Goal: Task Accomplishment & Management: Manage account settings

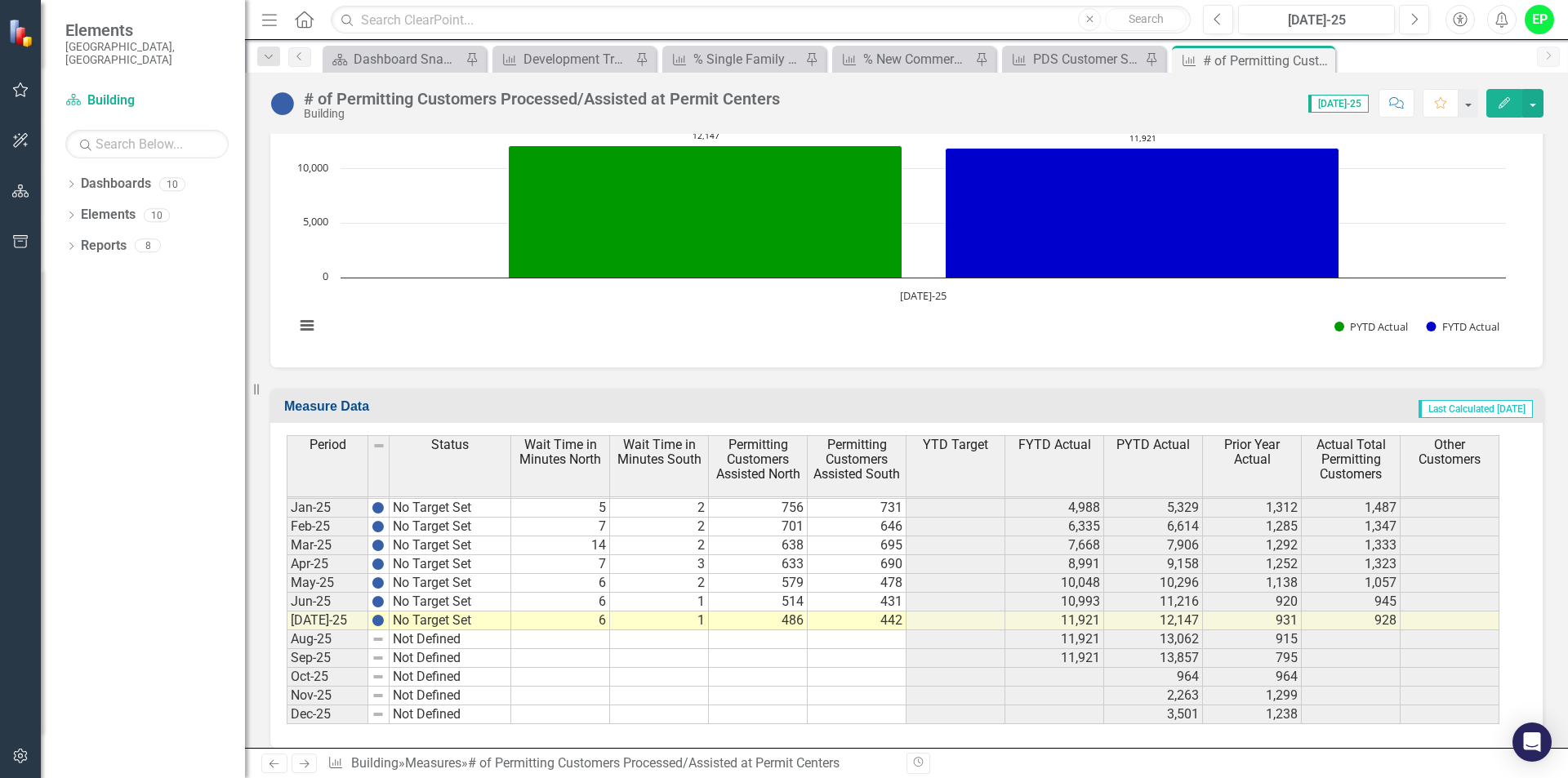
click at [466, 629] on tbody "Nov-23 No Target Set Dec-23 No Target Set Jan-24 No Target Set Feb-24 No Target…" at bounding box center [398, 479] width 224 height 489
click at [575, 630] on td at bounding box center [561, 640] width 99 height 19
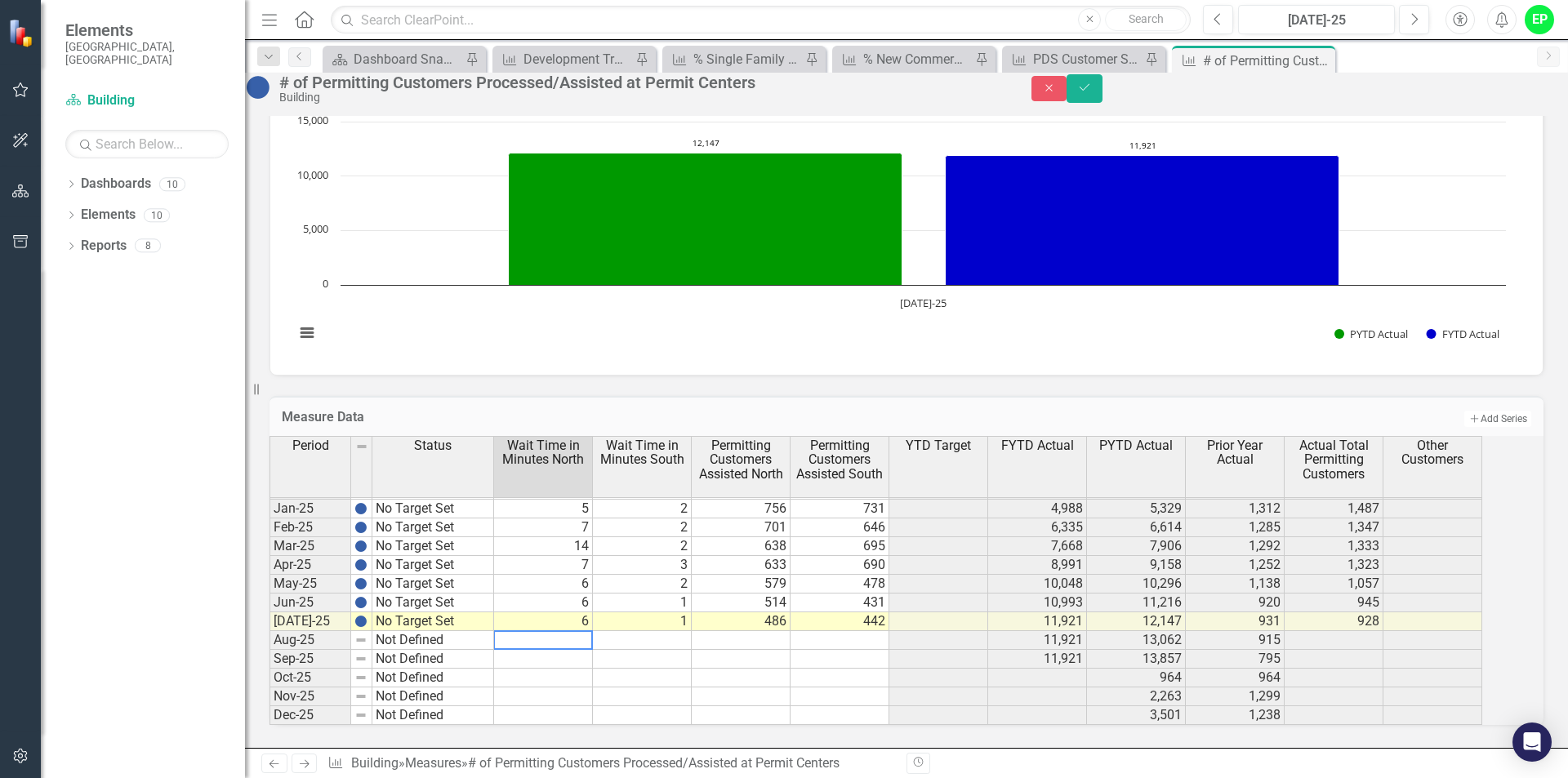
click at [575, 633] on textarea at bounding box center [543, 640] width 100 height 20
click at [681, 631] on td at bounding box center [642, 640] width 99 height 19
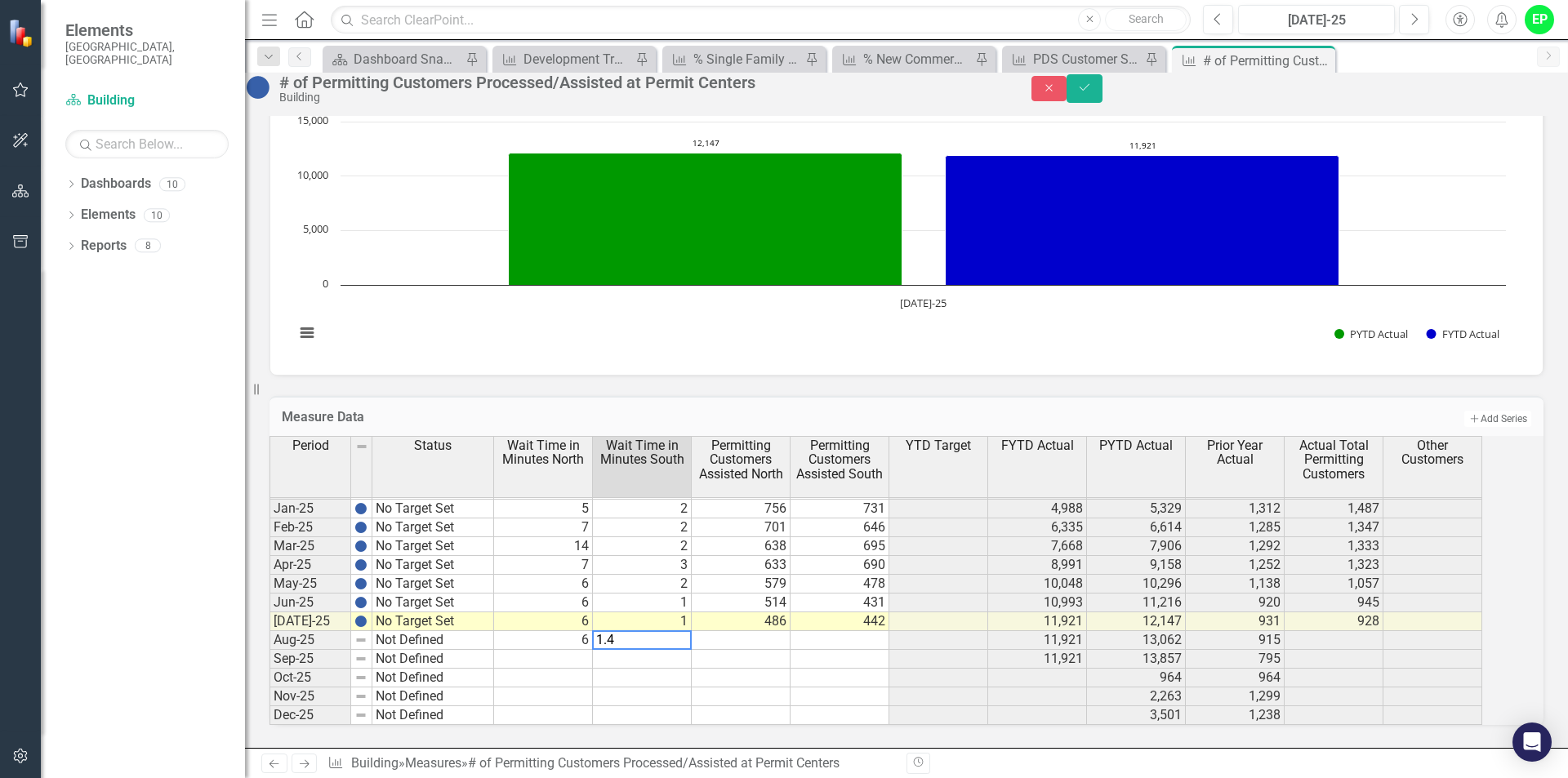
type textarea "1.41"
click at [774, 631] on td at bounding box center [741, 640] width 99 height 19
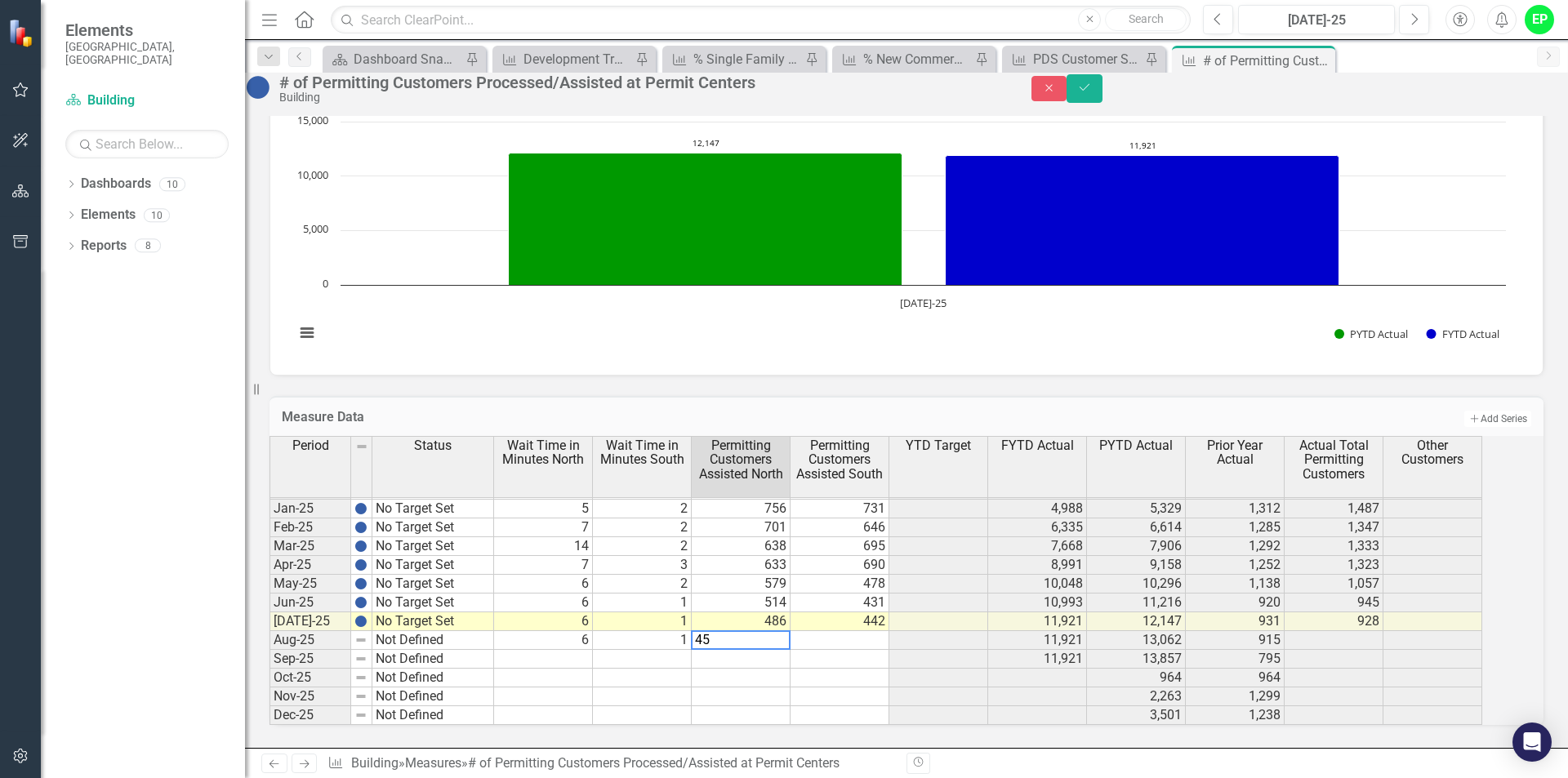
type textarea "450"
click at [889, 631] on td at bounding box center [839, 640] width 99 height 19
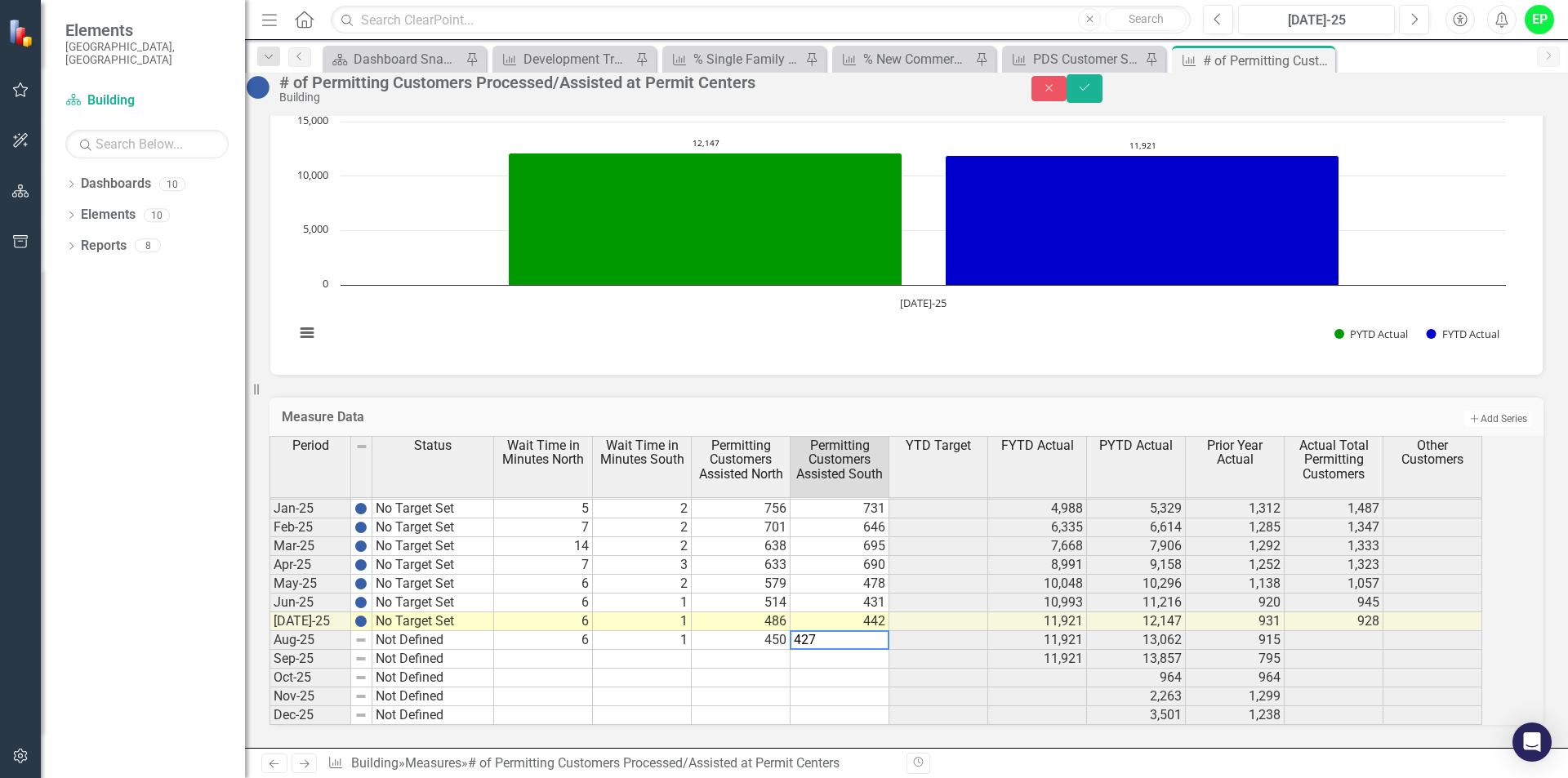
type textarea "427"
click at [269, 676] on div "Period Status Wait Time in Minutes North Wait Time in Minutes South Permitting …" at bounding box center [269, 459] width 0 height 532
click at [325, 631] on td "Aug-25" at bounding box center [310, 640] width 81 height 19
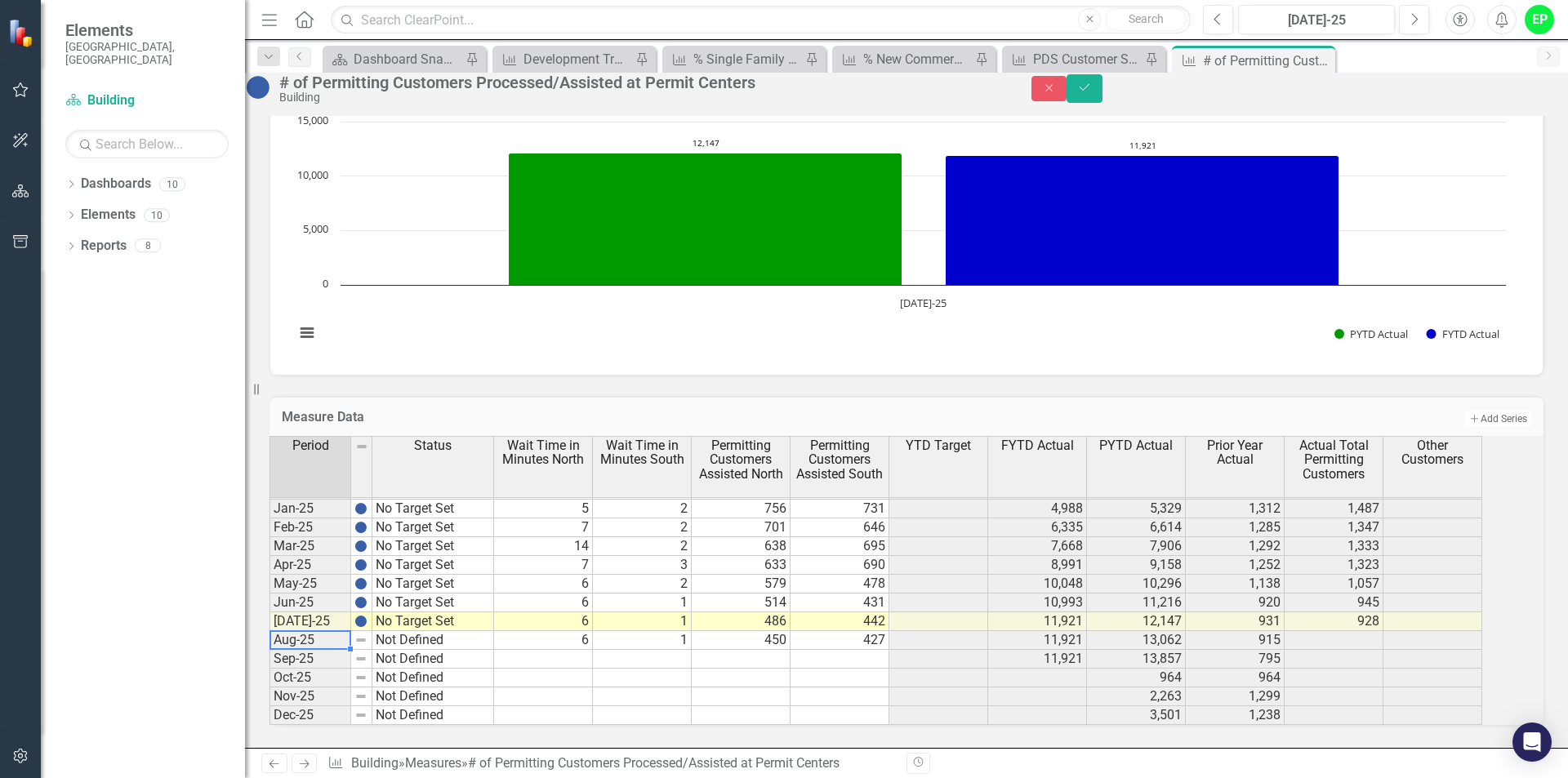
click at [368, 633] on img at bounding box center [360, 640] width 13 height 13
click at [372, 633] on td at bounding box center [362, 640] width 22 height 19
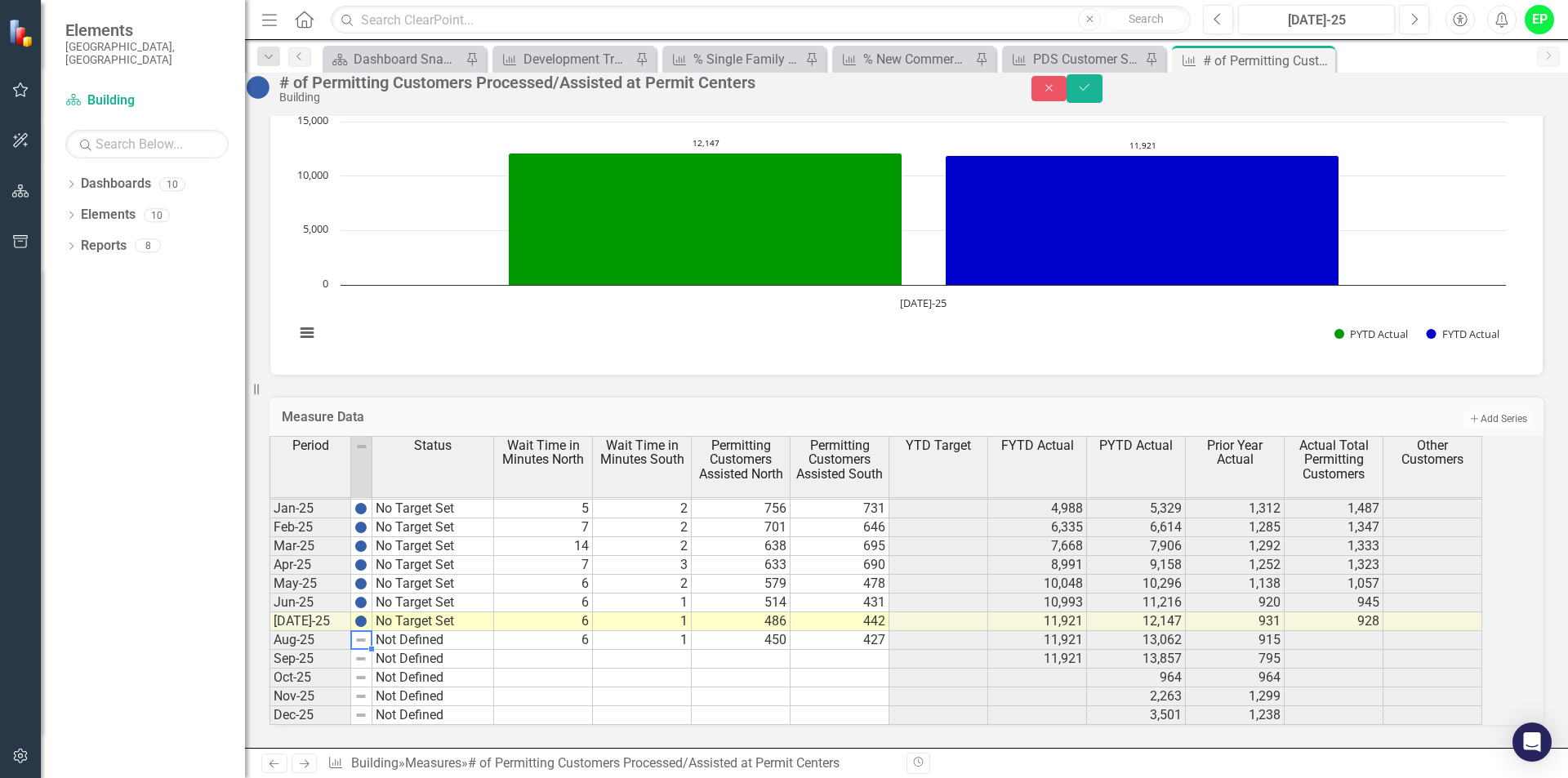
click at [426, 631] on td "Not Defined" at bounding box center [433, 640] width 122 height 19
click at [492, 633] on td "Not Defined" at bounding box center [433, 640] width 122 height 19
click at [497, 646] on div at bounding box center [493, 649] width 7 height 7
click at [472, 631] on td "Not Defined" at bounding box center [433, 640] width 122 height 19
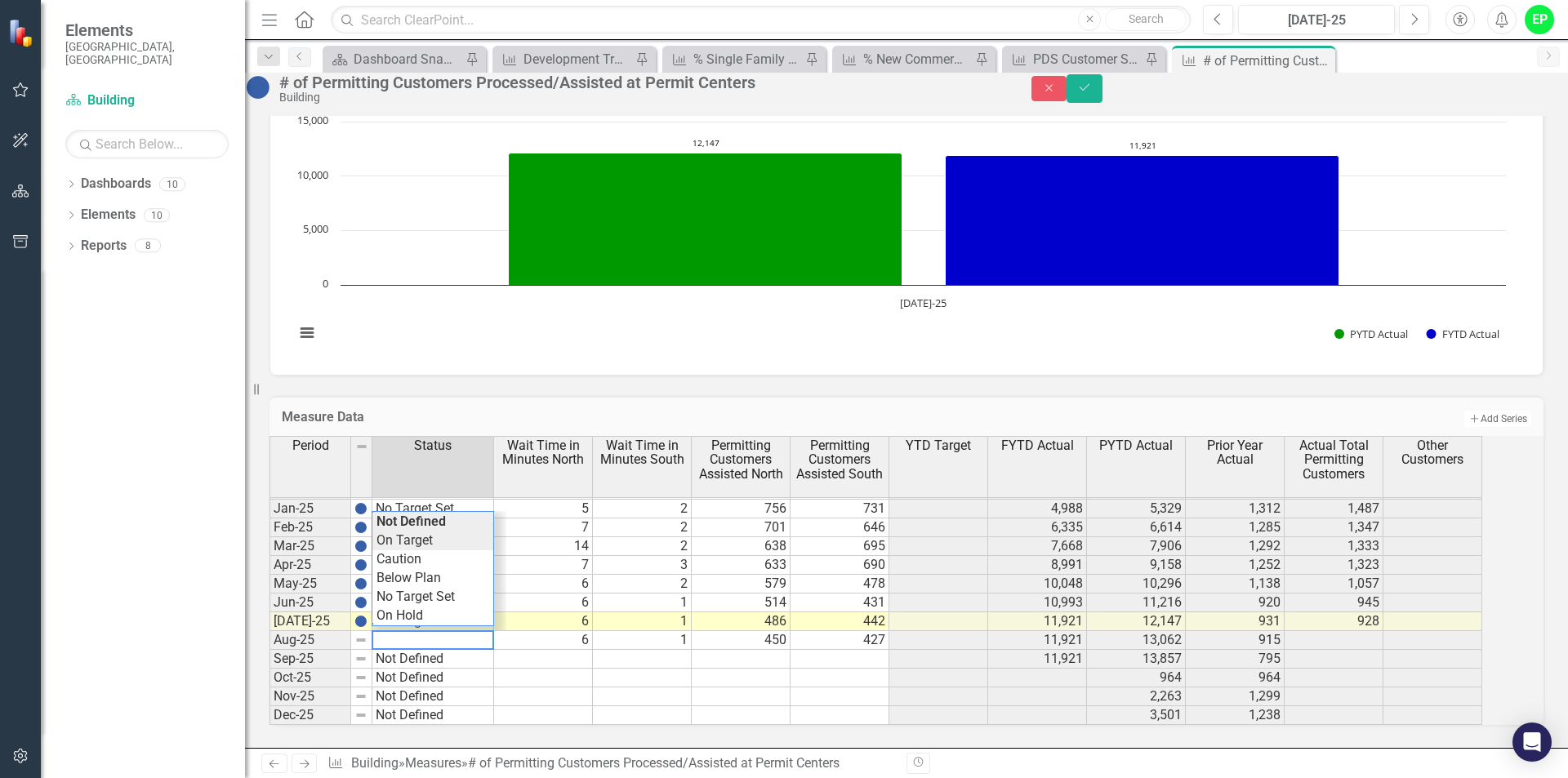
click at [413, 535] on div "Period Status Wait Time in Minutes North Wait Time in Minutes South Permitting …" at bounding box center [884, 581] width 1229 height 289
click at [460, 631] on td "On Target" at bounding box center [433, 640] width 122 height 19
click at [497, 646] on div at bounding box center [493, 649] width 7 height 7
click at [493, 631] on td "On Target" at bounding box center [433, 640] width 122 height 19
click at [494, 631] on td "On Target" at bounding box center [433, 640] width 122 height 19
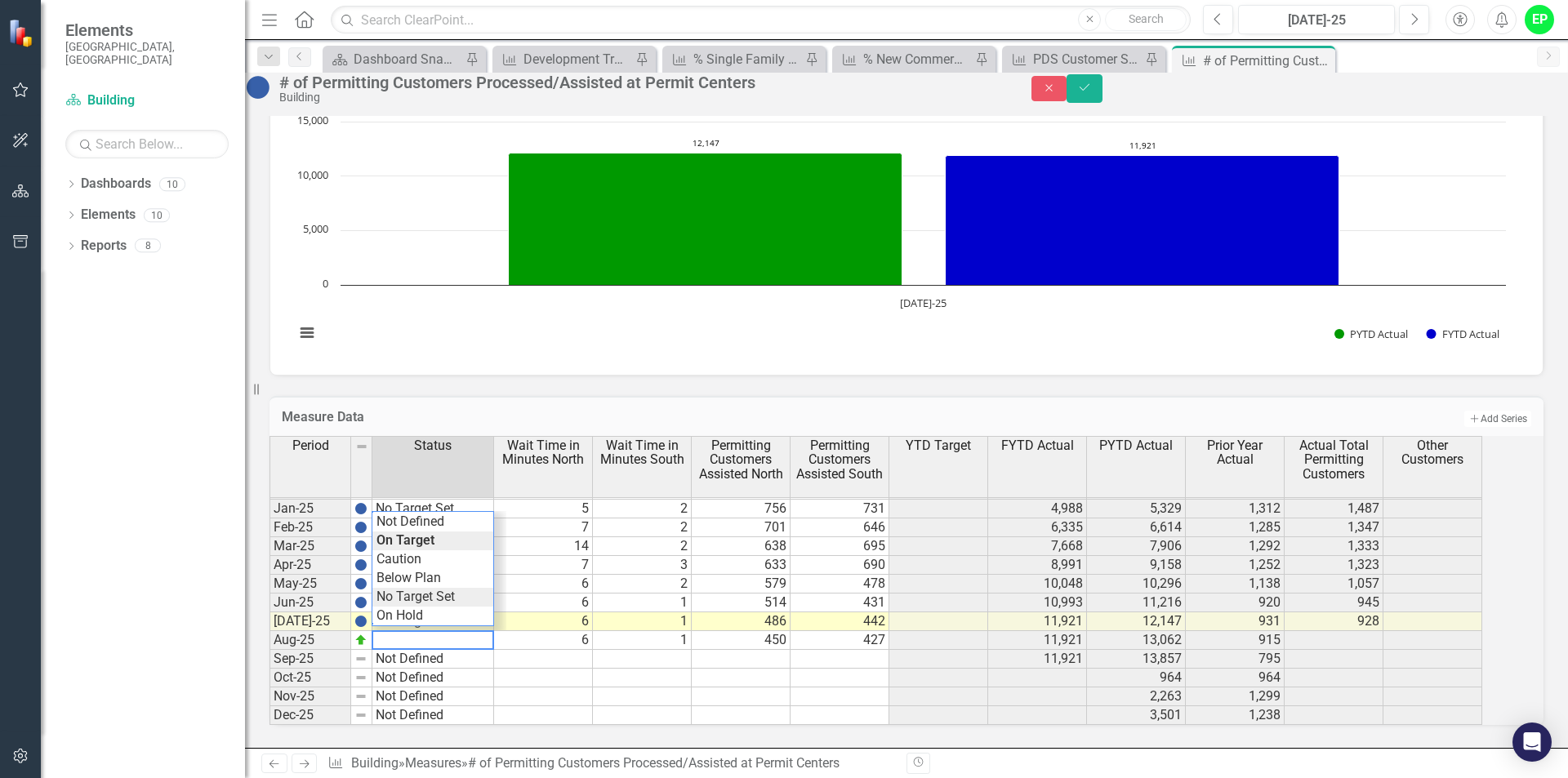
click at [453, 589] on div "Period Status Wait Time in Minutes North Wait Time in Minutes South Permitting …" at bounding box center [884, 581] width 1229 height 289
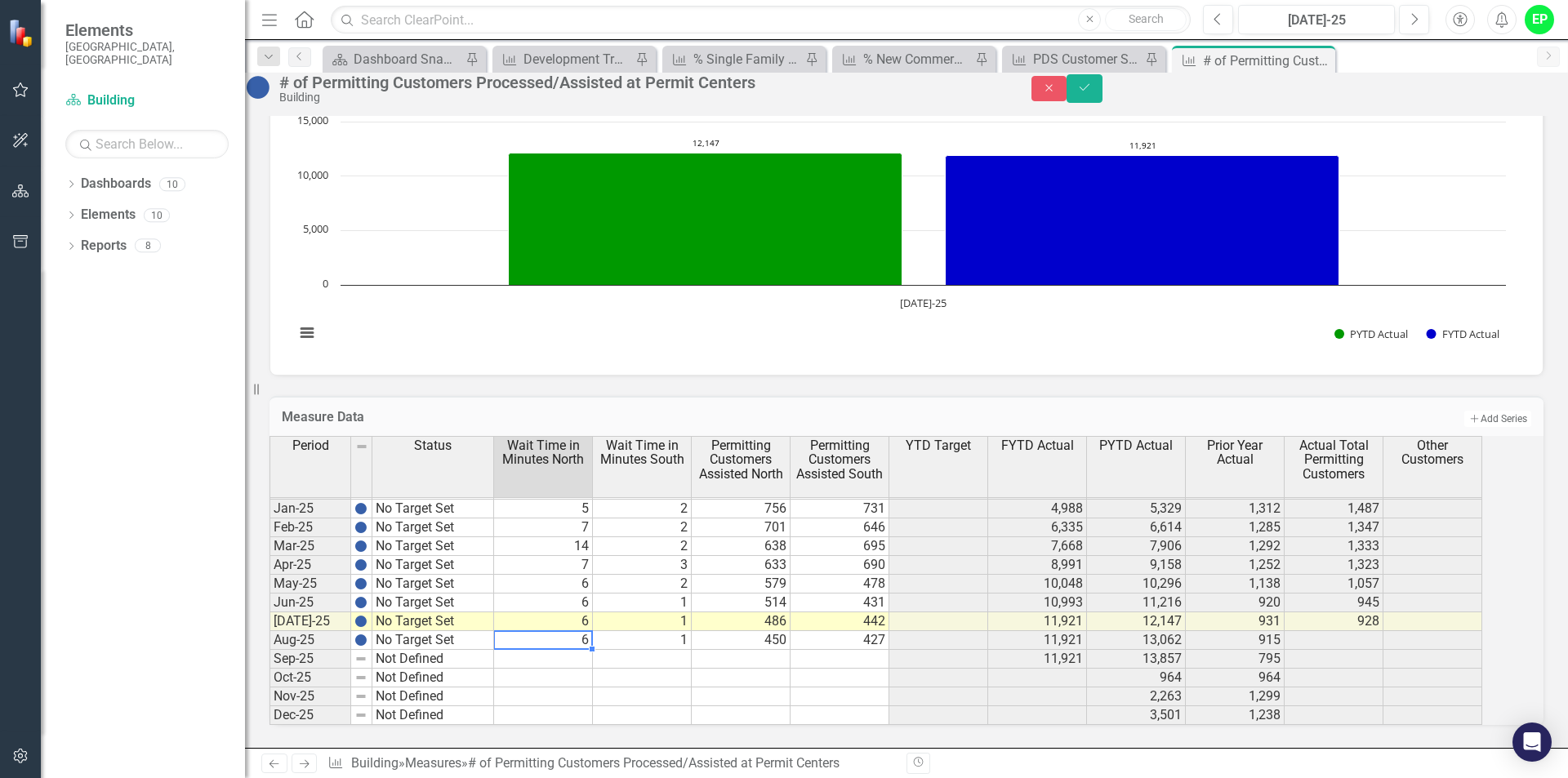
click at [542, 633] on td "6" at bounding box center [543, 640] width 99 height 19
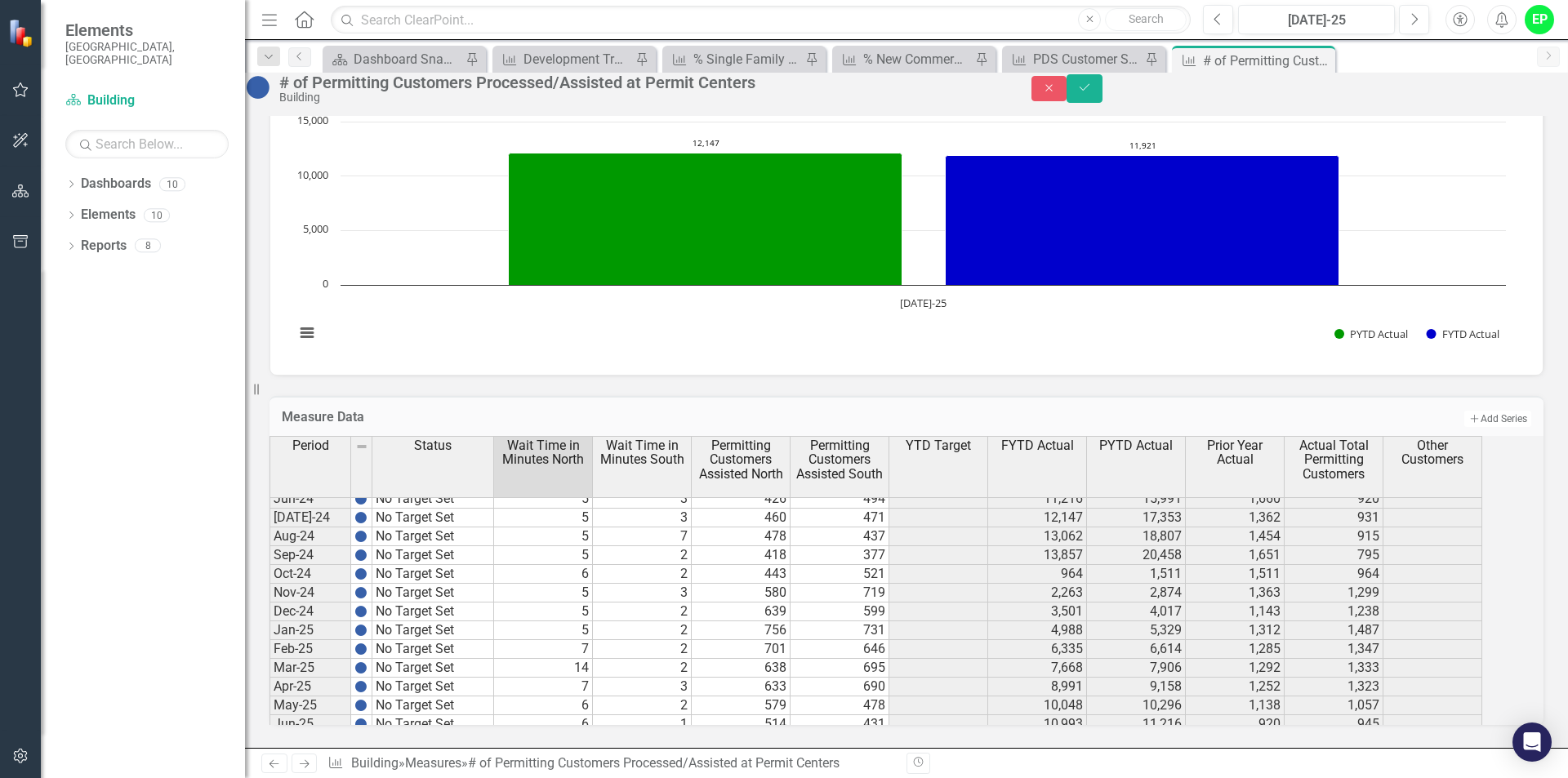
scroll to position [2535, 0]
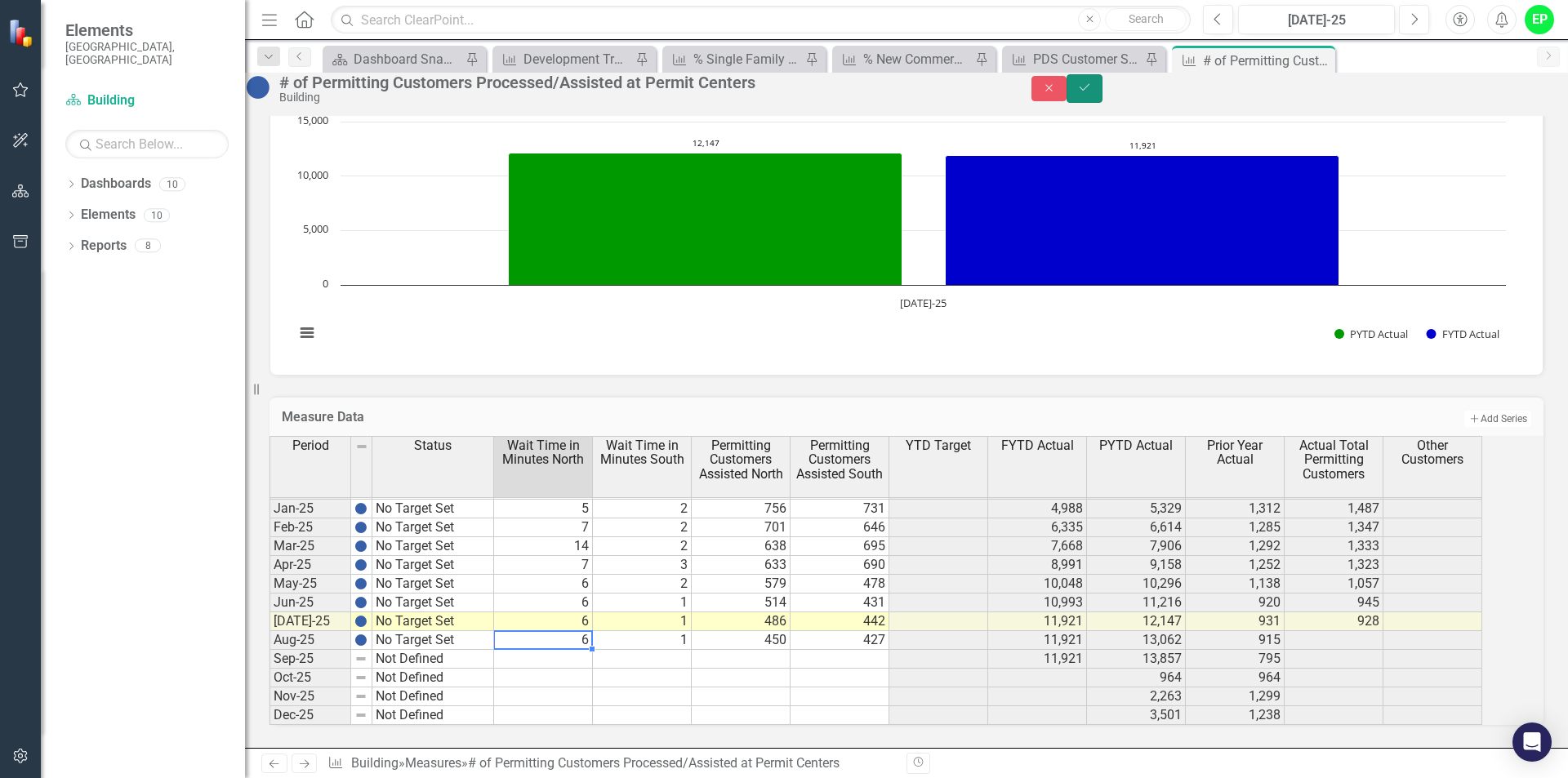
click at [1091, 93] on icon "Save" at bounding box center [1083, 87] width 15 height 11
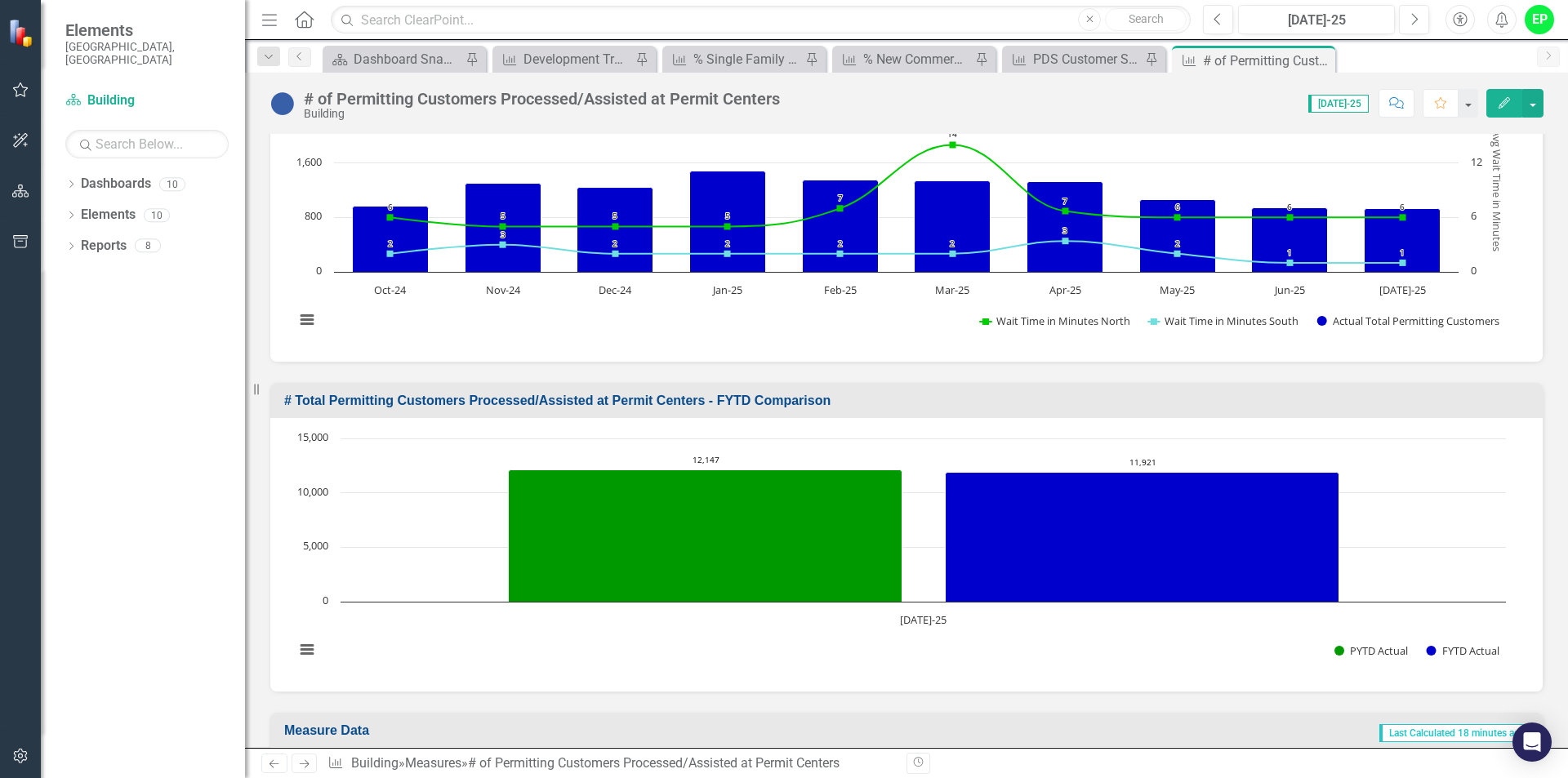
scroll to position [955, 0]
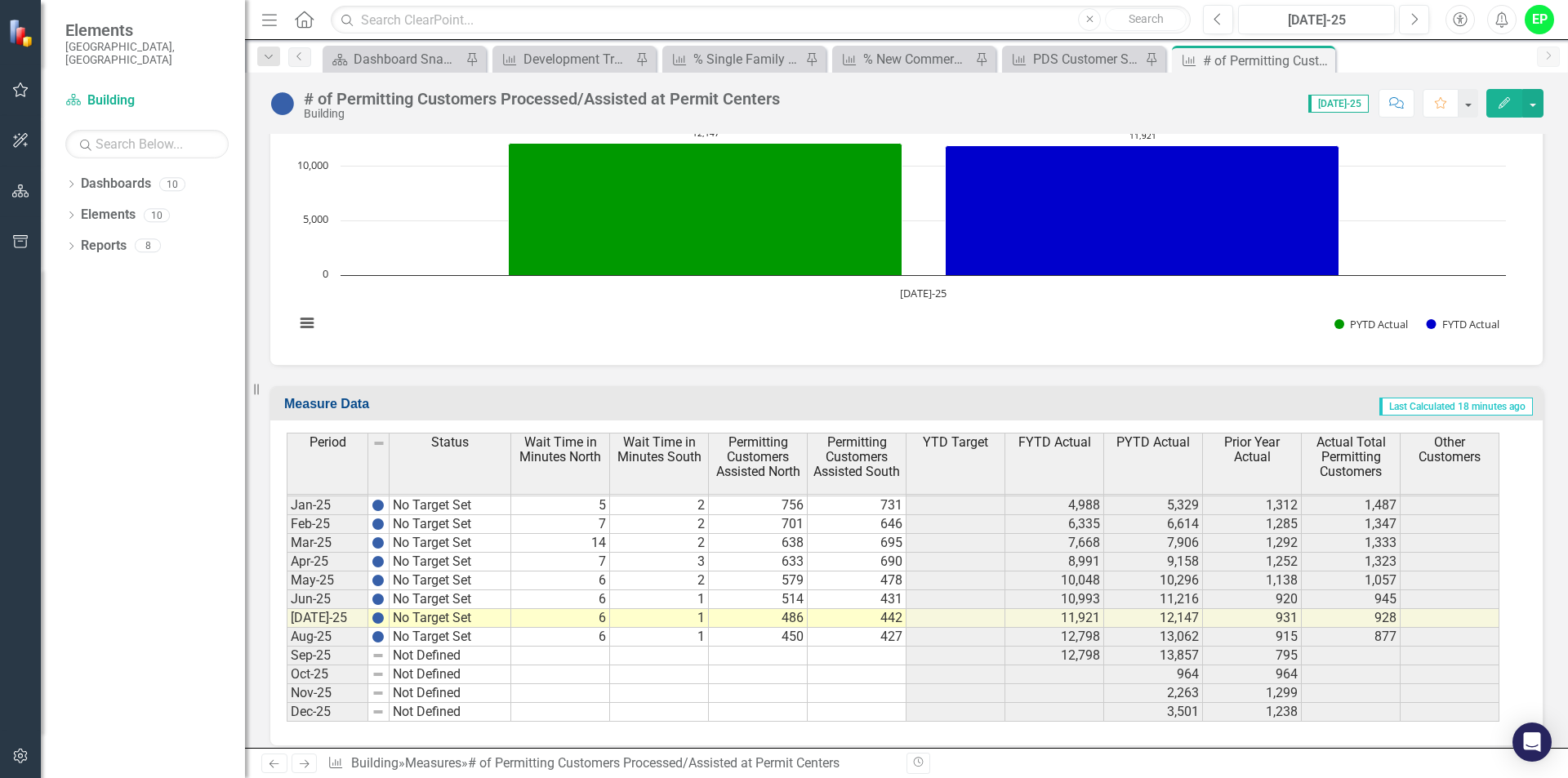
scroll to position [1267, 0]
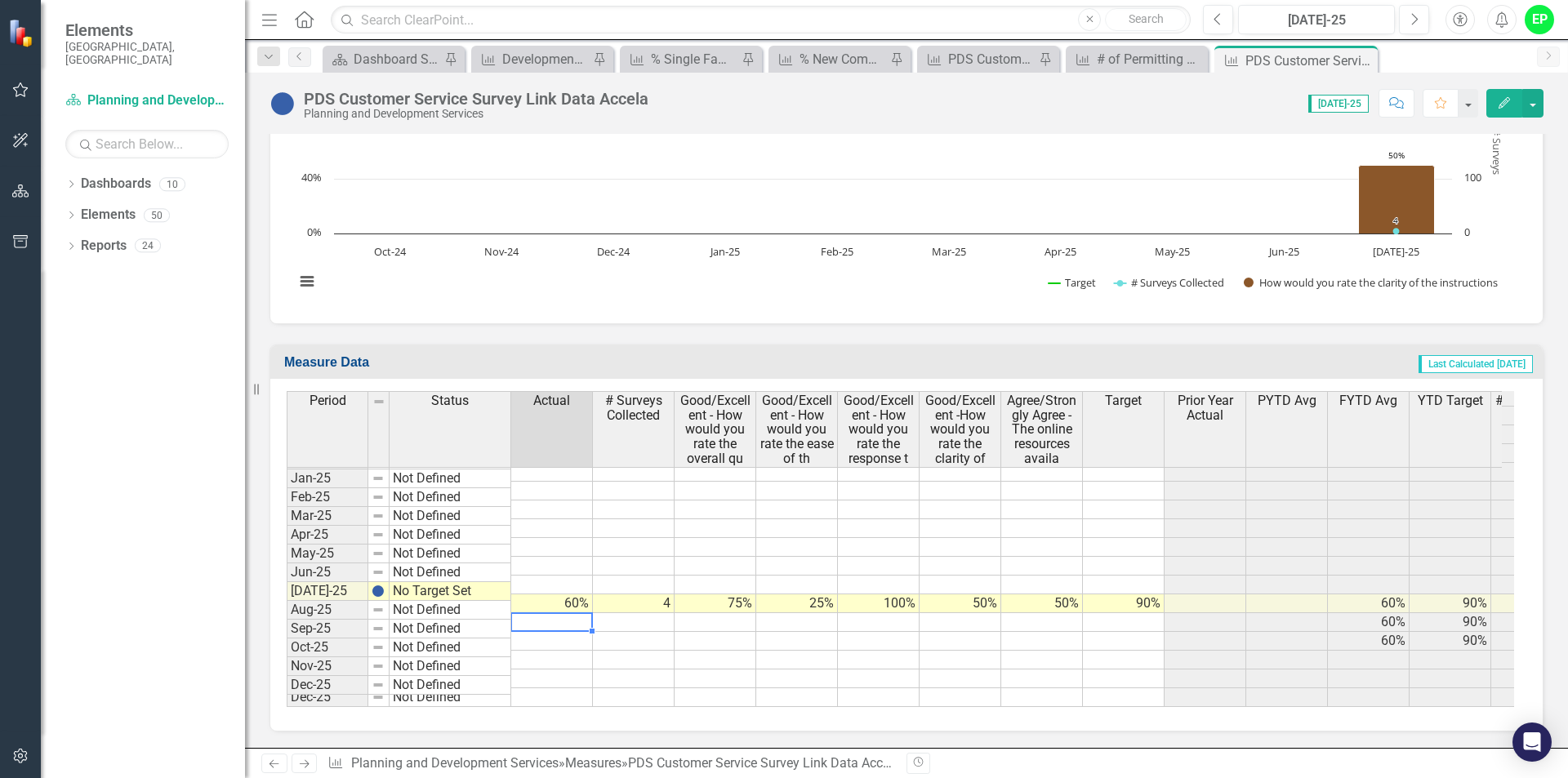
click at [578, 614] on td at bounding box center [552, 623] width 81 height 19
click at [621, 614] on td at bounding box center [633, 623] width 81 height 19
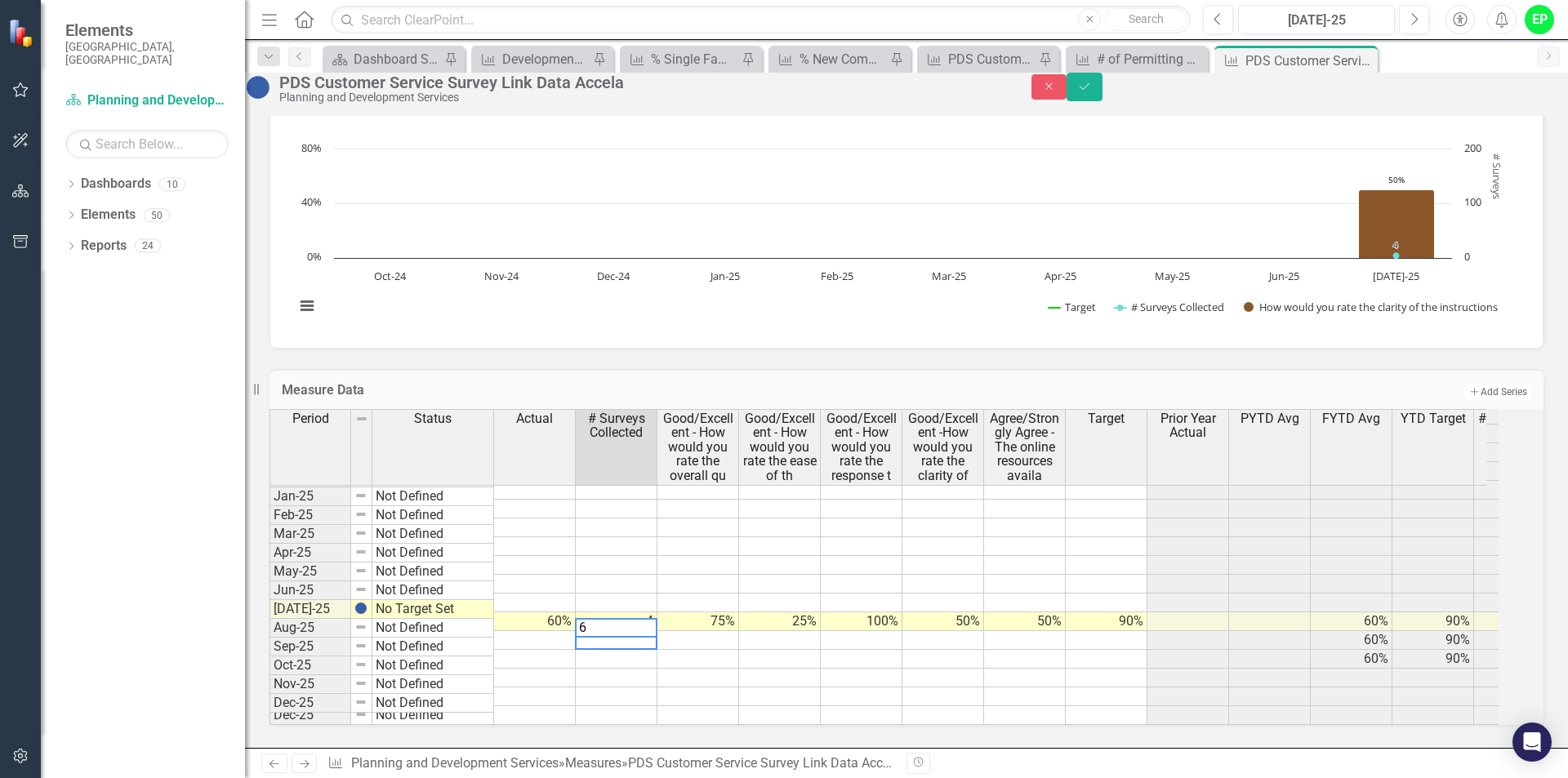
type textarea "6"
click at [734, 650] on td at bounding box center [698, 659] width 81 height 19
click at [650, 631] on td "6" at bounding box center [616, 640] width 81 height 19
click at [1091, 93] on icon "Save" at bounding box center [1083, 86] width 15 height 11
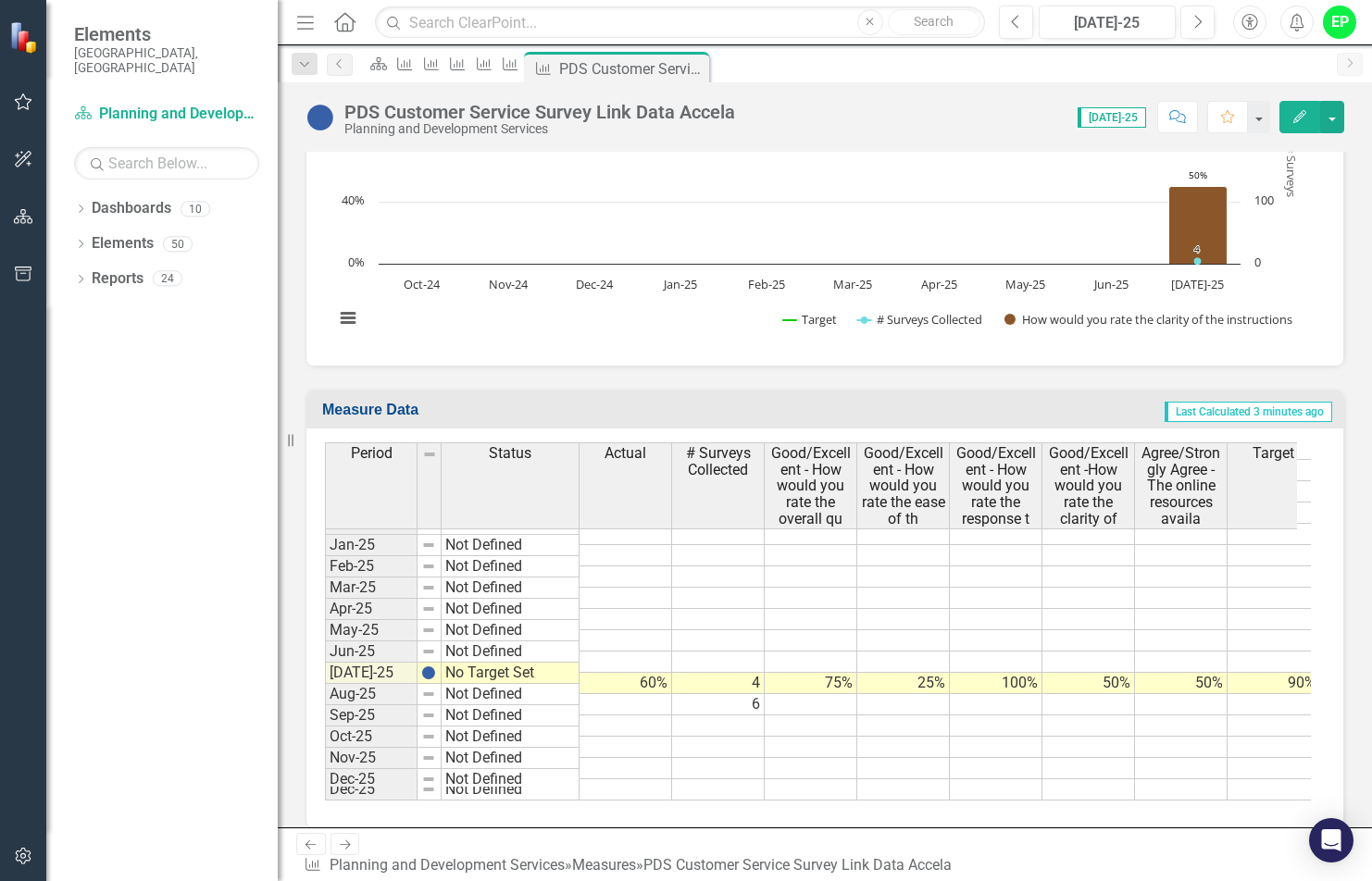
scroll to position [2874, 0]
click at [808, 695] on td at bounding box center [811, 705] width 92 height 22
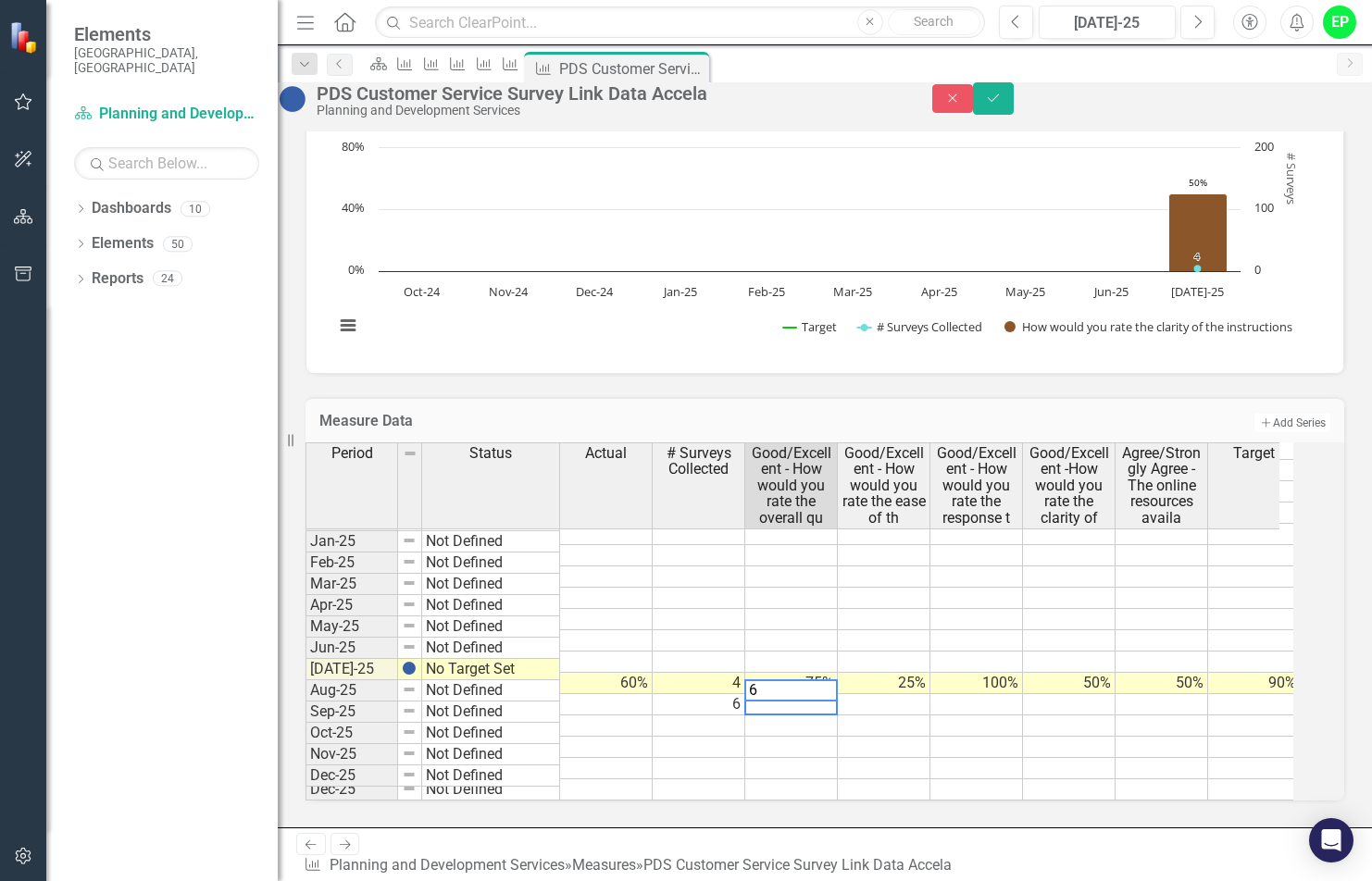
type textarea "66"
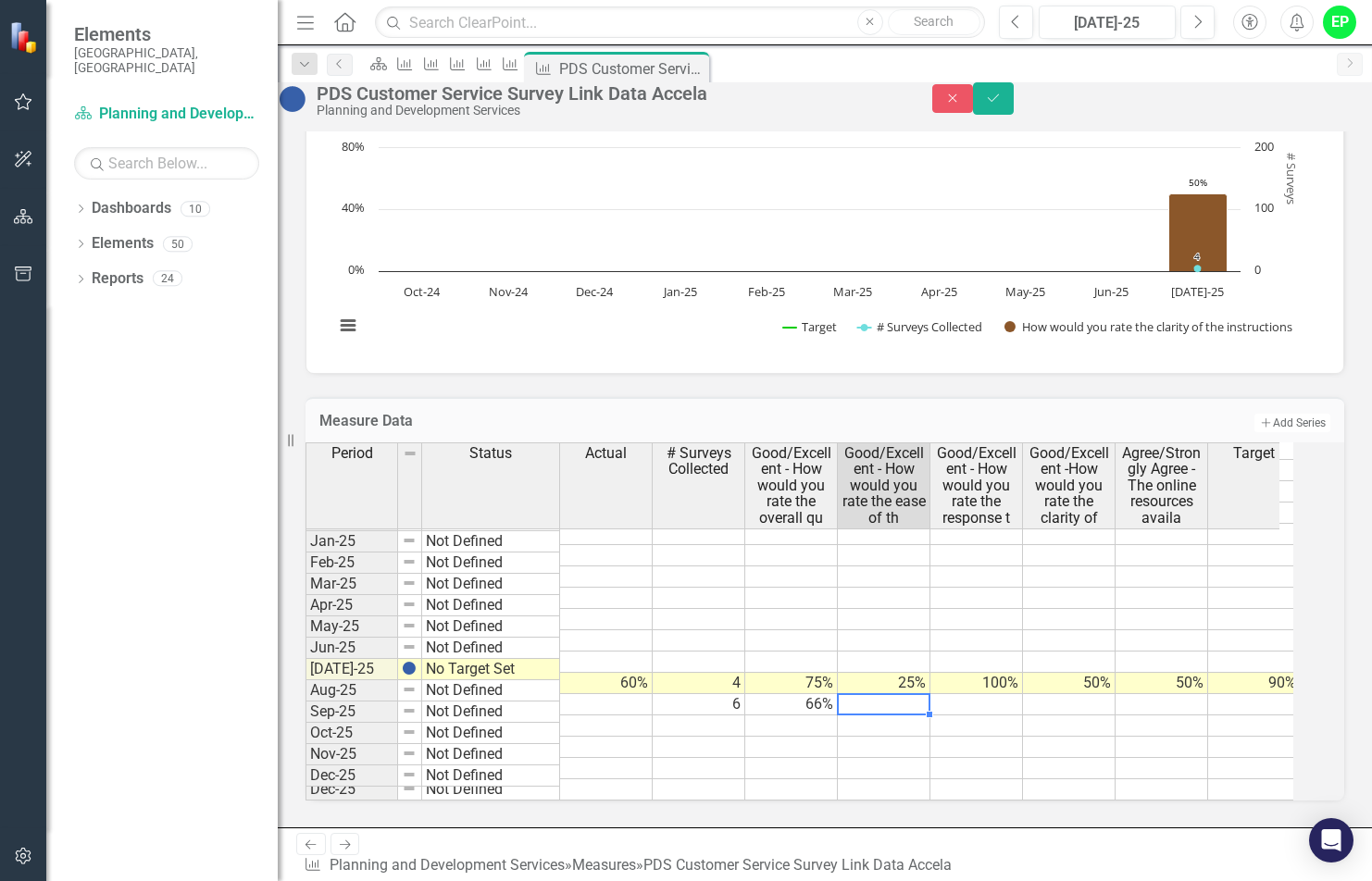
click at [888, 704] on td at bounding box center [884, 705] width 92 height 22
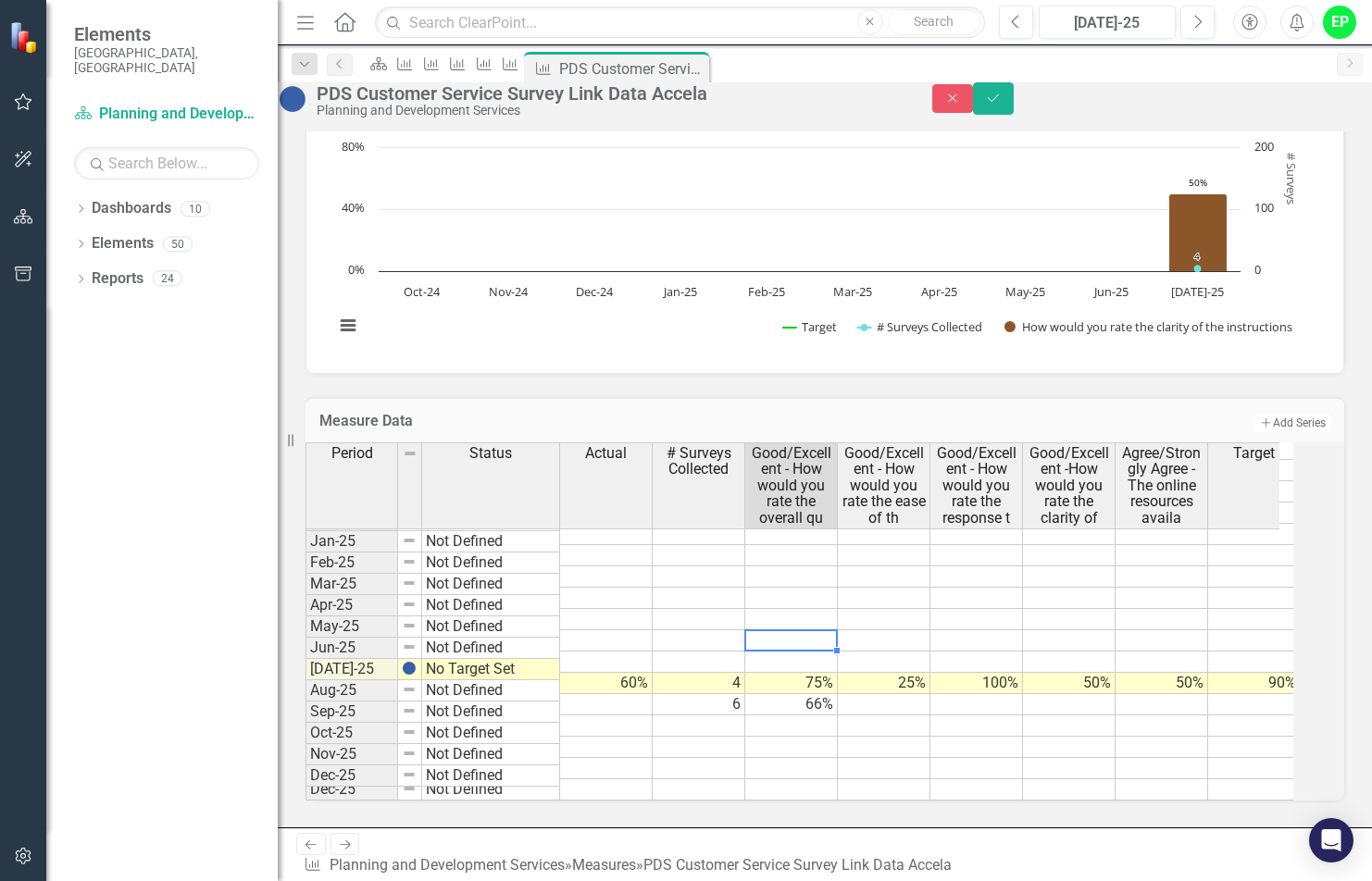
click at [776, 632] on td at bounding box center [792, 642] width 92 height 22
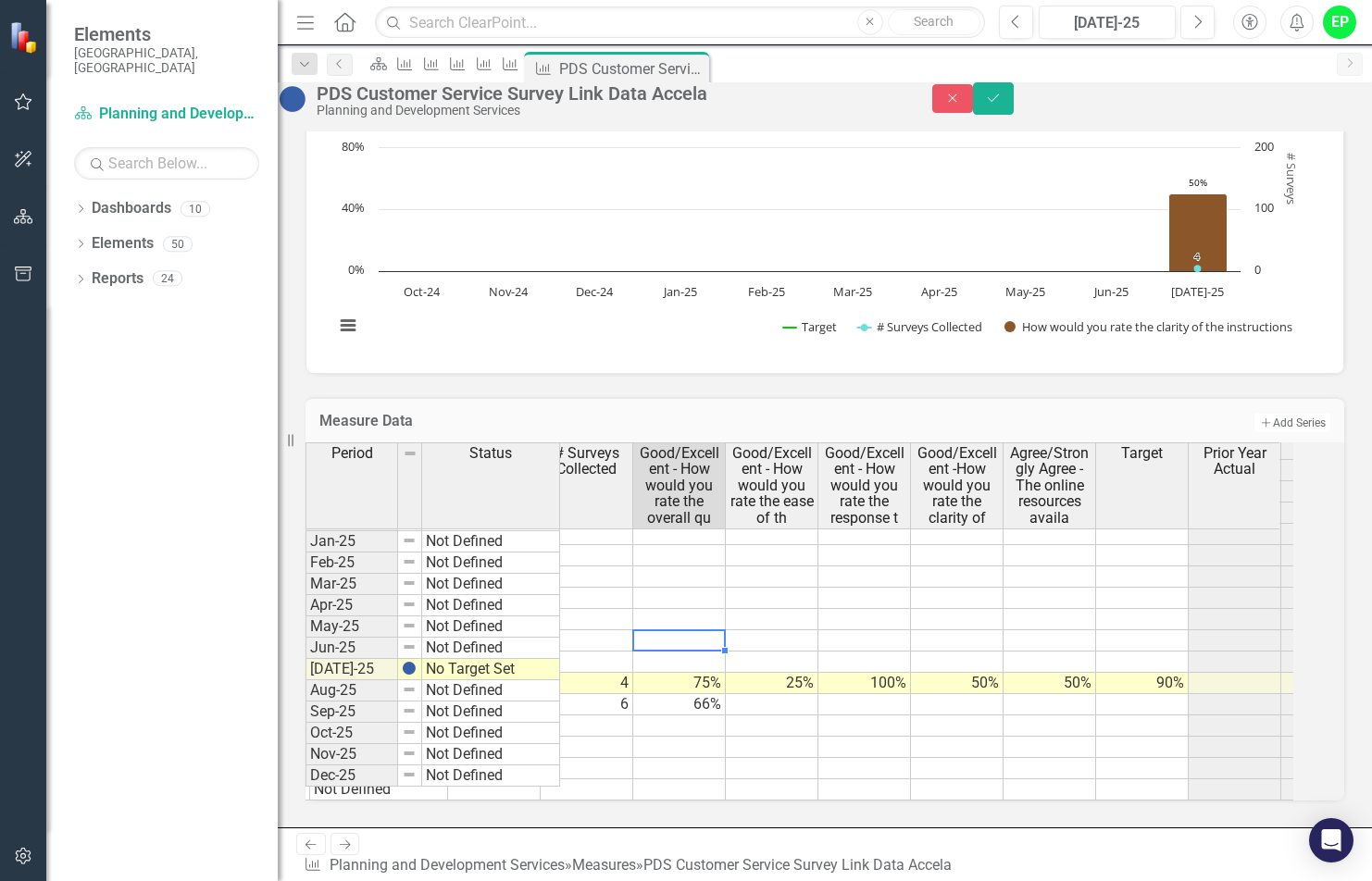
scroll to position [0, 169]
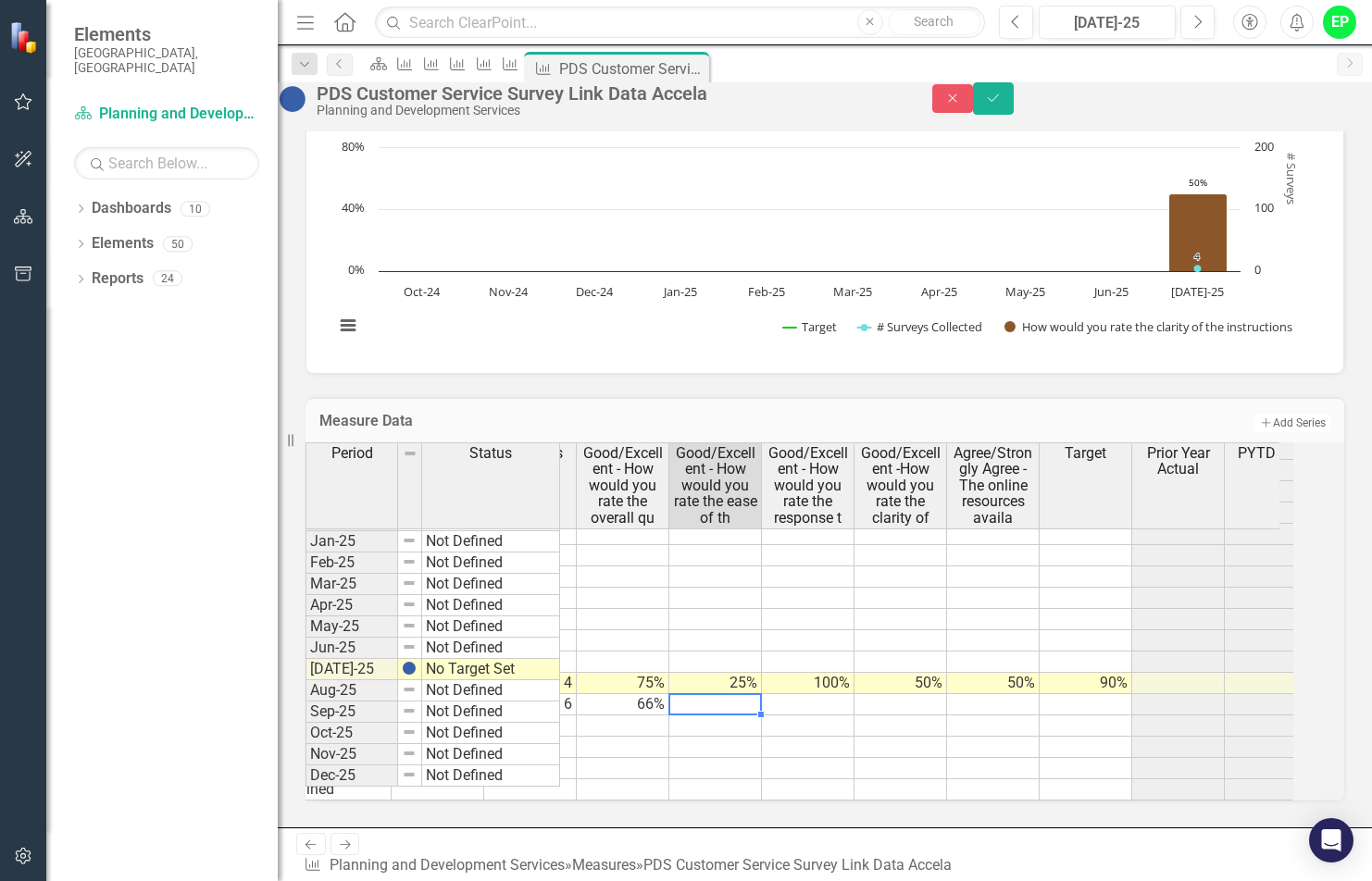
click at [758, 702] on td at bounding box center [715, 705] width 92 height 22
type textarea "2"
type textarea "66"
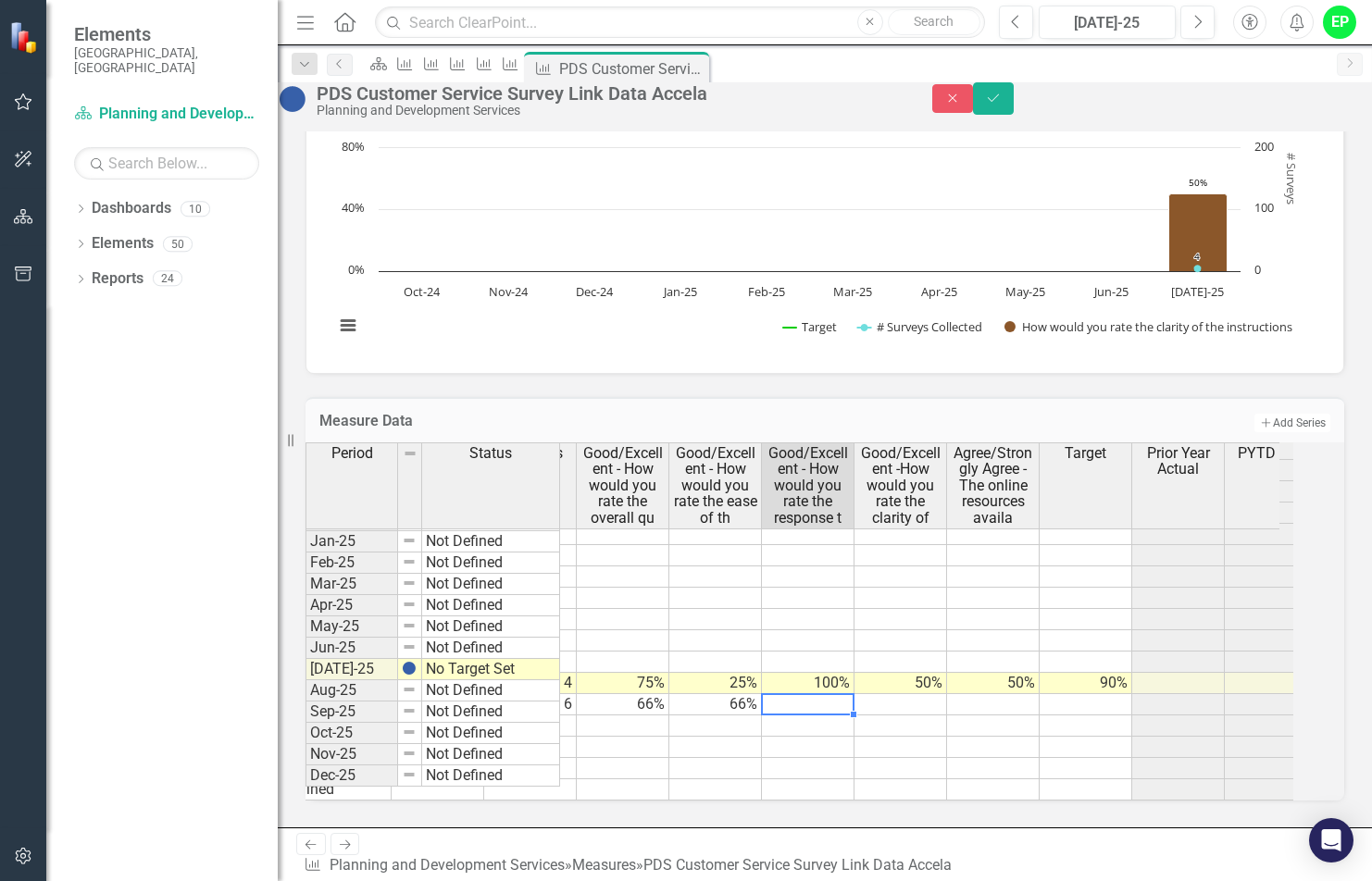
click at [137, 687] on div "Period Status Actual # Surveys Collected Good/Excellent - How would you rate th…" at bounding box center [137, 491] width 0 height 620
click at [852, 703] on td at bounding box center [809, 705] width 92 height 22
type textarea "66"
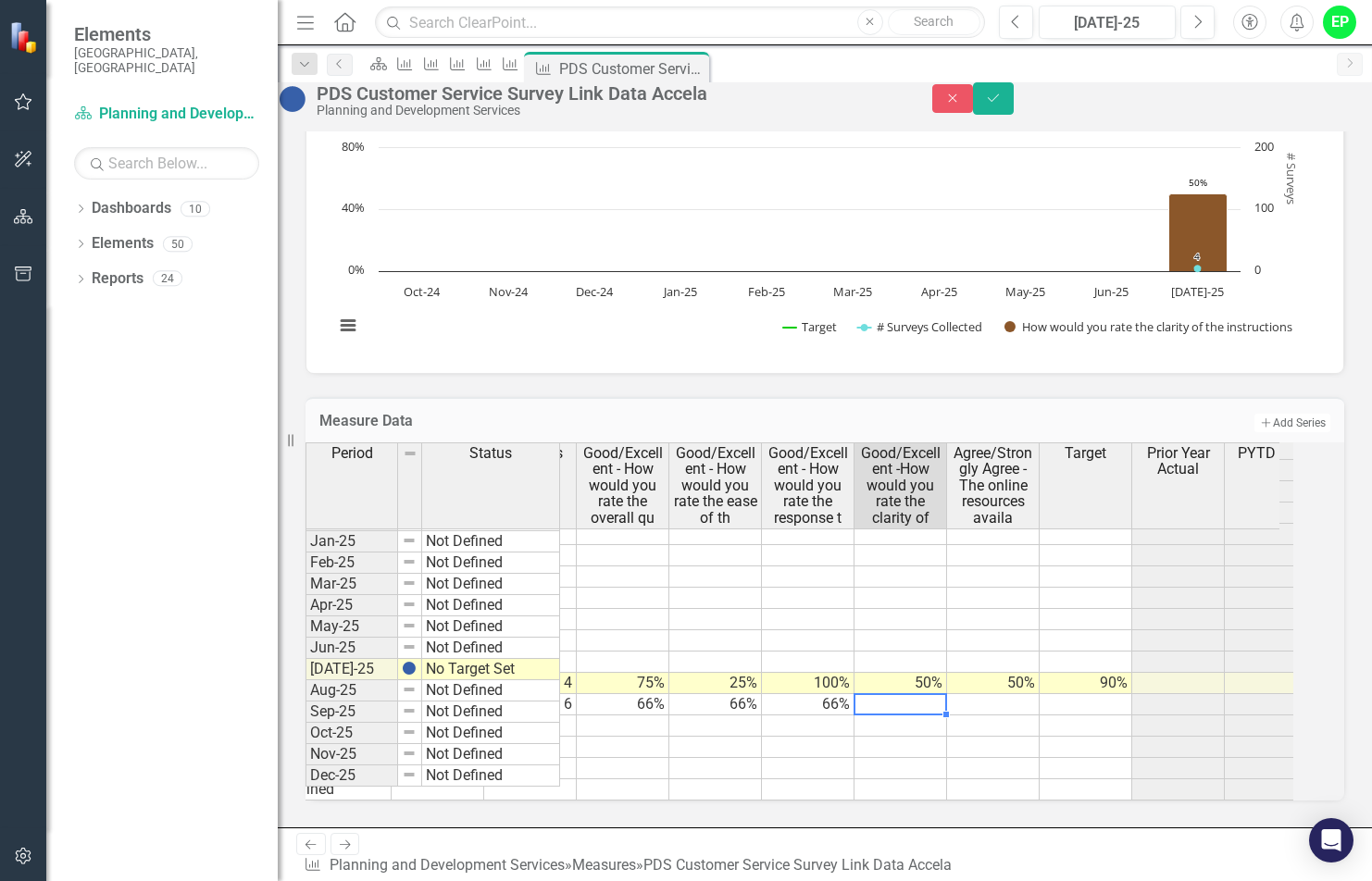
click at [934, 701] on td at bounding box center [901, 705] width 92 height 22
click at [930, 697] on td at bounding box center [901, 705] width 92 height 22
click at [932, 696] on td at bounding box center [901, 705] width 92 height 22
type textarea "50"
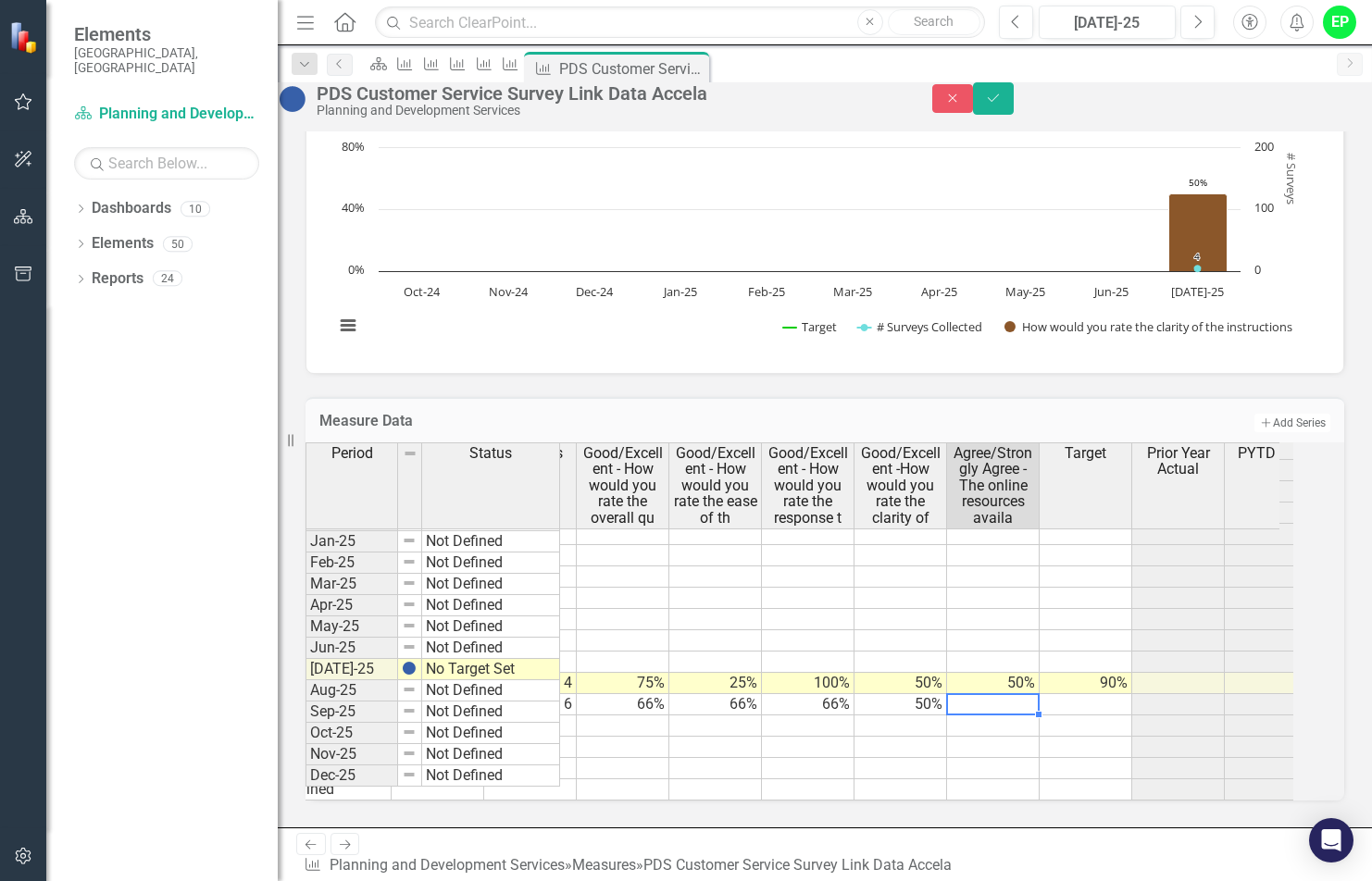
click at [998, 700] on td at bounding box center [993, 705] width 92 height 22
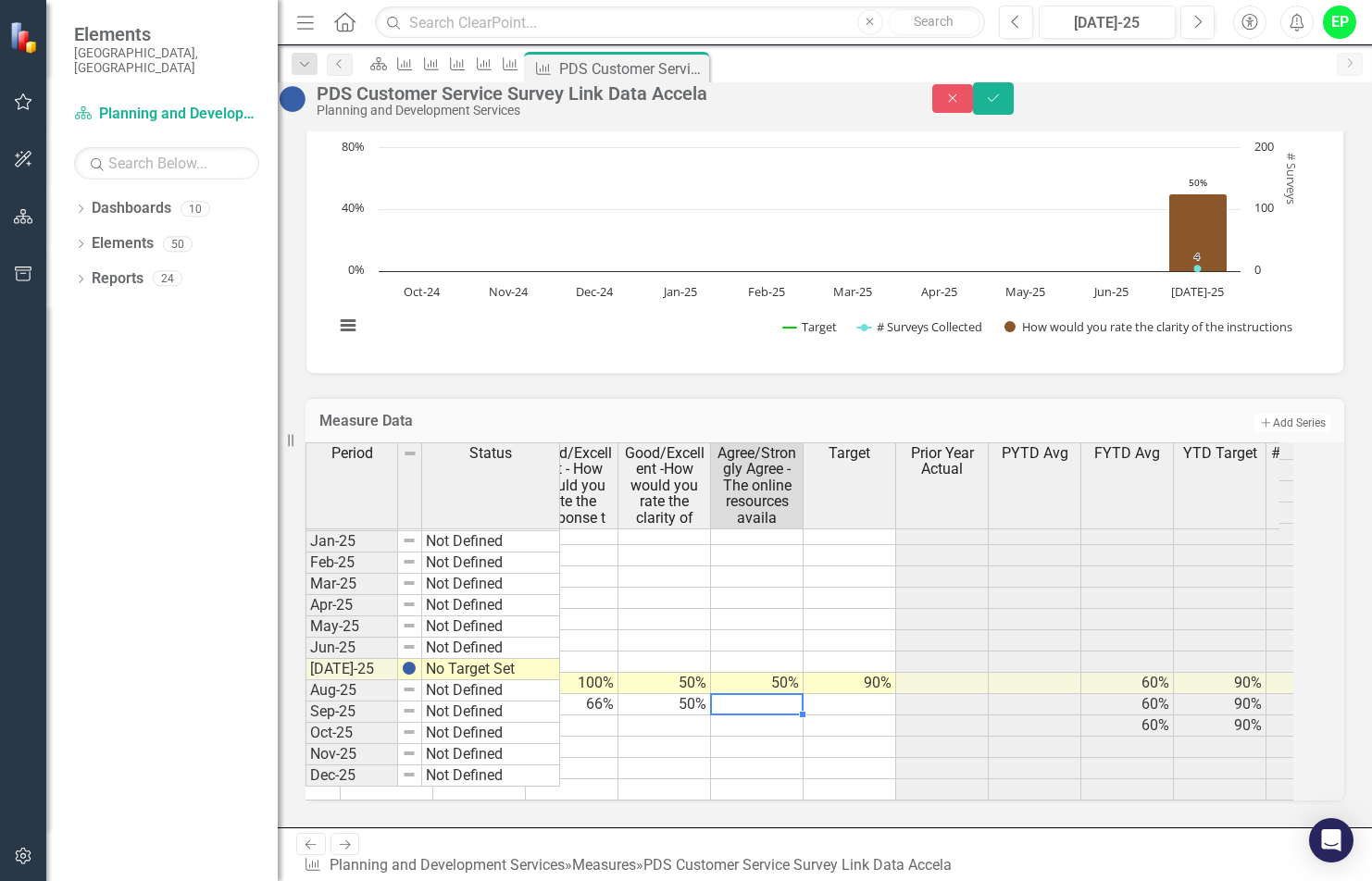
scroll to position [0, 405]
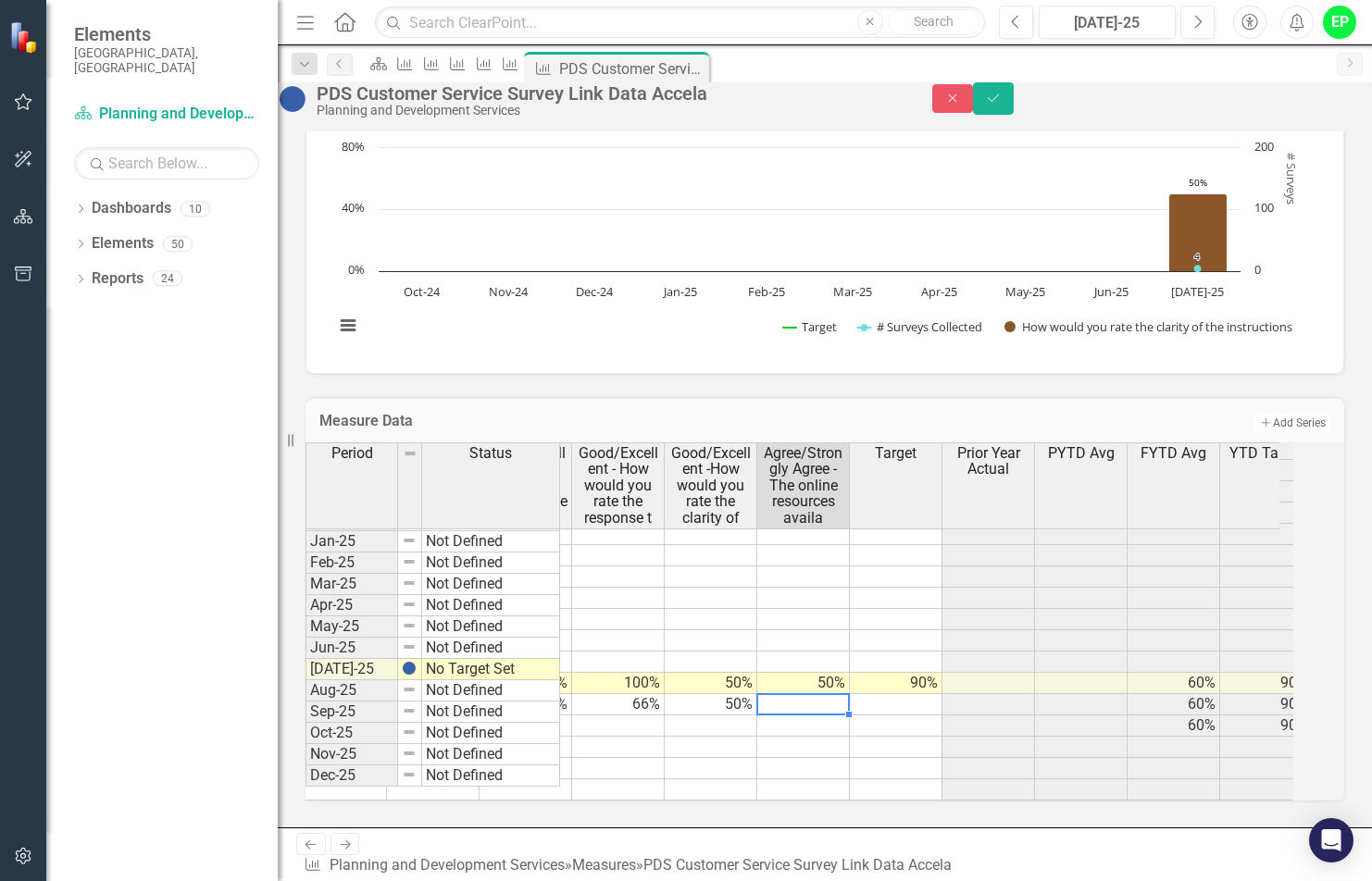
click at [826, 701] on td at bounding box center [804, 705] width 92 height 22
type textarea "33"
click at [914, 697] on td at bounding box center [896, 705] width 92 height 22
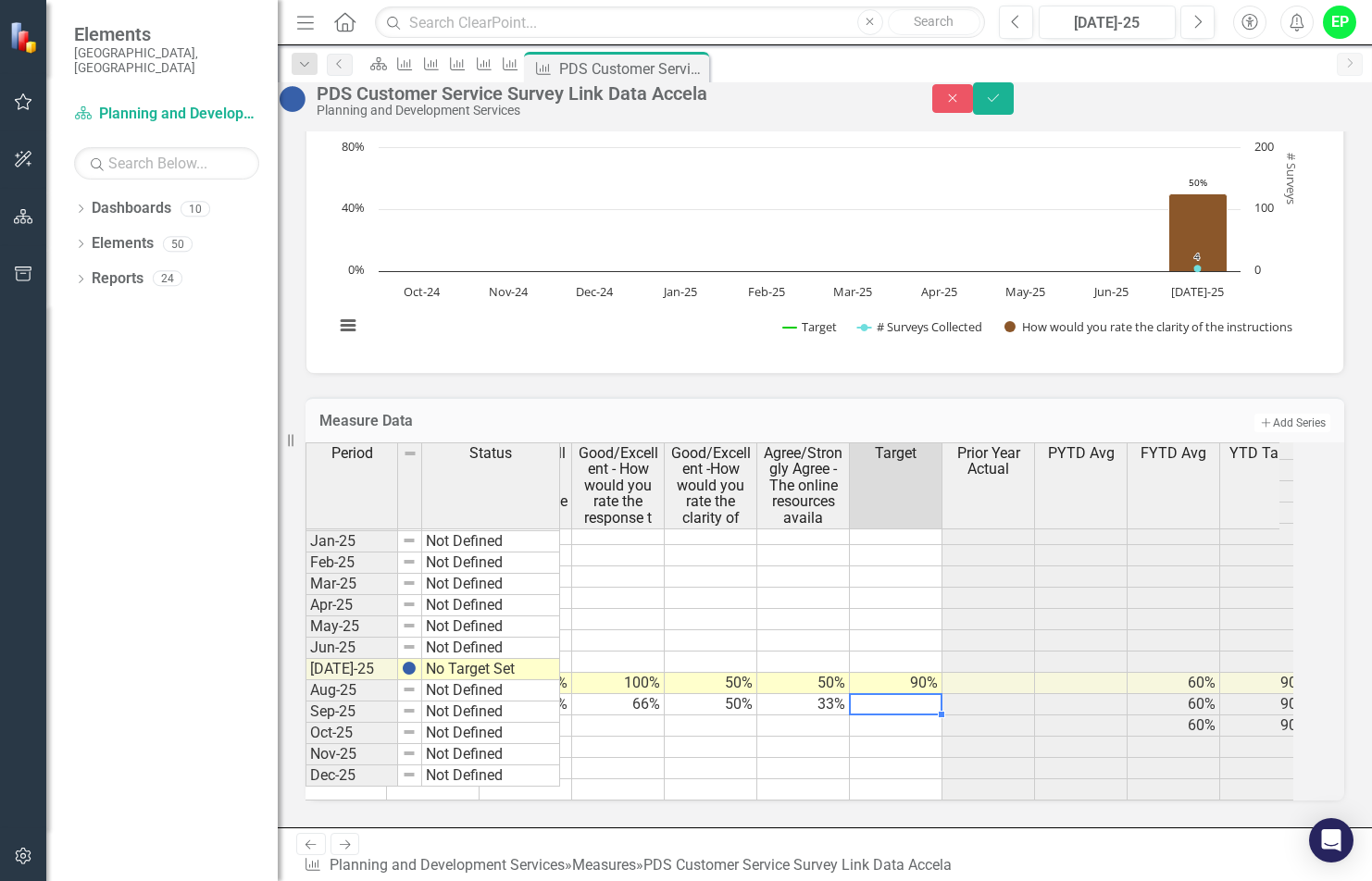
click at [631, 533] on div "Period Status Actual # Surveys Collected Good/Excellent - How would you rate th…" at bounding box center [792, 488] width 975 height 90
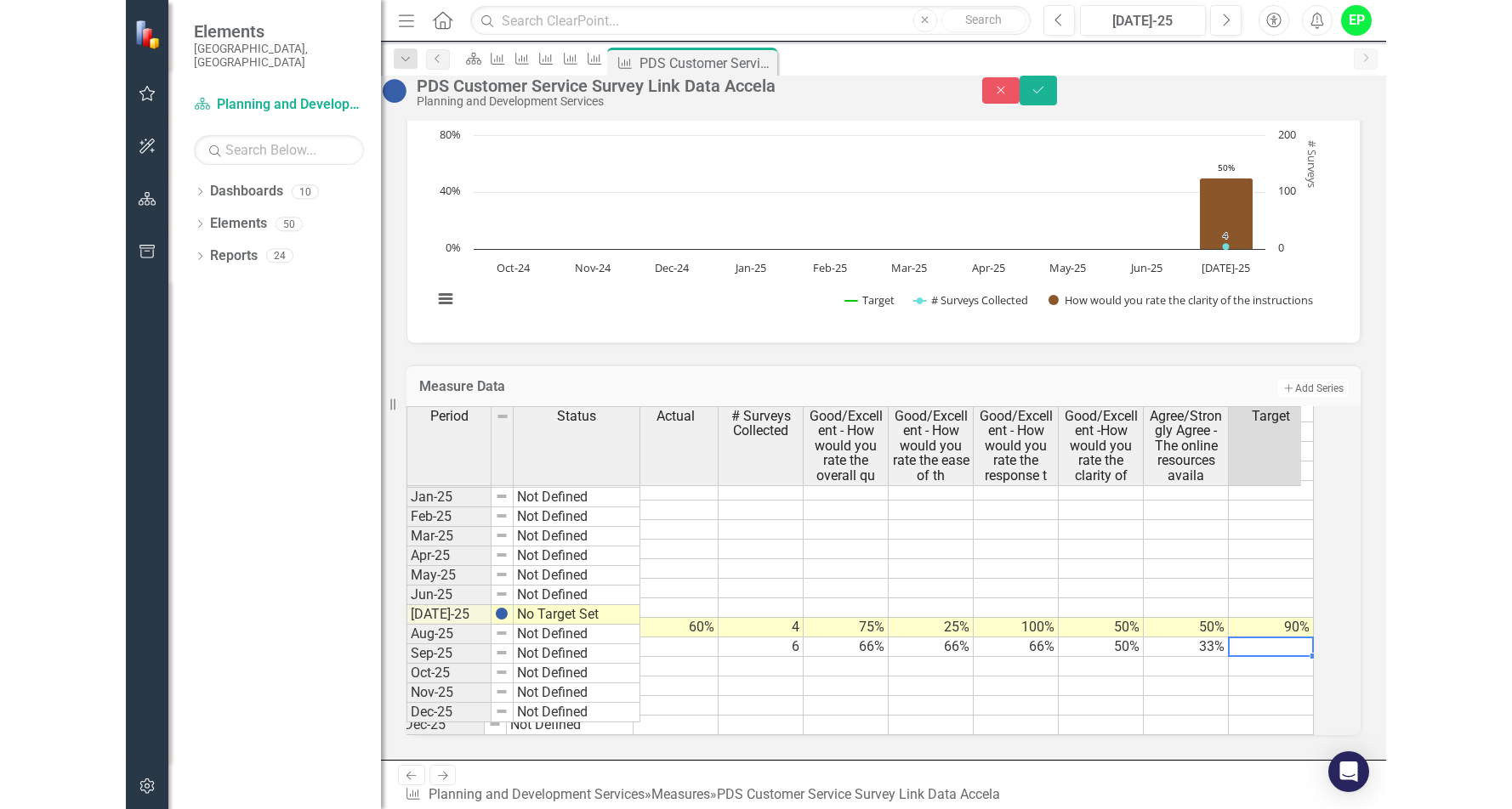
scroll to position [0, 0]
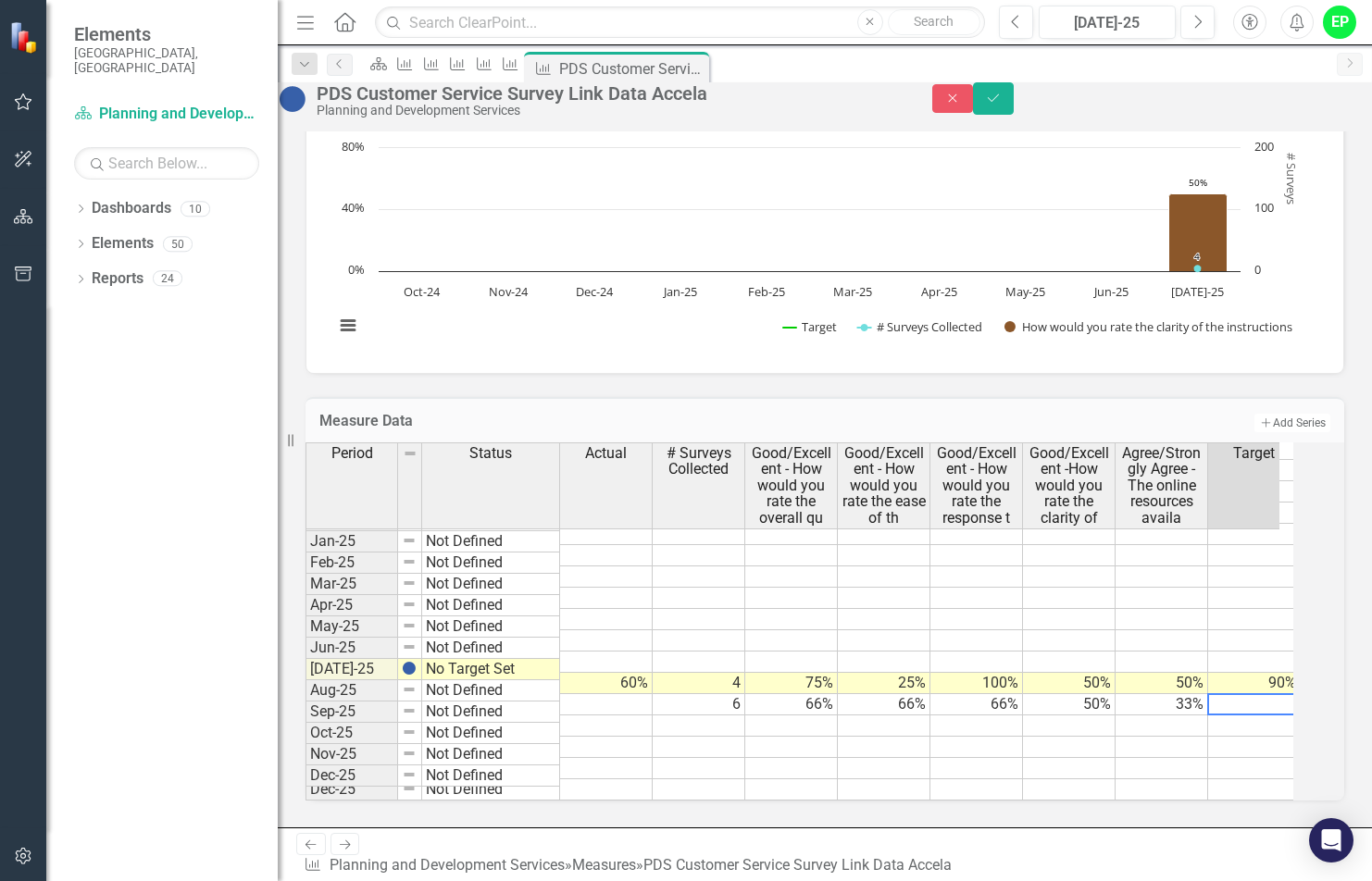
click at [653, 696] on td at bounding box center [607, 705] width 92 height 22
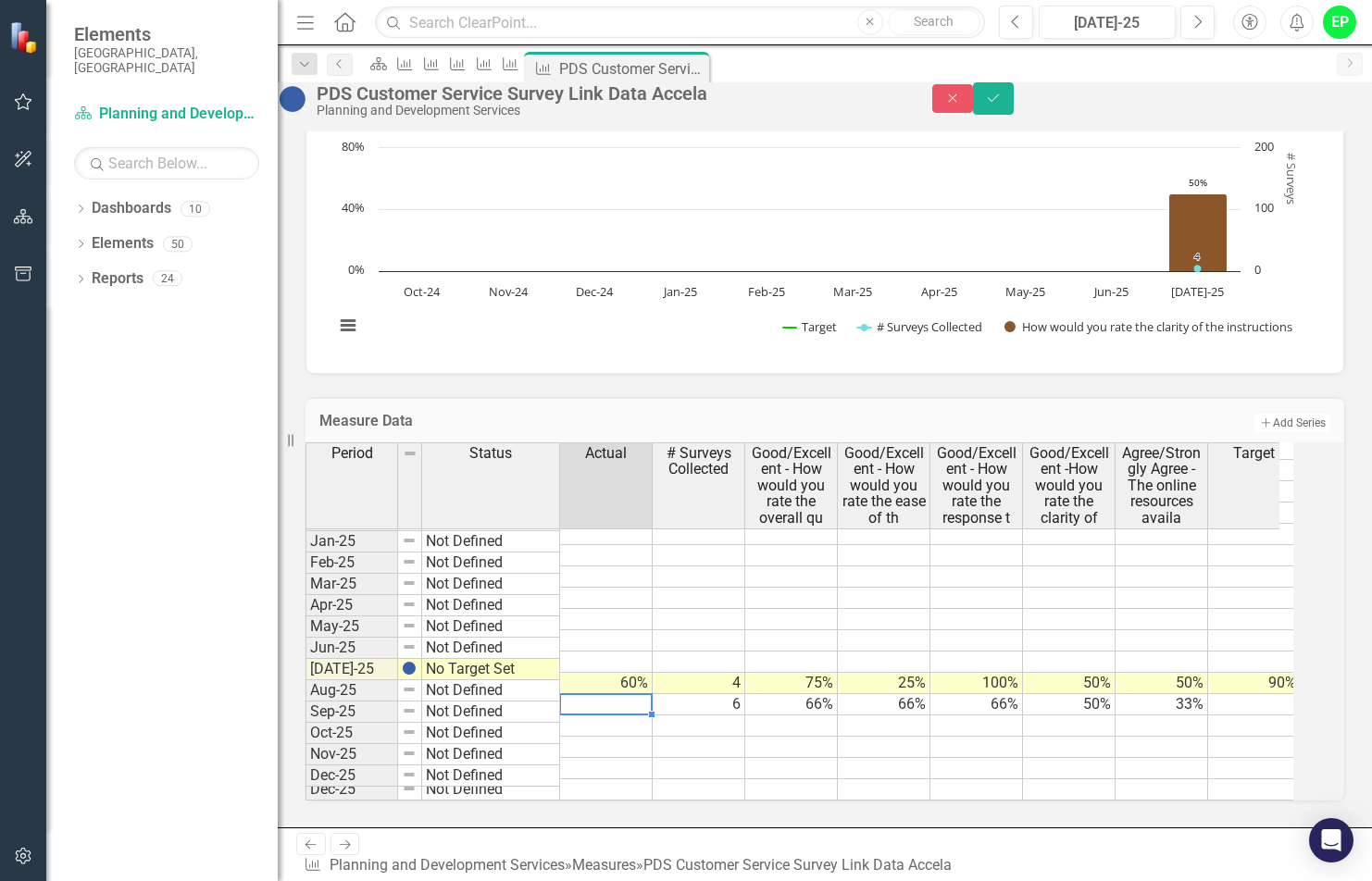
click at [653, 696] on td at bounding box center [607, 705] width 92 height 22
type textarea "56.2"
click at [657, 413] on h3 "Measure Data" at bounding box center [598, 421] width 556 height 17
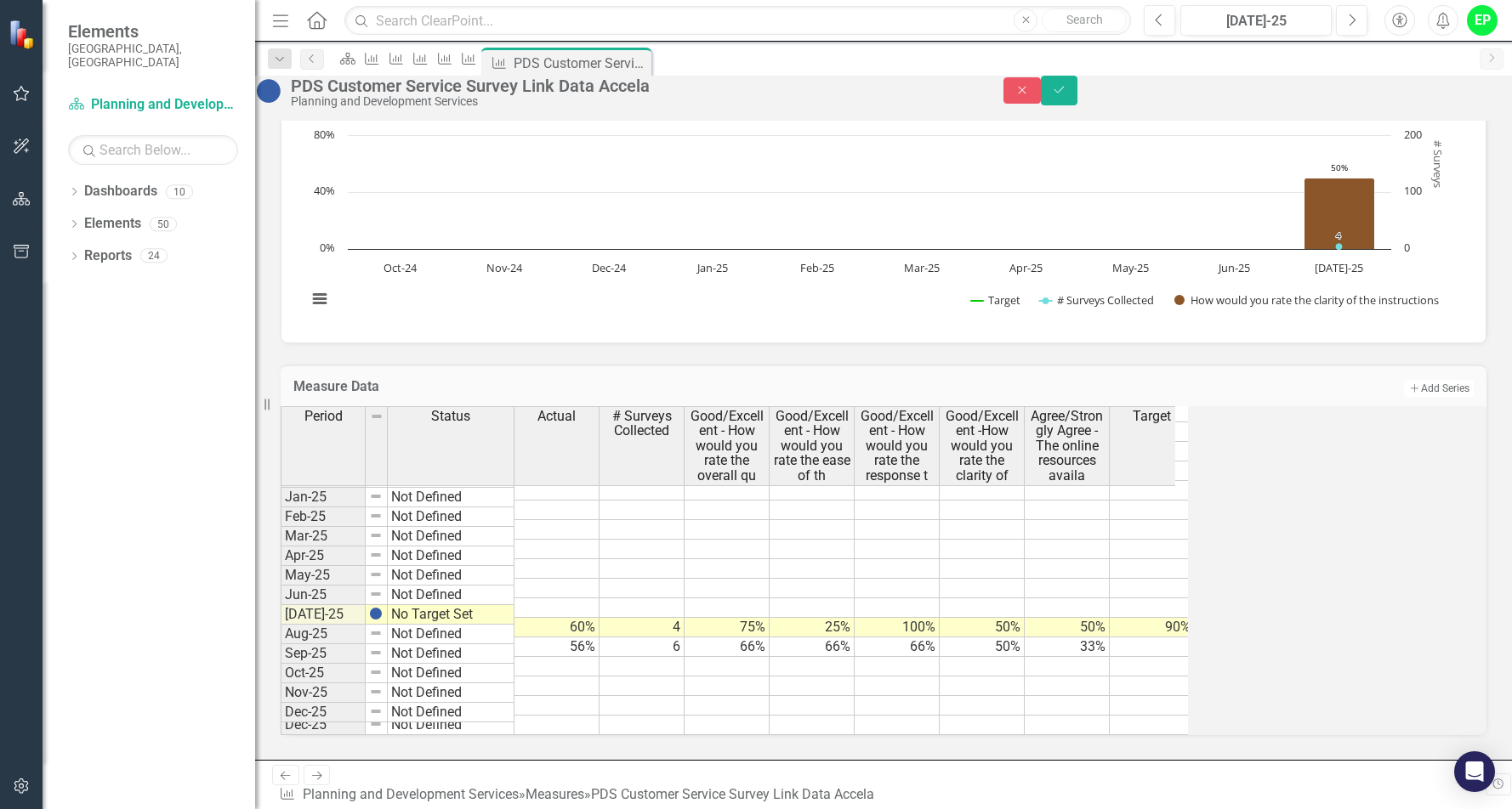
scroll to position [1803, 0]
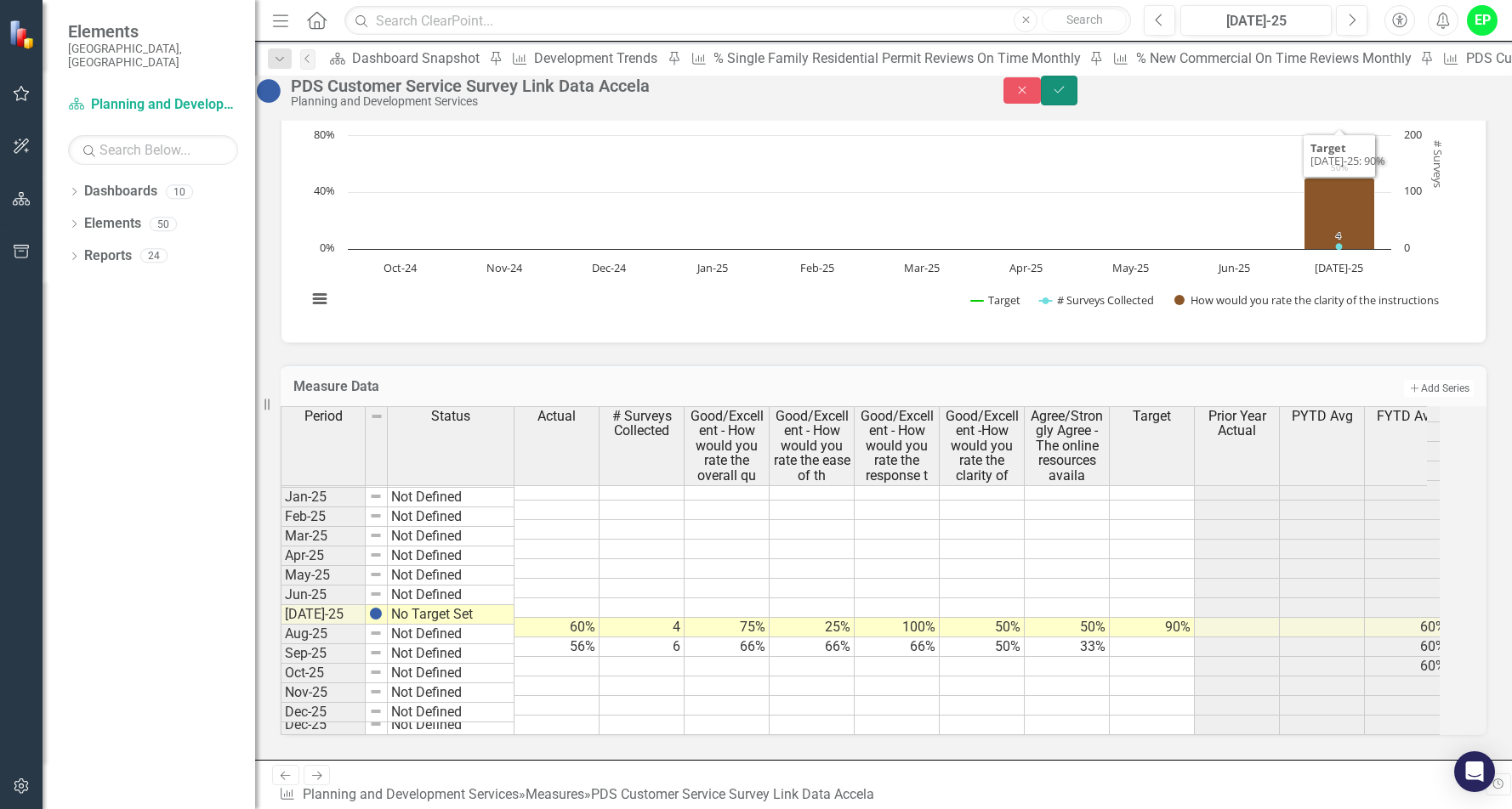
click at [1067, 96] on icon "Save" at bounding box center [1059, 89] width 15 height 12
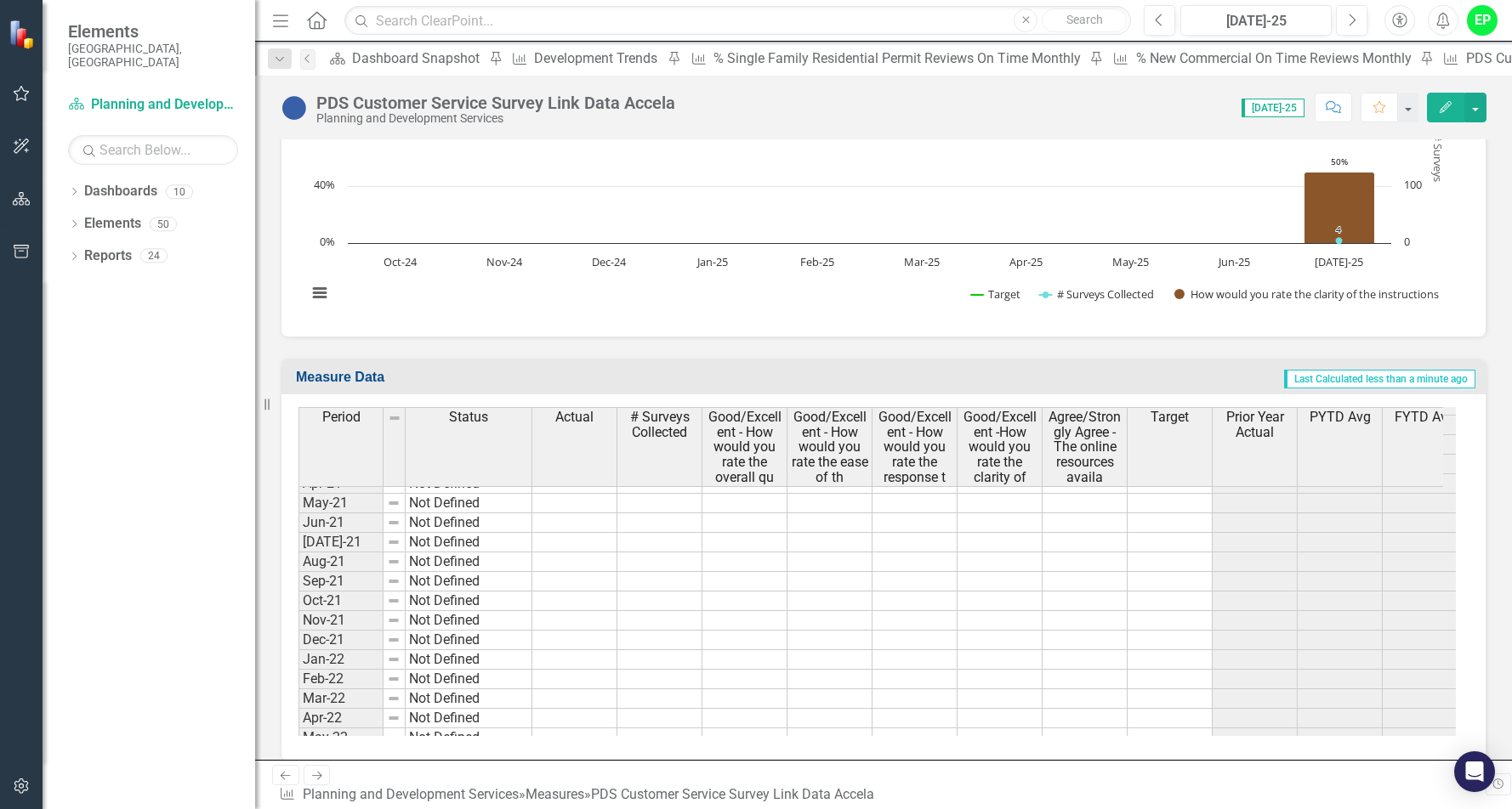
scroll to position [1785, 0]
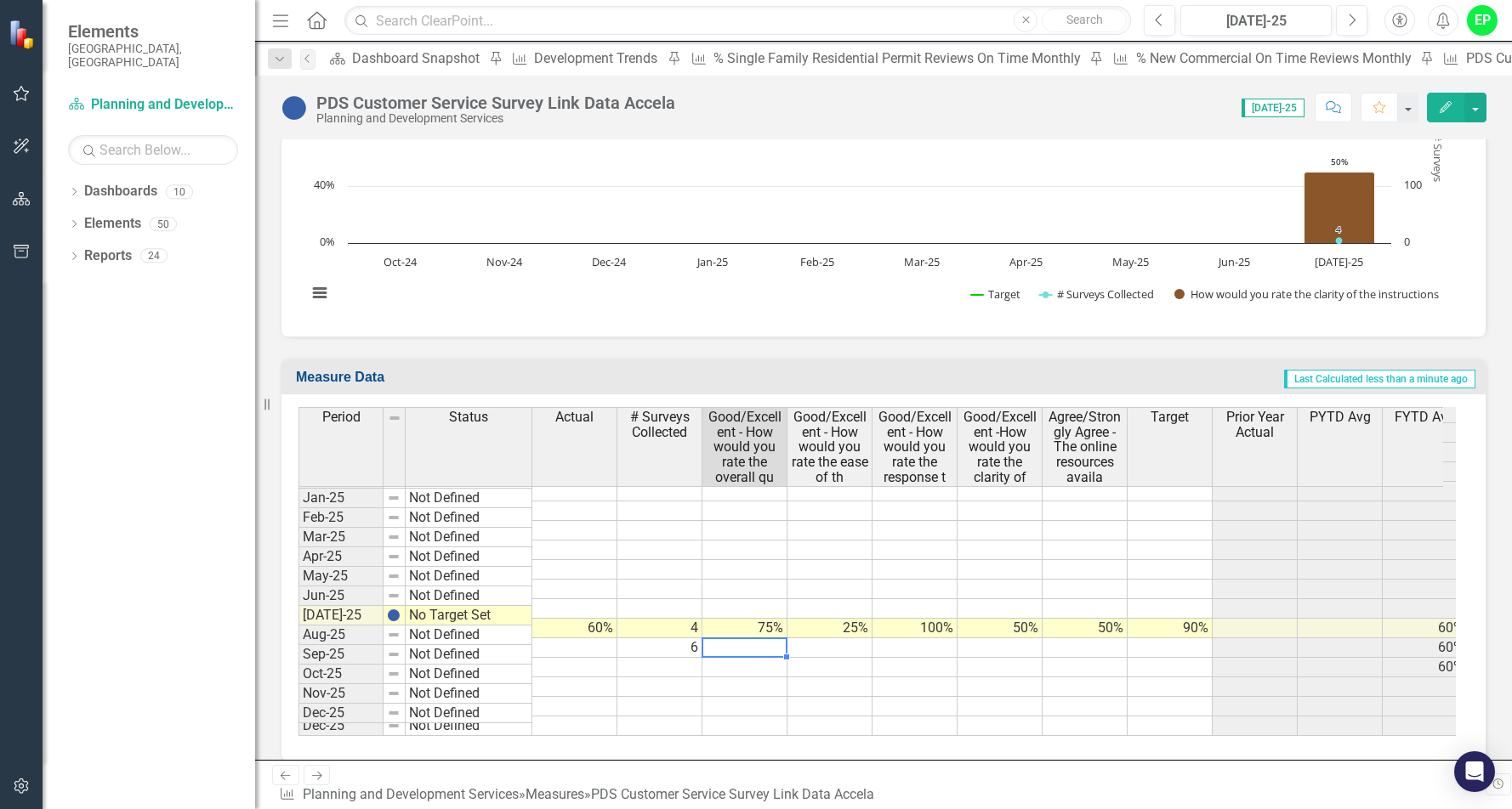
click at [772, 639] on td at bounding box center [744, 649] width 85 height 20
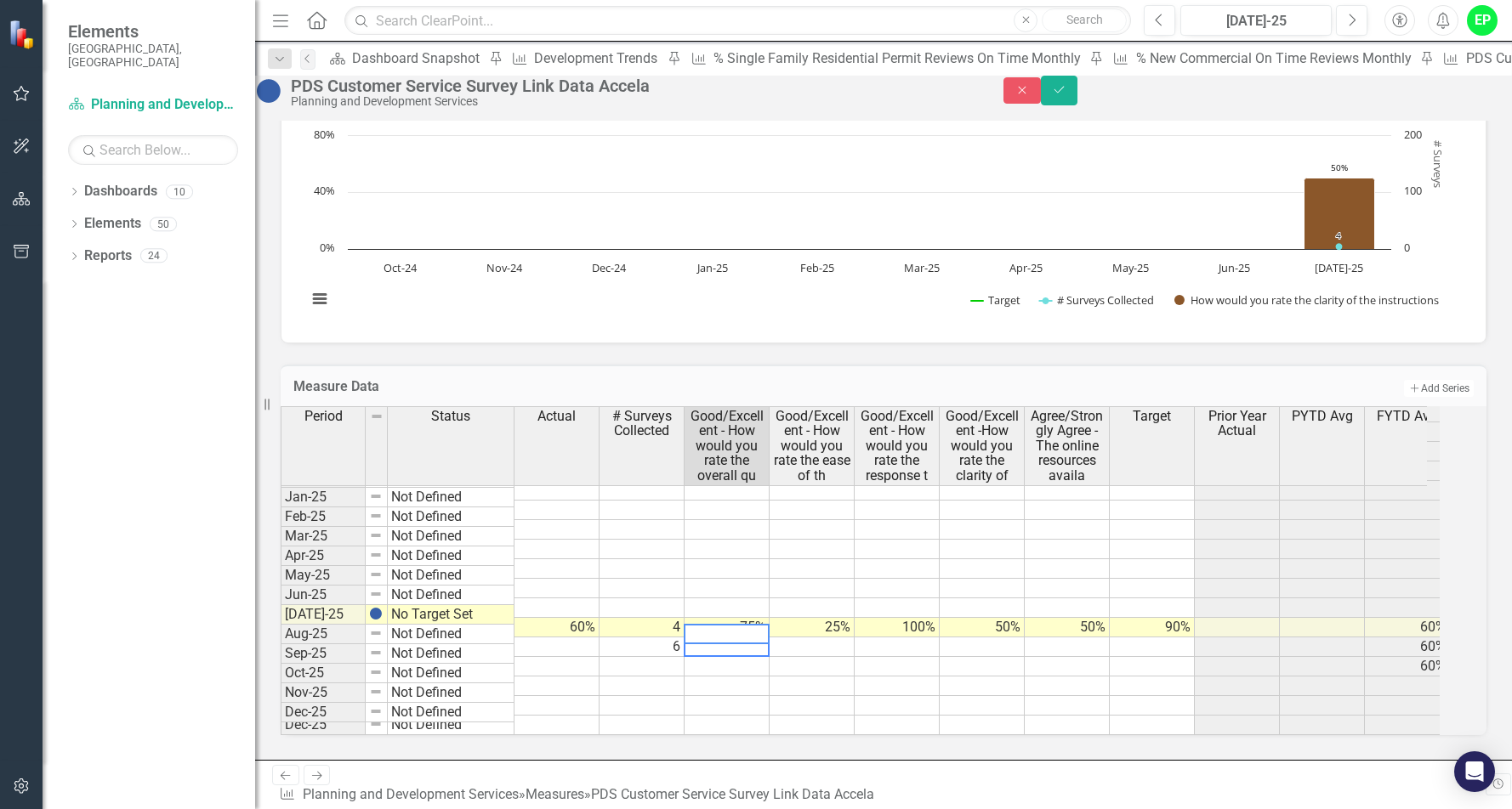
scroll to position [1808, 0]
click at [813, 640] on td at bounding box center [812, 648] width 85 height 20
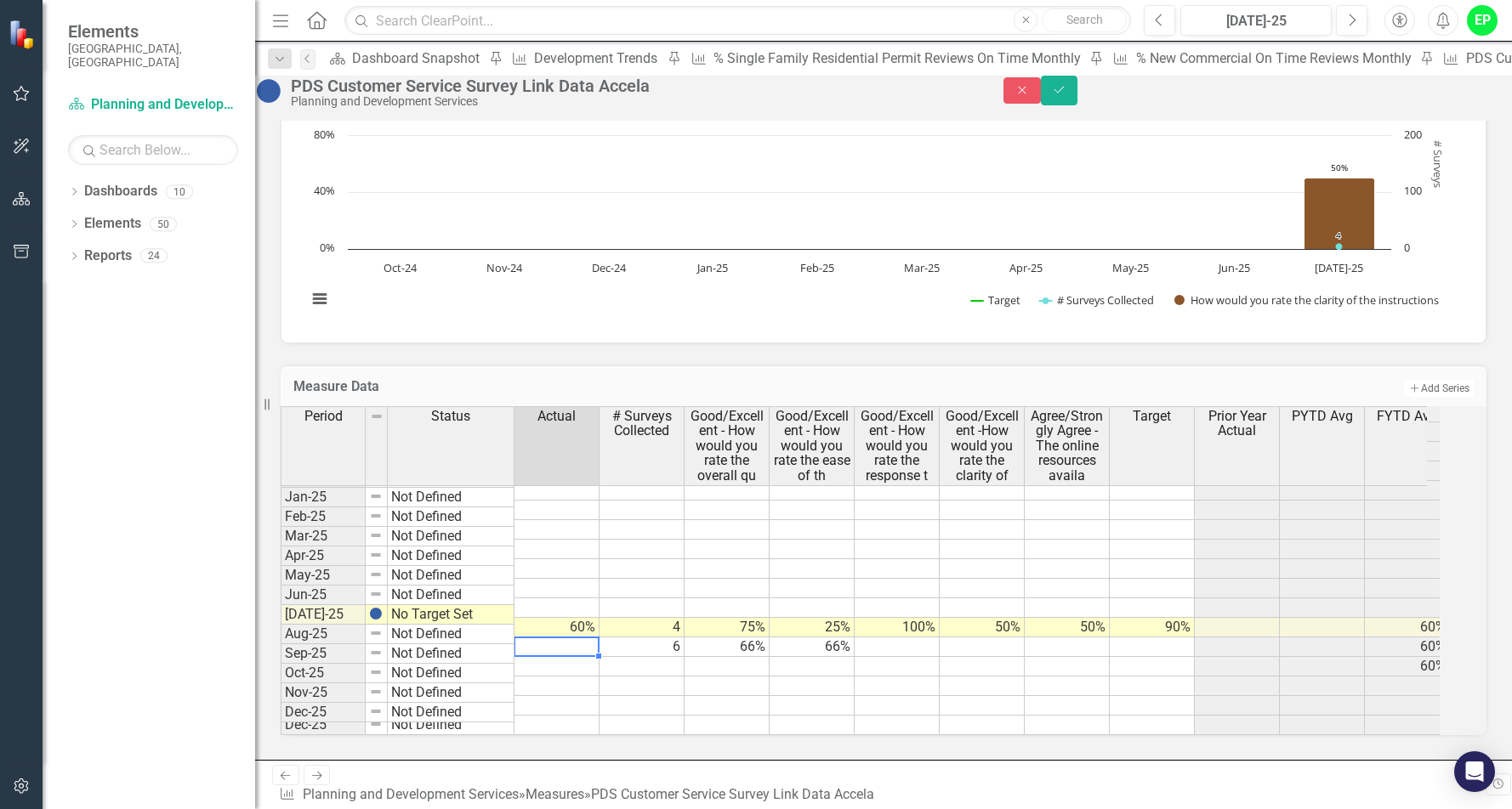
click at [597, 639] on td at bounding box center [557, 648] width 85 height 20
click at [915, 638] on td at bounding box center [897, 648] width 85 height 20
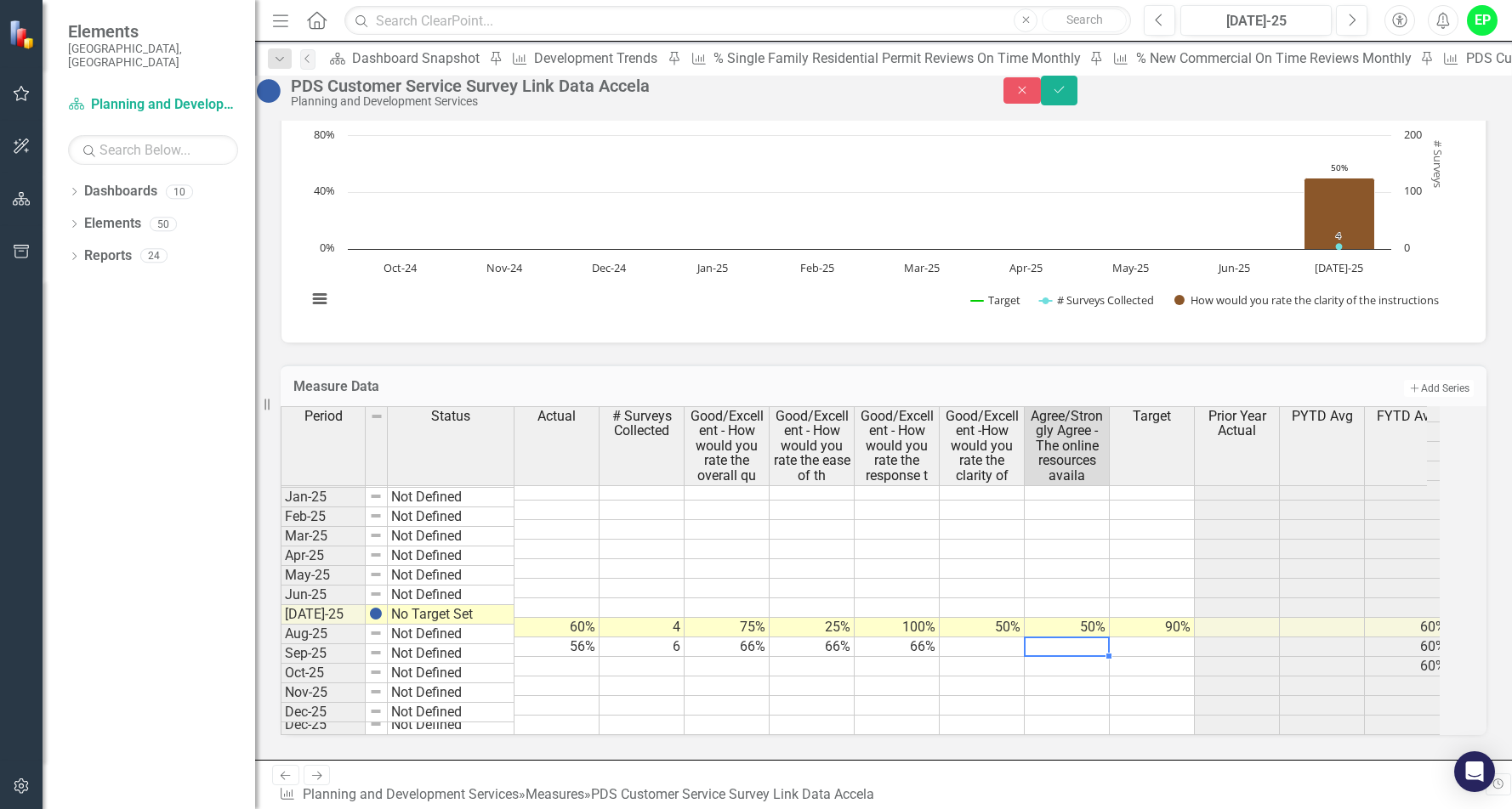
click at [1081, 638] on td at bounding box center [1067, 648] width 85 height 20
click at [280, 624] on div "Period Status Actual # Surveys Collected Good/Excellent - How would you rate th…" at bounding box center [280, 450] width 0 height 569
click at [1001, 640] on td at bounding box center [982, 648] width 85 height 20
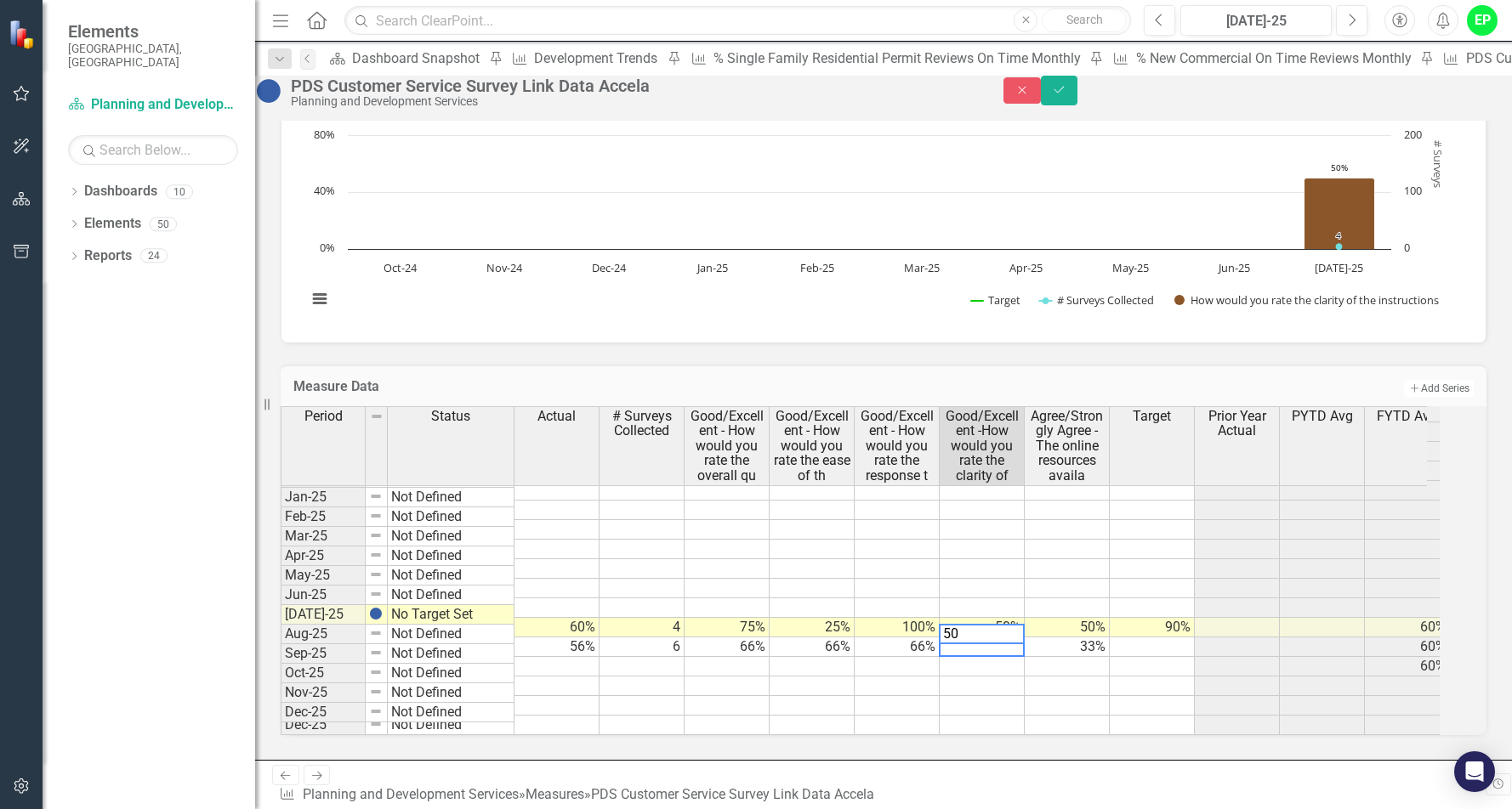
type textarea "50"
click at [1053, 680] on td at bounding box center [1067, 686] width 85 height 20
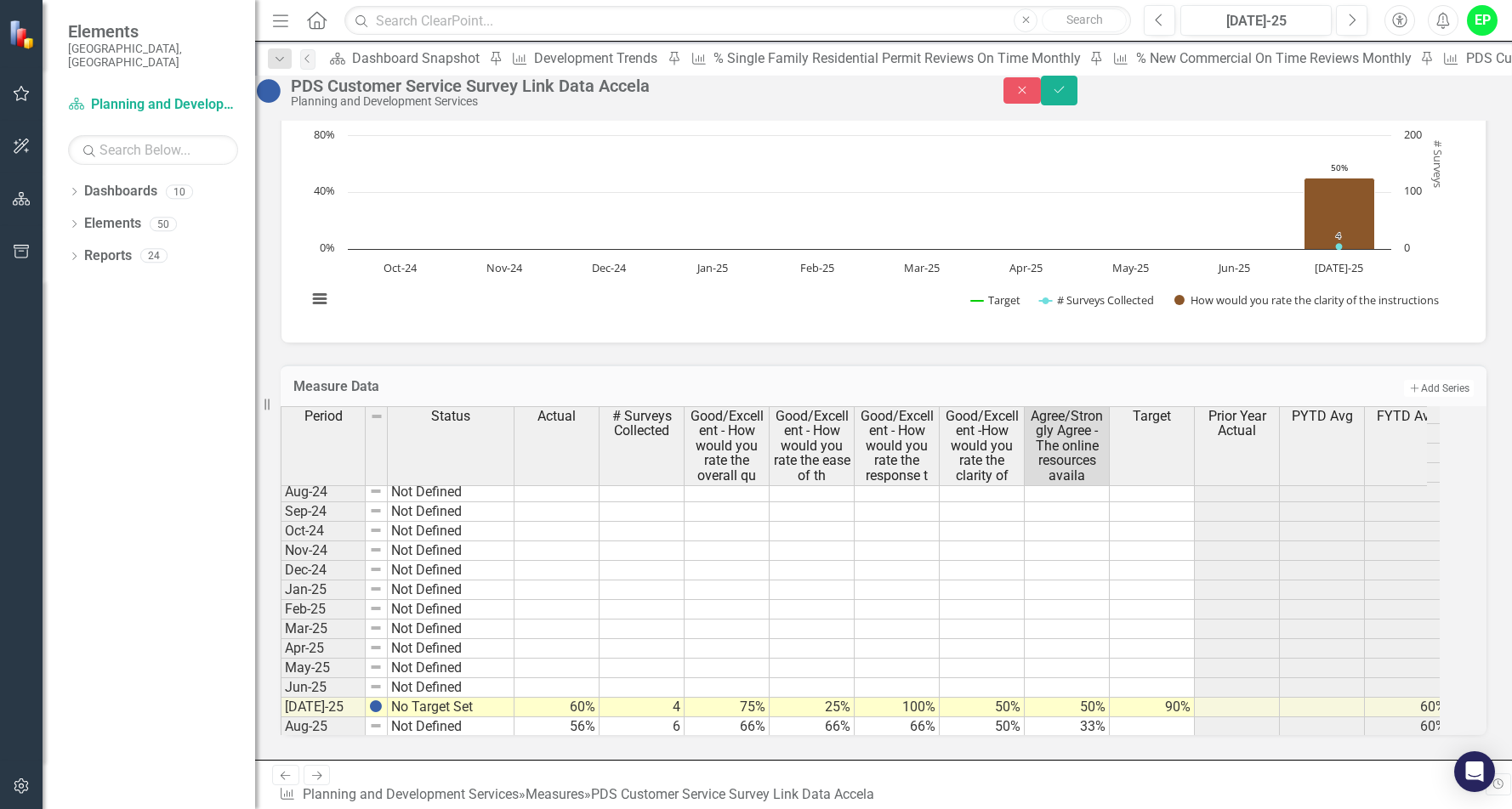
scroll to position [2639, 0]
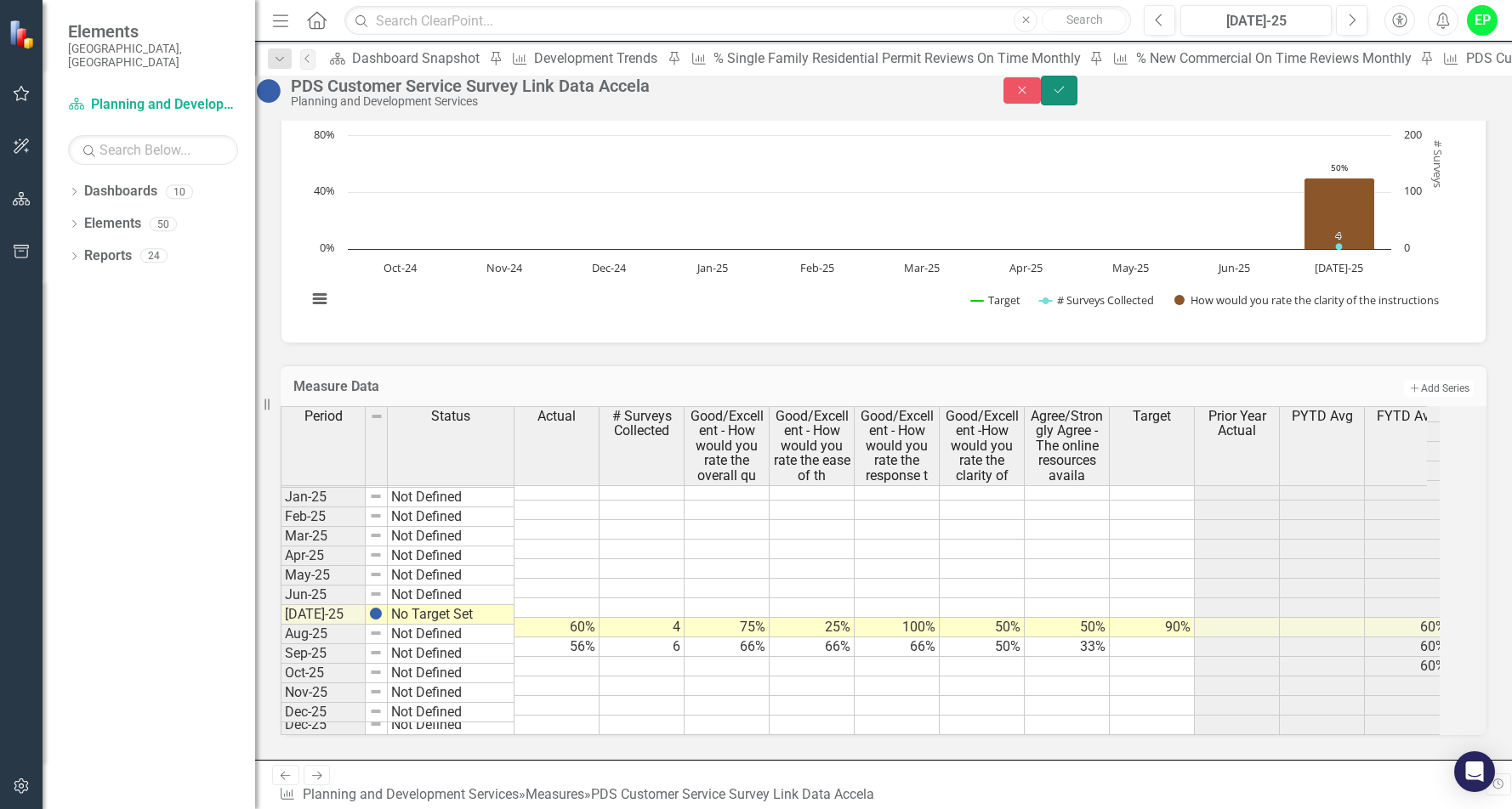
click at [1078, 99] on button "Save" at bounding box center [1060, 90] width 38 height 30
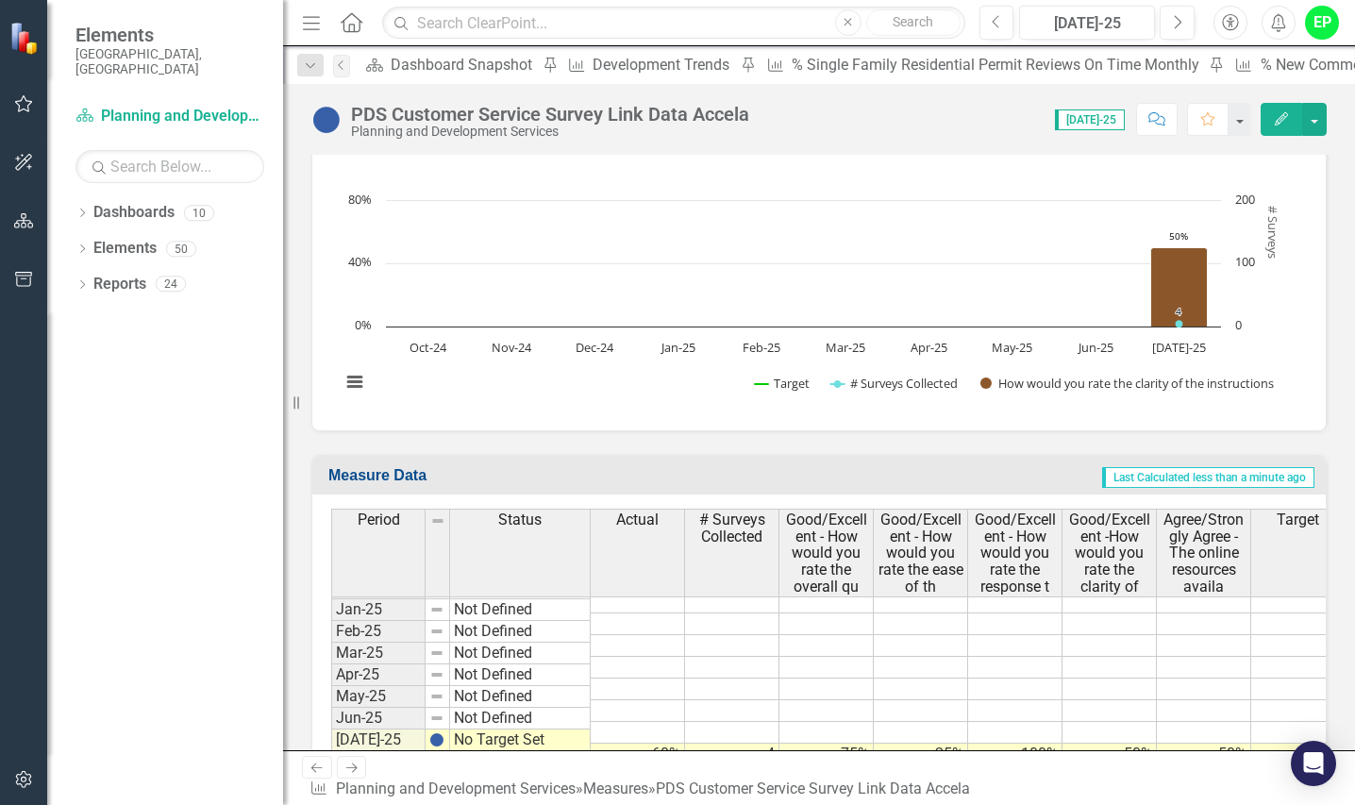
scroll to position [2057, 0]
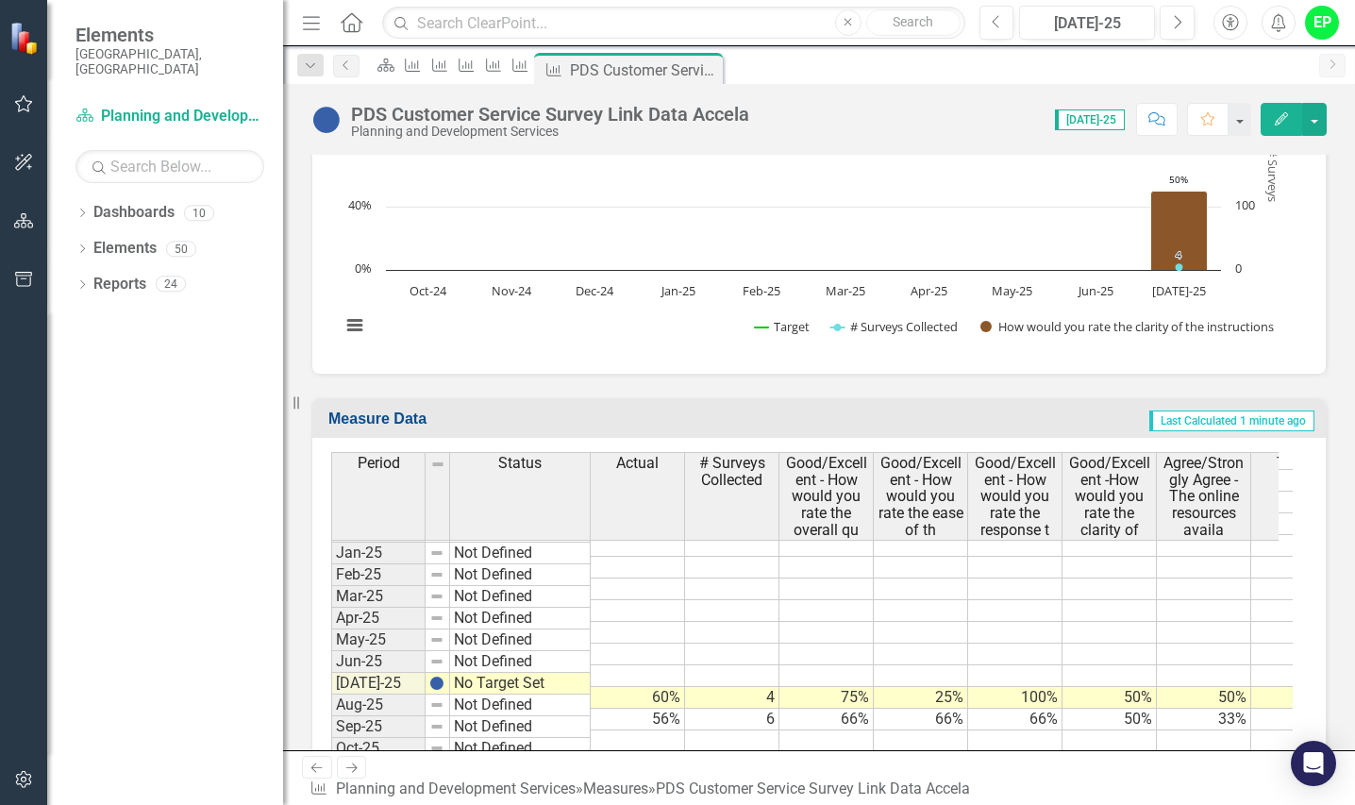
click at [189, 758] on div "Dropdown Dashboards 10 2026 DRAFT Strategic Plan Sarasota County Dashboard Drop…" at bounding box center [165, 501] width 236 height 608
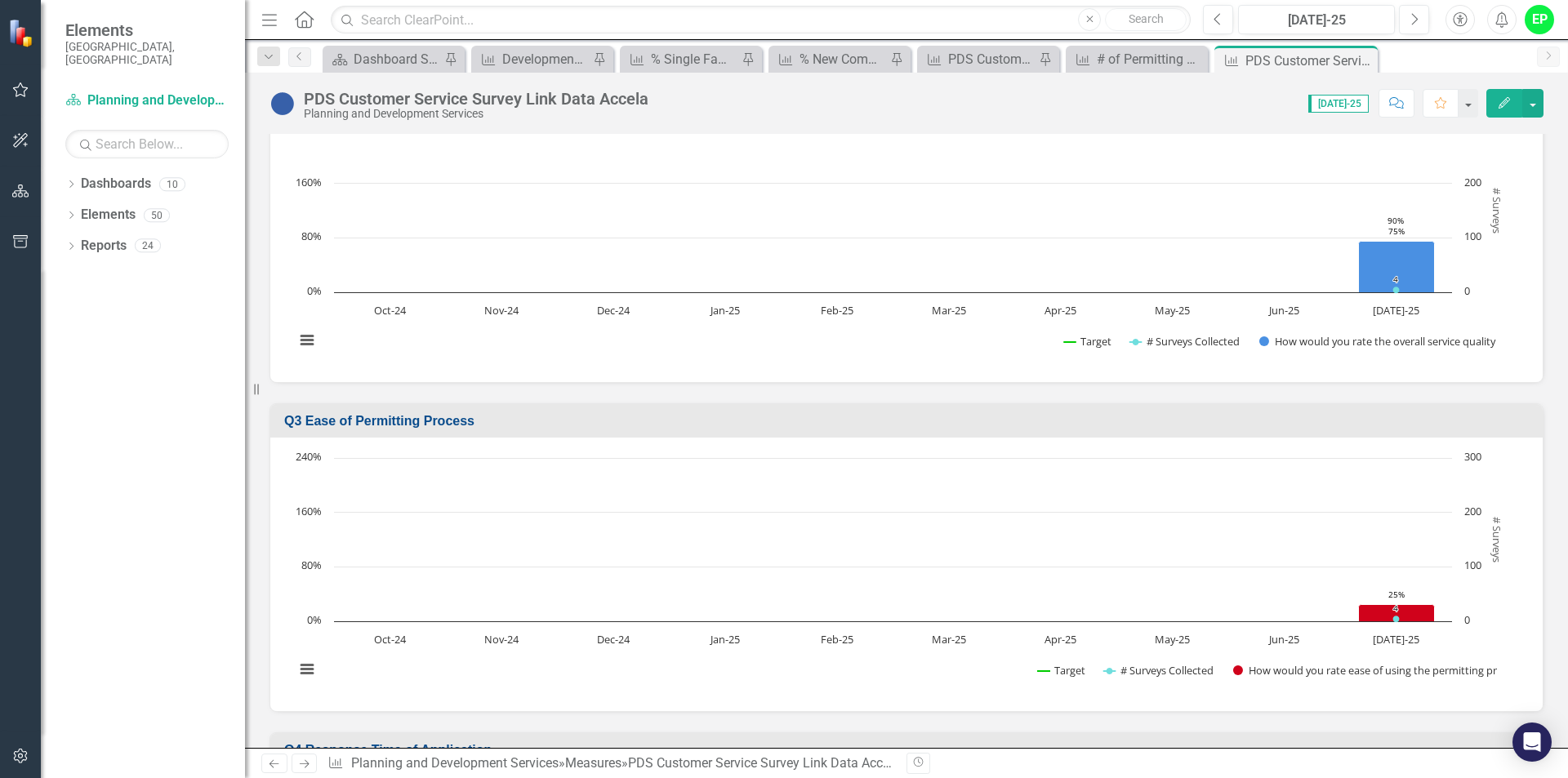
scroll to position [653, 0]
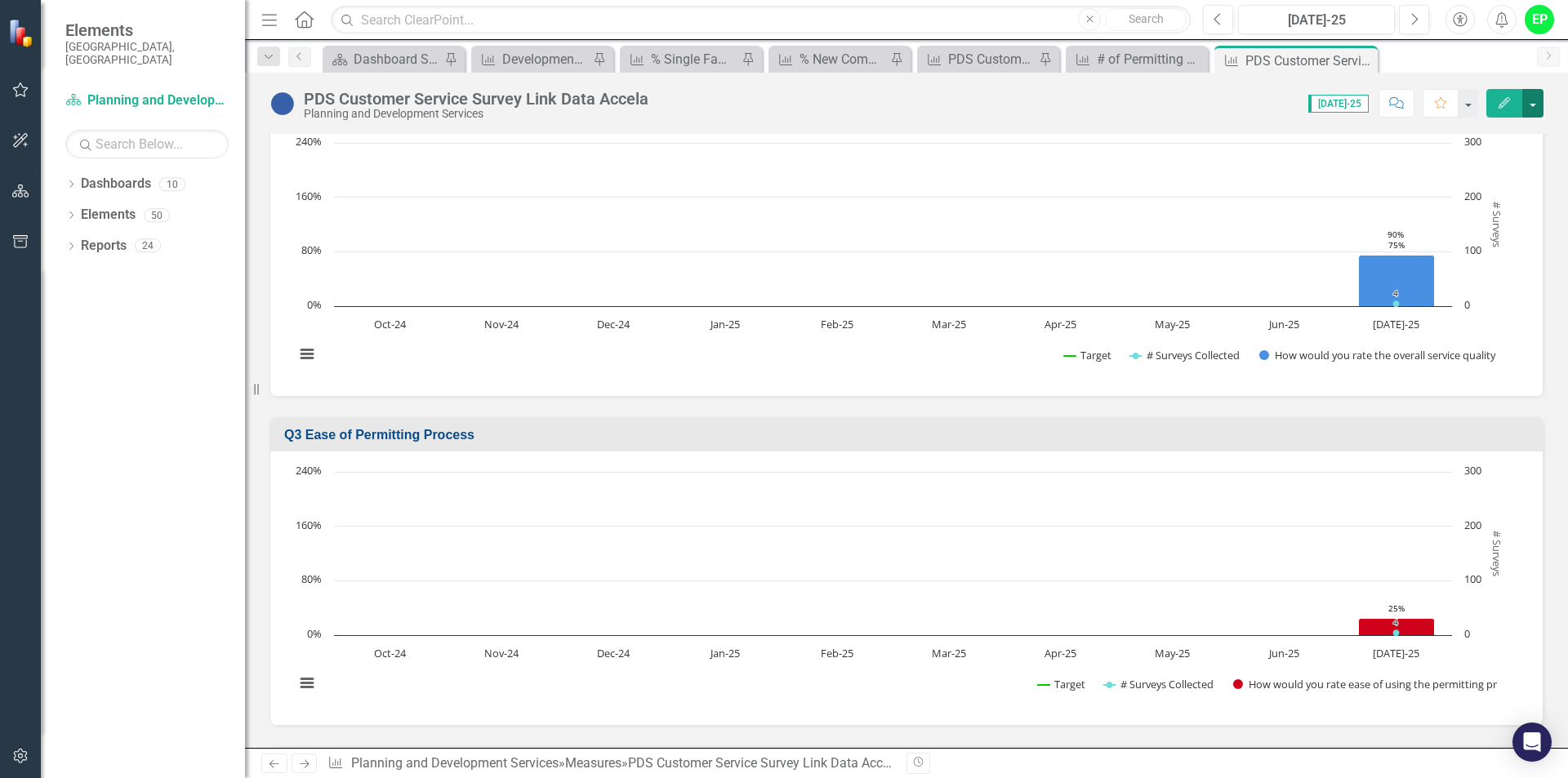
click at [1539, 106] on button "button" at bounding box center [1533, 103] width 22 height 29
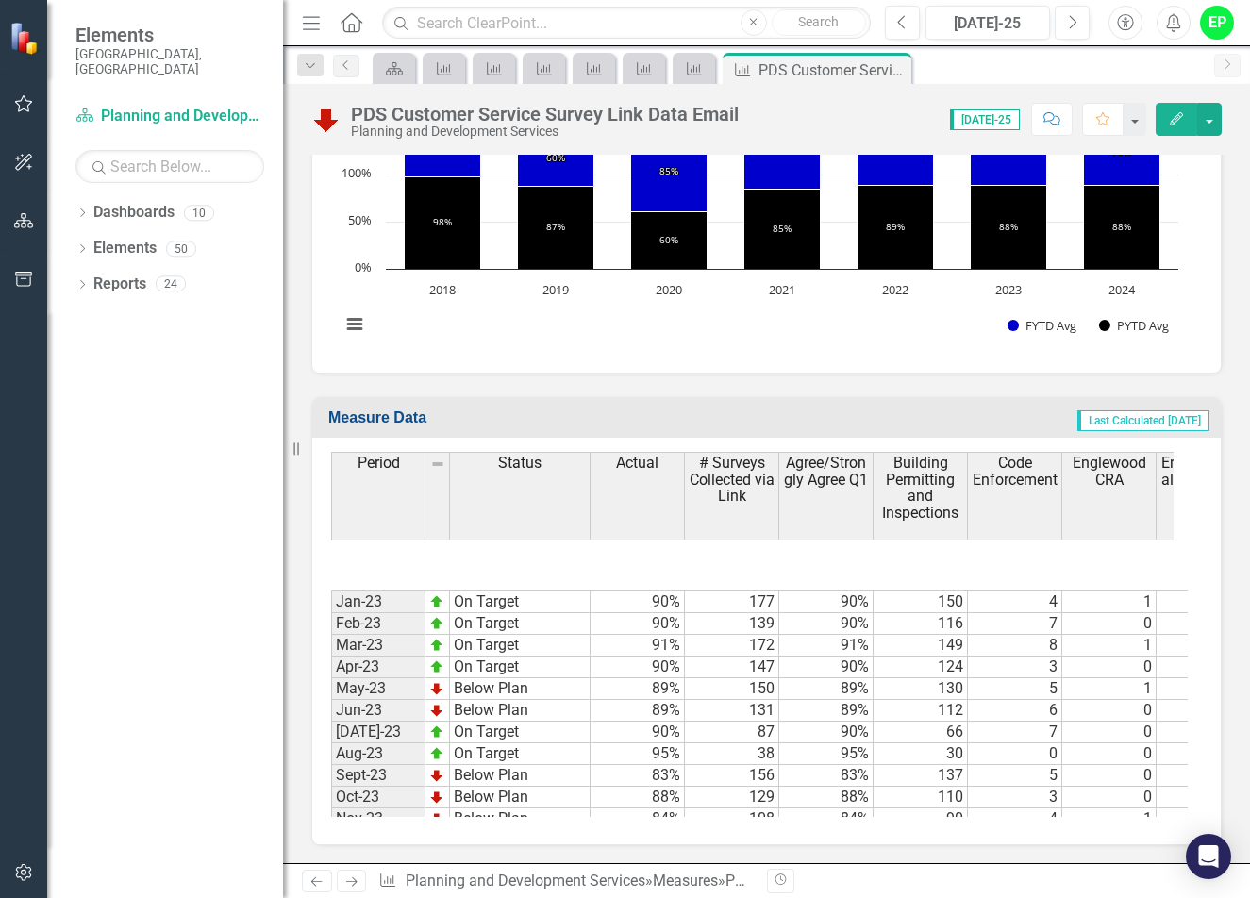
scroll to position [2929, 0]
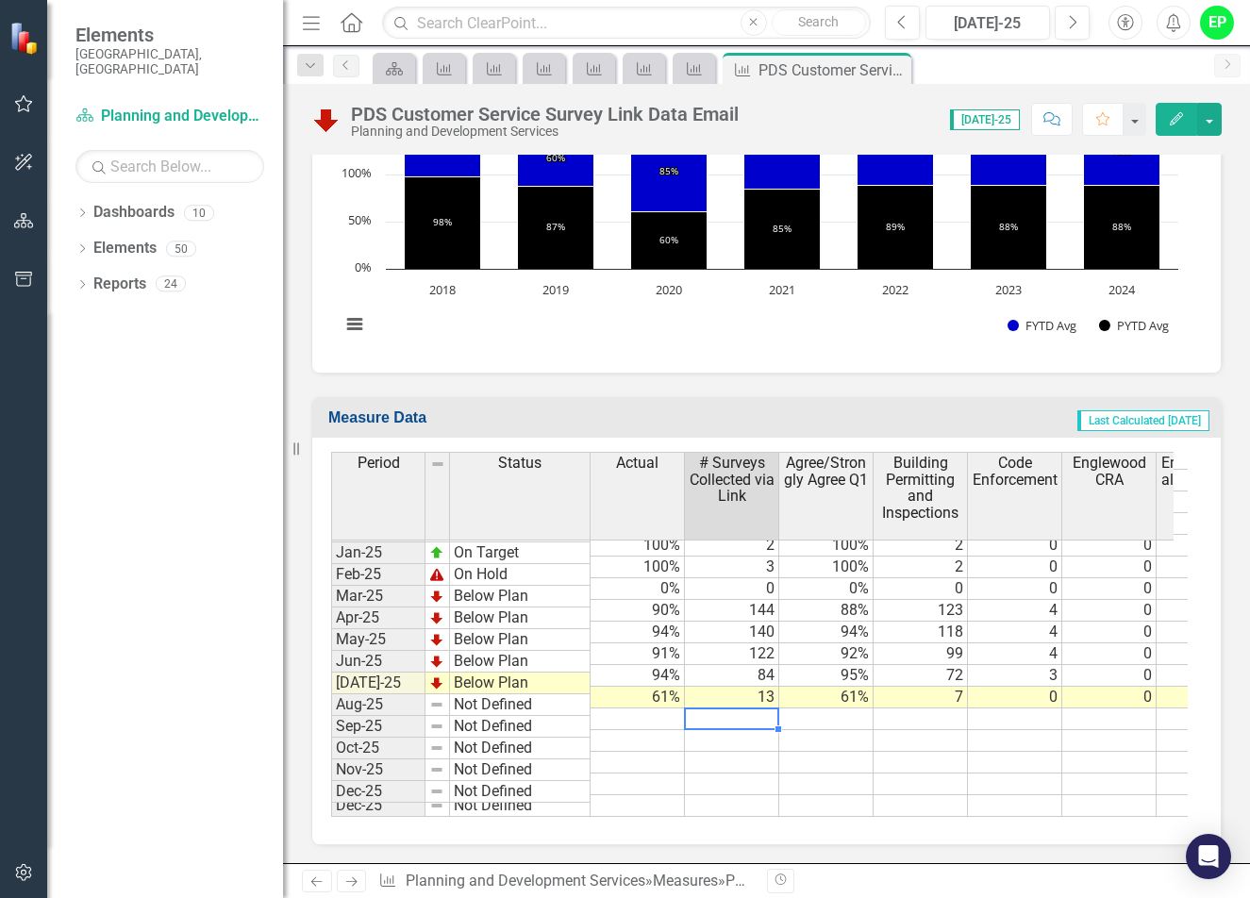
click at [739, 709] on td at bounding box center [732, 720] width 94 height 22
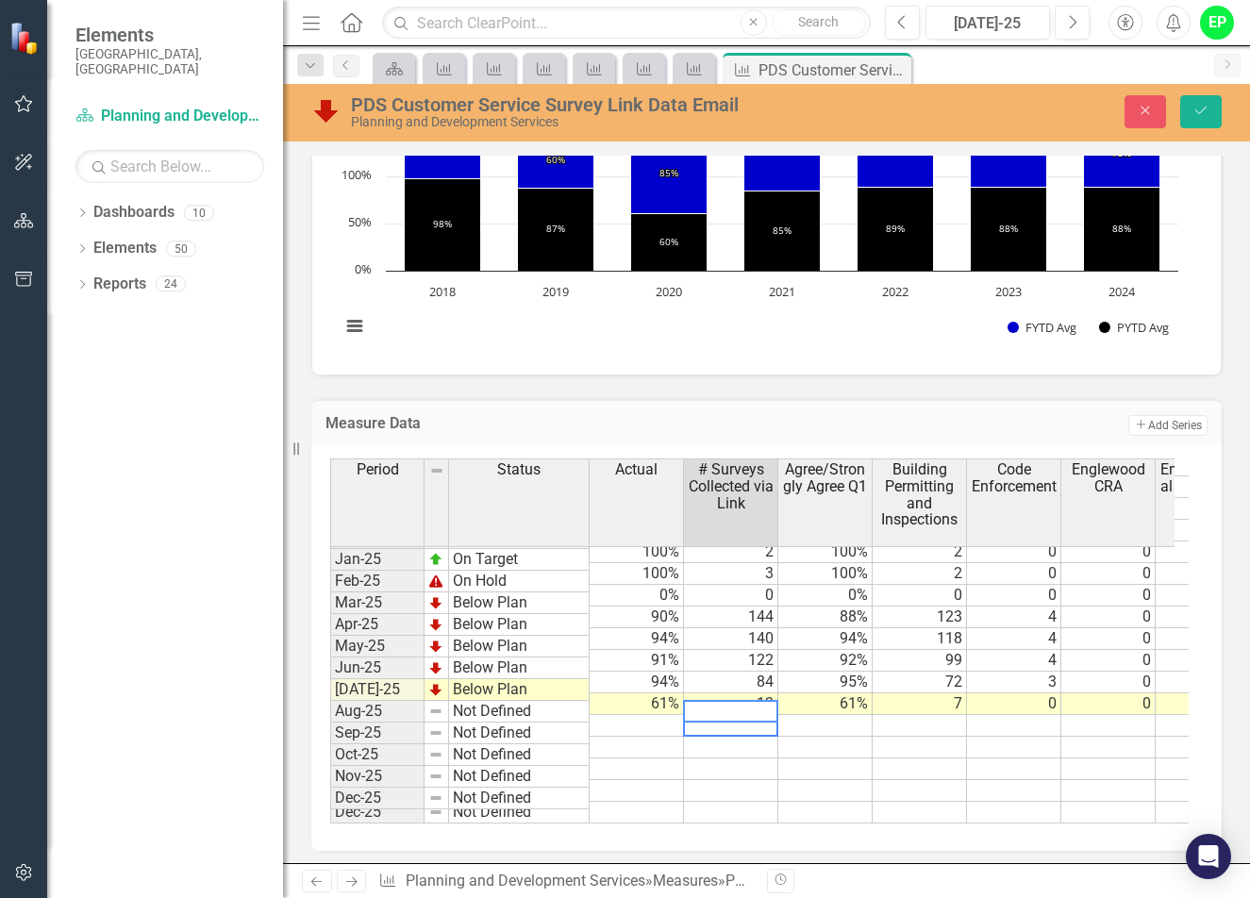
click at [744, 709] on textarea at bounding box center [730, 711] width 95 height 23
type textarea "8"
click at [832, 715] on td at bounding box center [825, 726] width 94 height 22
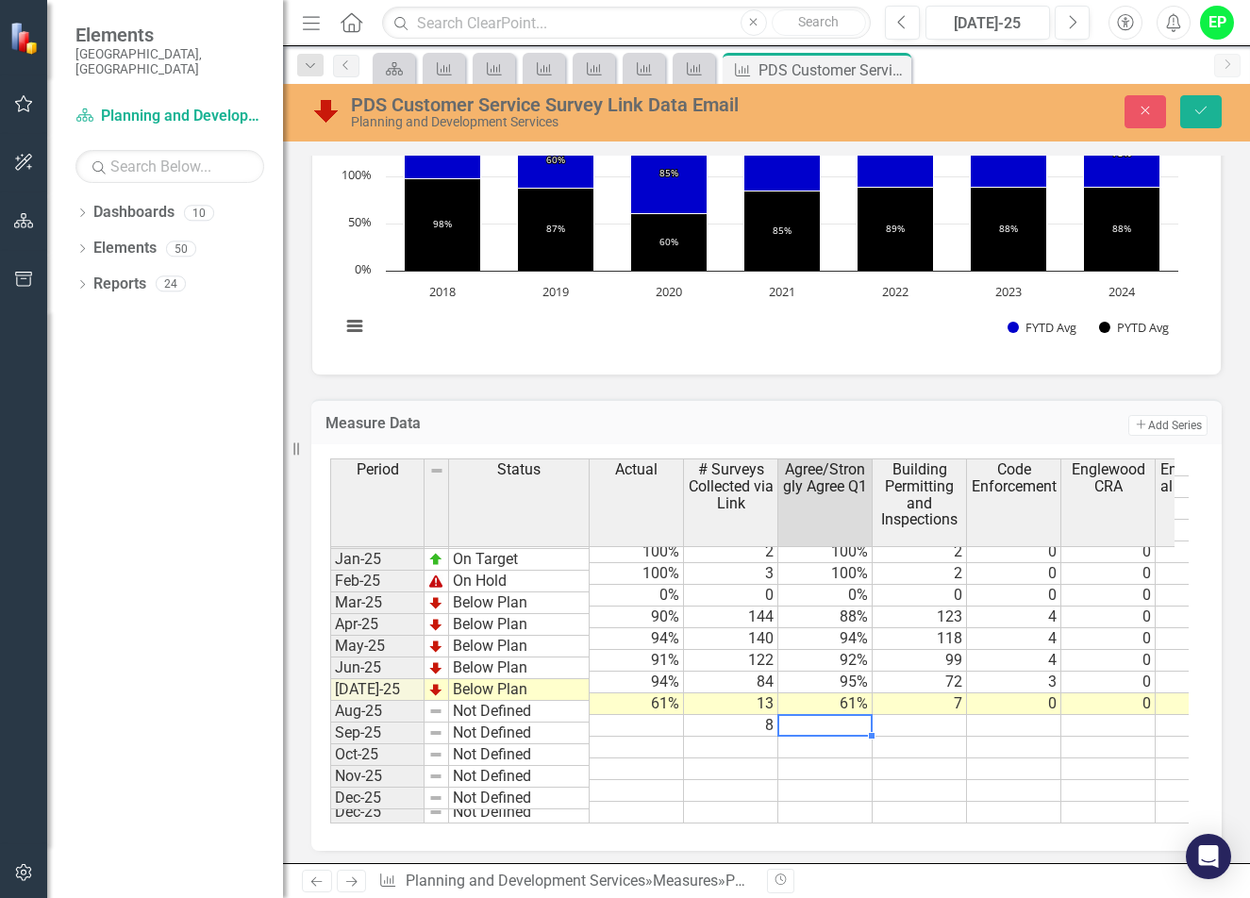
click at [815, 715] on td at bounding box center [825, 726] width 94 height 22
type textarea "87.5"
click at [923, 715] on td at bounding box center [920, 726] width 94 height 22
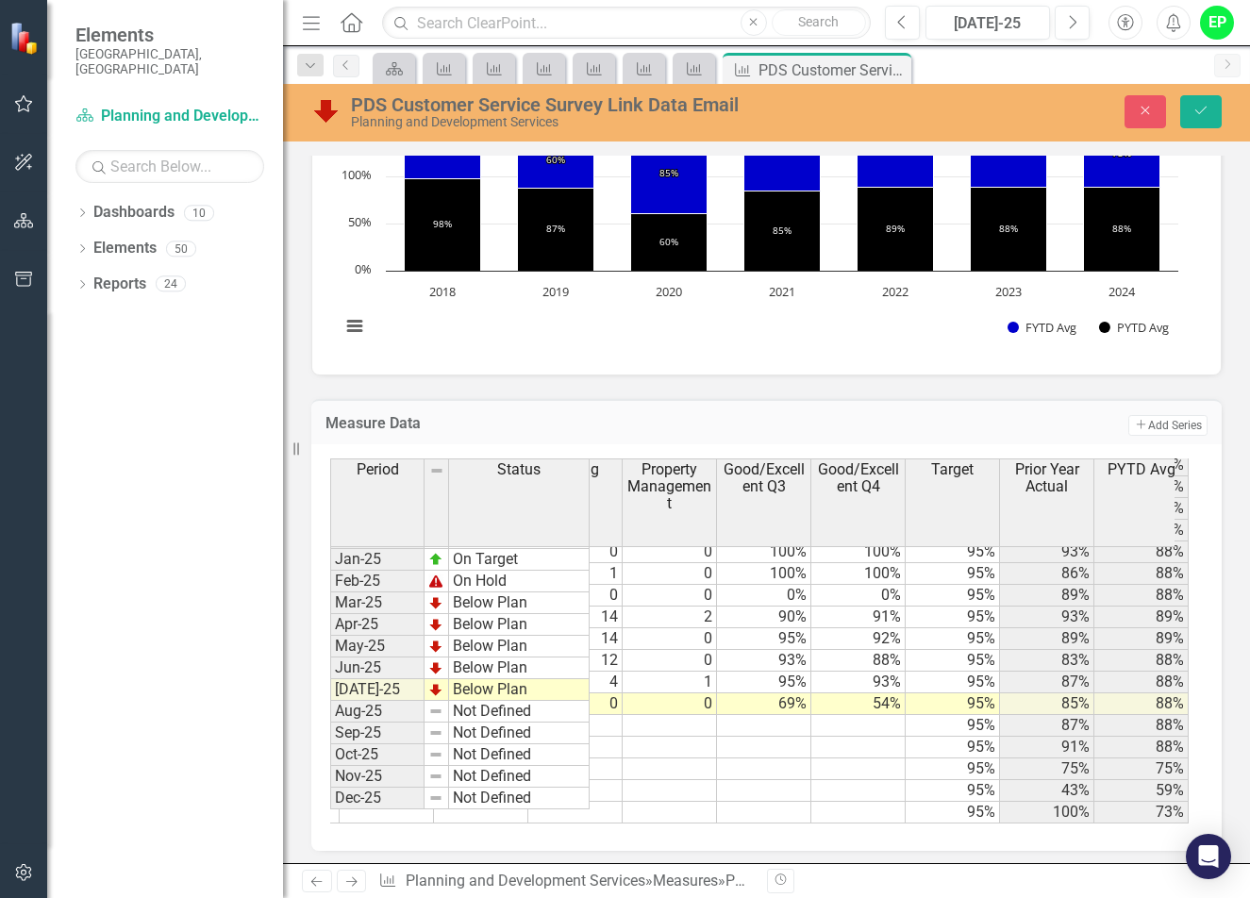
scroll to position [0, 0]
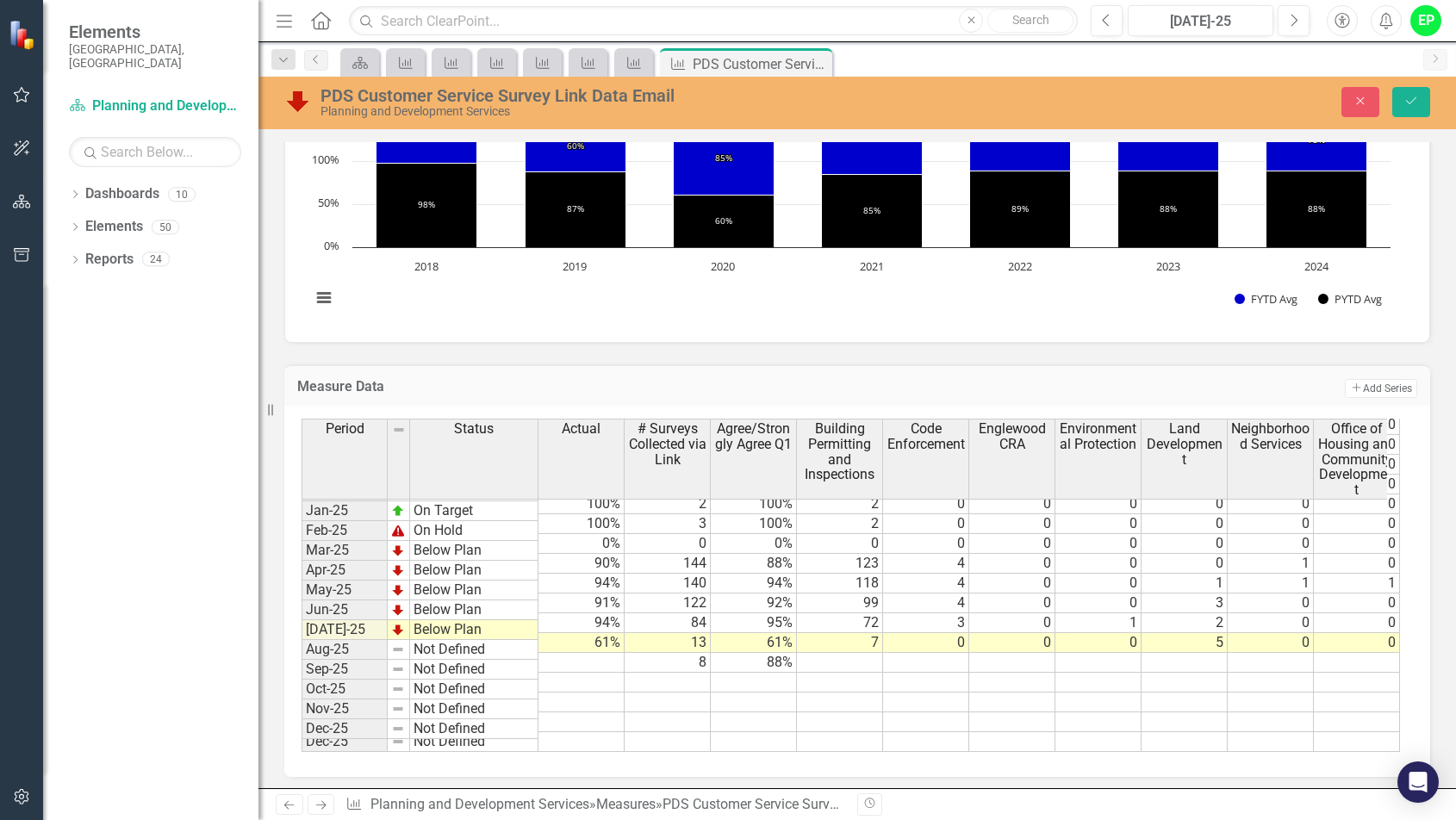
drag, startPoint x: 268, startPoint y: 415, endPoint x: 187, endPoint y: 405, distance: 81.6
click at [187, 405] on div "Elements Sarasota County, FL Dashboard Planning and Development Services Search…" at bounding box center [129, 410] width 258 height 820
click at [847, 653] on td at bounding box center [840, 663] width 86 height 20
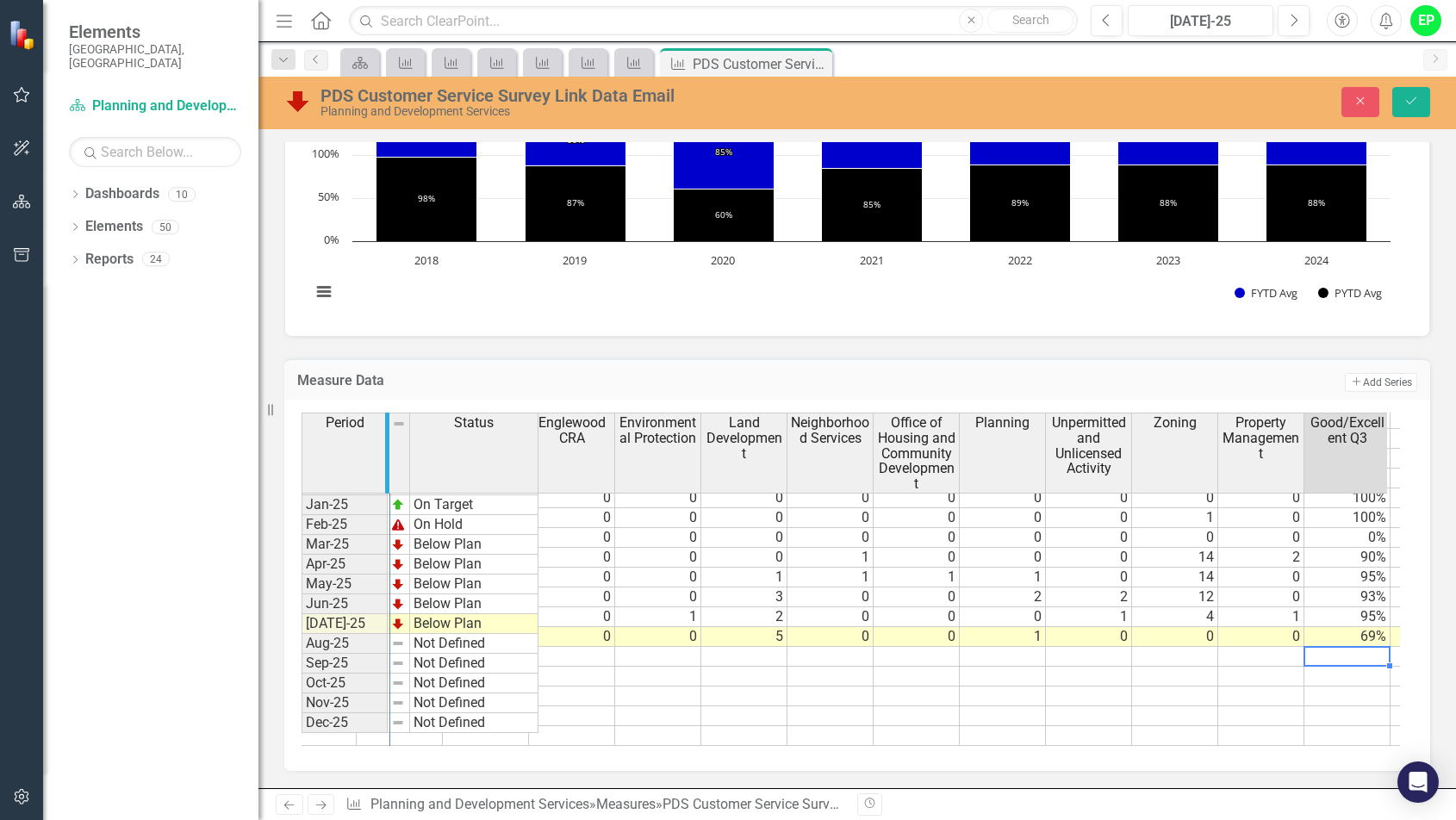
drag, startPoint x: 407, startPoint y: 435, endPoint x: 388, endPoint y: 435, distance: 19.0
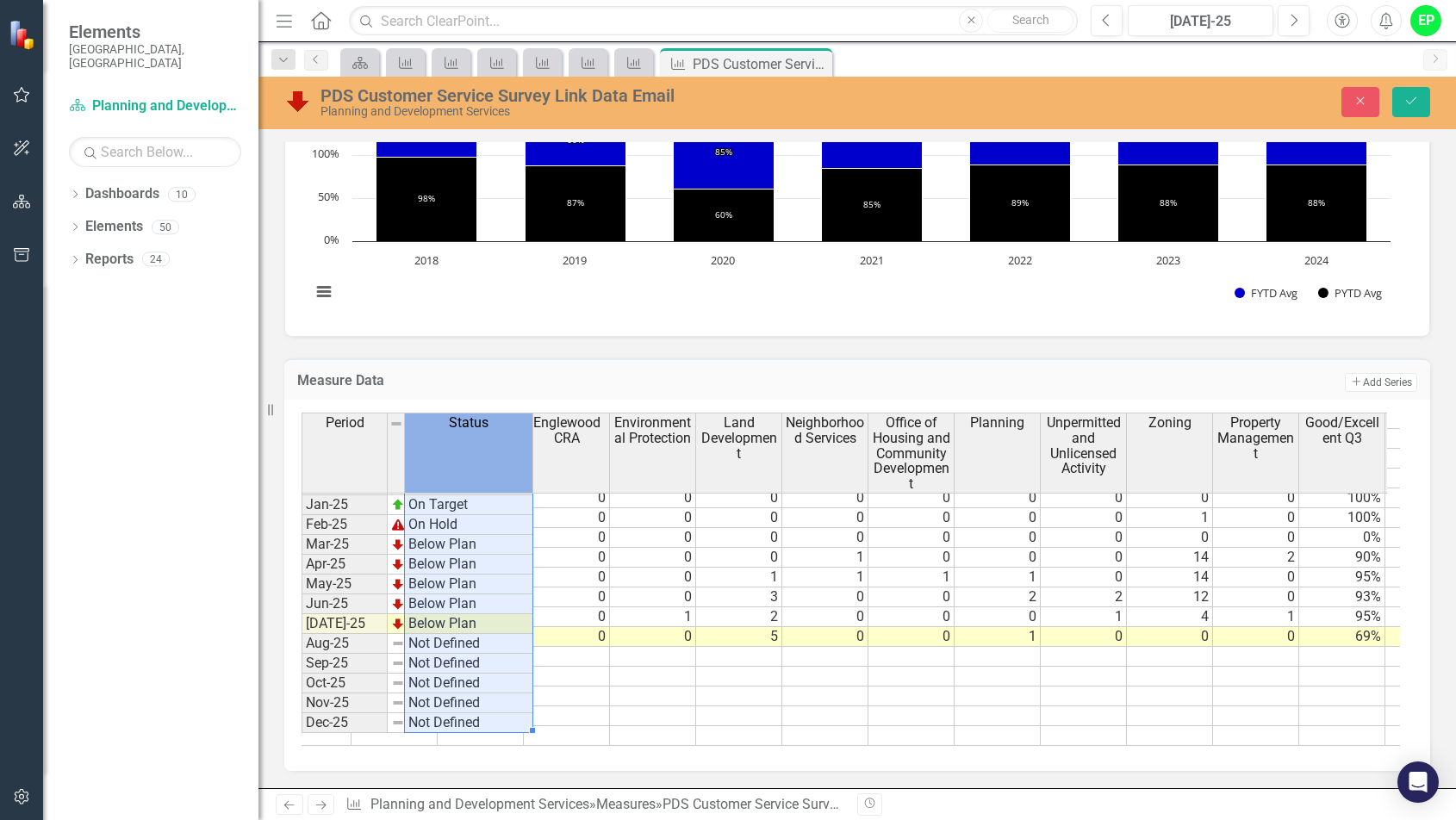
click at [407, 447] on th "Status" at bounding box center [468, 453] width 129 height 81
drag, startPoint x: 400, startPoint y: 449, endPoint x: 411, endPoint y: 450, distance: 11.0
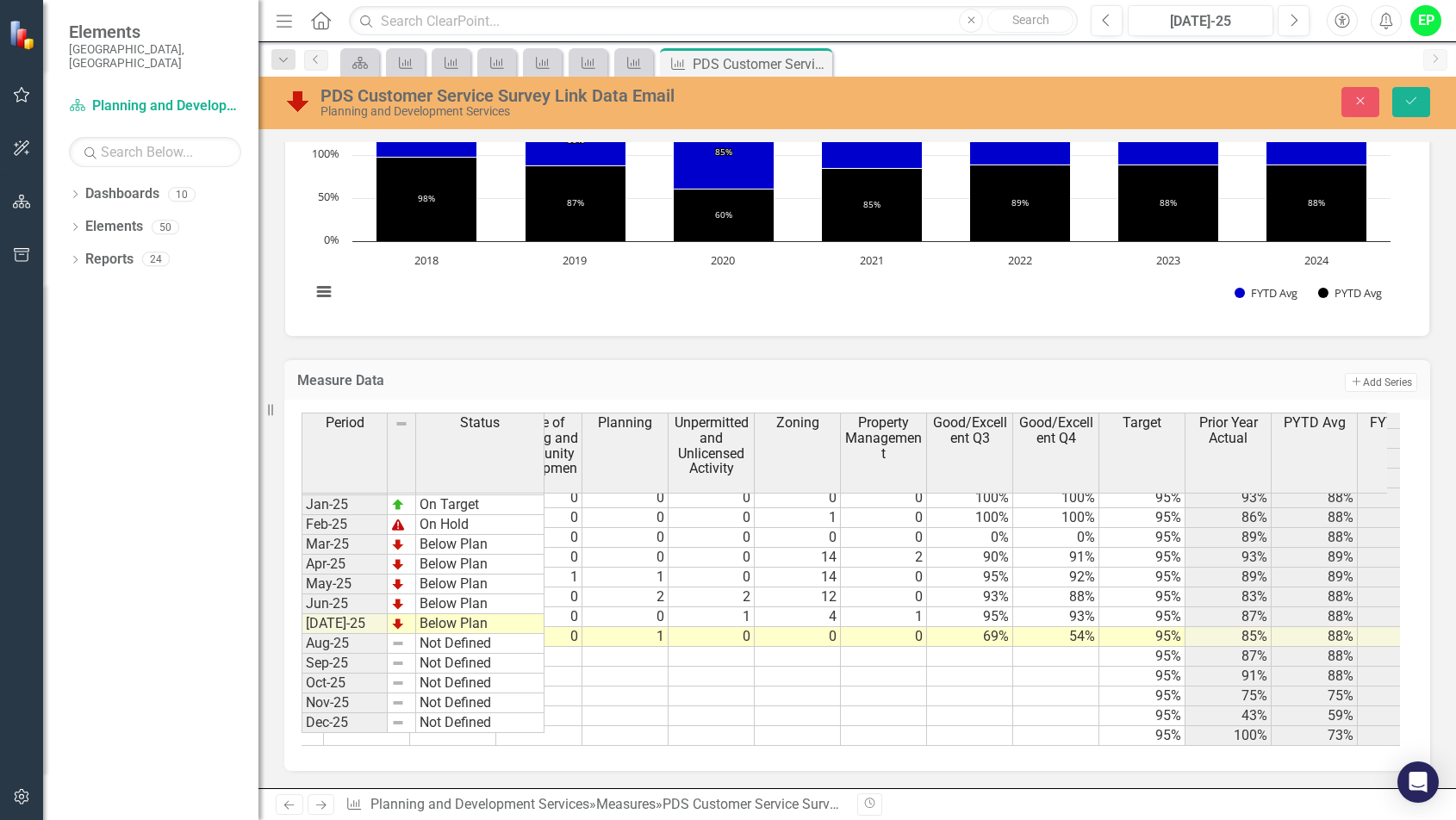
click at [755, 684] on div "Period Status Actual # Surveys Collected via Link Agree/Strongly Agree Q1 Build…" at bounding box center [856, 585] width 1146 height 372
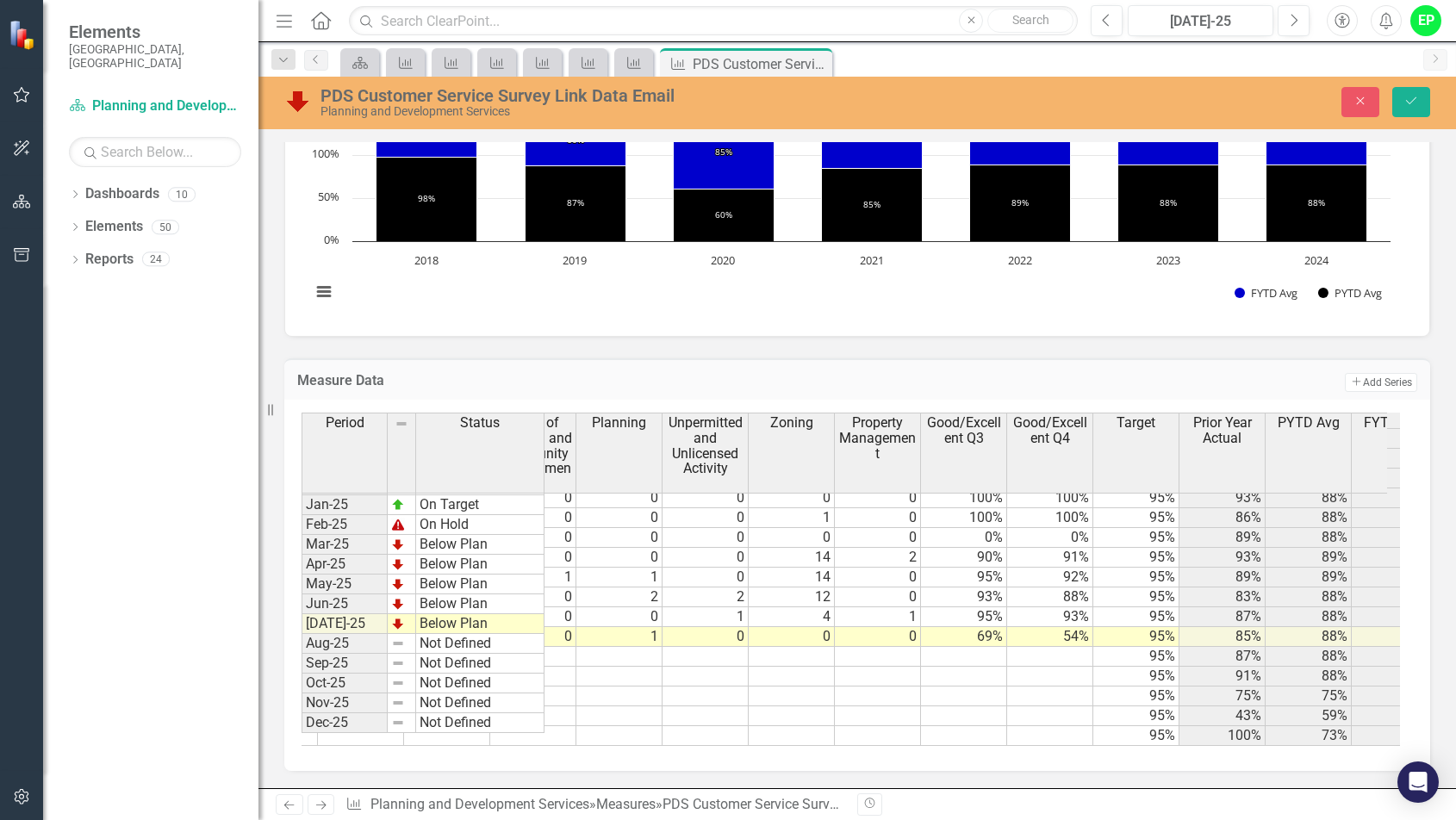
click at [950, 647] on td at bounding box center [964, 657] width 86 height 20
type textarea "88"
click at [1063, 647] on tr "Aug-25 Not Defined 8 88% 95% 87% 88% 75% 95%" at bounding box center [498, 657] width 2051 height 20
click at [1042, 647] on td at bounding box center [1050, 657] width 86 height 20
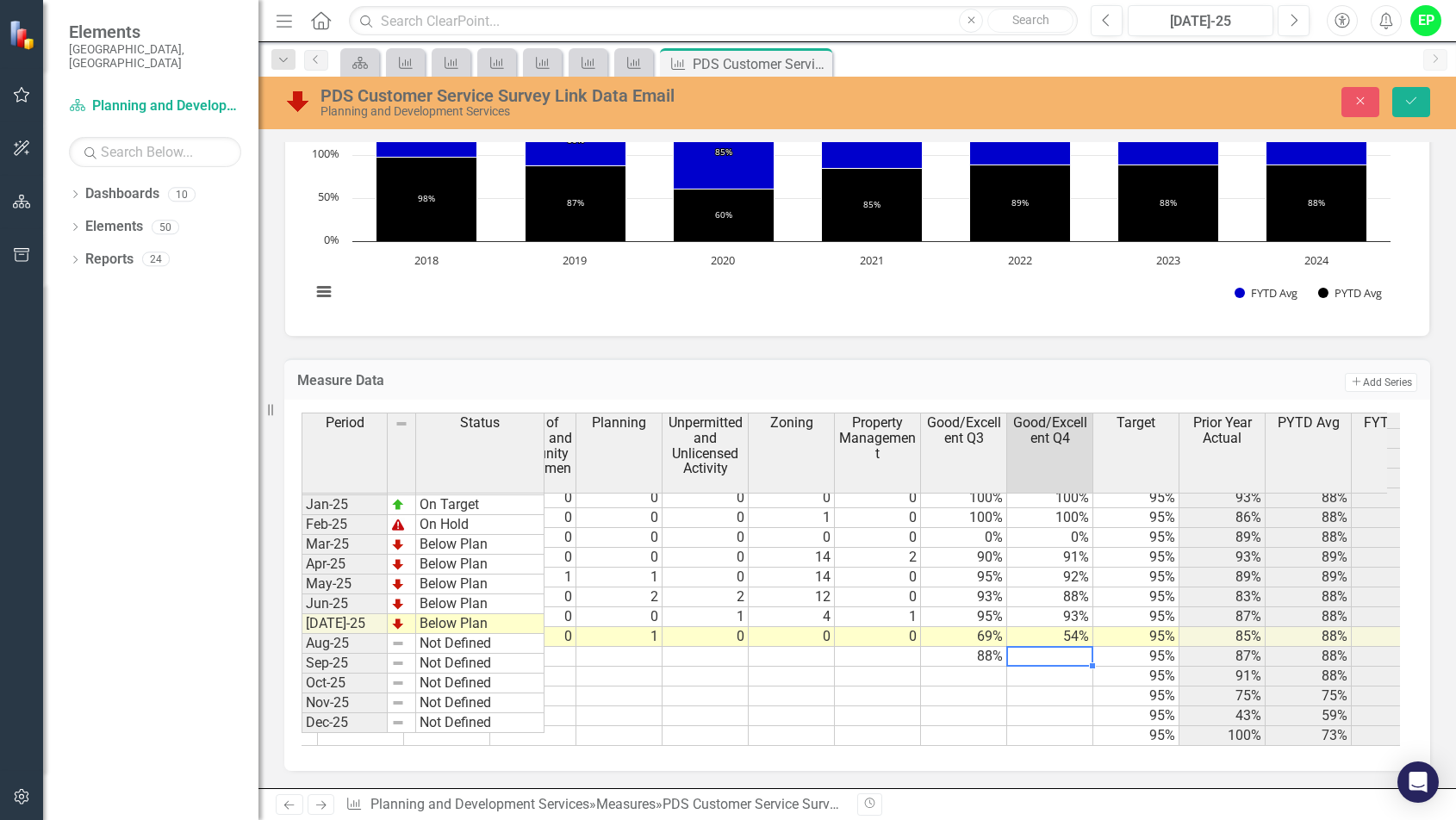
click at [1042, 647] on td at bounding box center [1050, 657] width 86 height 20
type textarea "75"
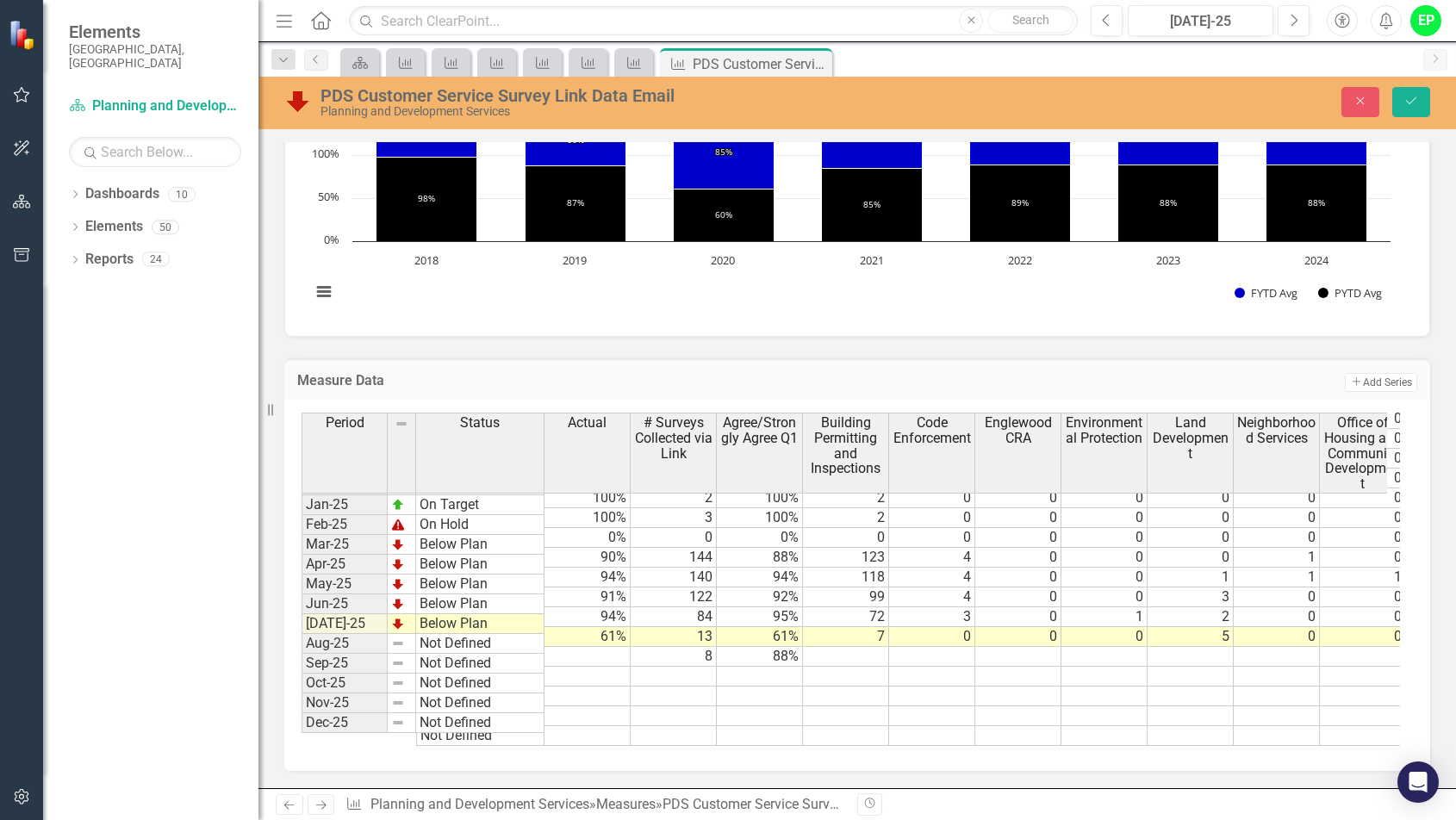
click at [578, 647] on tr "Not Defined 8 88% 88% 75% 95% 87% 88% 75% 95%" at bounding box center [1385, 657] width 1937 height 20
click at [578, 647] on td at bounding box center [587, 657] width 86 height 20
click at [587, 647] on td at bounding box center [587, 657] width 86 height 20
type textarea "83.66"
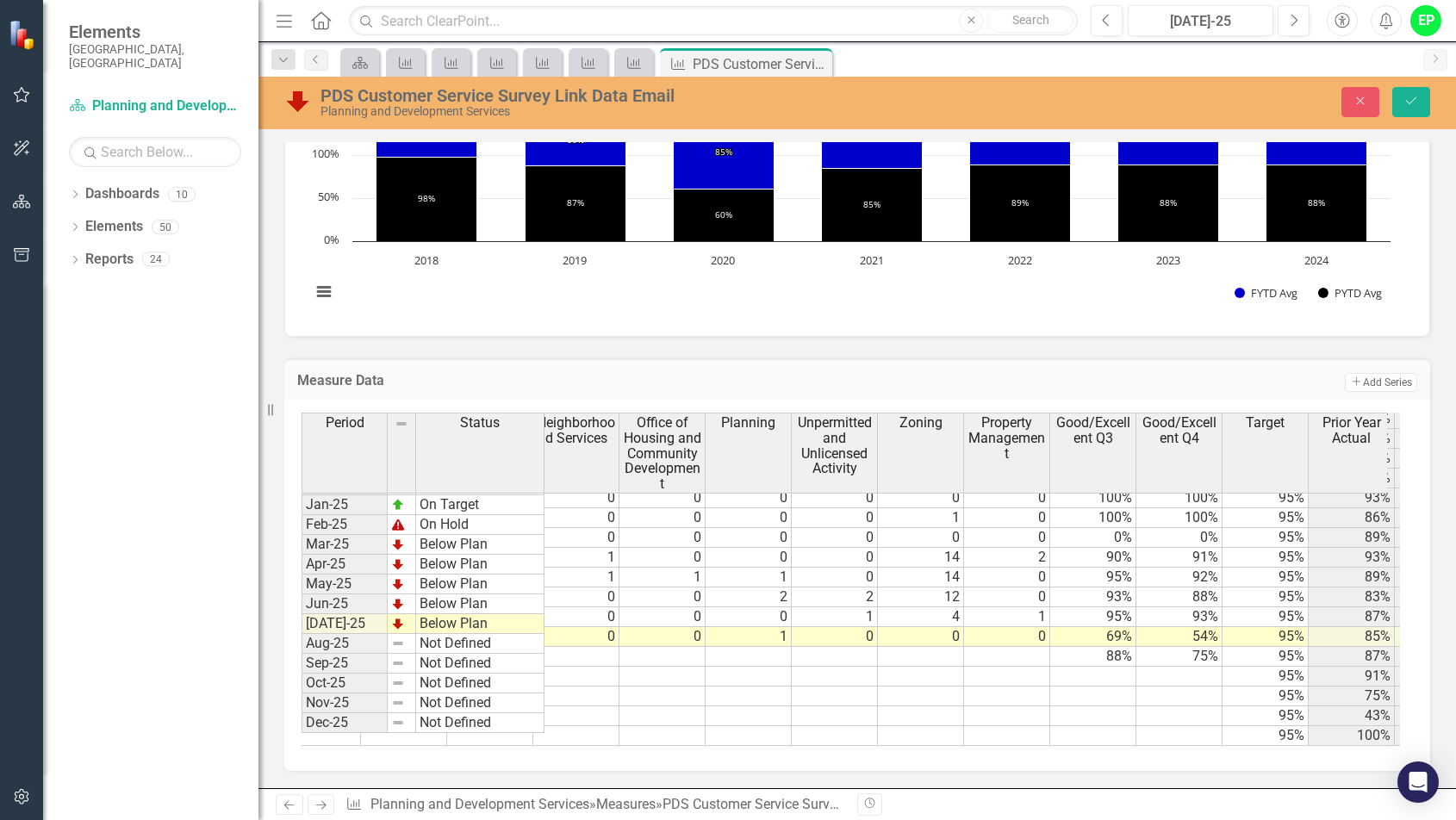
scroll to position [0, 653]
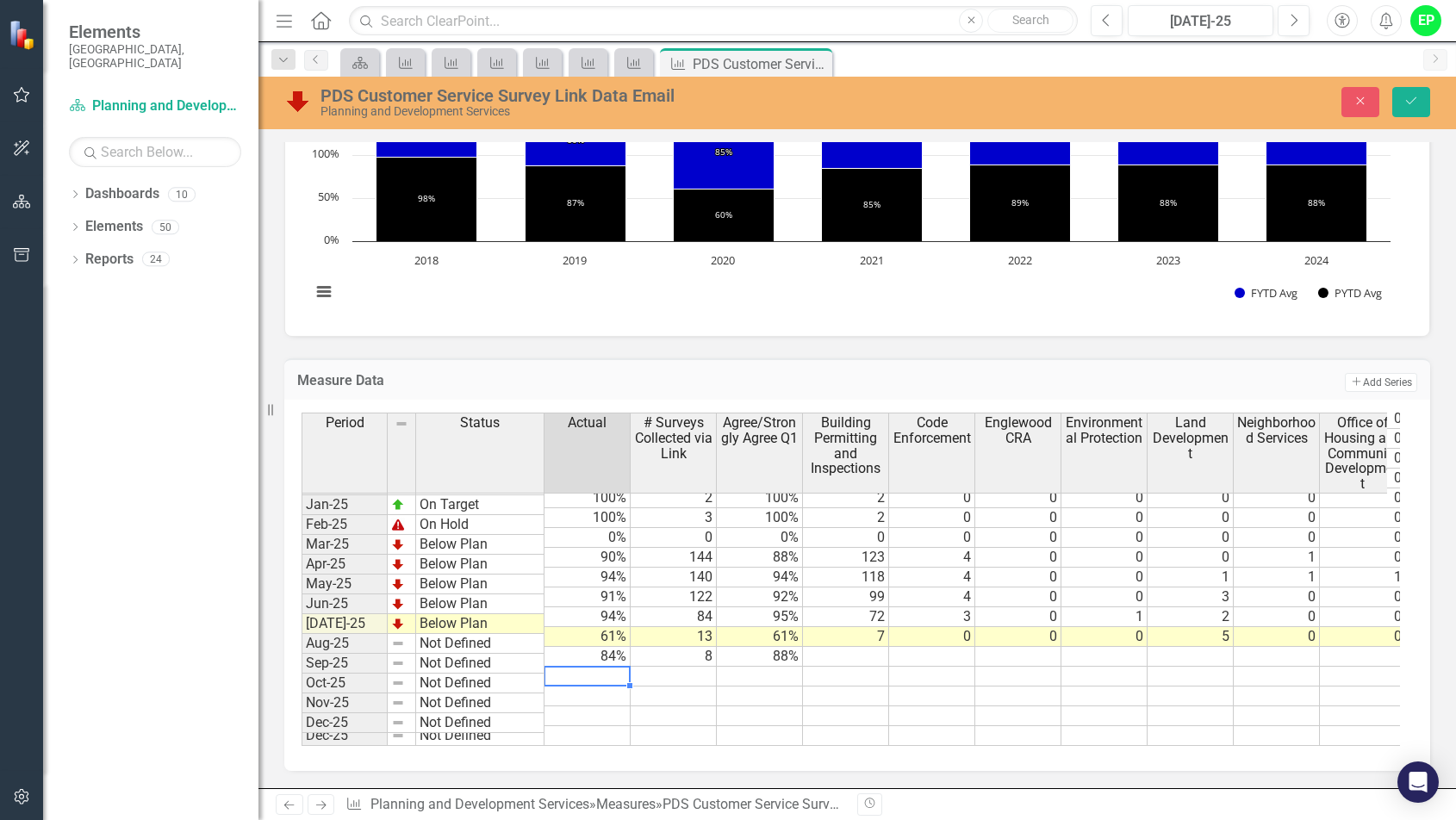
click at [827, 667] on td at bounding box center [845, 677] width 86 height 20
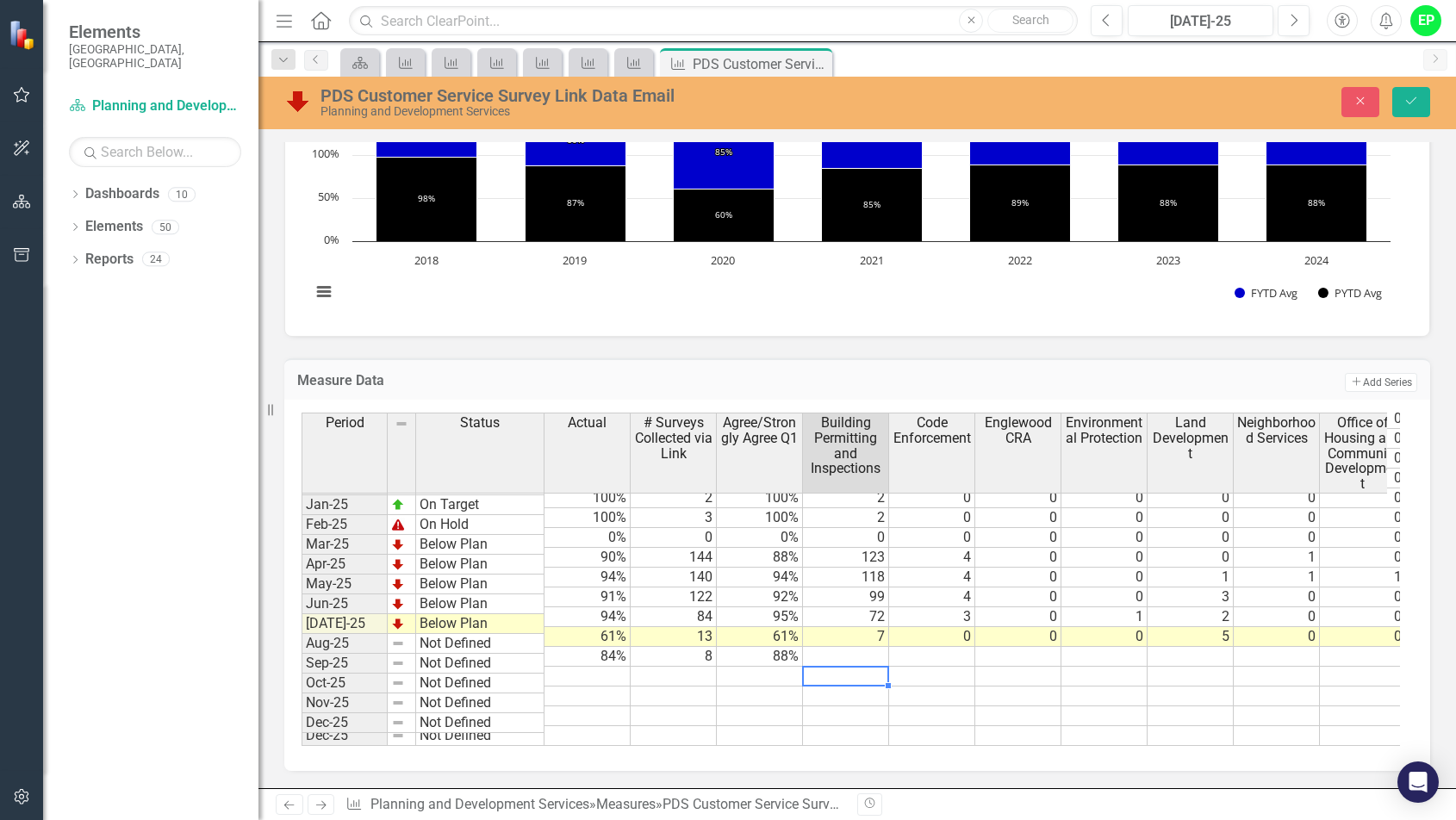
click at [844, 647] on td at bounding box center [845, 657] width 86 height 20
click at [835, 647] on td at bounding box center [845, 657] width 86 height 20
click at [836, 647] on td at bounding box center [845, 657] width 86 height 20
type textarea "6"
click at [937, 647] on td at bounding box center [932, 657] width 86 height 20
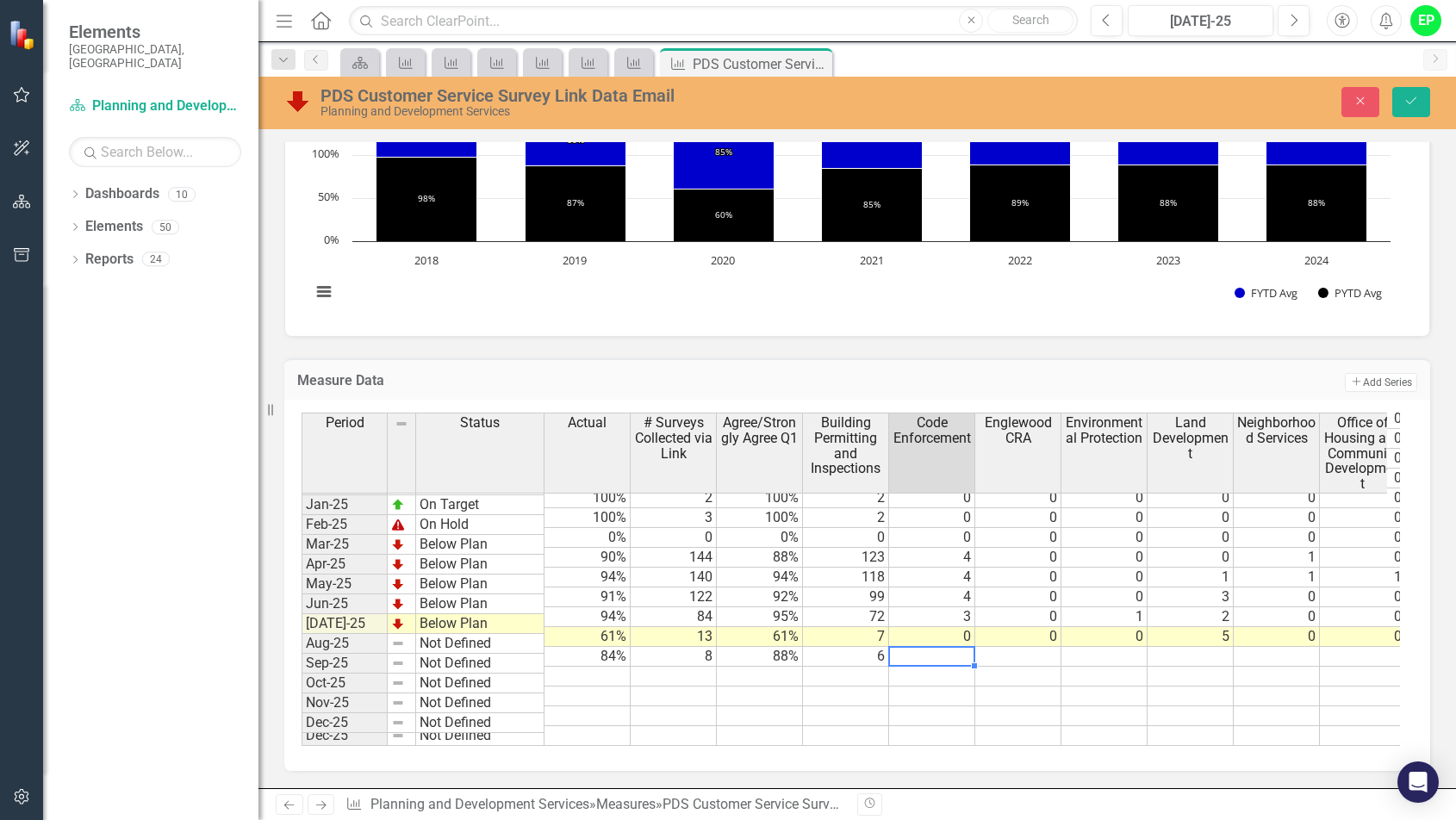
click at [923, 647] on td at bounding box center [932, 657] width 86 height 20
type textarea "1"
click at [1019, 647] on td at bounding box center [1018, 657] width 86 height 20
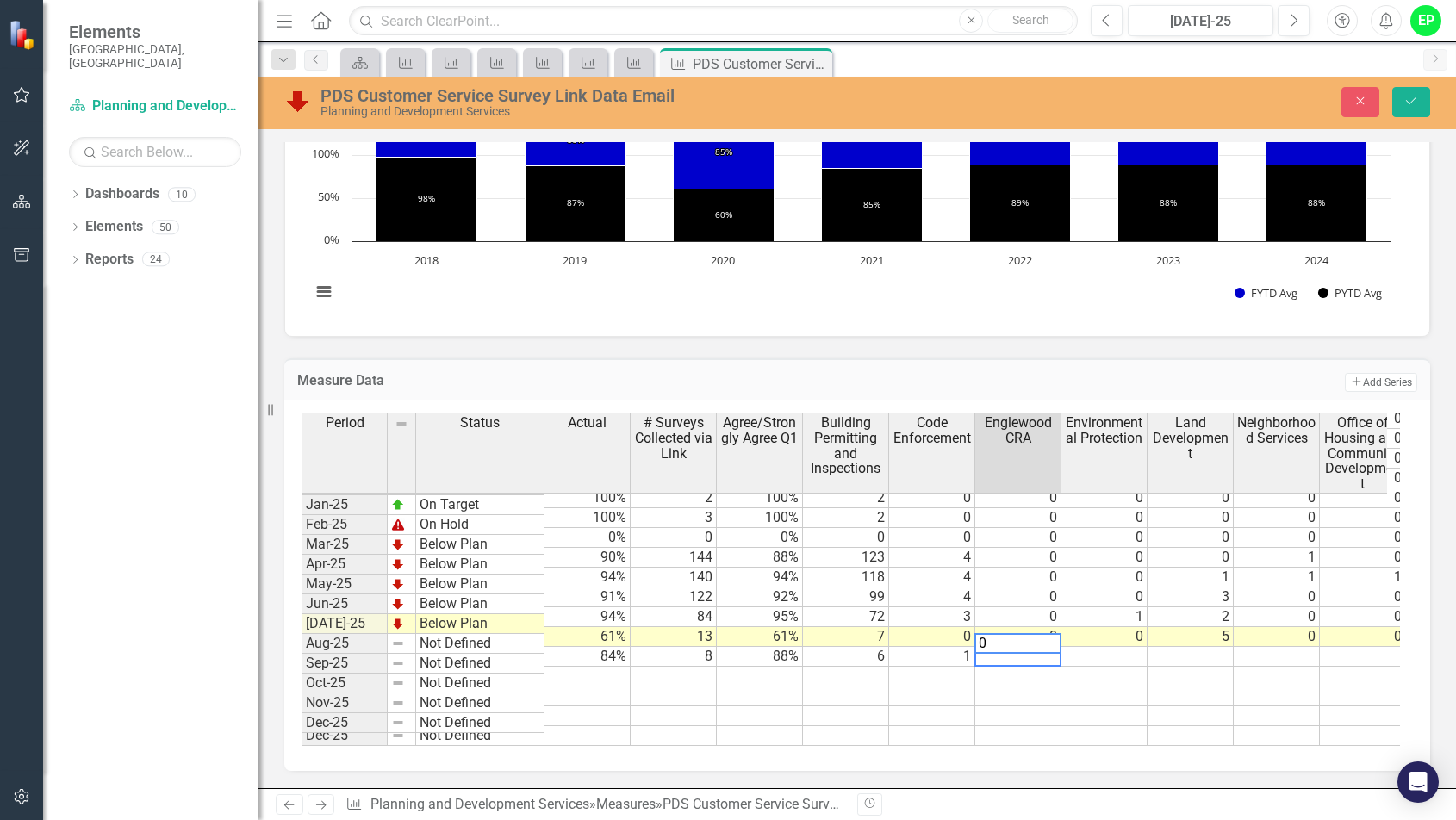
type textarea "0"
click at [1101, 649] on td at bounding box center [1104, 657] width 86 height 20
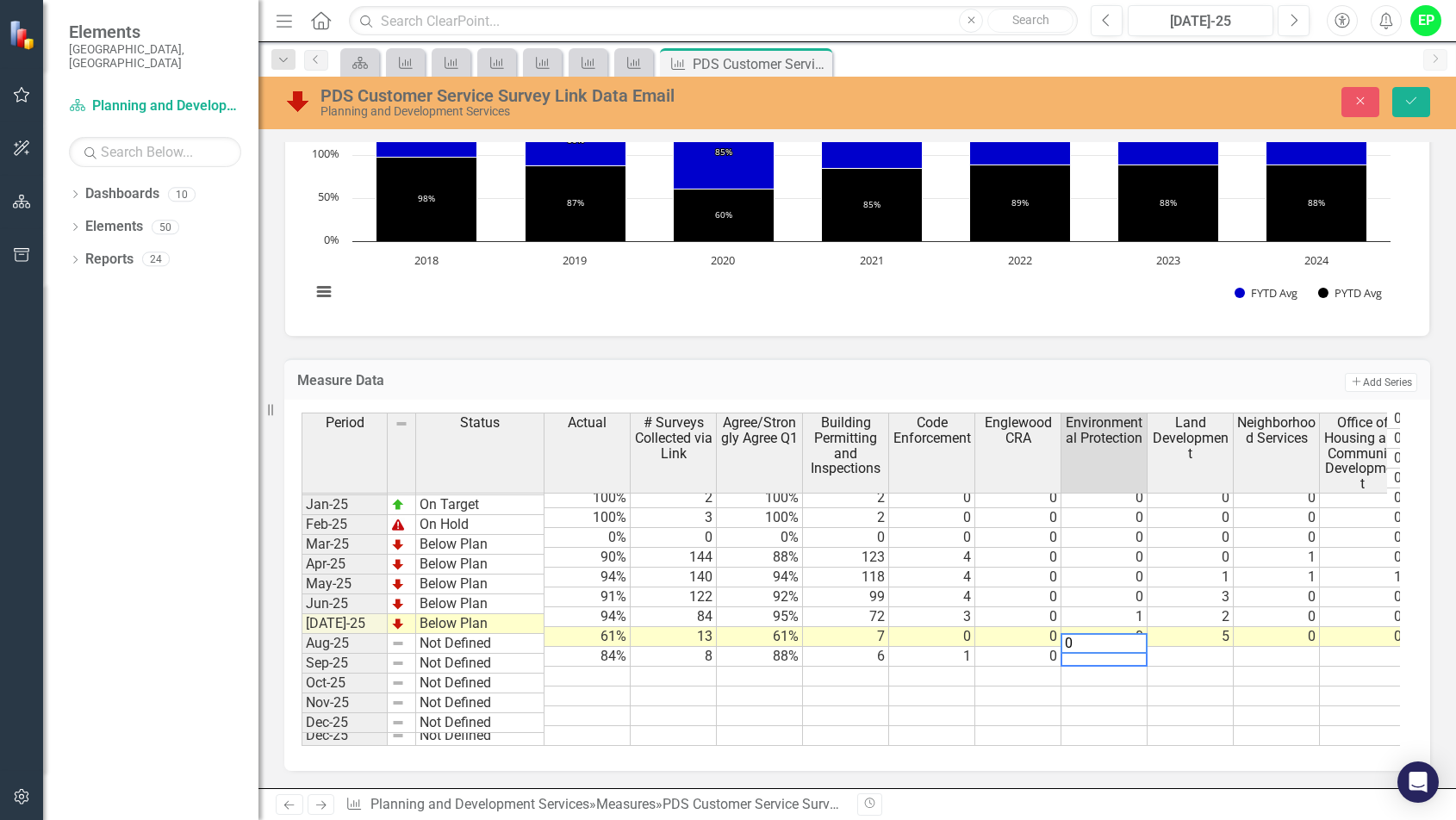
type textarea "0"
click at [1197, 647] on td at bounding box center [1190, 657] width 86 height 20
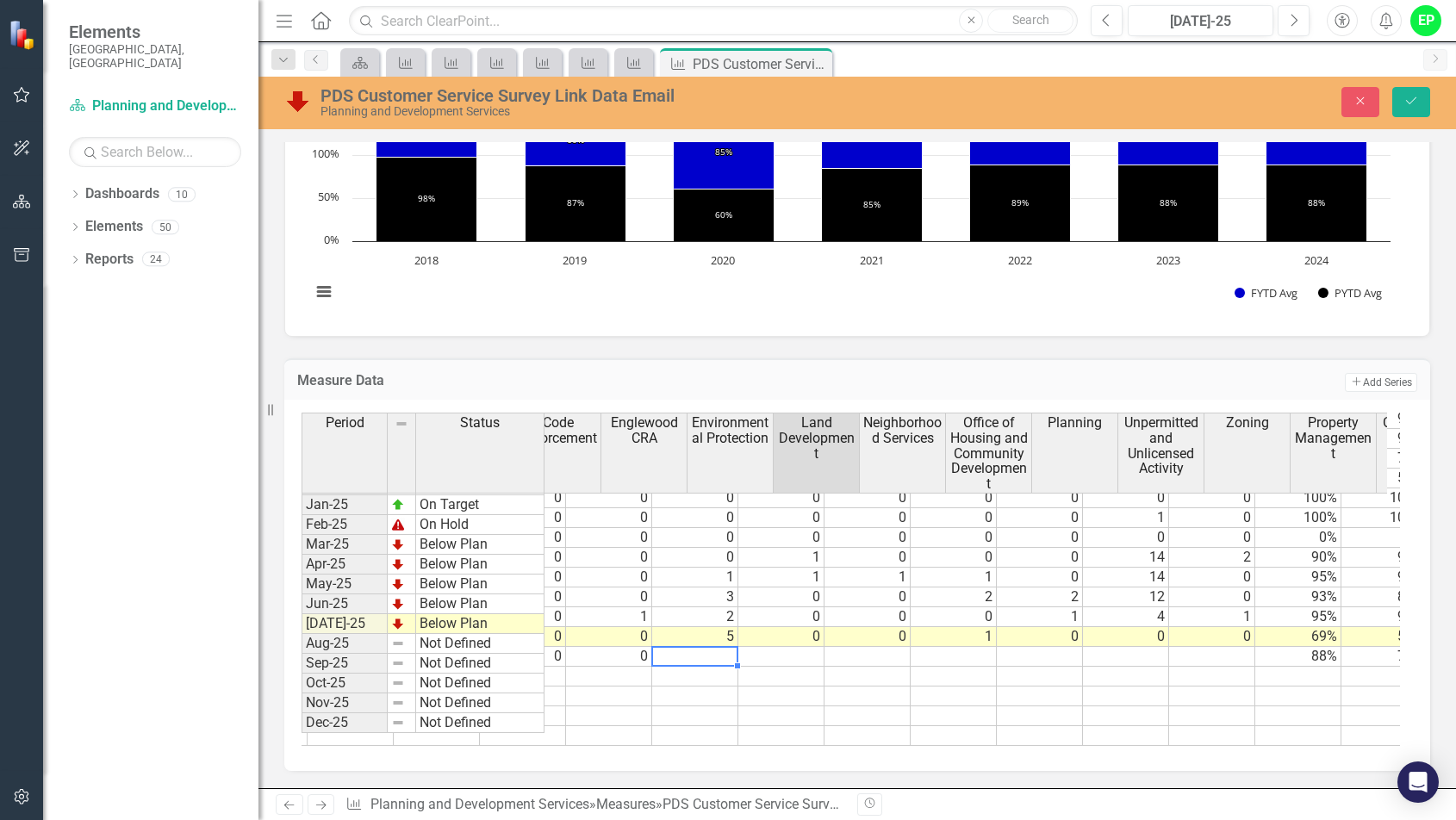
scroll to position [0, 507]
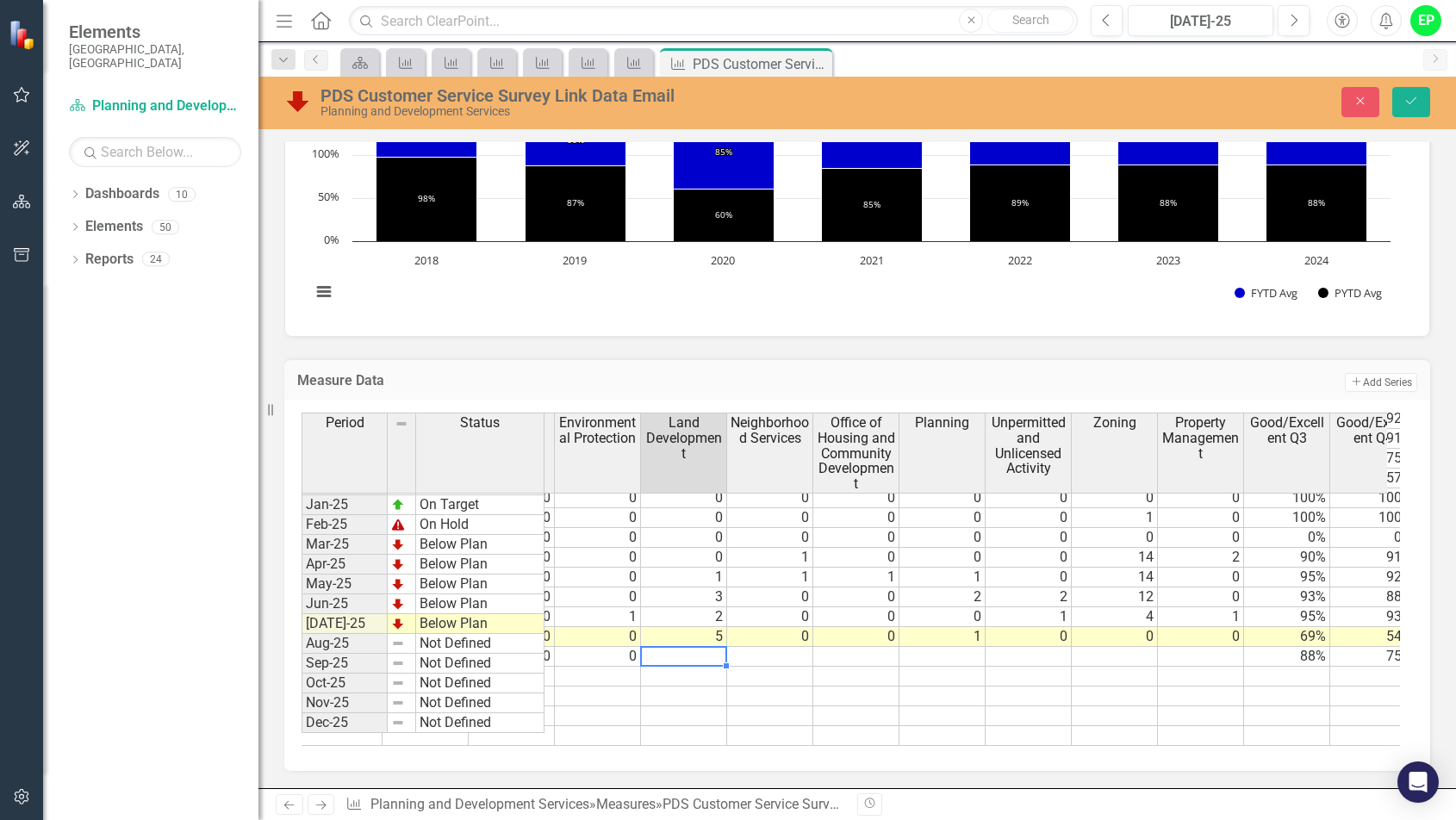
click at [696, 648] on td at bounding box center [684, 657] width 86 height 20
click at [694, 648] on td at bounding box center [684, 657] width 86 height 20
type textarea "0"
click at [768, 647] on td at bounding box center [770, 657] width 86 height 20
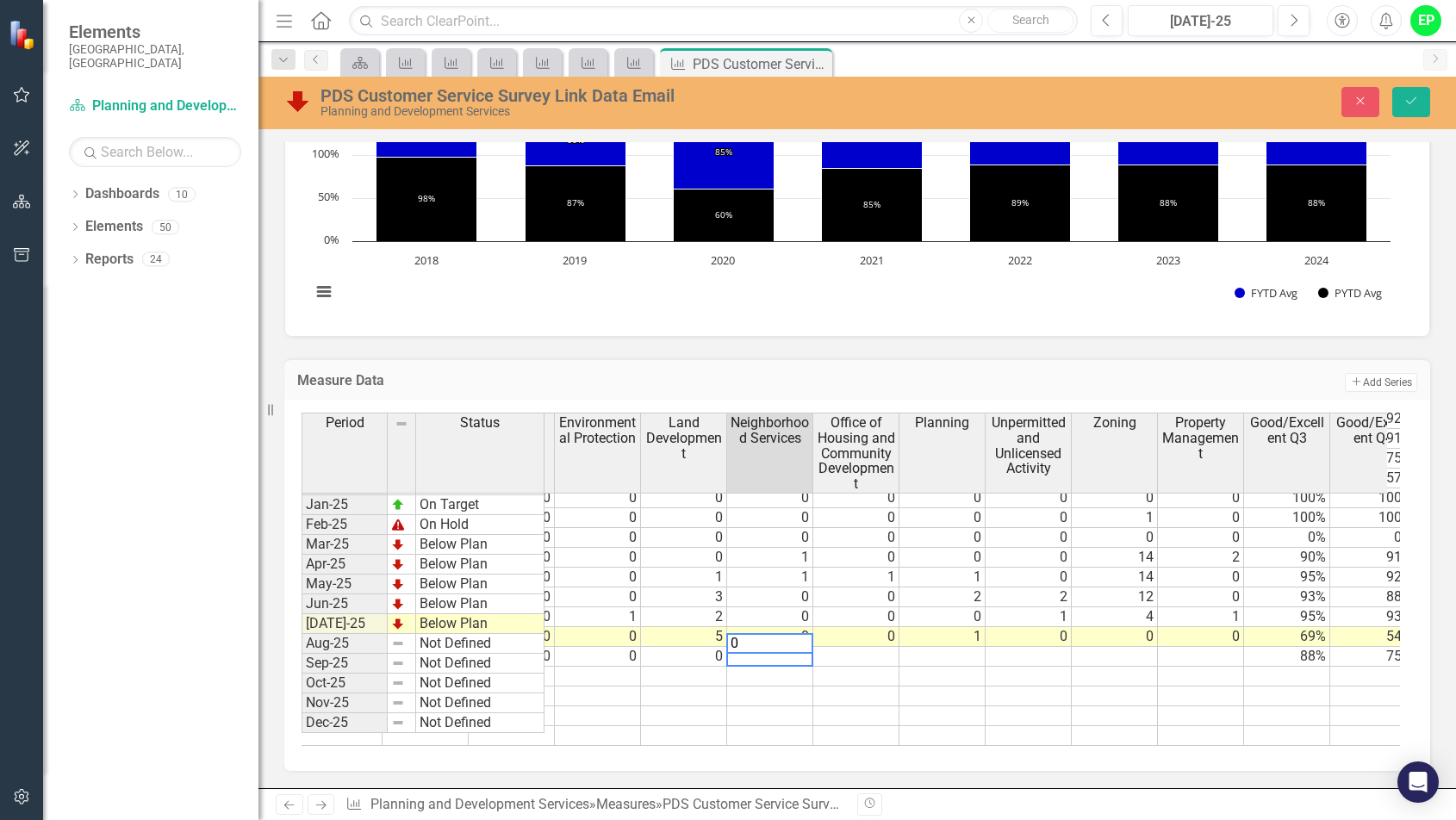
type textarea "0"
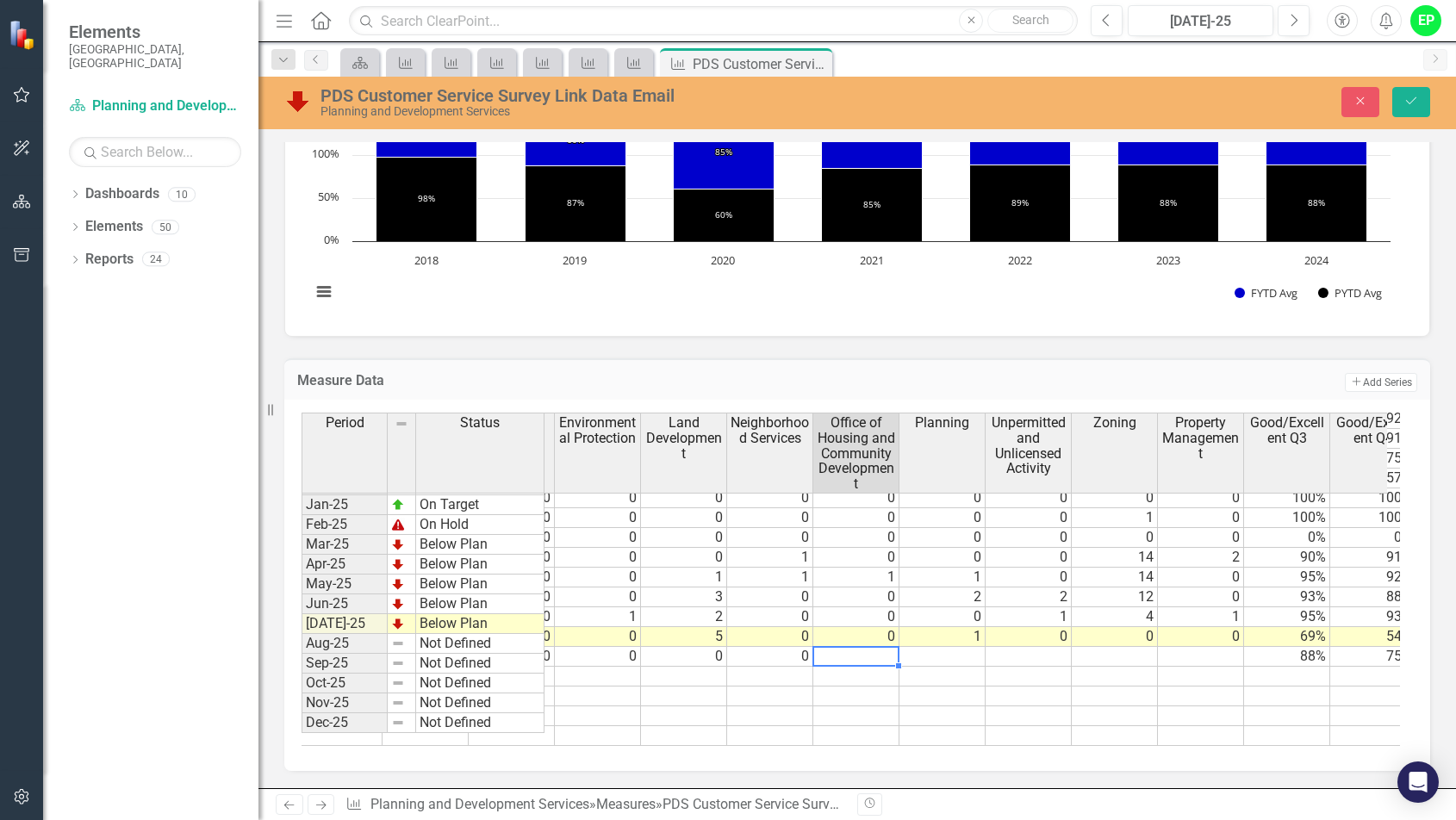
type textarea "0"
click at [955, 647] on td at bounding box center [942, 657] width 86 height 20
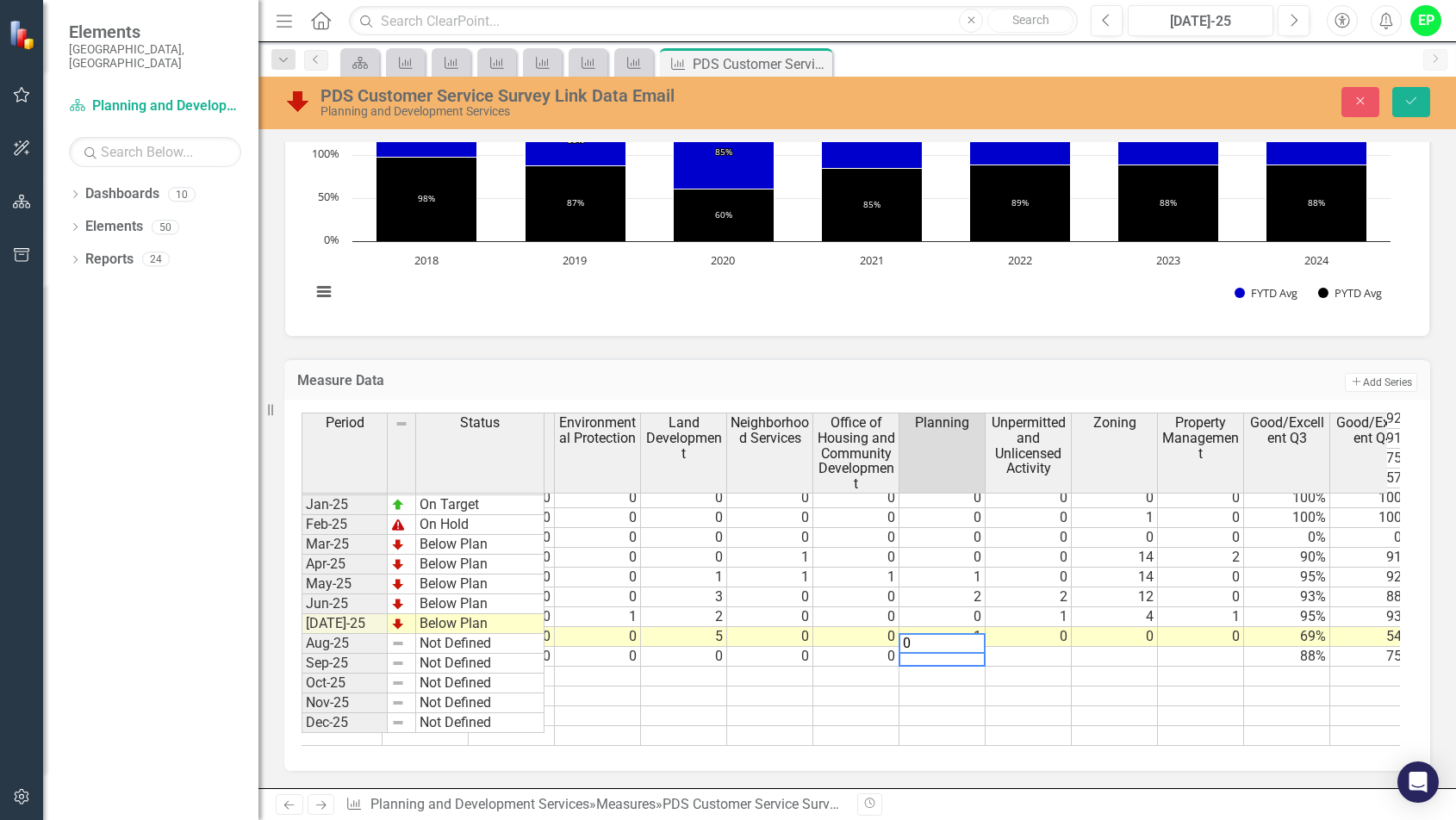
type textarea "0"
click at [1006, 647] on td at bounding box center [1028, 657] width 86 height 20
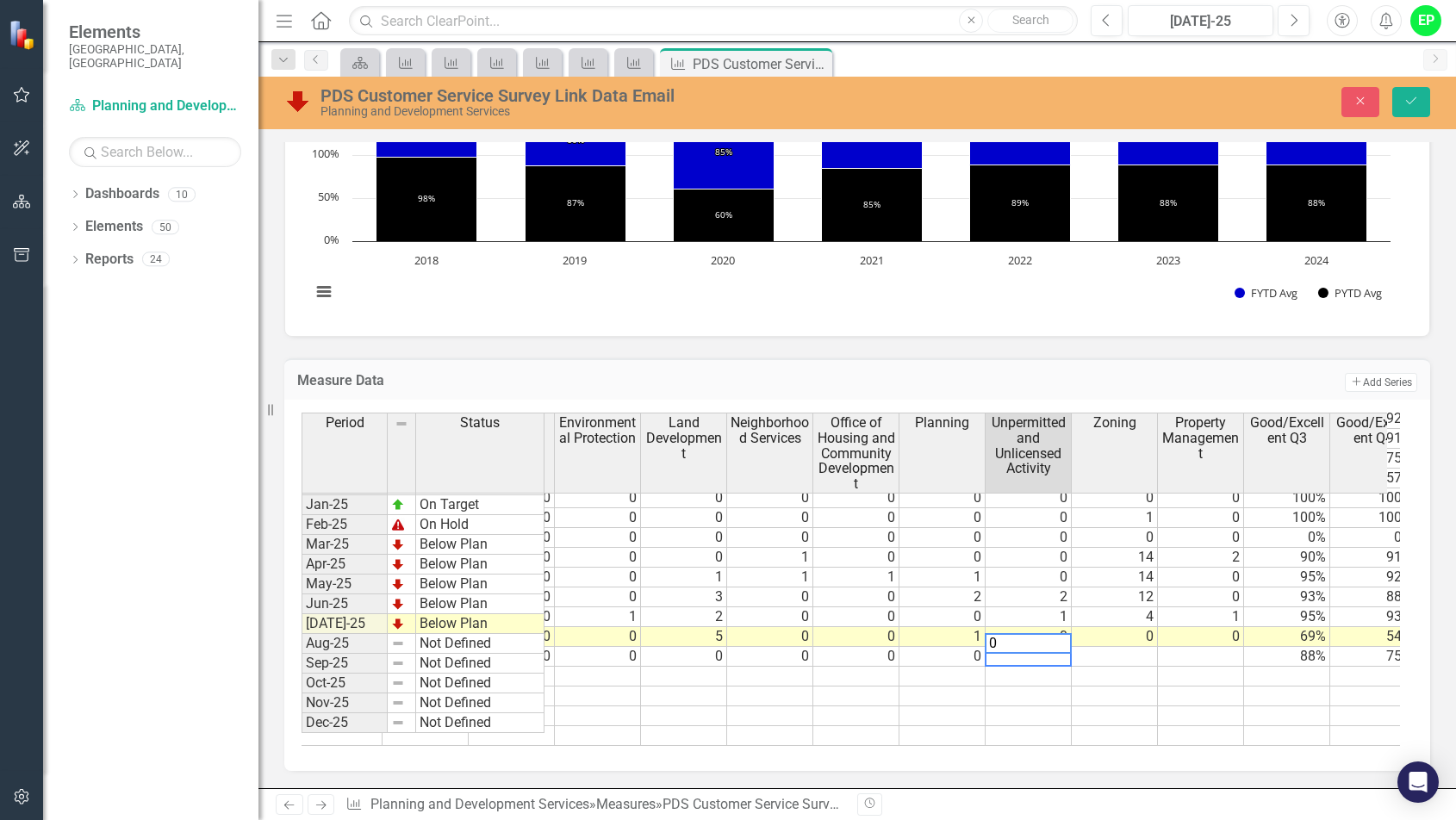
type textarea "0"
click at [1133, 647] on td at bounding box center [1115, 657] width 86 height 20
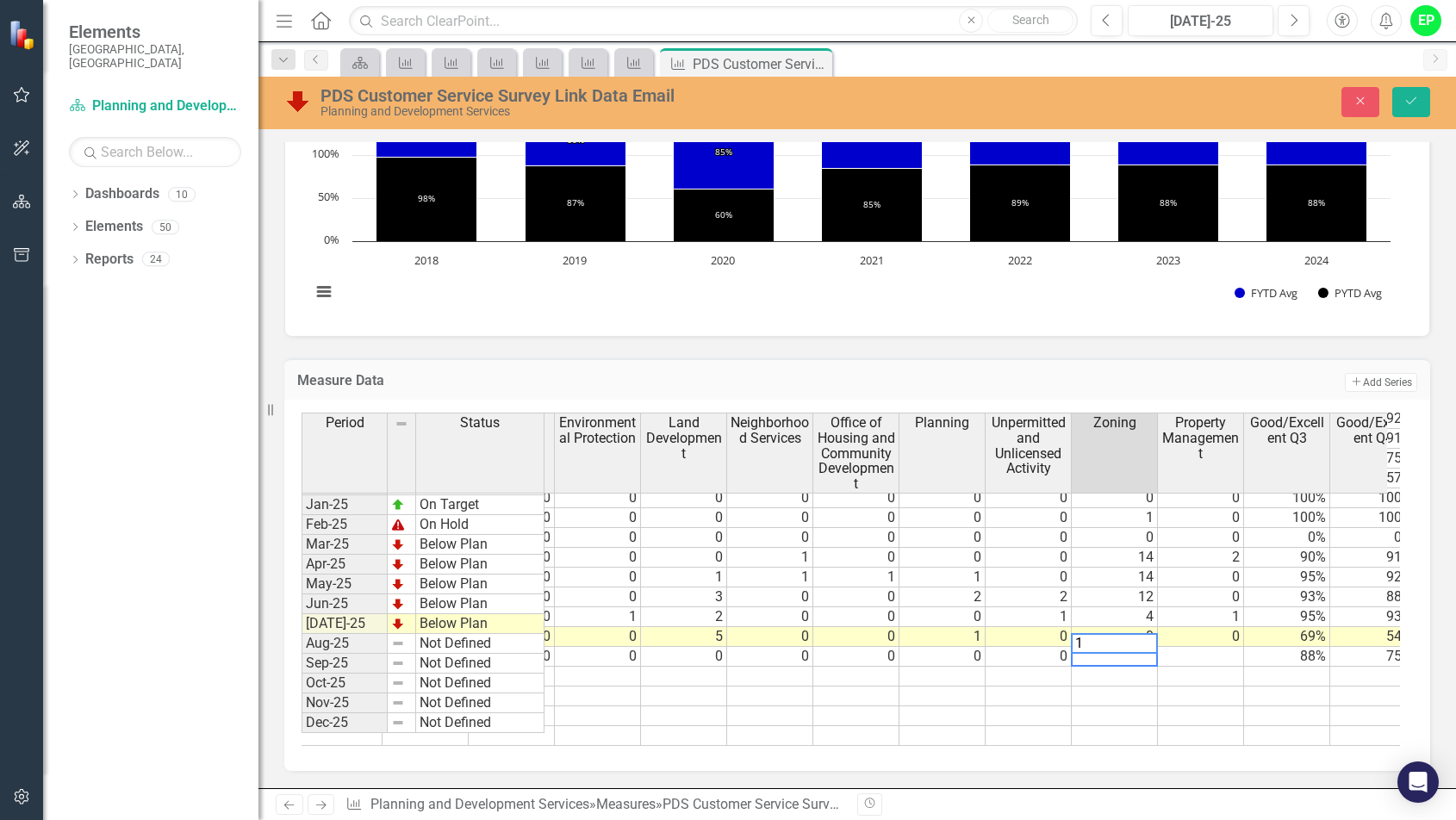
type textarea "1"
click at [1197, 647] on td at bounding box center [1200, 657] width 86 height 20
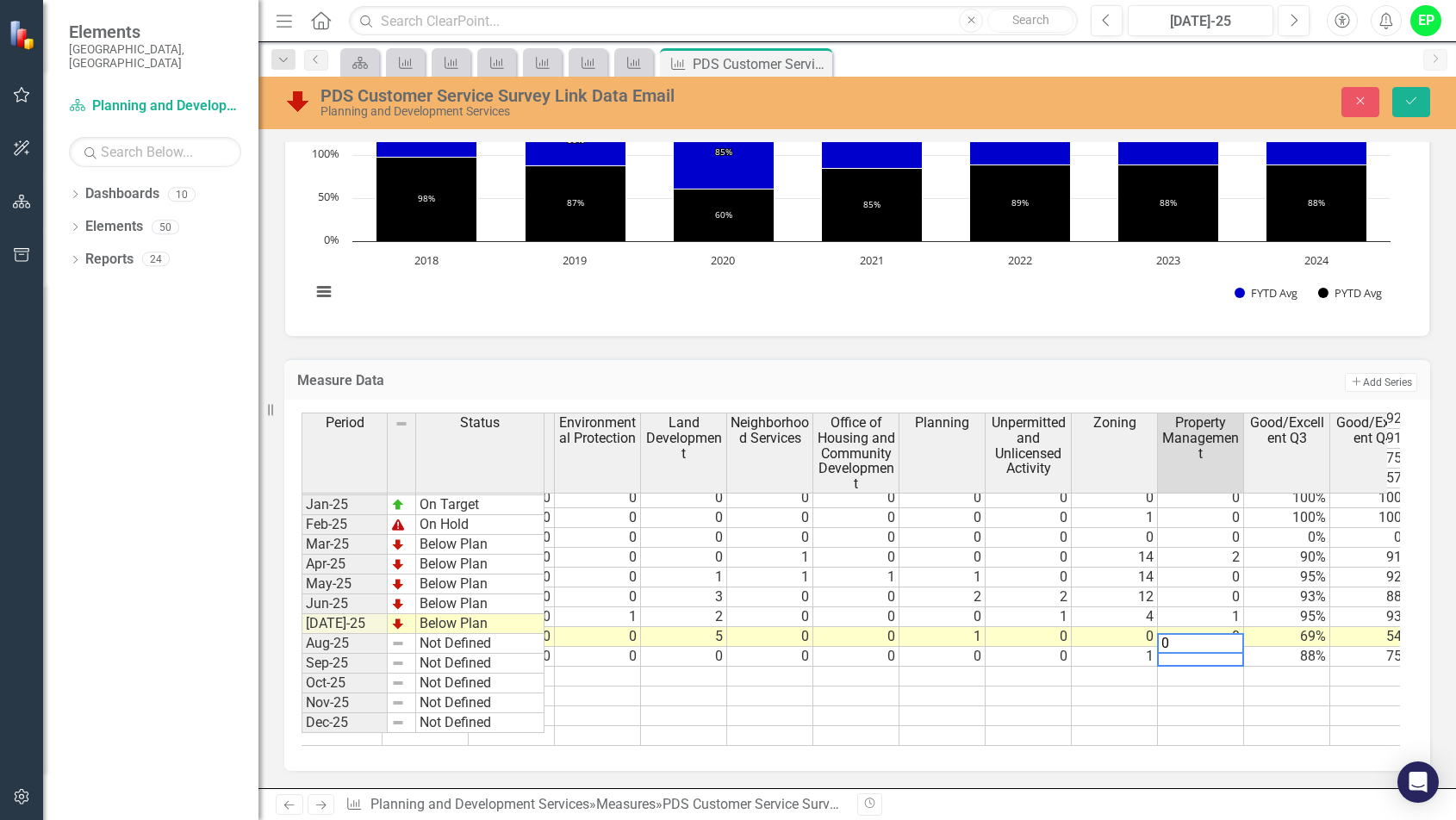
type textarea "0"
click at [1170, 684] on td at bounding box center [1200, 717] width 86 height 20
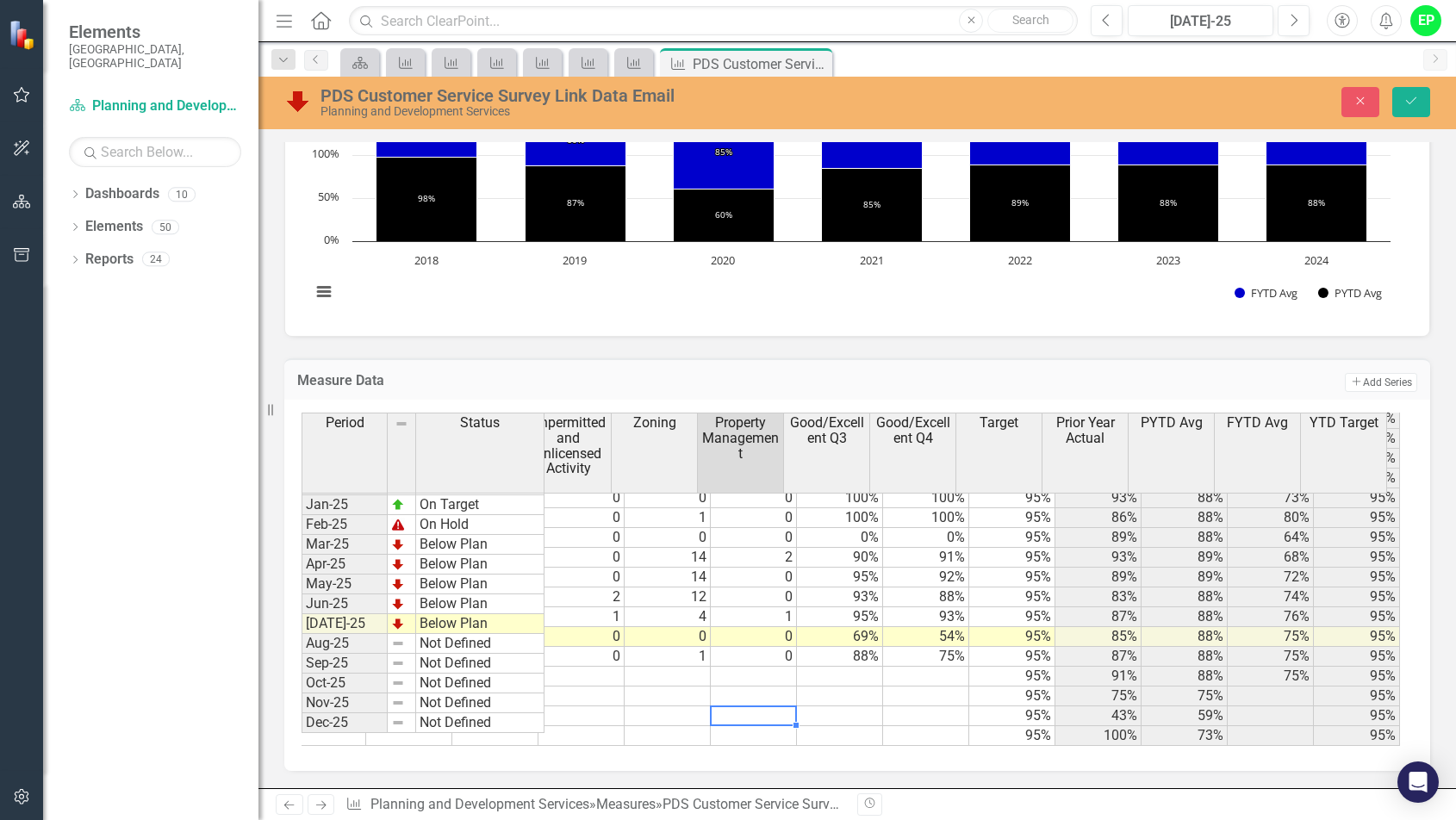
scroll to position [0, 664]
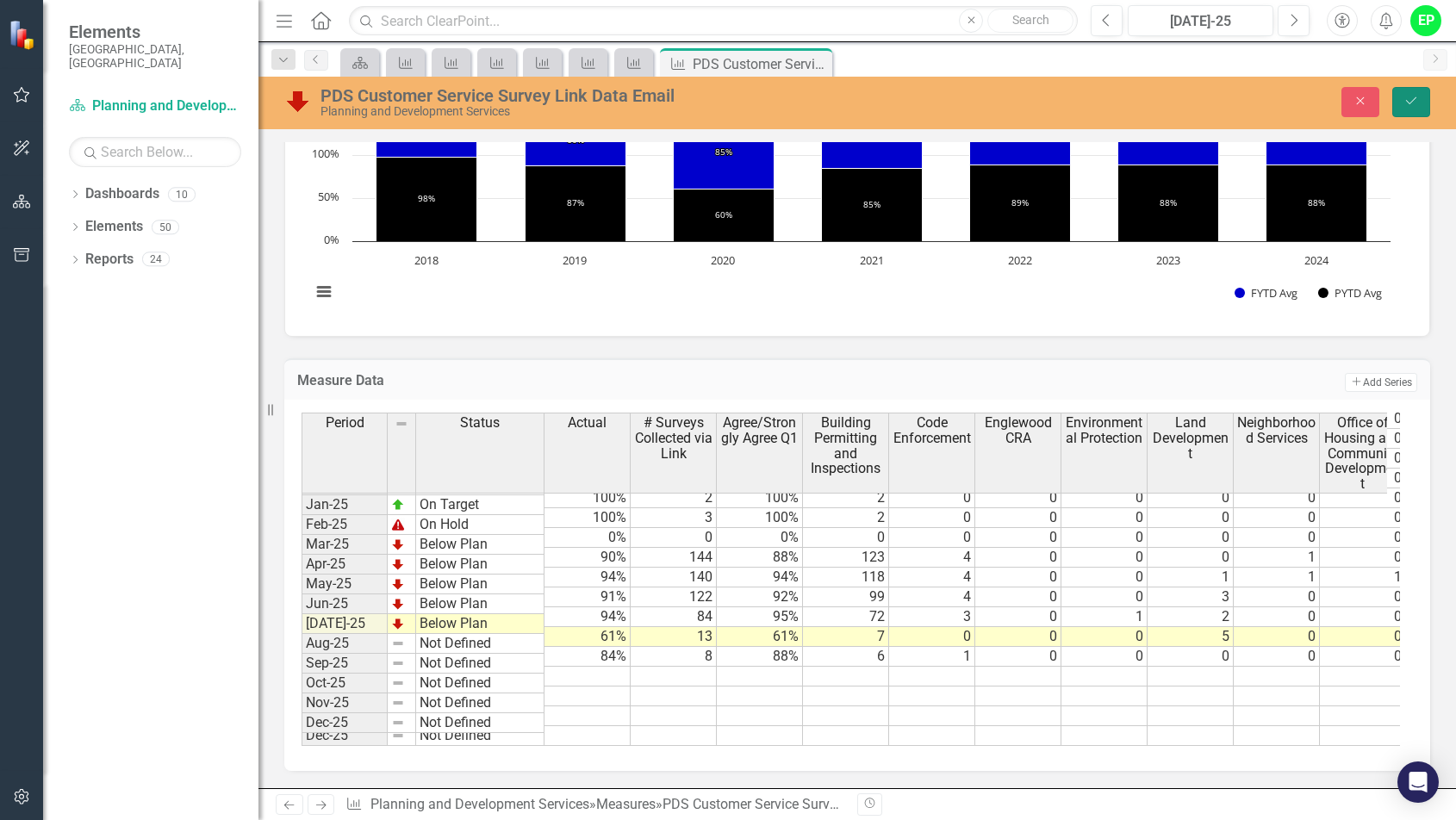
click at [1420, 95] on button "Save" at bounding box center [1411, 101] width 38 height 30
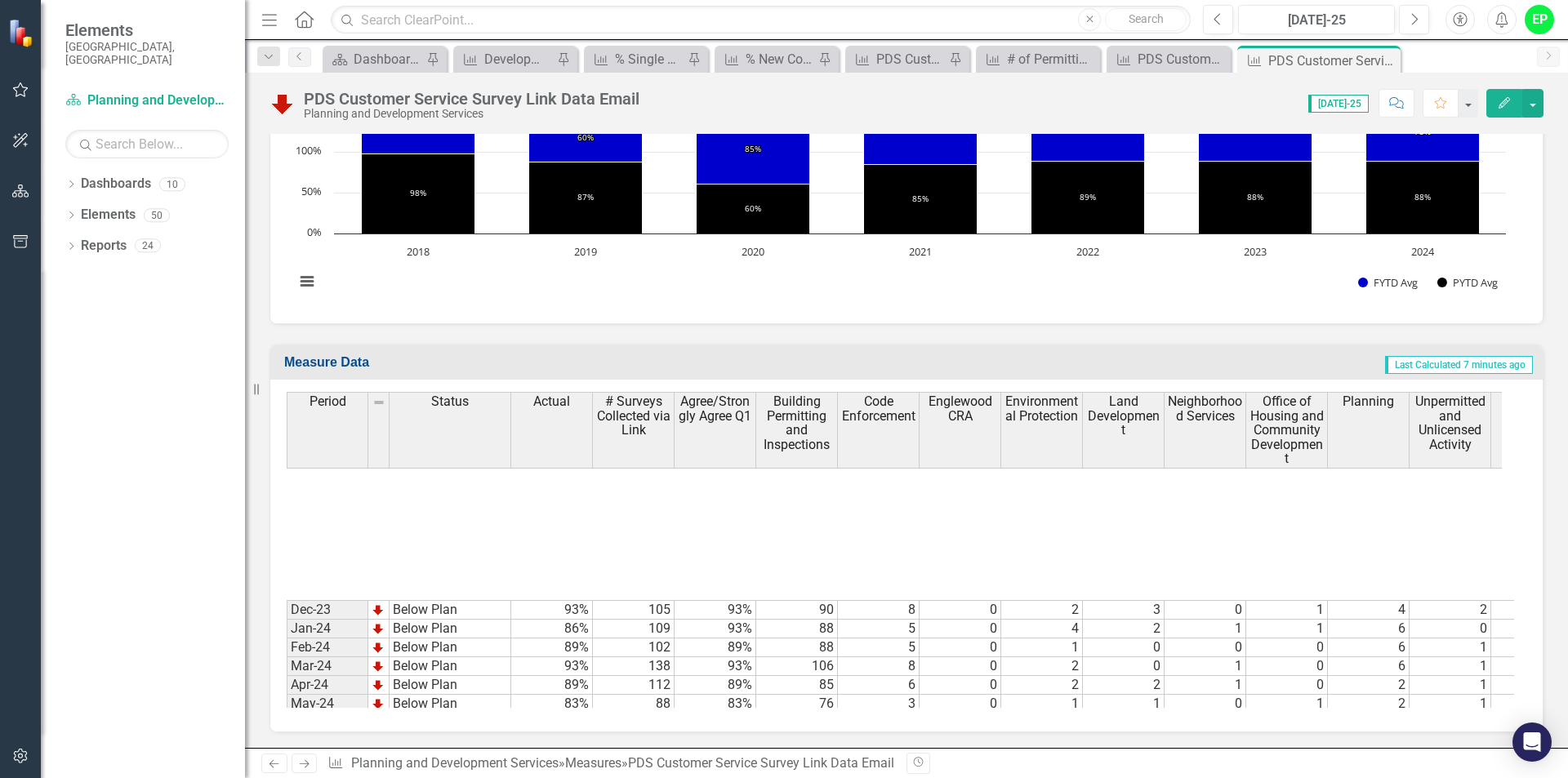
scroll to position [2535, 0]
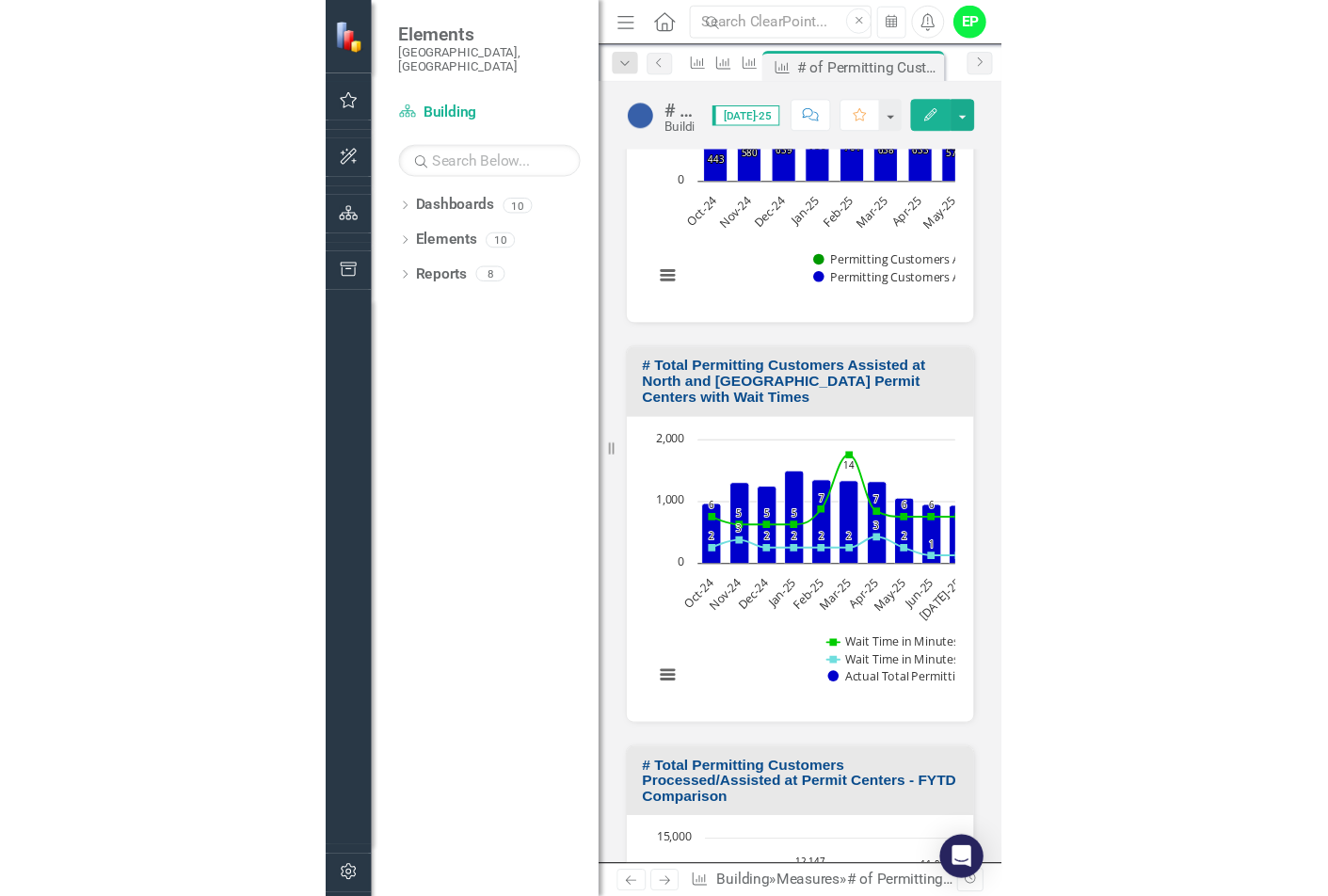
scroll to position [1008, 0]
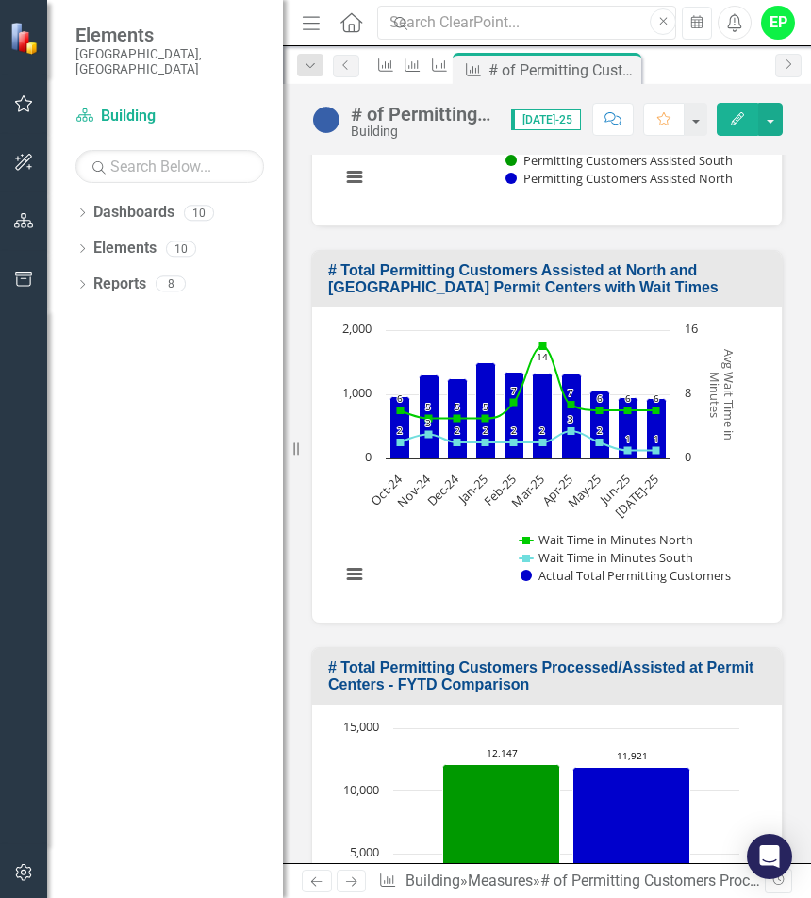
drag, startPoint x: 292, startPoint y: 454, endPoint x: 155, endPoint y: 452, distance: 136.8
click at [155, 452] on div "Elements [GEOGRAPHIC_DATA], [GEOGRAPHIC_DATA] Dashboard Building Search Dropdow…" at bounding box center [141, 449] width 283 height 898
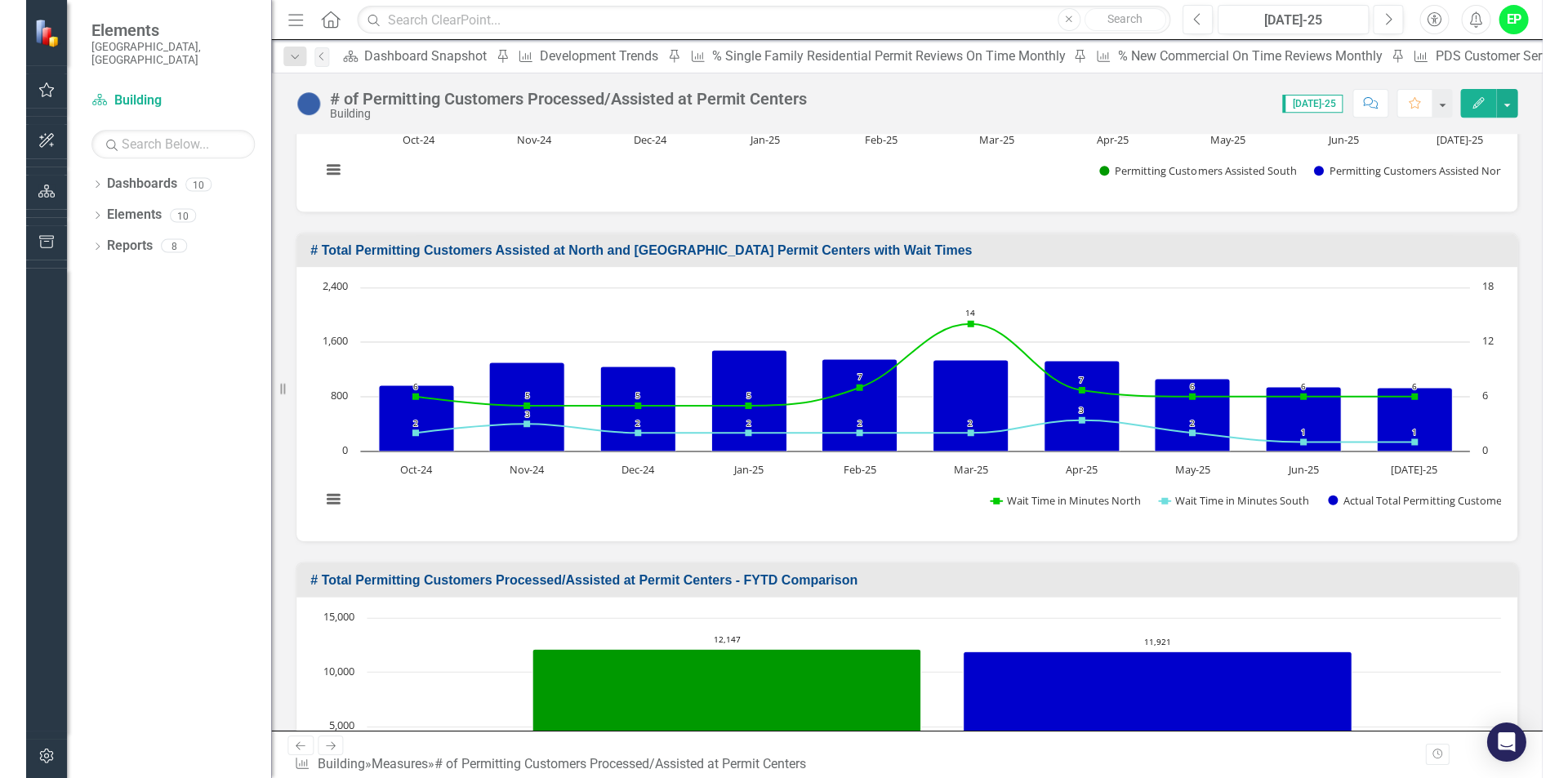
scroll to position [778, 0]
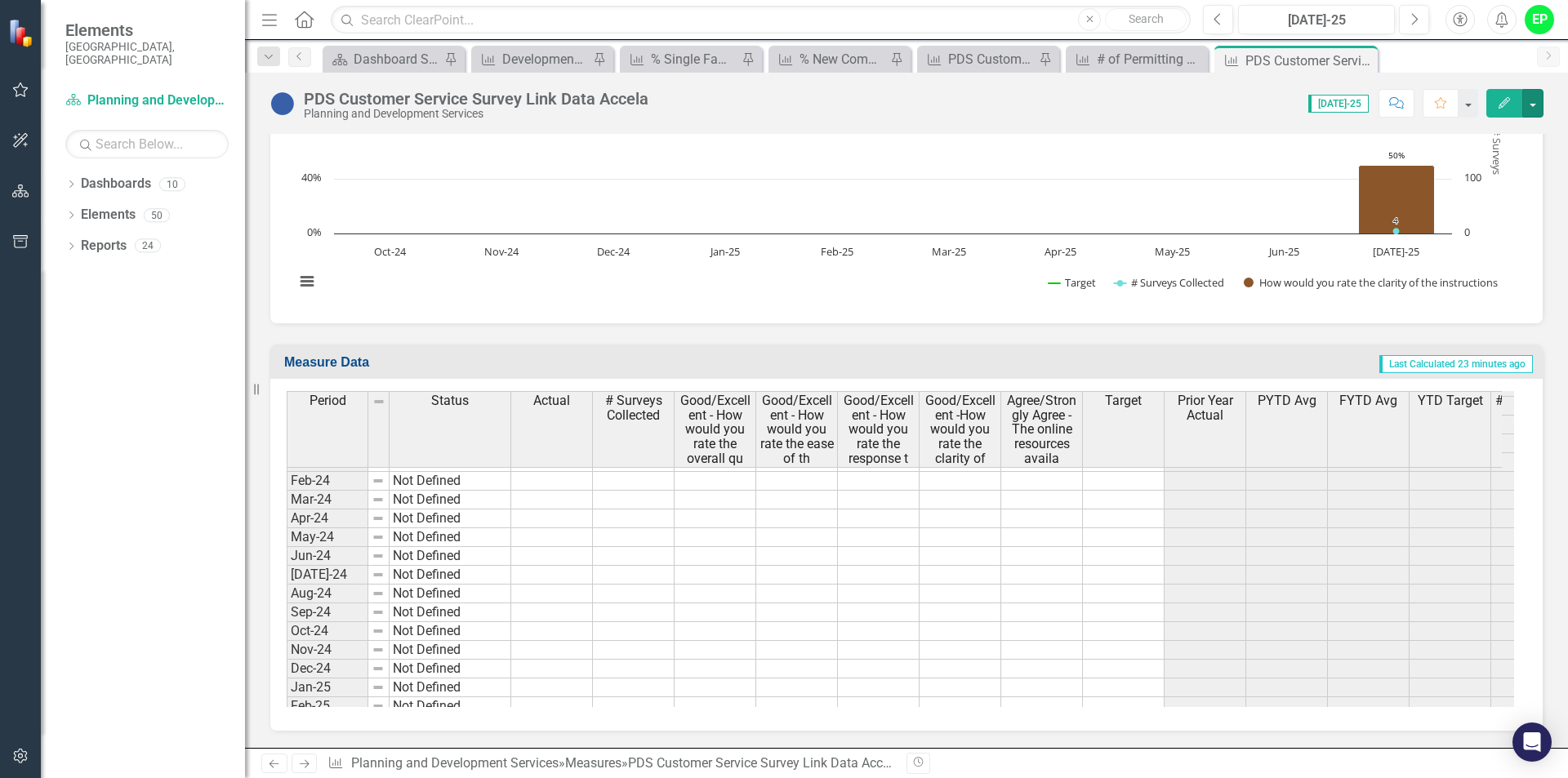
scroll to position [2535, 0]
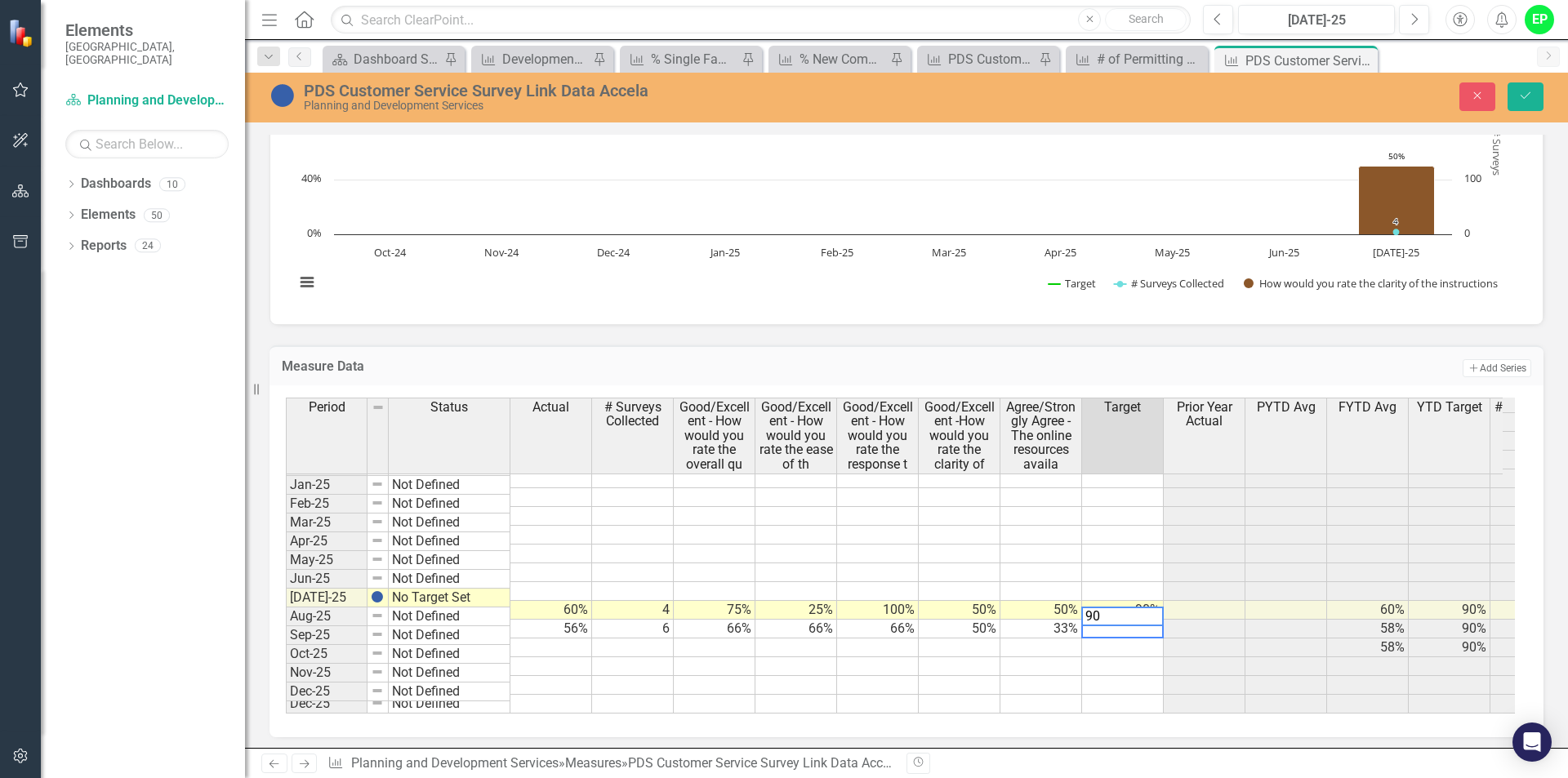
type textarea "90"
click at [463, 608] on td "Not Defined" at bounding box center [449, 617] width 122 height 19
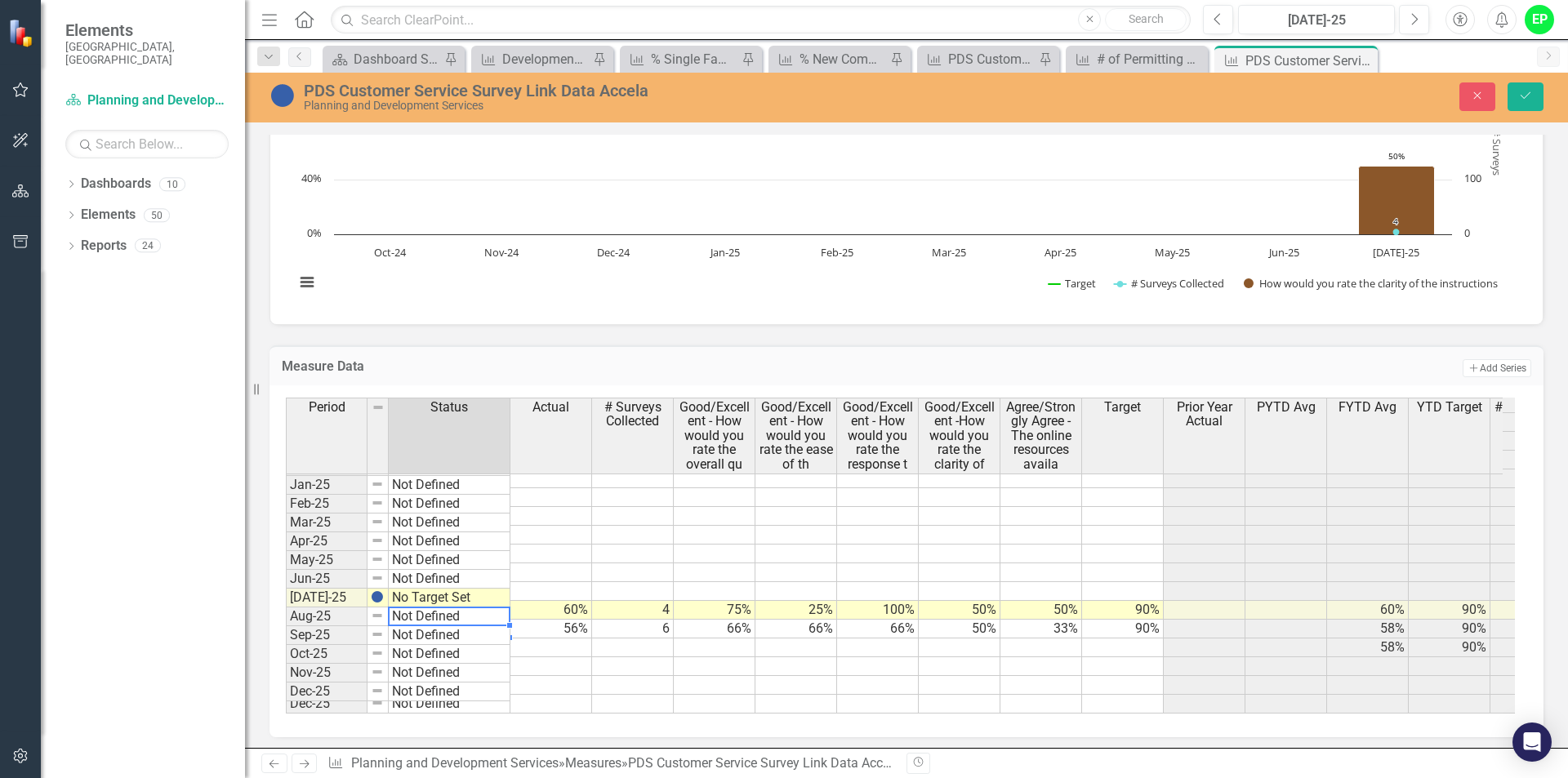
click at [505, 620] on td "Not Defined" at bounding box center [449, 617] width 122 height 19
click at [498, 618] on td "Not Defined" at bounding box center [449, 617] width 122 height 19
click at [507, 623] on div at bounding box center [510, 626] width 7 height 7
click at [501, 620] on td "Not Defined" at bounding box center [449, 617] width 122 height 19
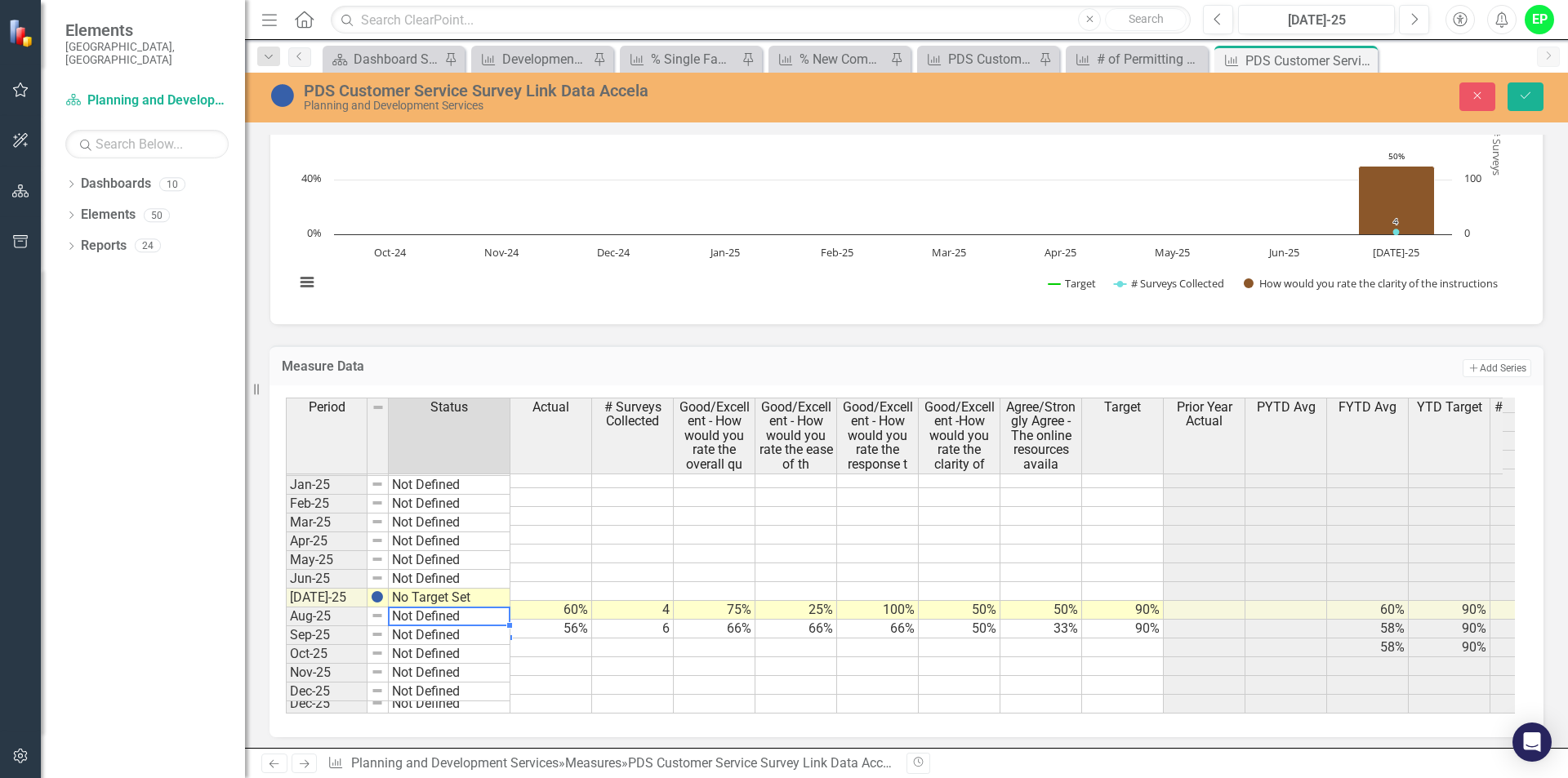
click at [501, 620] on td "Not Defined" at bounding box center [449, 617] width 122 height 19
type textarea "No Target Set"
click at [455, 575] on div "Period Status Actual # Surveys Collected Good/Excellent - How would you rate th…" at bounding box center [900, 555] width 1229 height 316
click at [545, 658] on td at bounding box center [551, 667] width 81 height 19
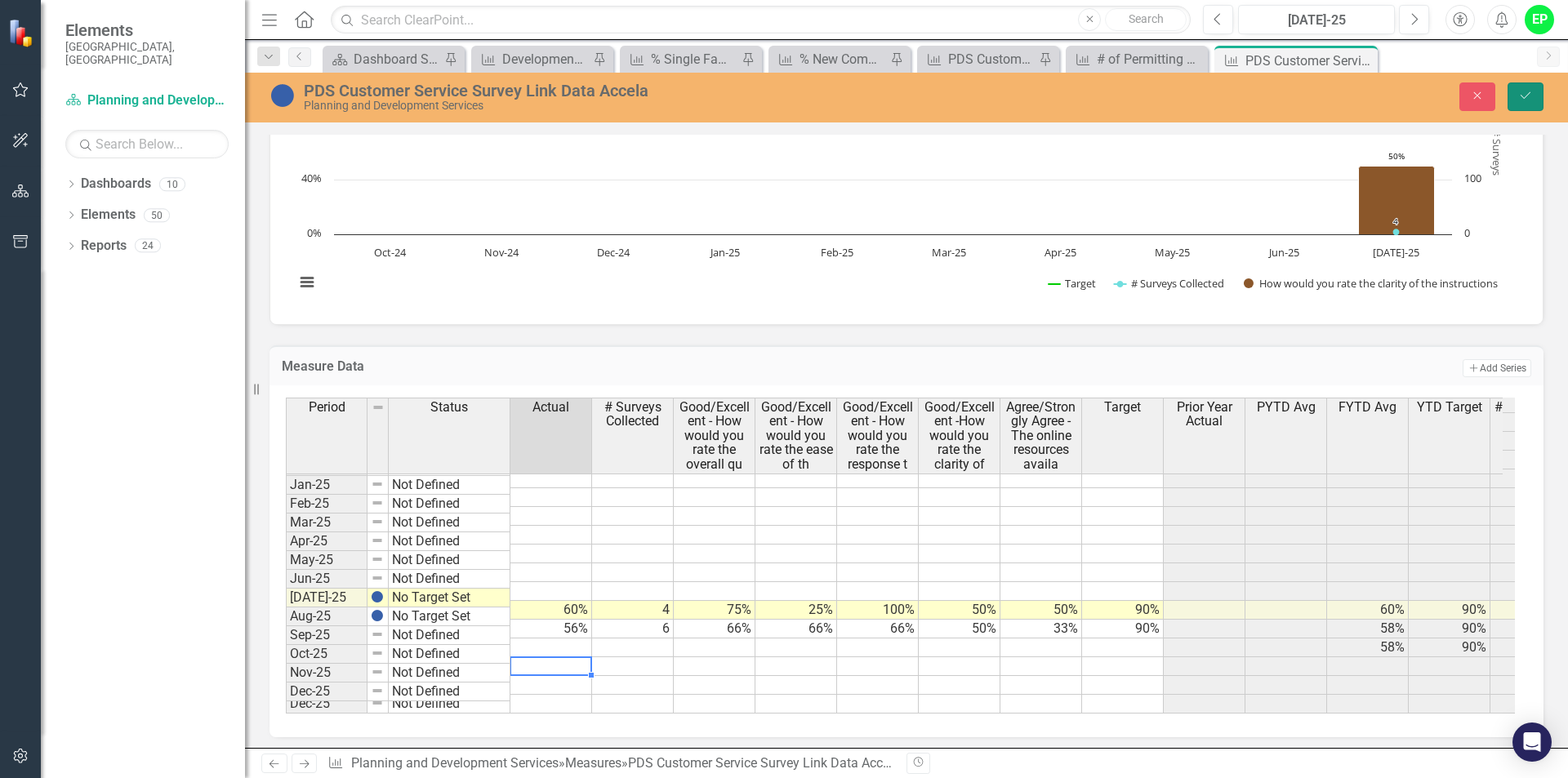
click at [1530, 98] on icon "Save" at bounding box center [1525, 95] width 15 height 11
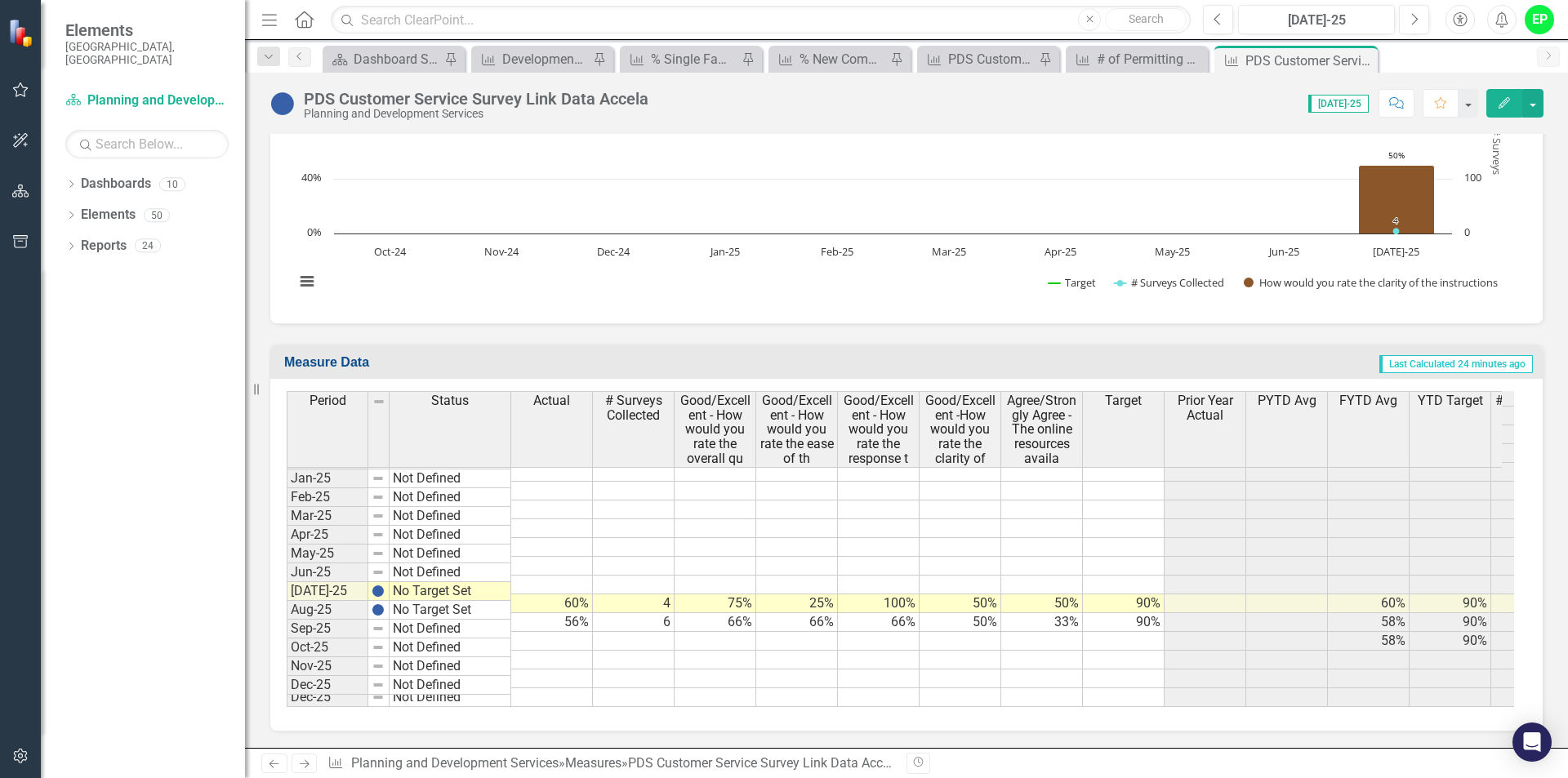
scroll to position [1714, 0]
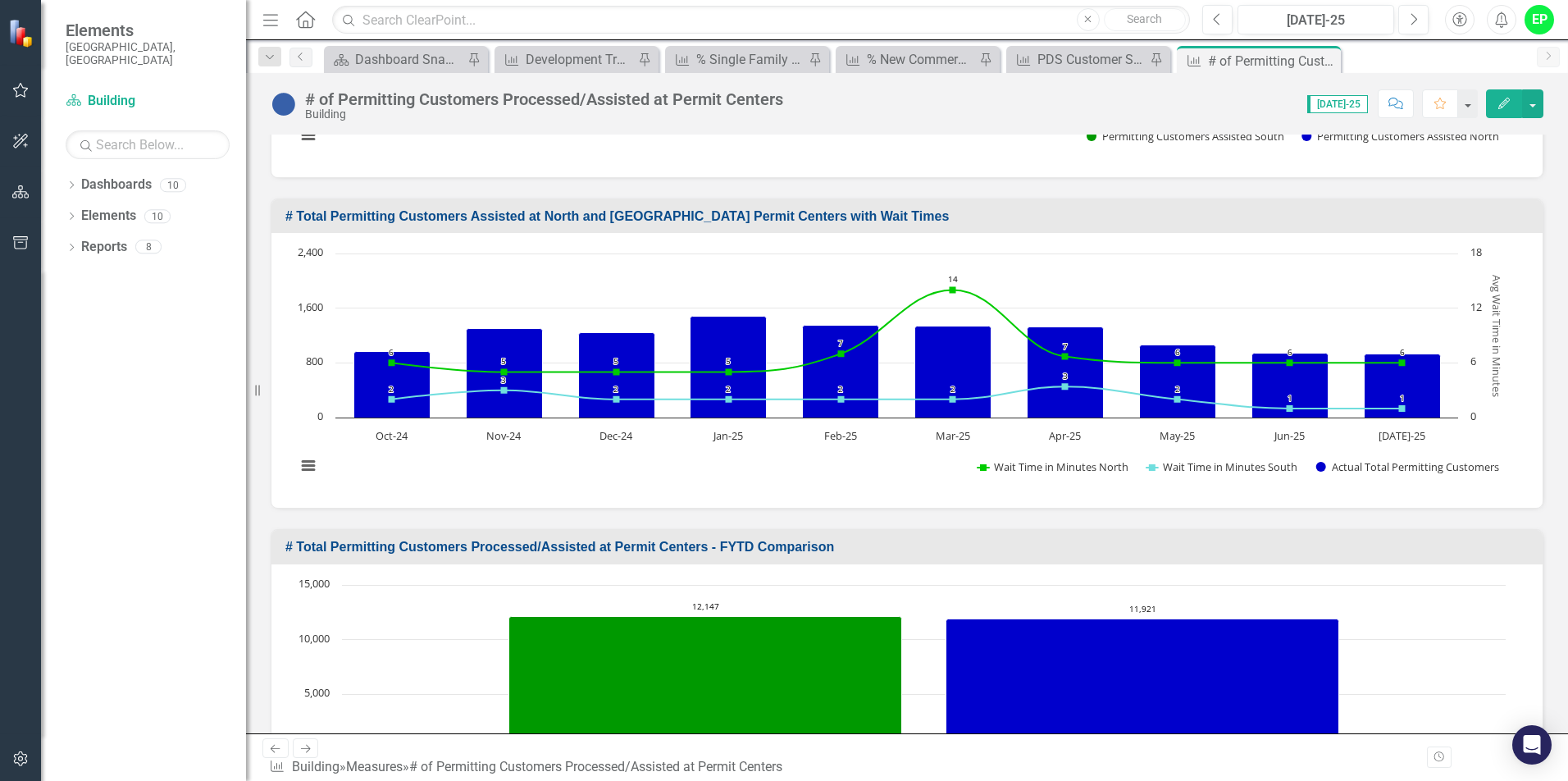
scroll to position [787, 0]
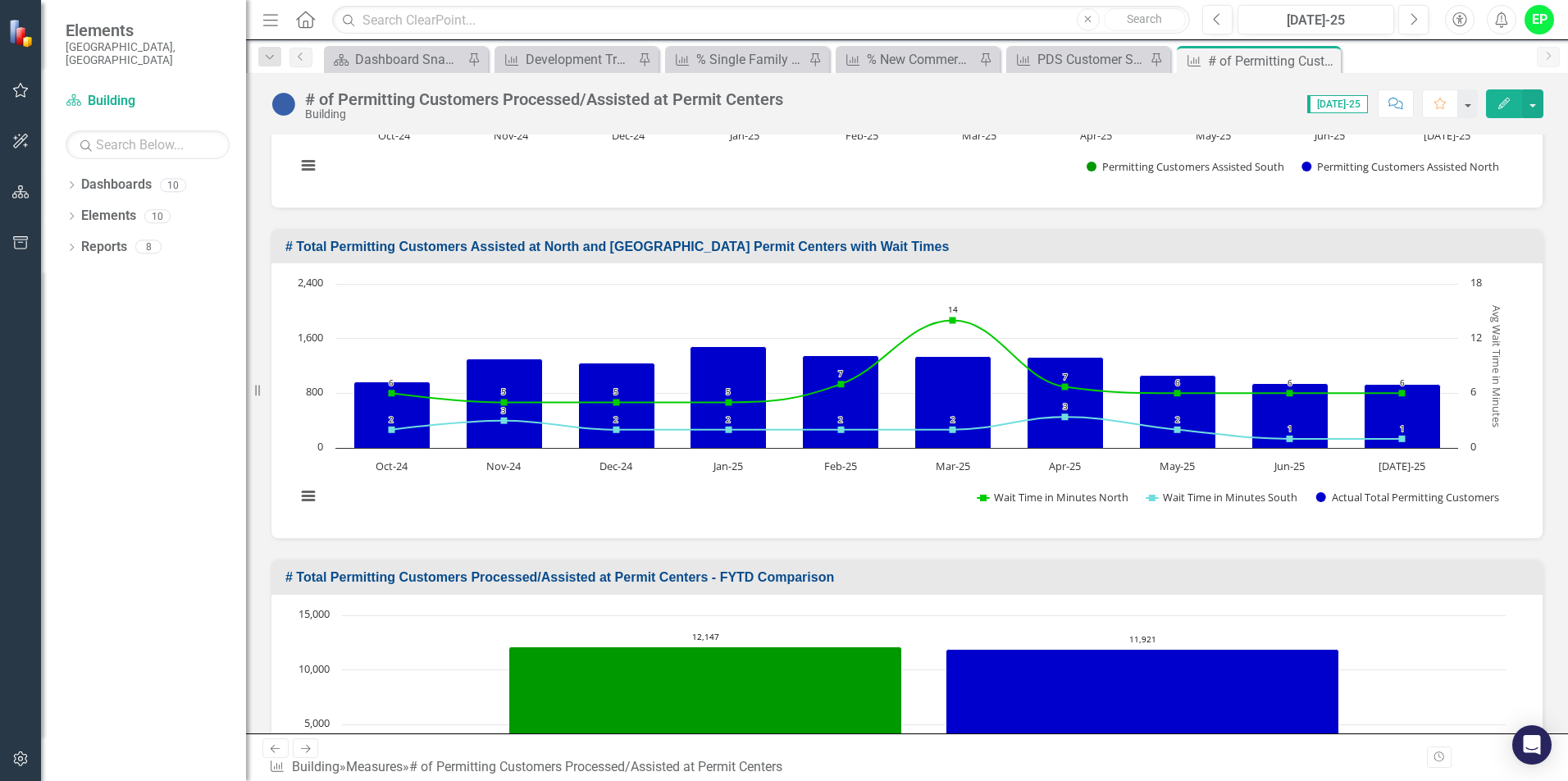
drag, startPoint x: 1562, startPoint y: 685, endPoint x: 1540, endPoint y: 574, distance: 113.2
click at [1540, 574] on div "# Total Permitting Customers Processed/Assisted at Permit Centers - FYTD Compar…" at bounding box center [907, 704] width 1298 height 331
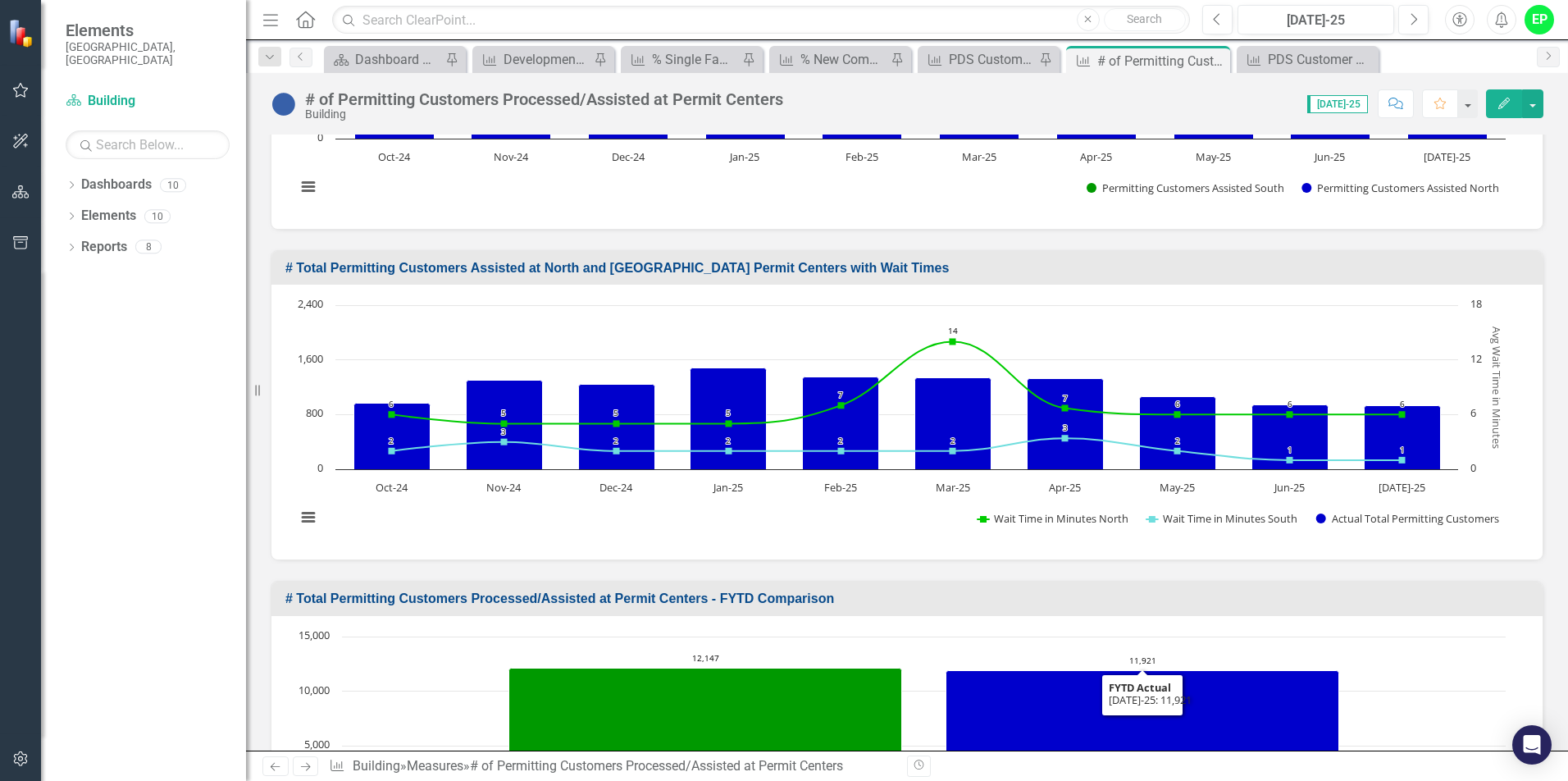
scroll to position [738, 0]
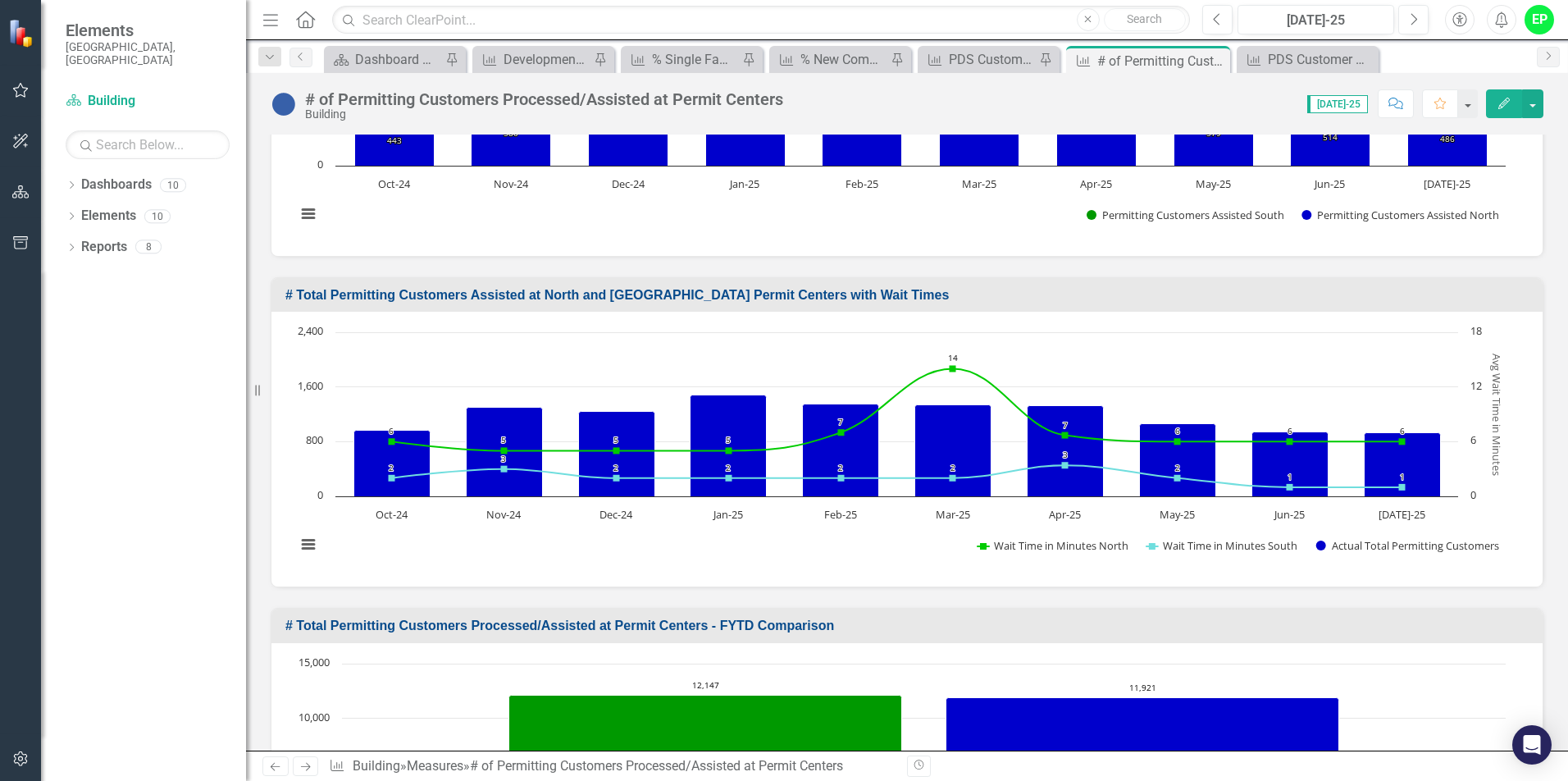
click at [1454, 288] on h3 "# Total Permitting Customers Assisted at North and [GEOGRAPHIC_DATA] Permit Cen…" at bounding box center [909, 295] width 1249 height 15
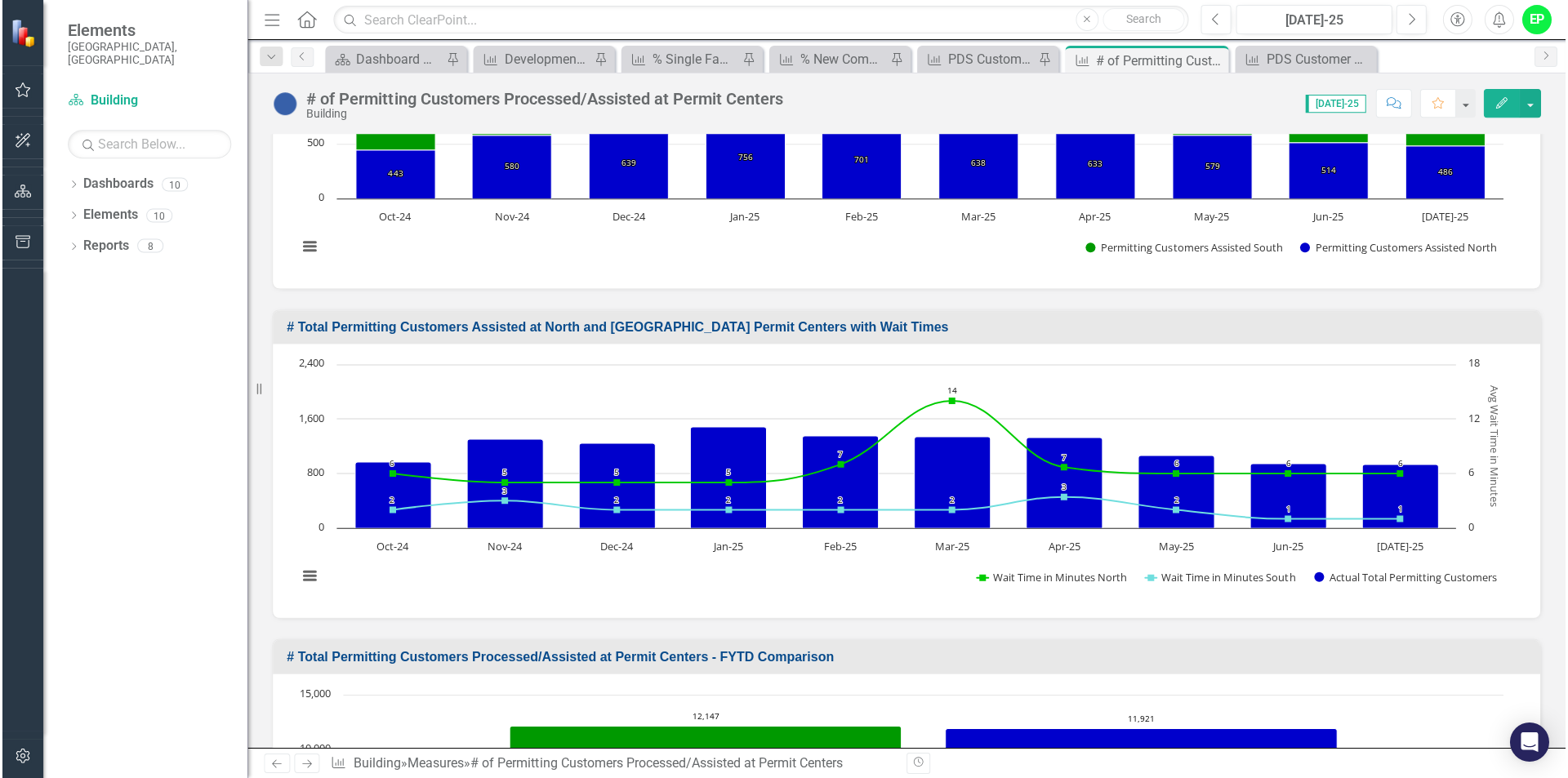
scroll to position [697, 0]
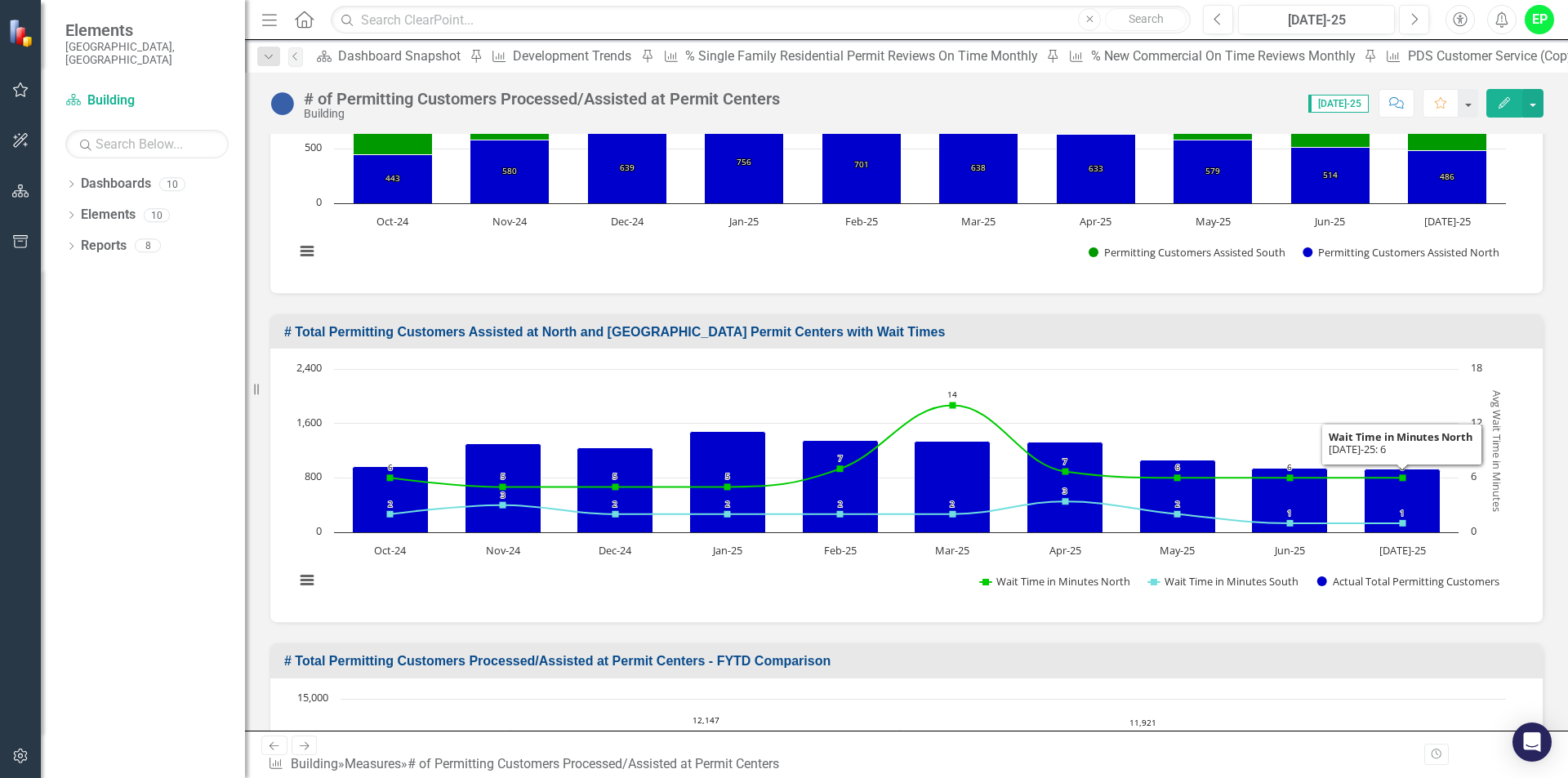
click at [1469, 325] on h3 "# Total Permitting Customers Assisted at North and [GEOGRAPHIC_DATA] Permit Cen…" at bounding box center [909, 332] width 1250 height 15
click at [1063, 325] on h3 "# Total Permitting Customers Assisted at North and [GEOGRAPHIC_DATA] Permit Cen…" at bounding box center [909, 332] width 1250 height 15
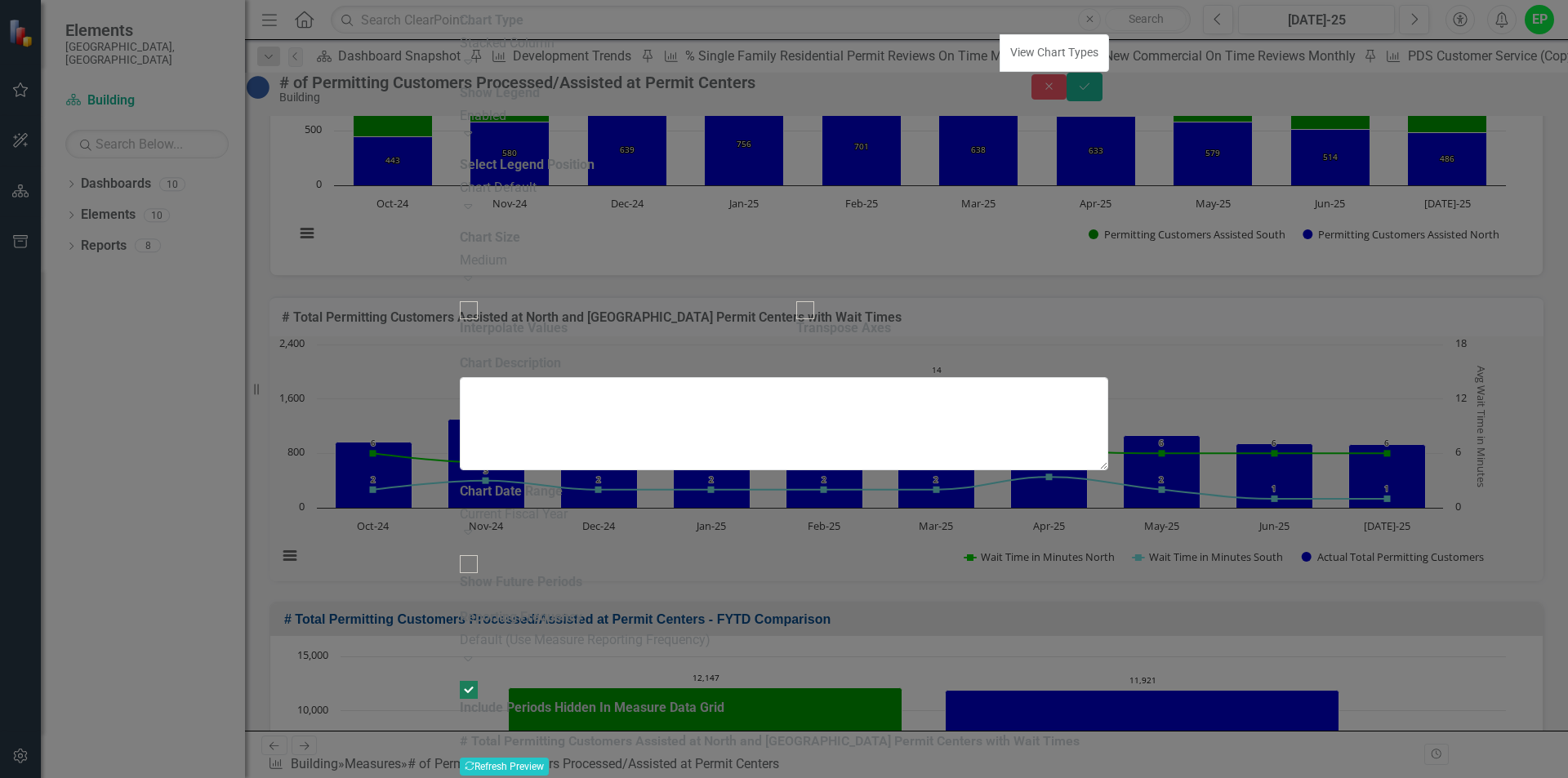
click at [582, 573] on div "Show Future Periods" at bounding box center [521, 582] width 123 height 19
click at [482, 552] on input "Show Future Periods" at bounding box center [468, 564] width 25 height 25
click at [549, 758] on button "Recalculate Refresh Preview" at bounding box center [504, 767] width 89 height 18
click at [476, 525] on icon "Expand" at bounding box center [467, 531] width 16 height 13
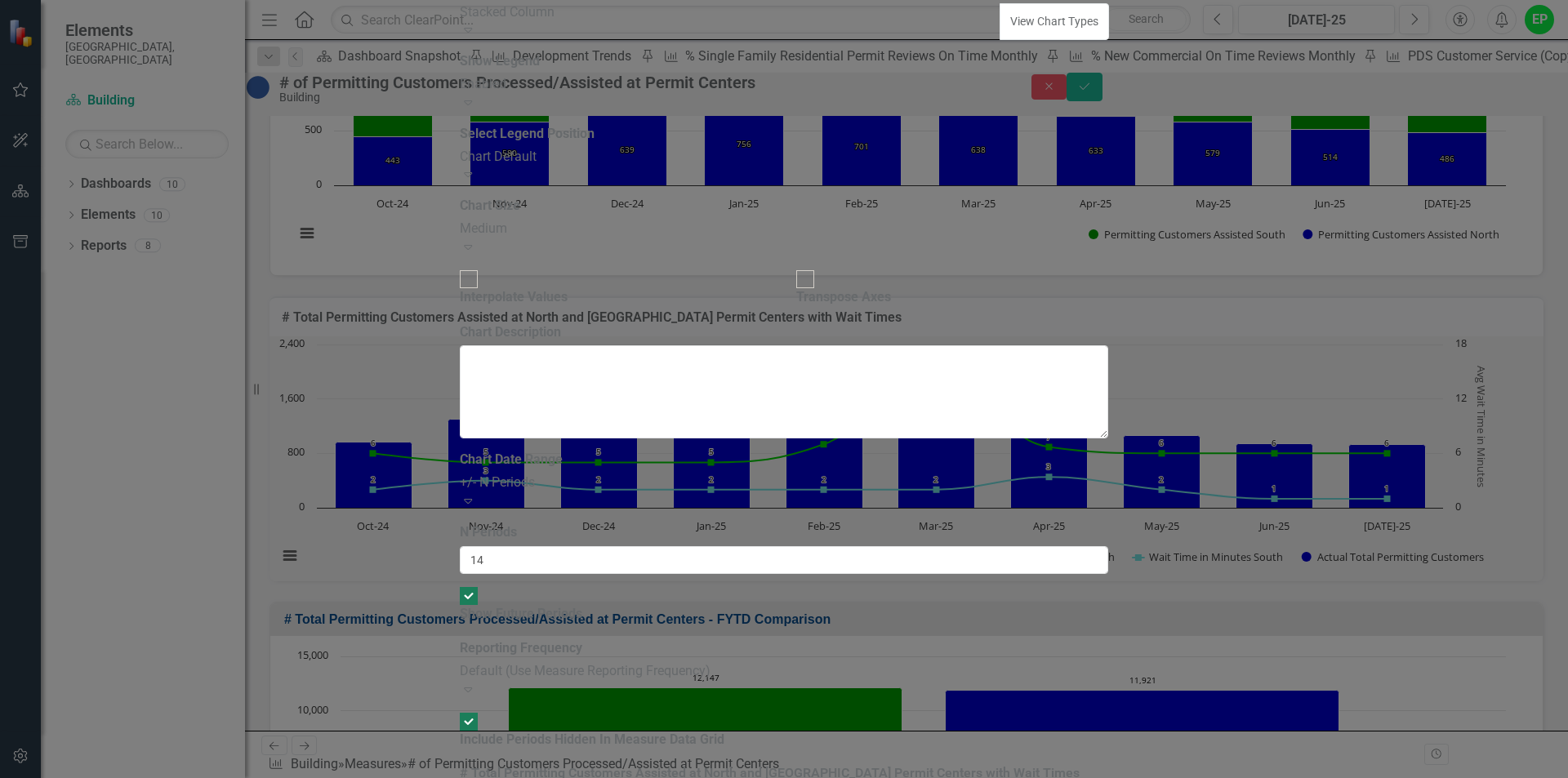
click at [478, 587] on div at bounding box center [468, 595] width 18 height 18
click at [482, 583] on input "Show Future Periods" at bounding box center [468, 595] width 25 height 25
checkbox input "false"
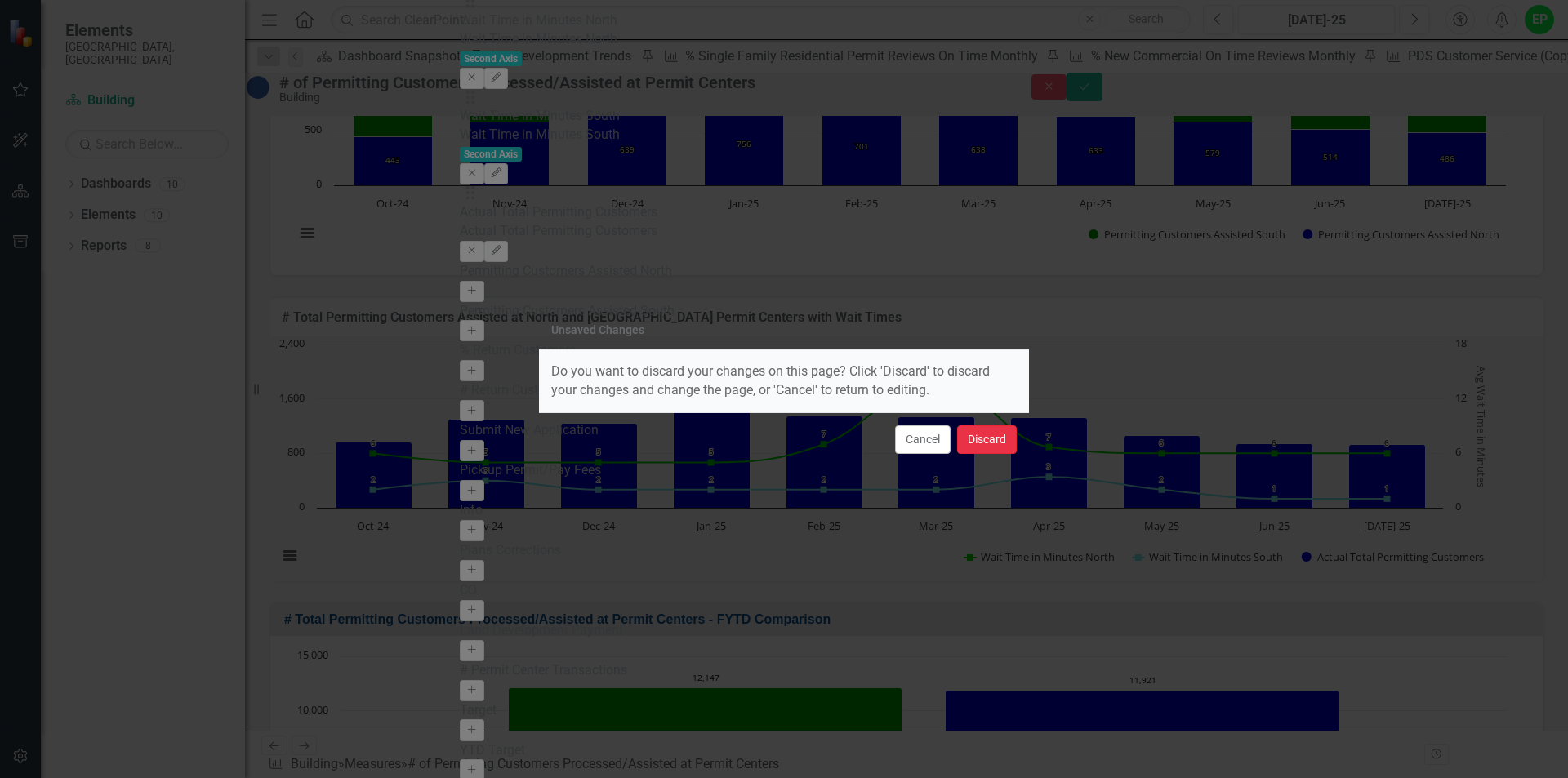
click at [981, 445] on button "Discard" at bounding box center [986, 440] width 60 height 29
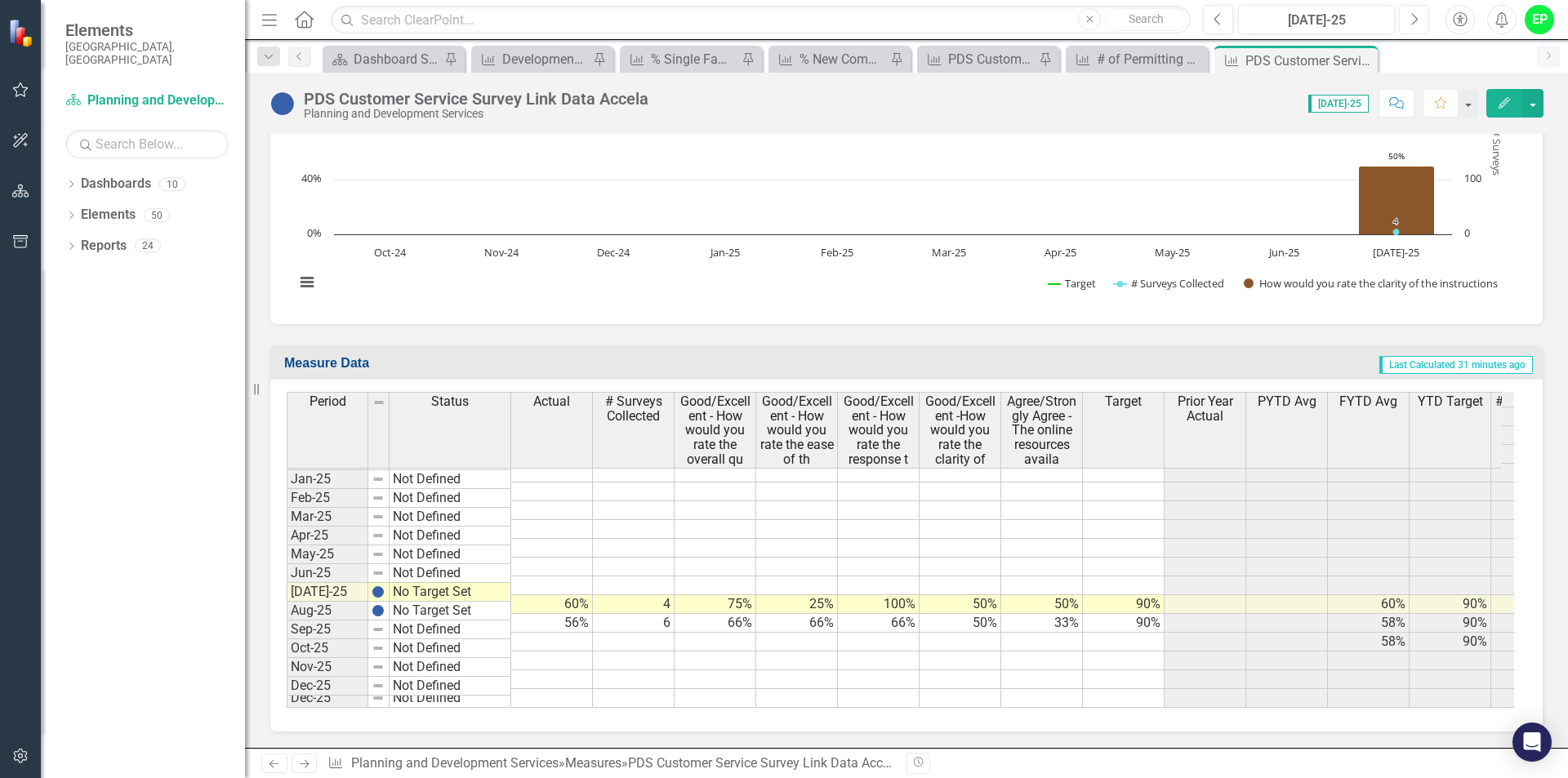
click at [1416, 17] on icon "button" at bounding box center [1415, 18] width 7 height 11
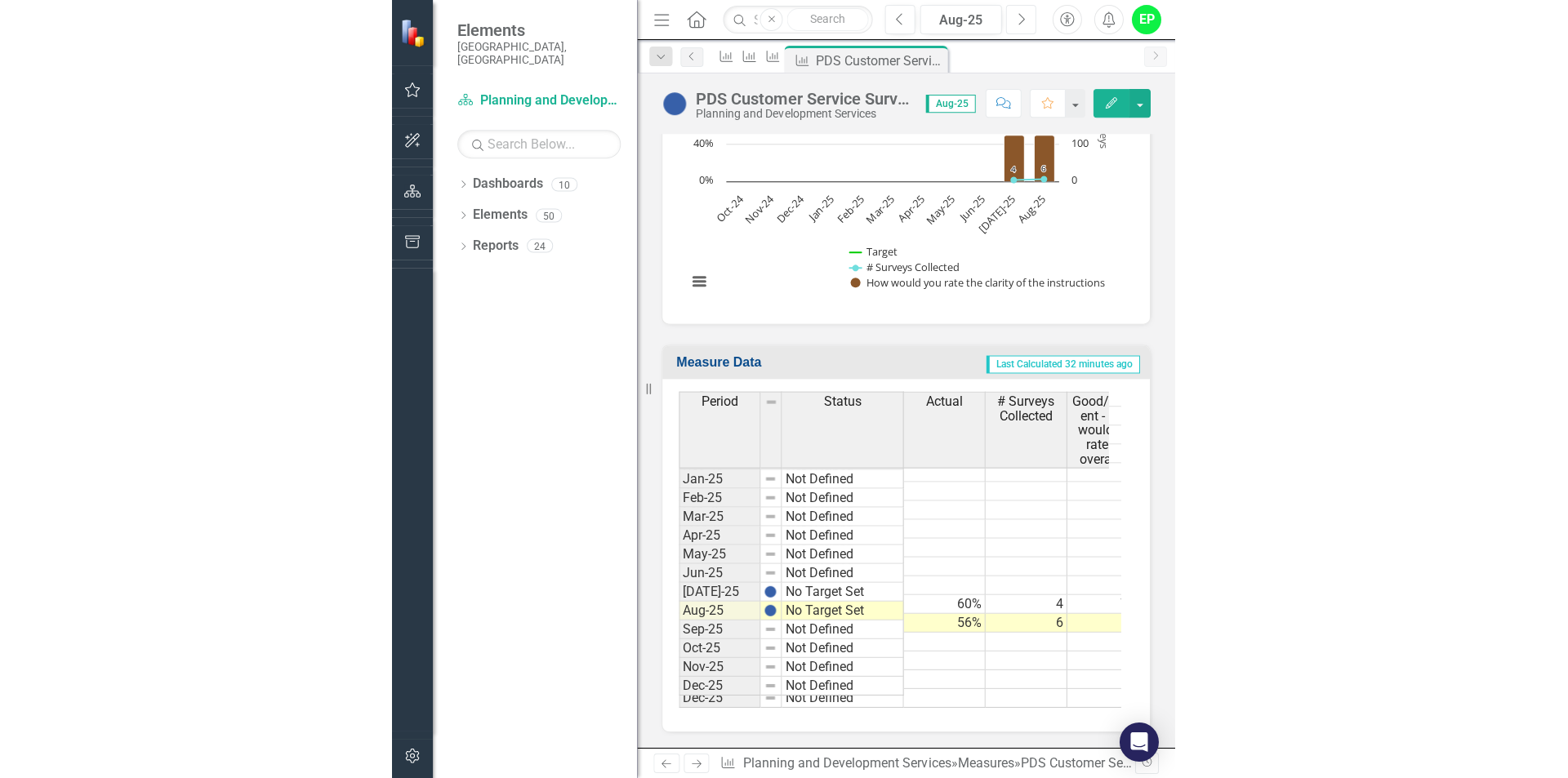
scroll to position [1714, 0]
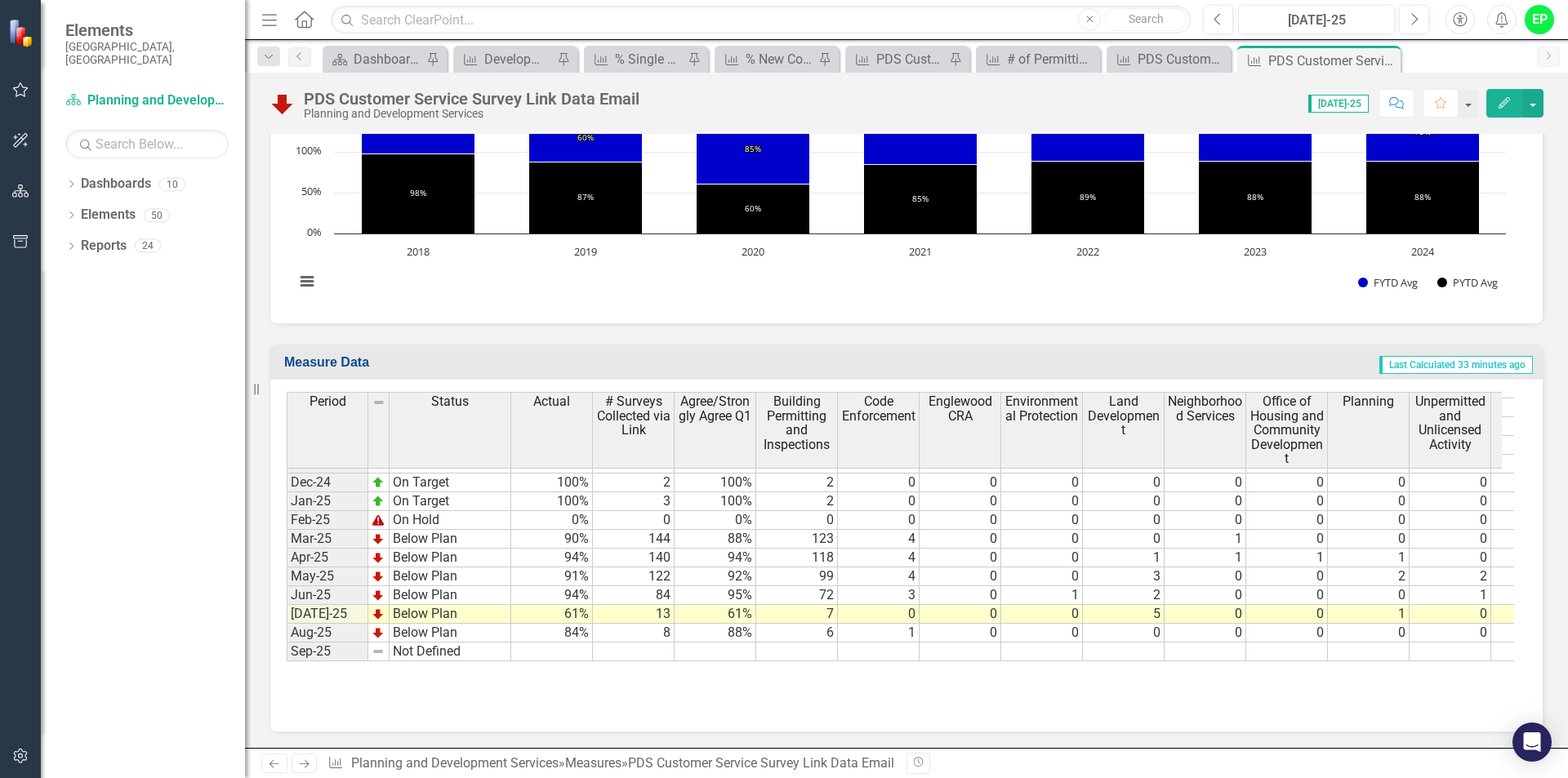
scroll to position [2535, 0]
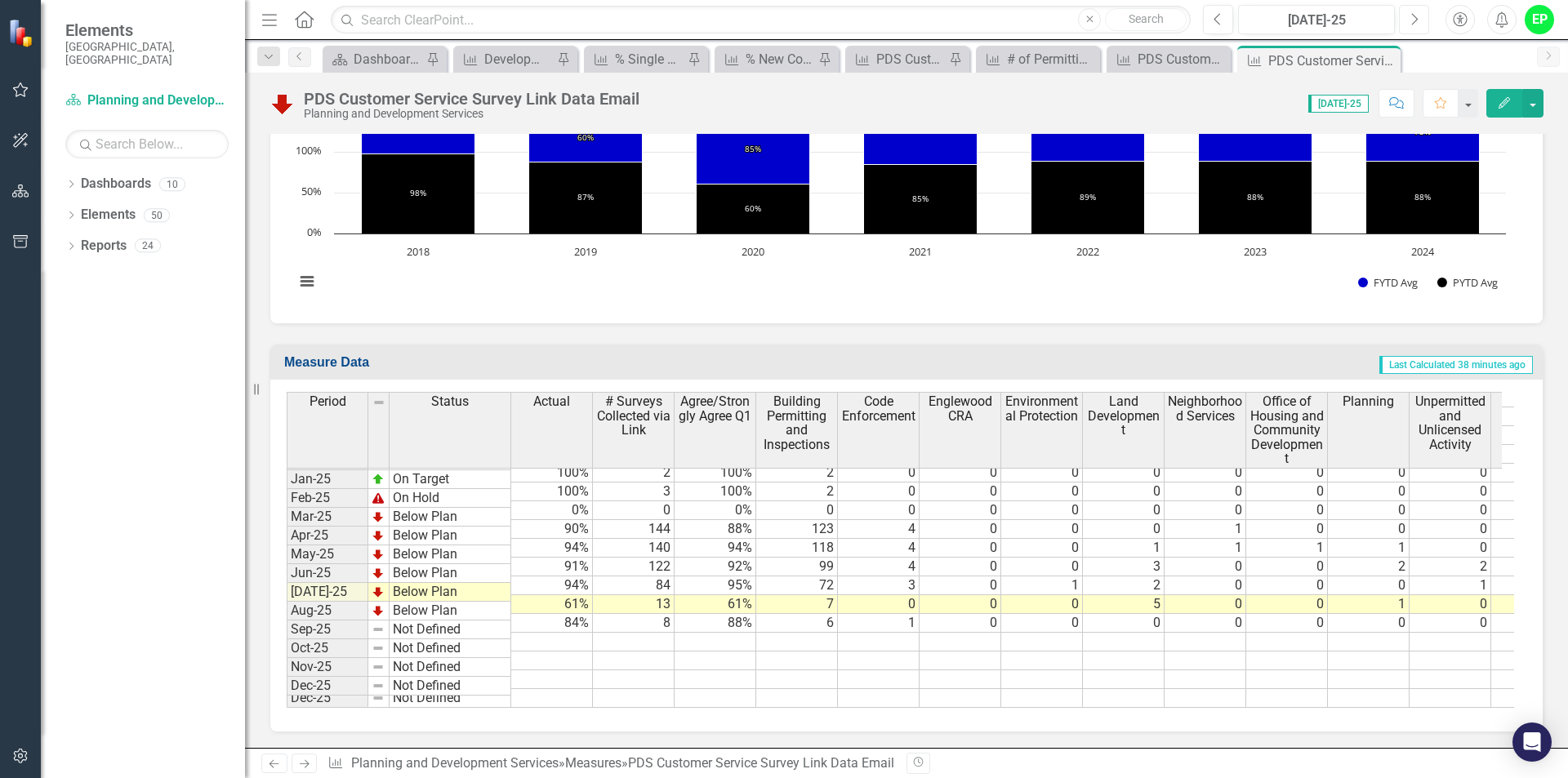
click at [1401, 15] on button "Next" at bounding box center [1413, 20] width 30 height 29
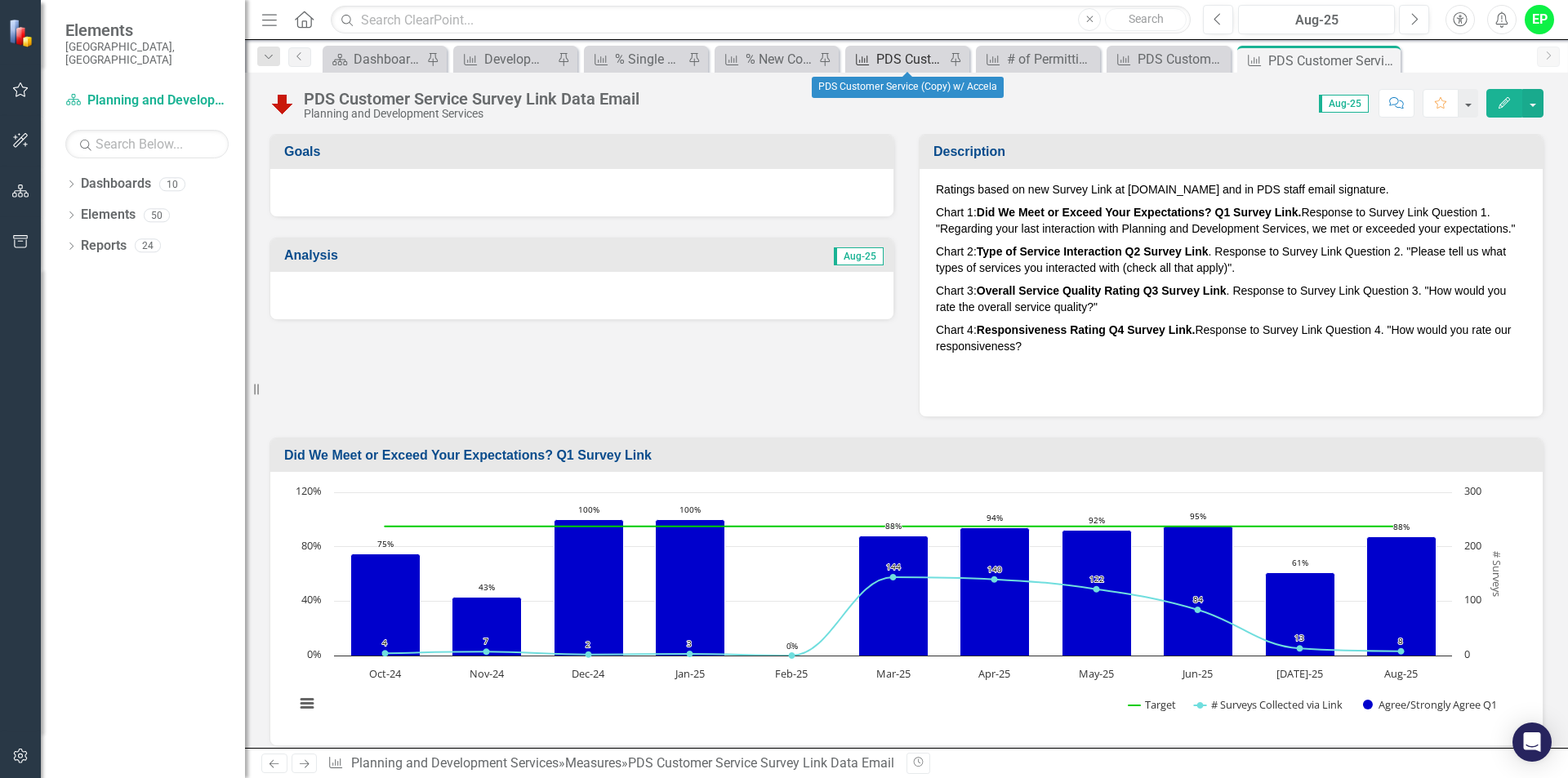
click at [902, 61] on div "PDS Customer Service (Copy) w/ Accela" at bounding box center [909, 60] width 68 height 21
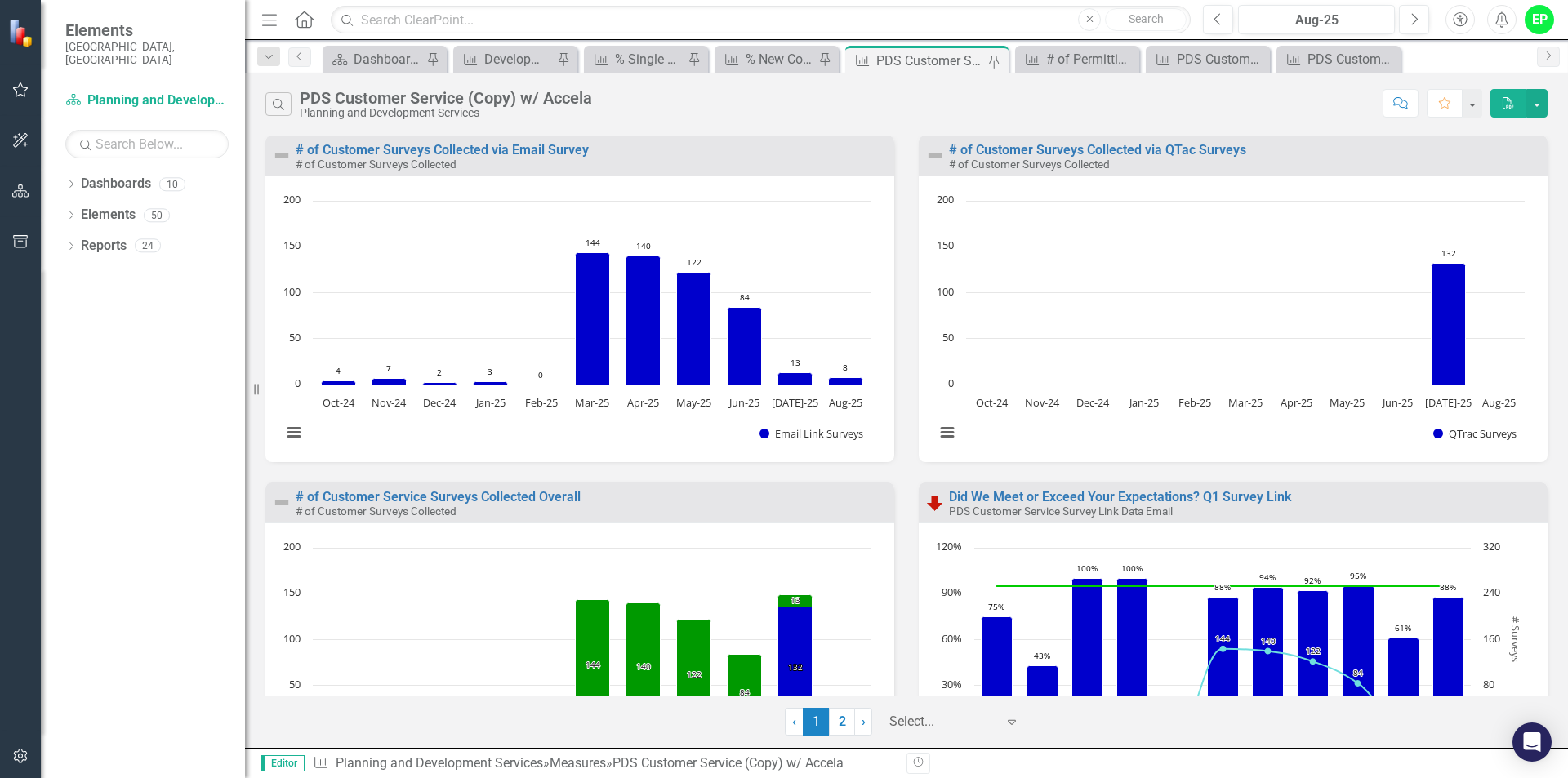
click at [1147, 143] on div "# of Customer Surveys Collected via QTac Surveys # of Customer Surveys Collected" at bounding box center [1232, 156] width 629 height 40
click at [1149, 151] on link "# of Customer Surveys Collected via QTac Surveys" at bounding box center [1096, 150] width 297 height 16
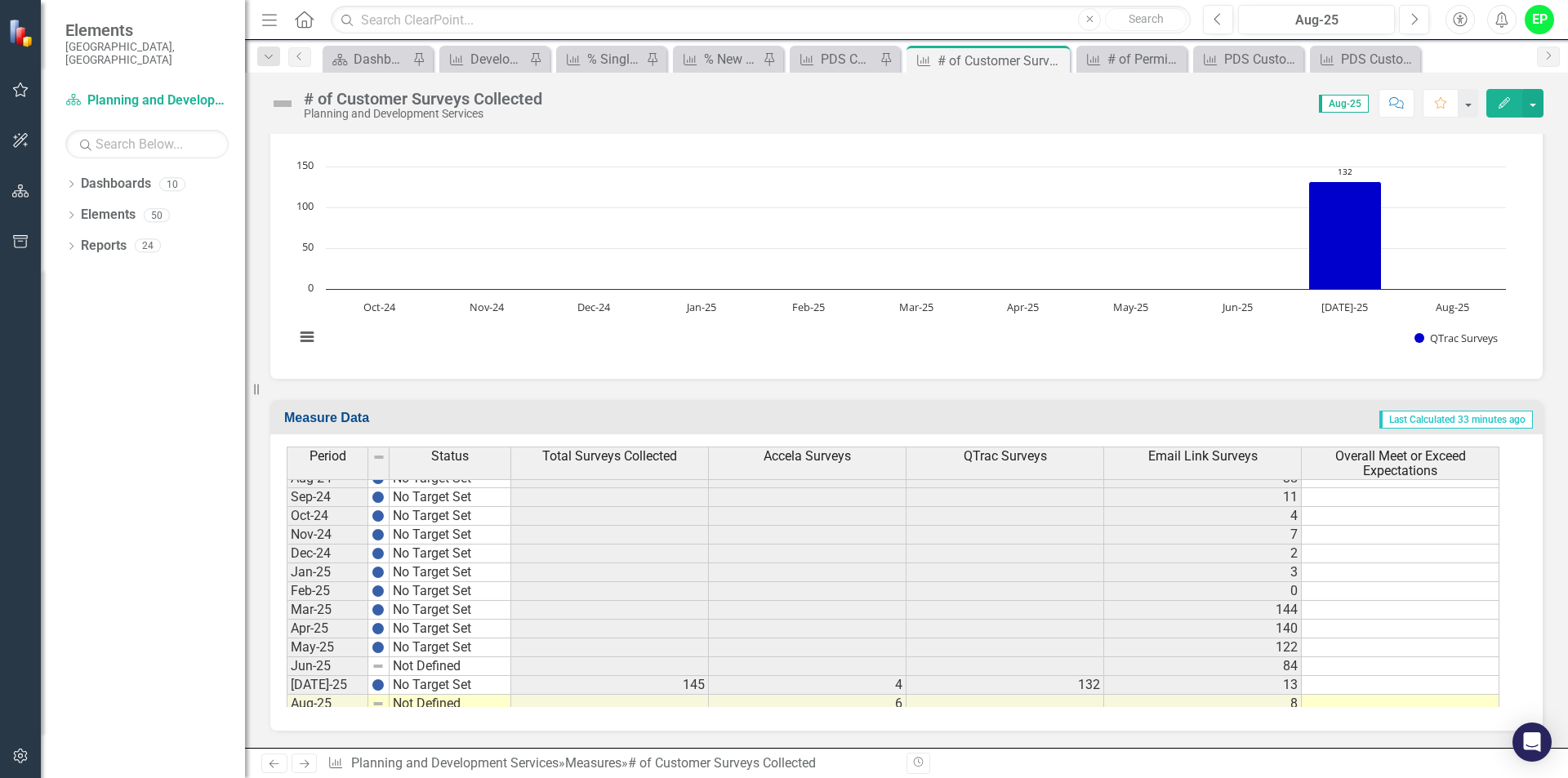
scroll to position [2535, 0]
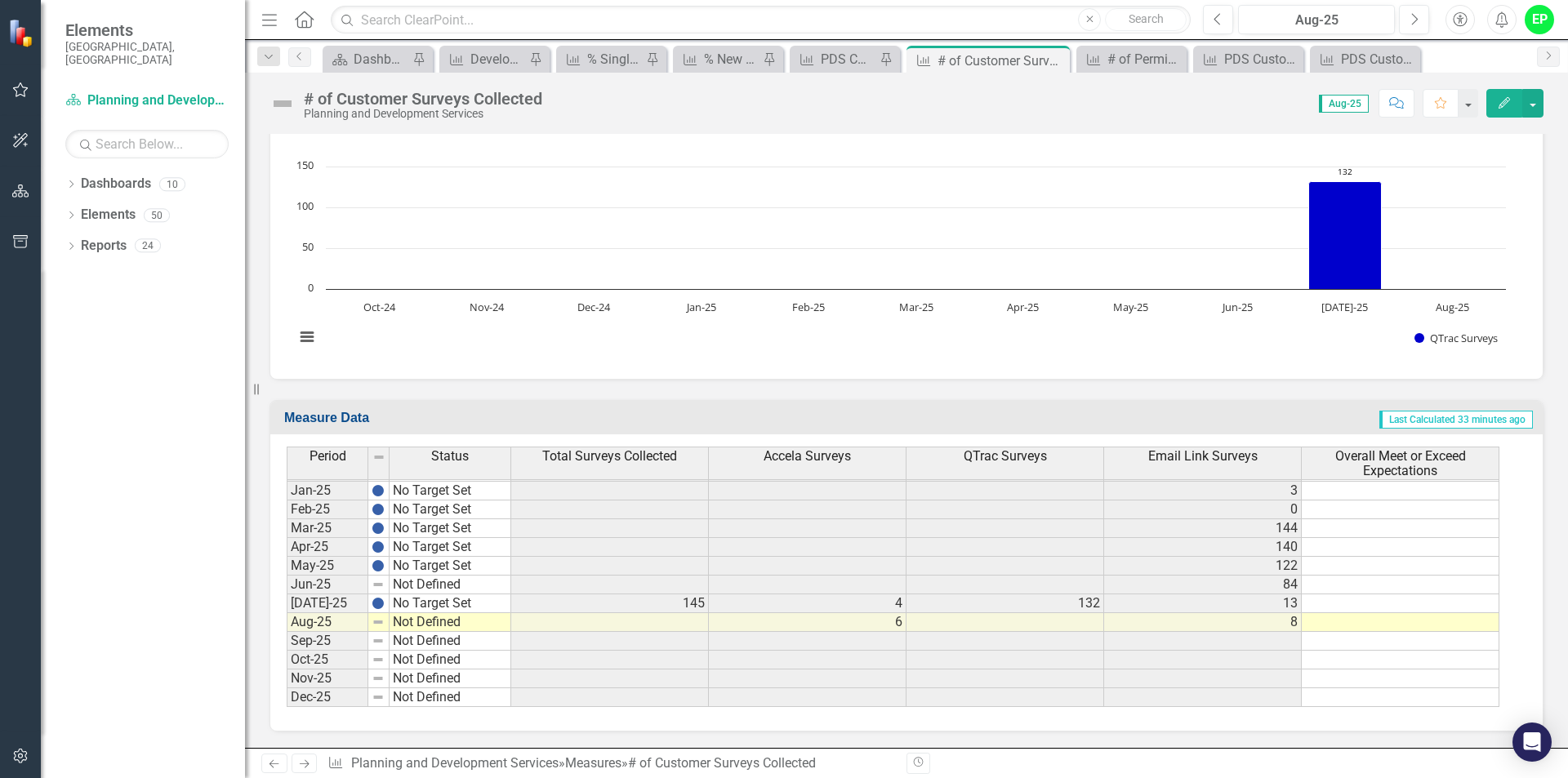
click at [664, 627] on tbody "Oct-23 No Target Set 129 Nov-23 No Target Set 108 Dec-23 No Target Set 105 Jan-…" at bounding box center [892, 453] width 1212 height 508
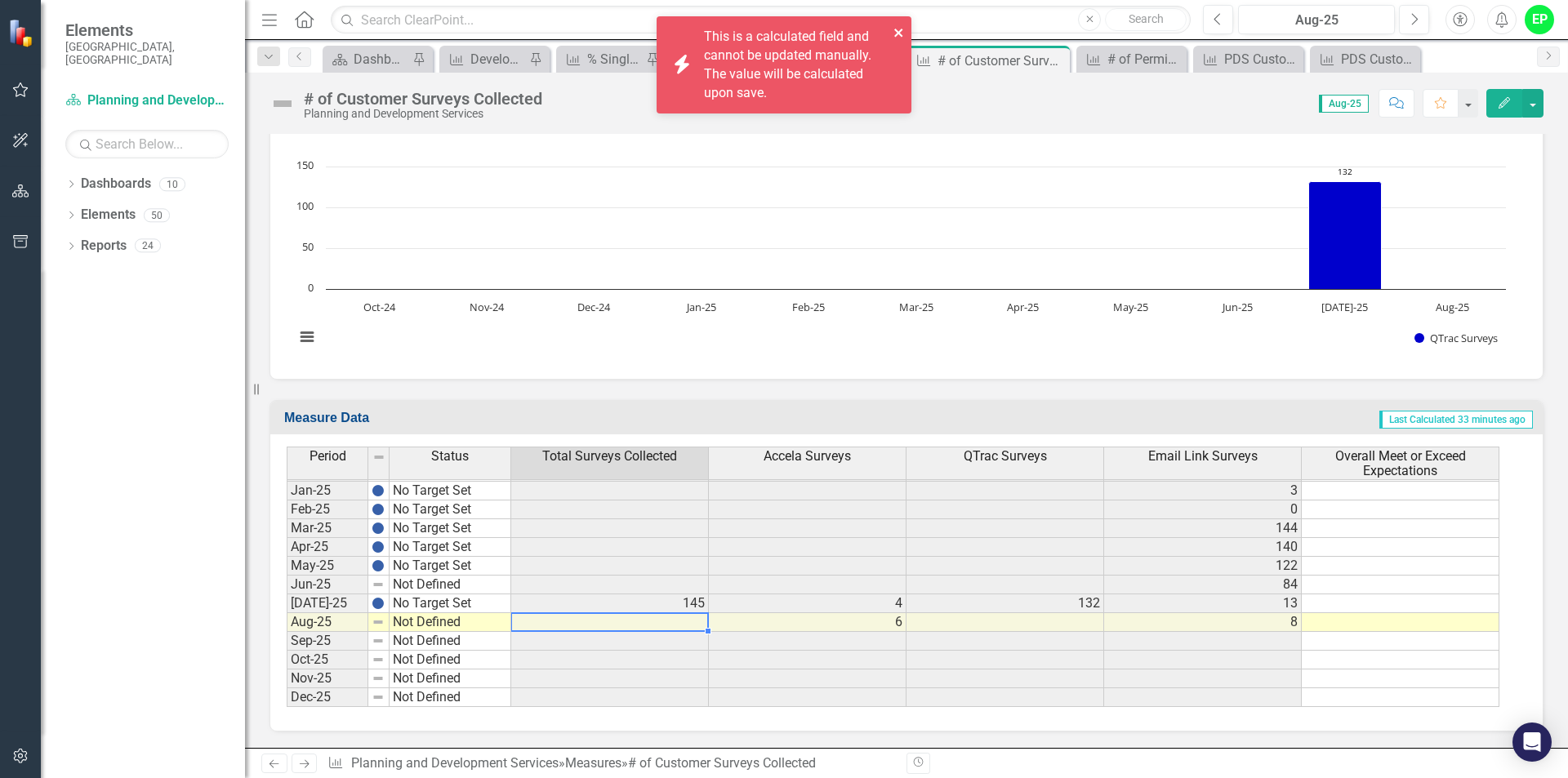
click at [898, 32] on icon "close" at bounding box center [897, 32] width 8 height 8
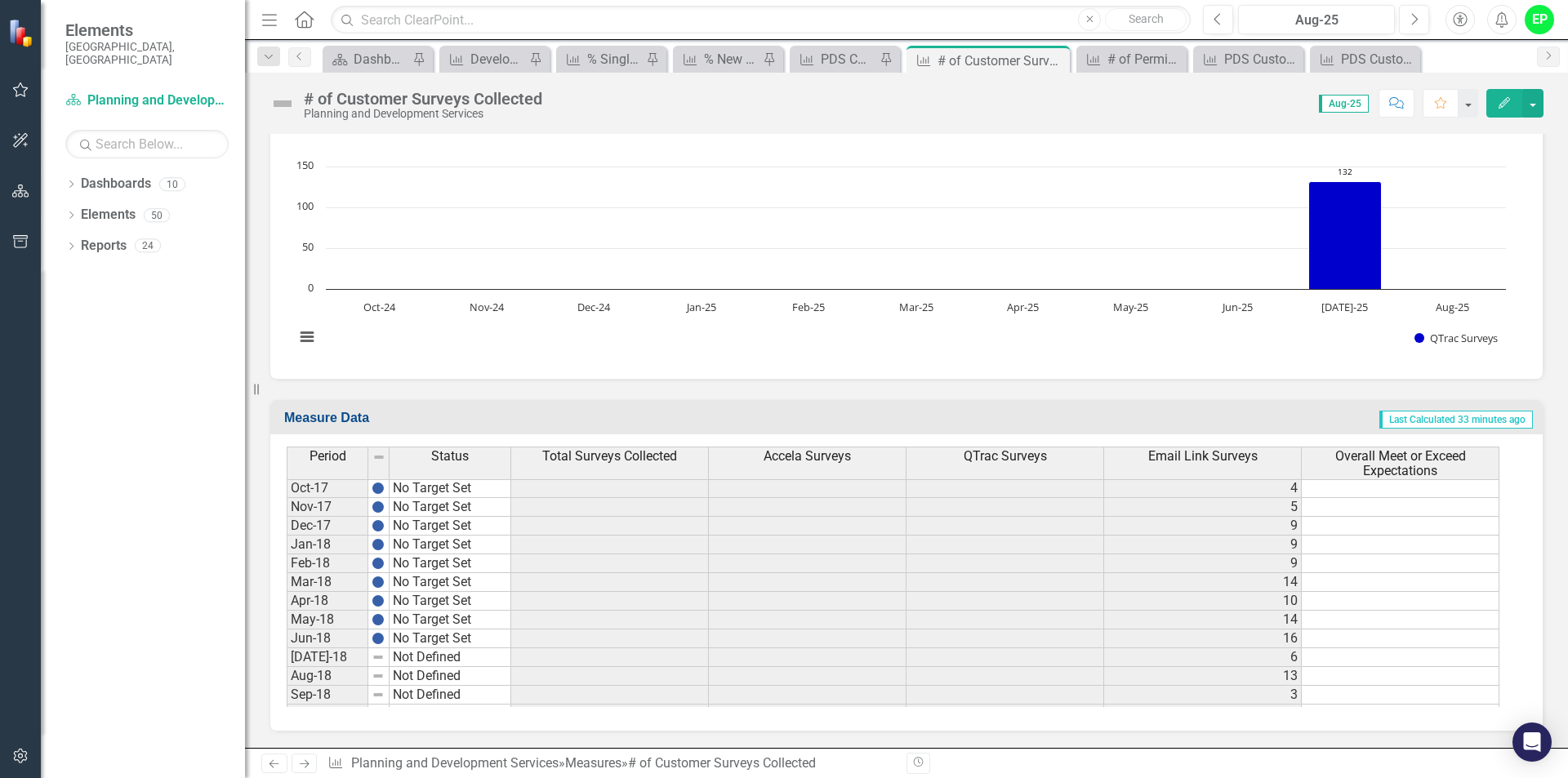
scroll to position [649, 0]
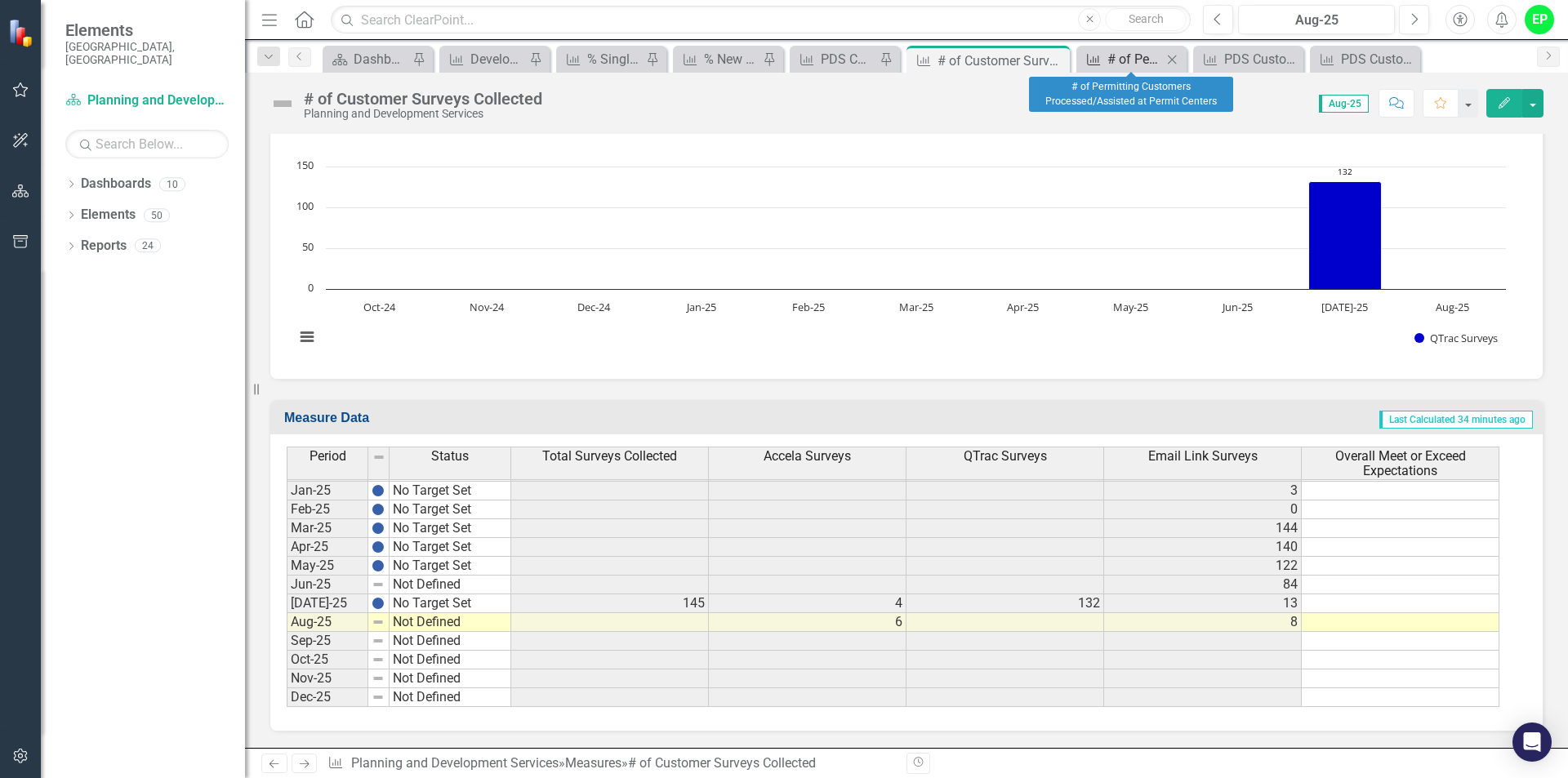
click at [1135, 61] on div "# of Permitting Customers Processed/Assisted at Permit Centers" at bounding box center [1134, 60] width 55 height 21
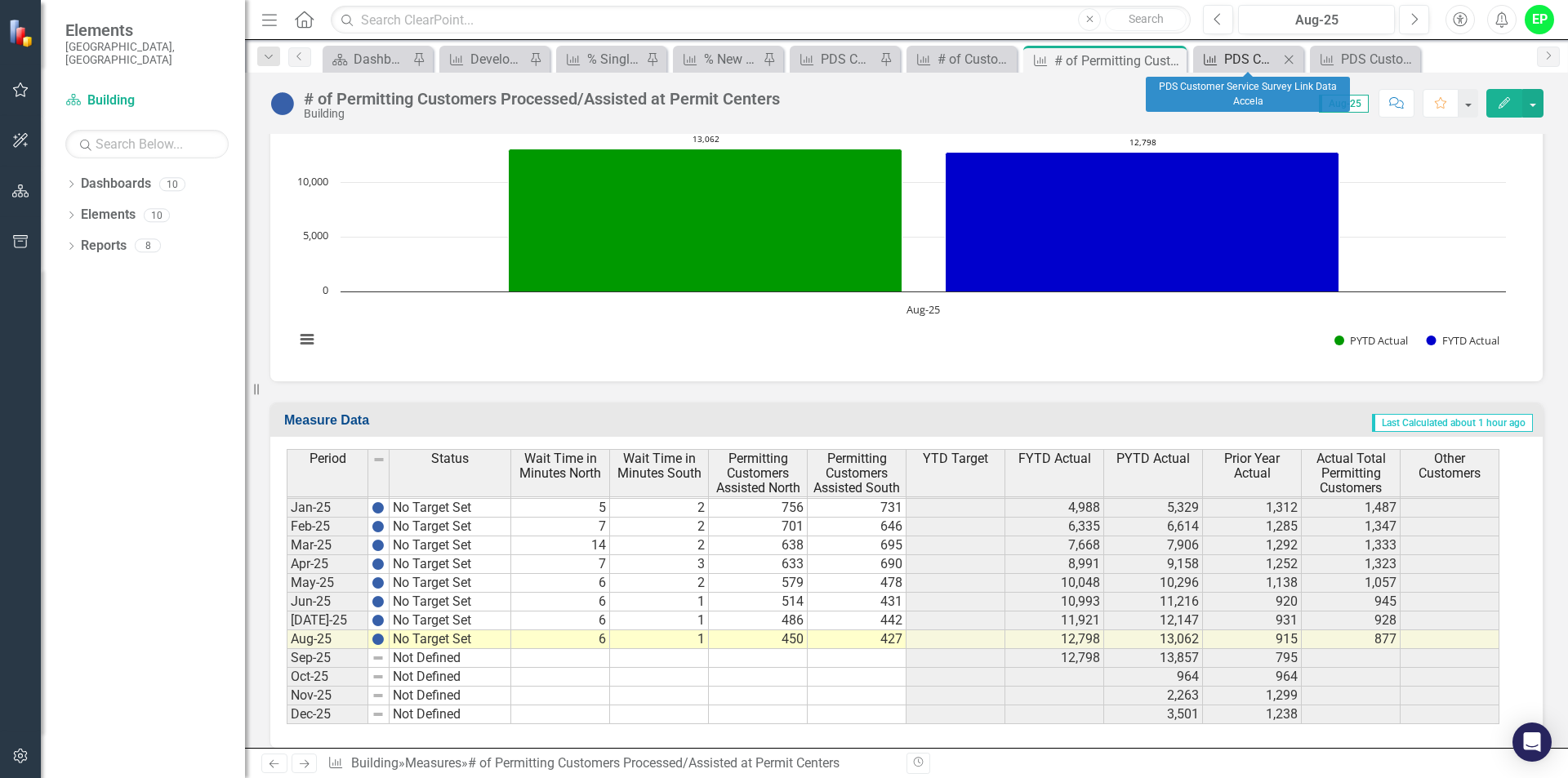
click at [1250, 59] on div "PDS Customer Service Survey Link Data Accela" at bounding box center [1250, 60] width 55 height 21
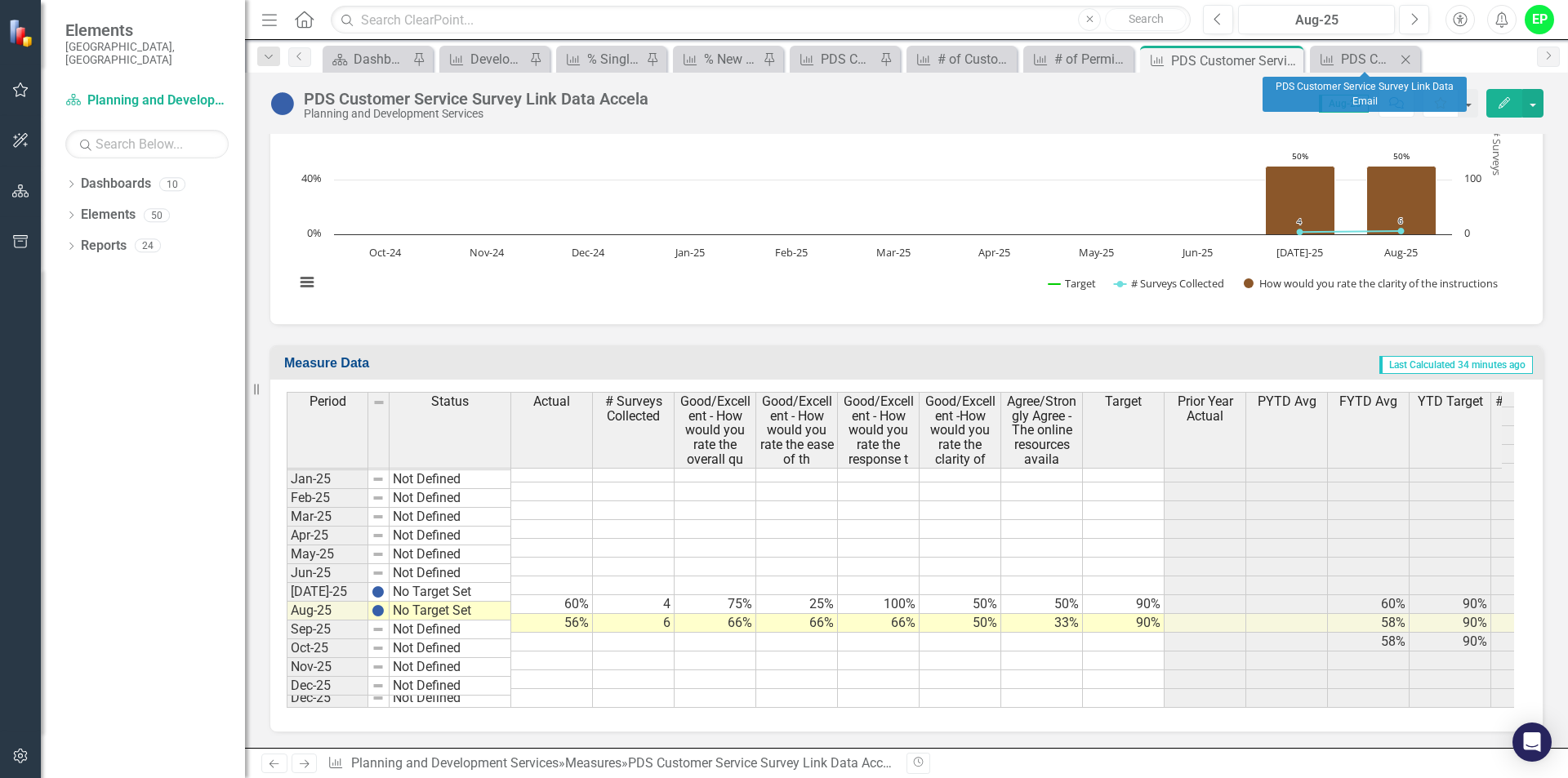
click at [1366, 48] on div "Measure PDS Customer Service Survey Link Data Email Close" at bounding box center [1364, 59] width 110 height 27
click at [1366, 60] on div "PDS Customer Service Survey Link Data Email" at bounding box center [1367, 60] width 55 height 21
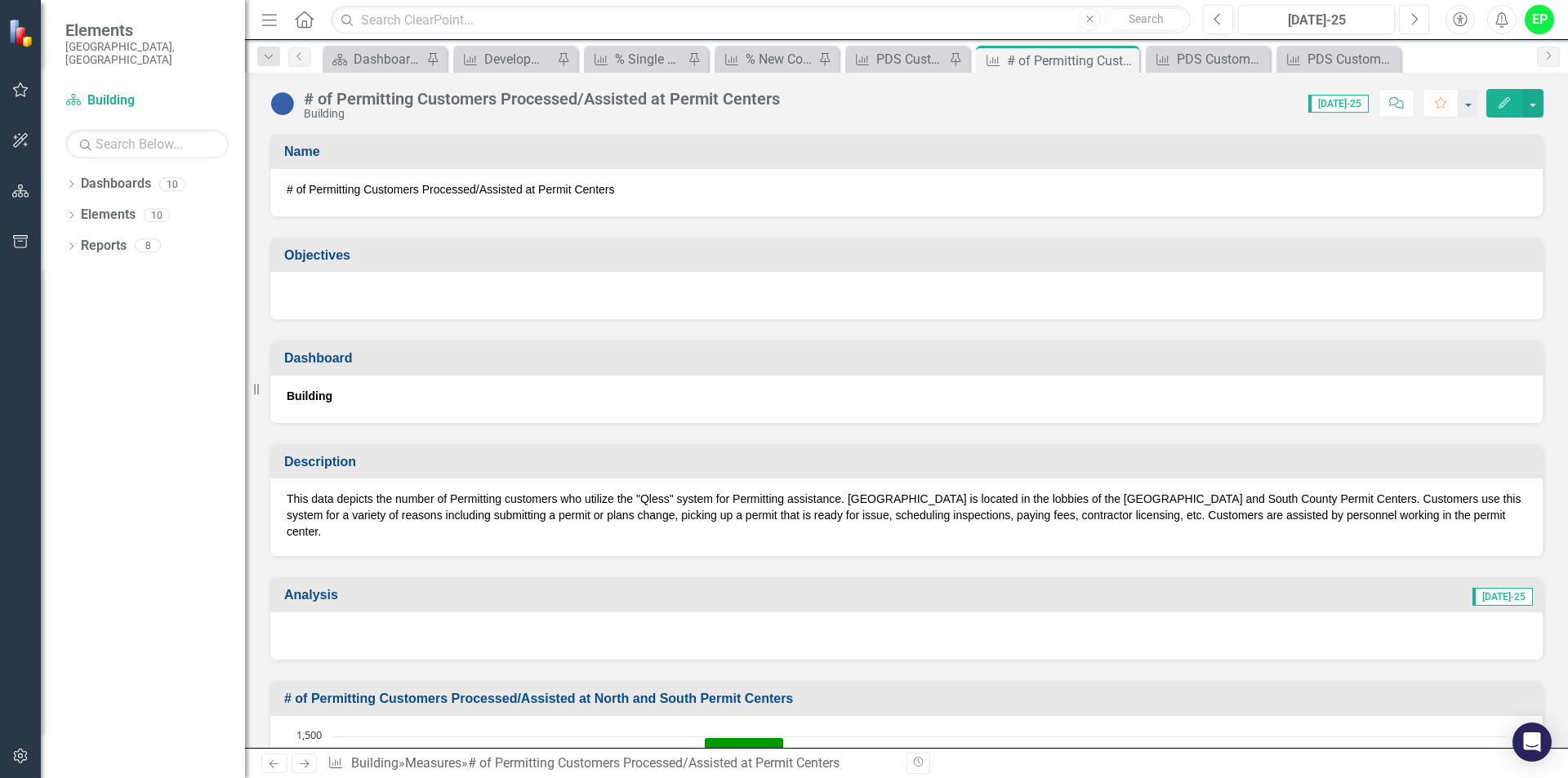
click at [1424, 17] on button "Next" at bounding box center [1413, 20] width 30 height 29
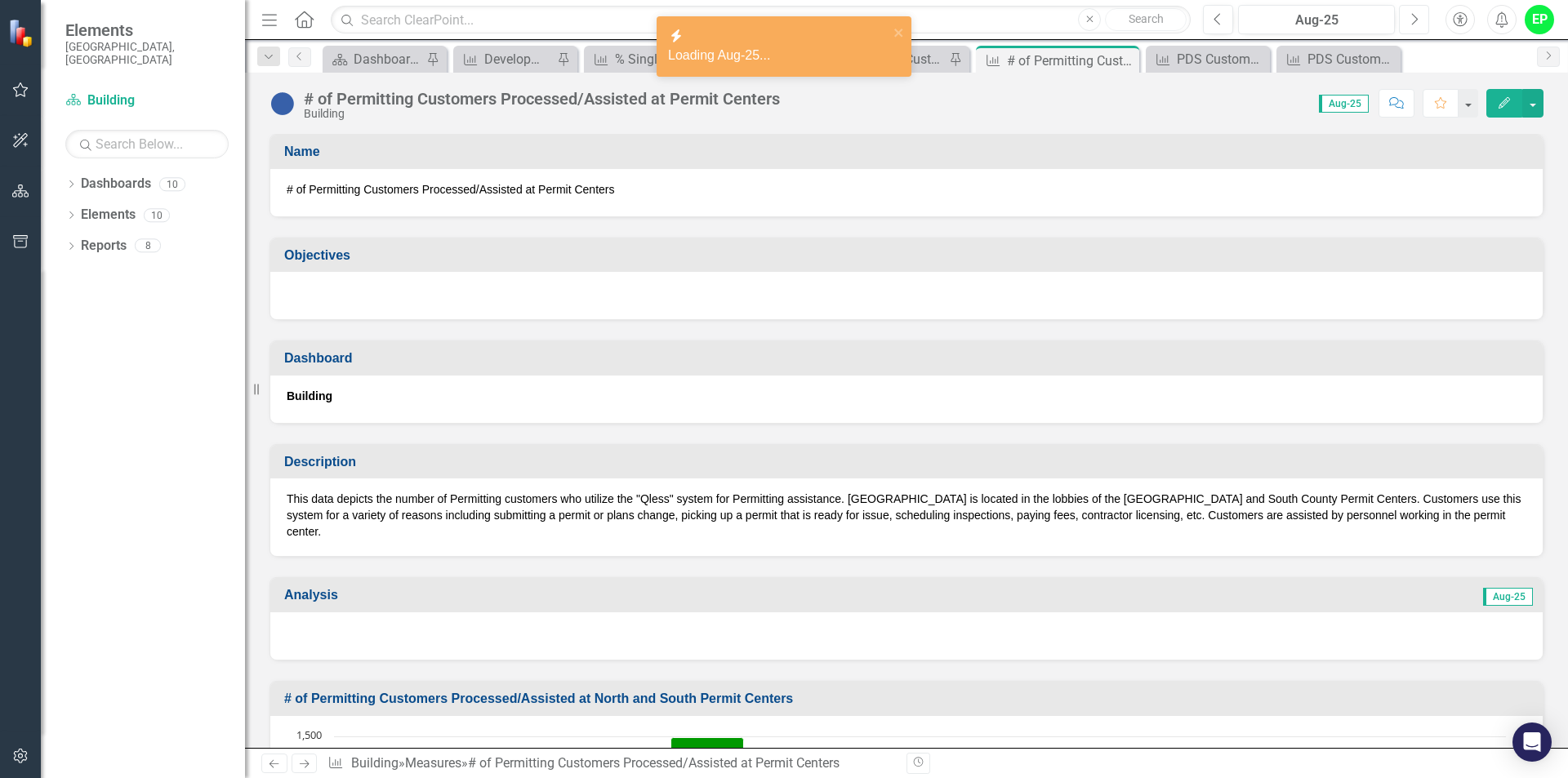
scroll to position [326, 0]
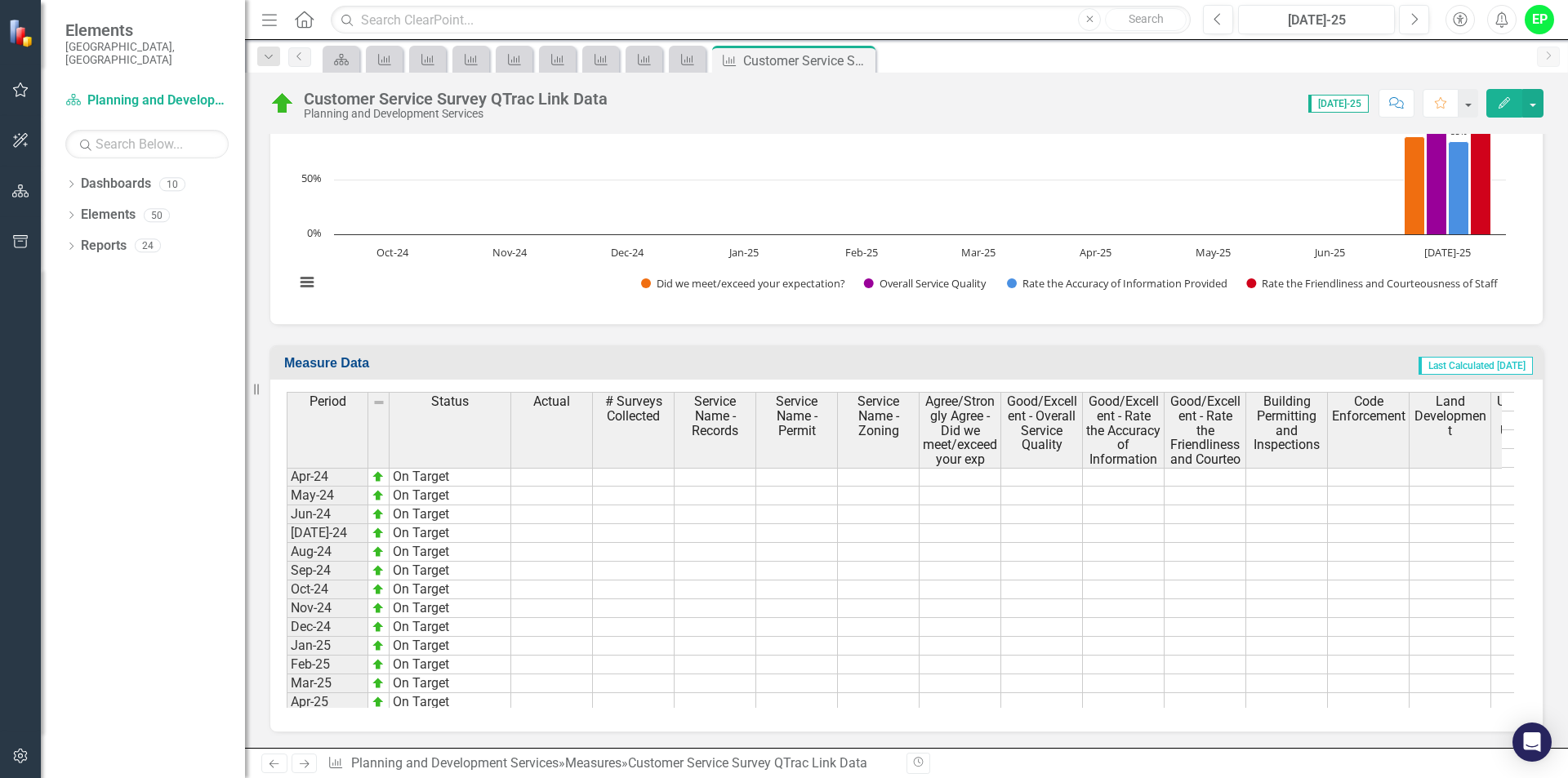
scroll to position [2427, 0]
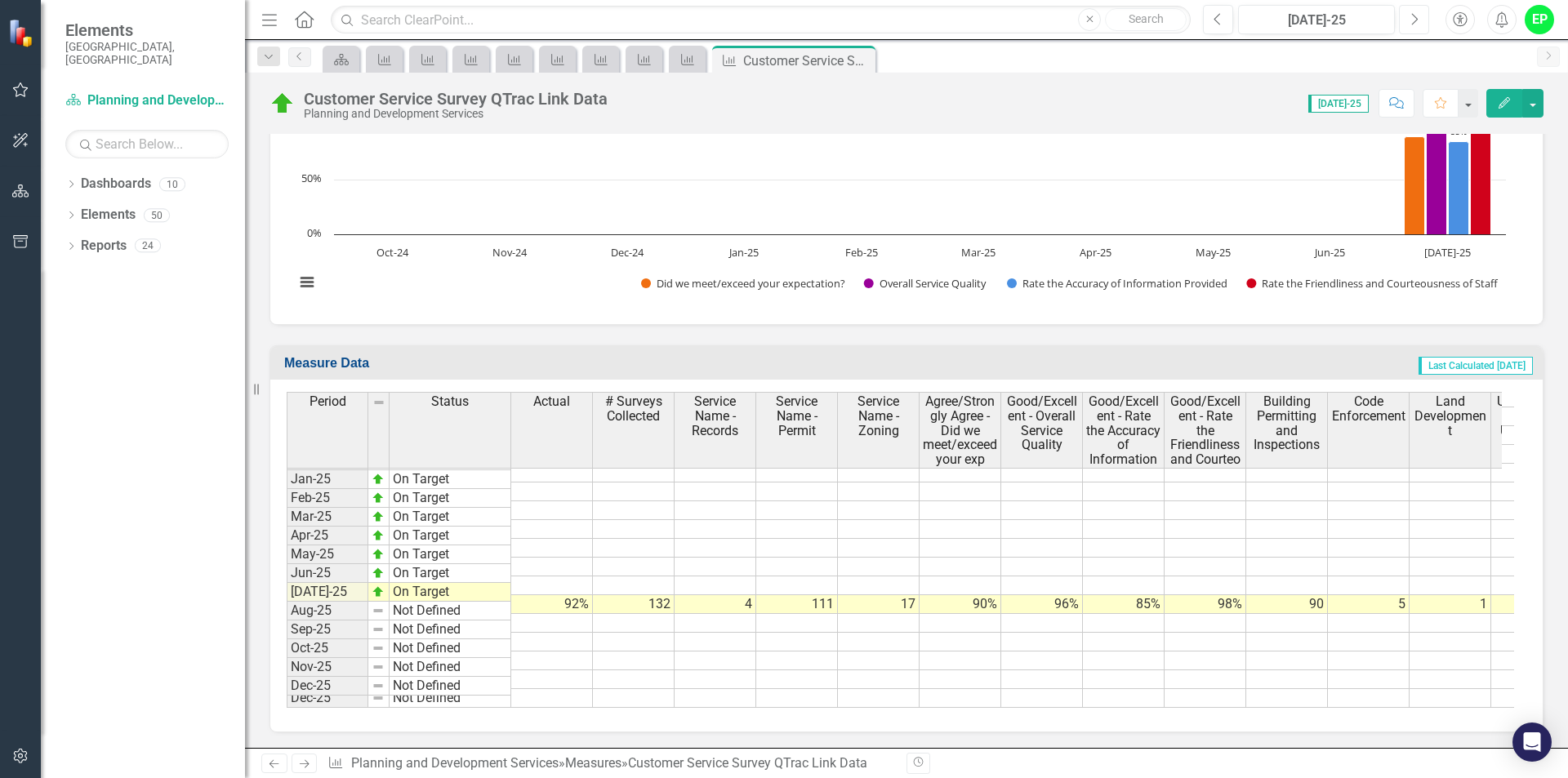
click at [1412, 21] on icon "Next" at bounding box center [1414, 19] width 9 height 15
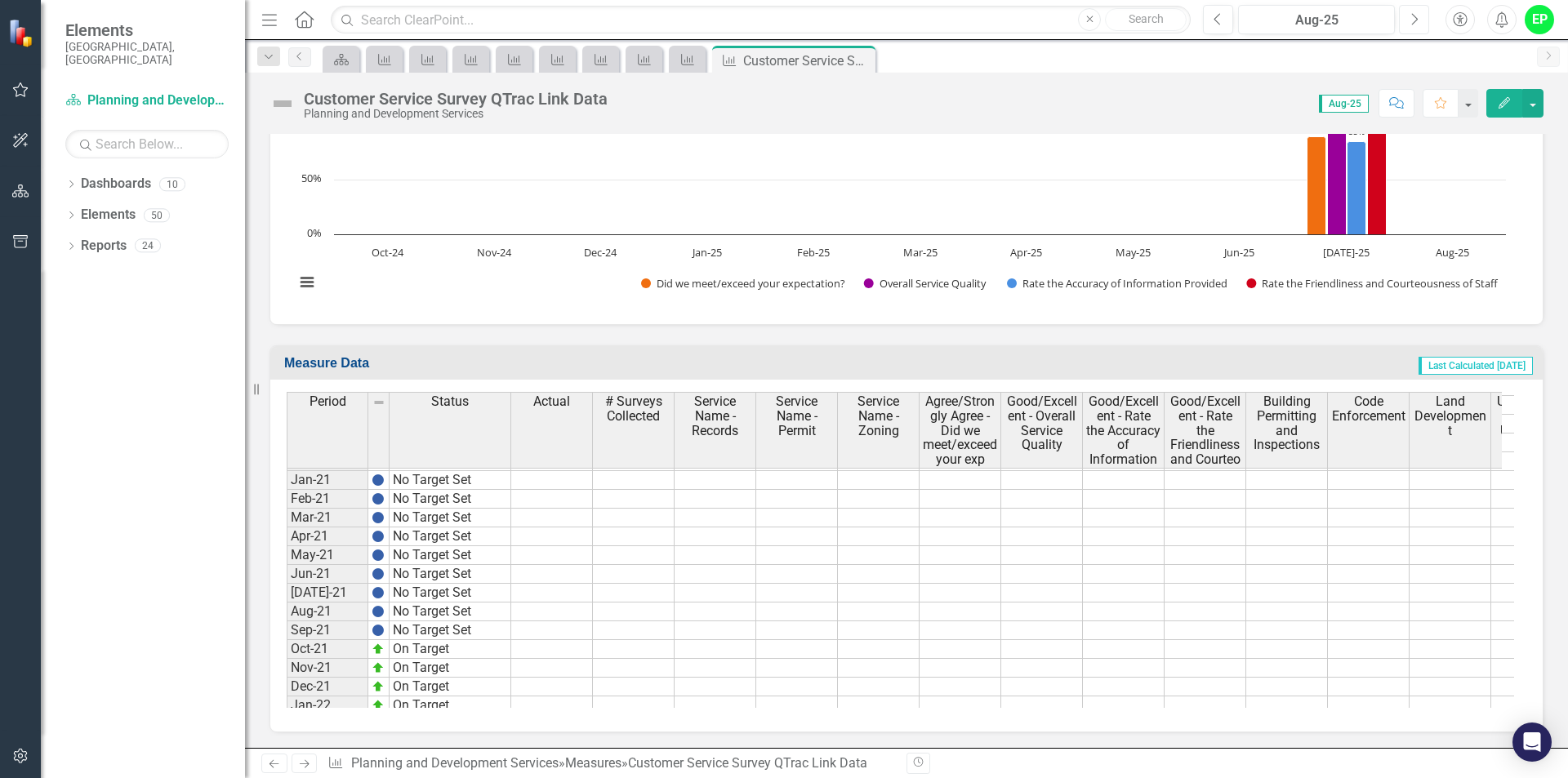
scroll to position [1633, 0]
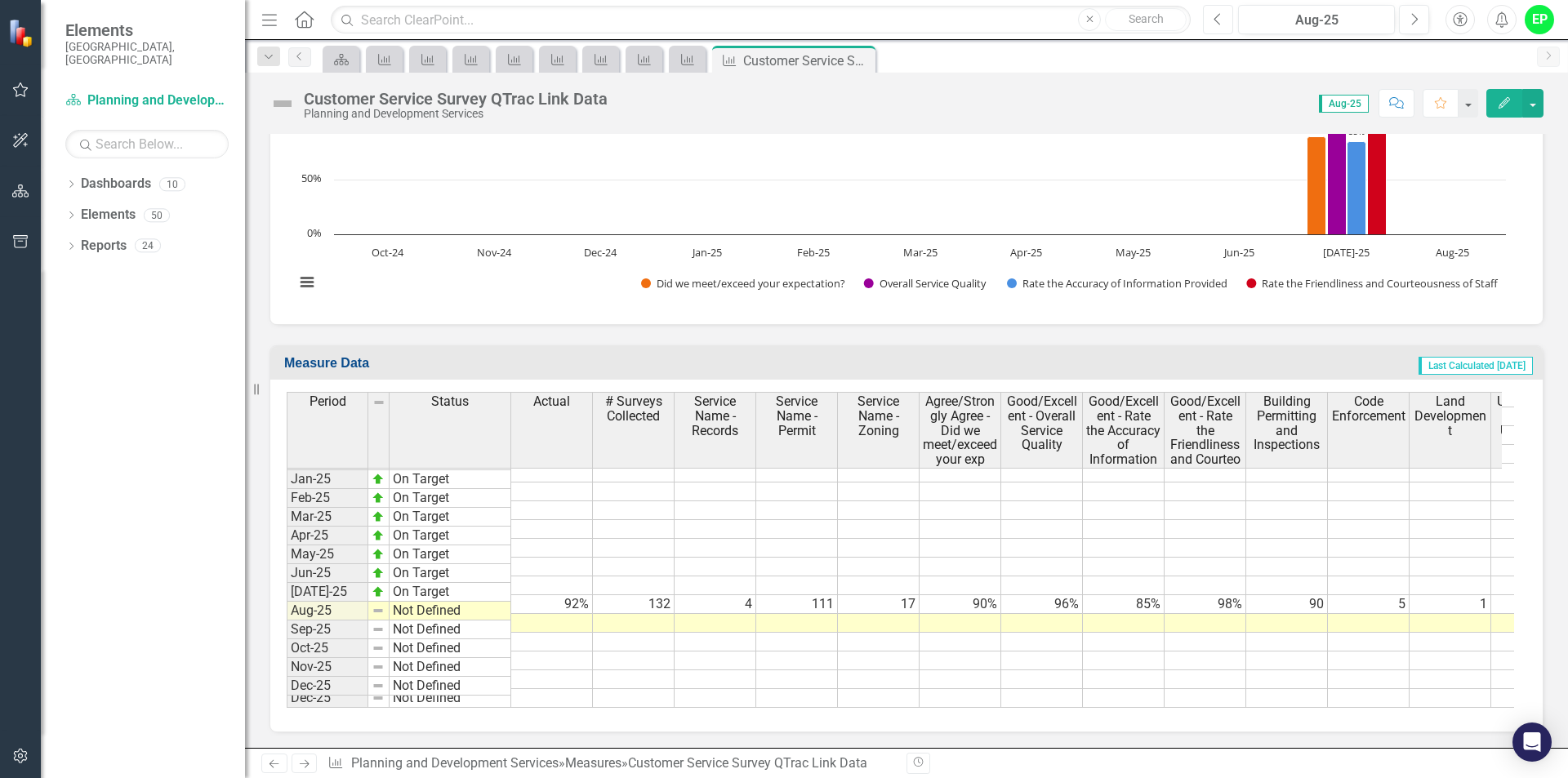
click at [1231, 19] on button "Previous" at bounding box center [1218, 20] width 30 height 29
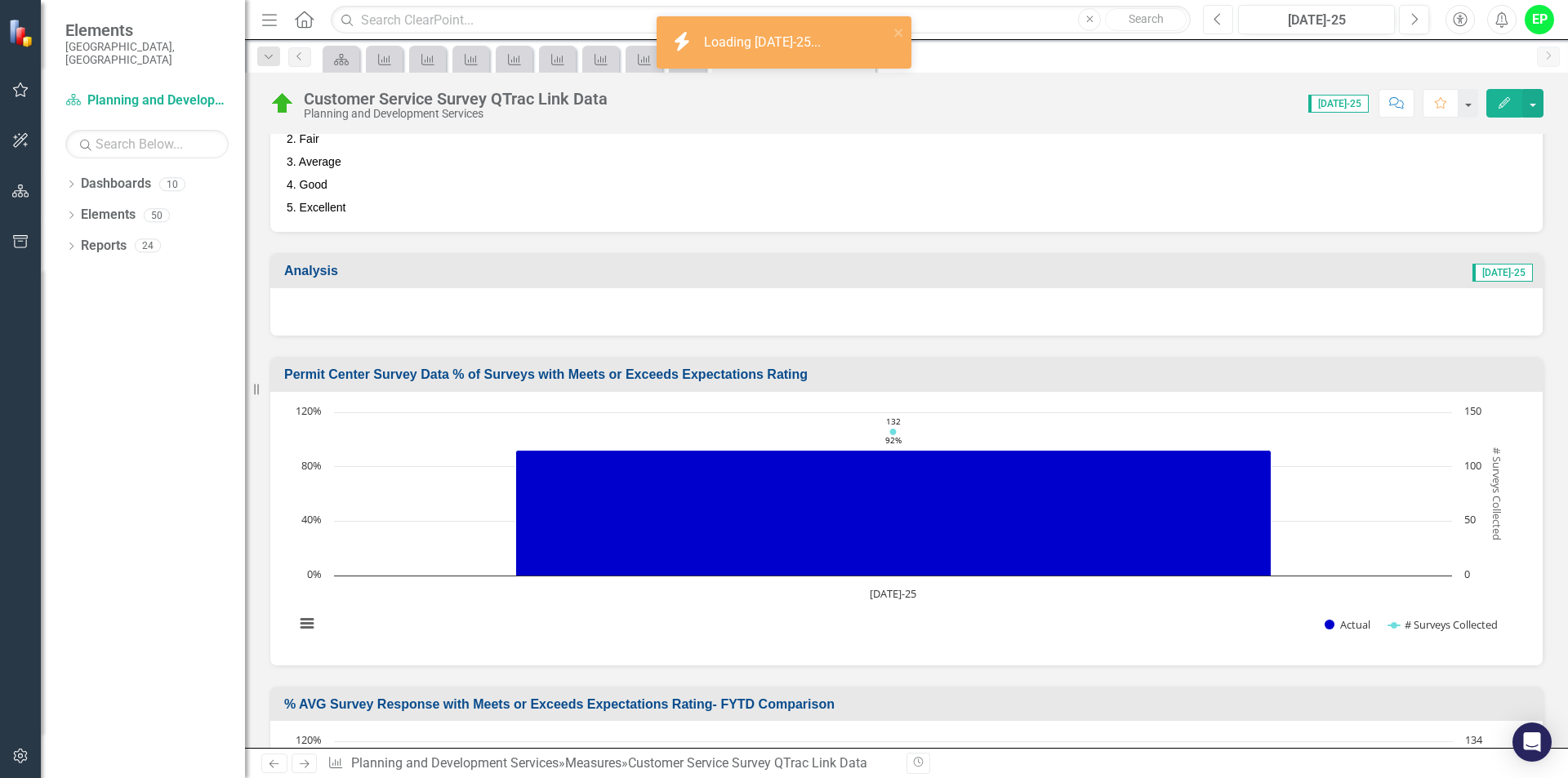
scroll to position [1225, 0]
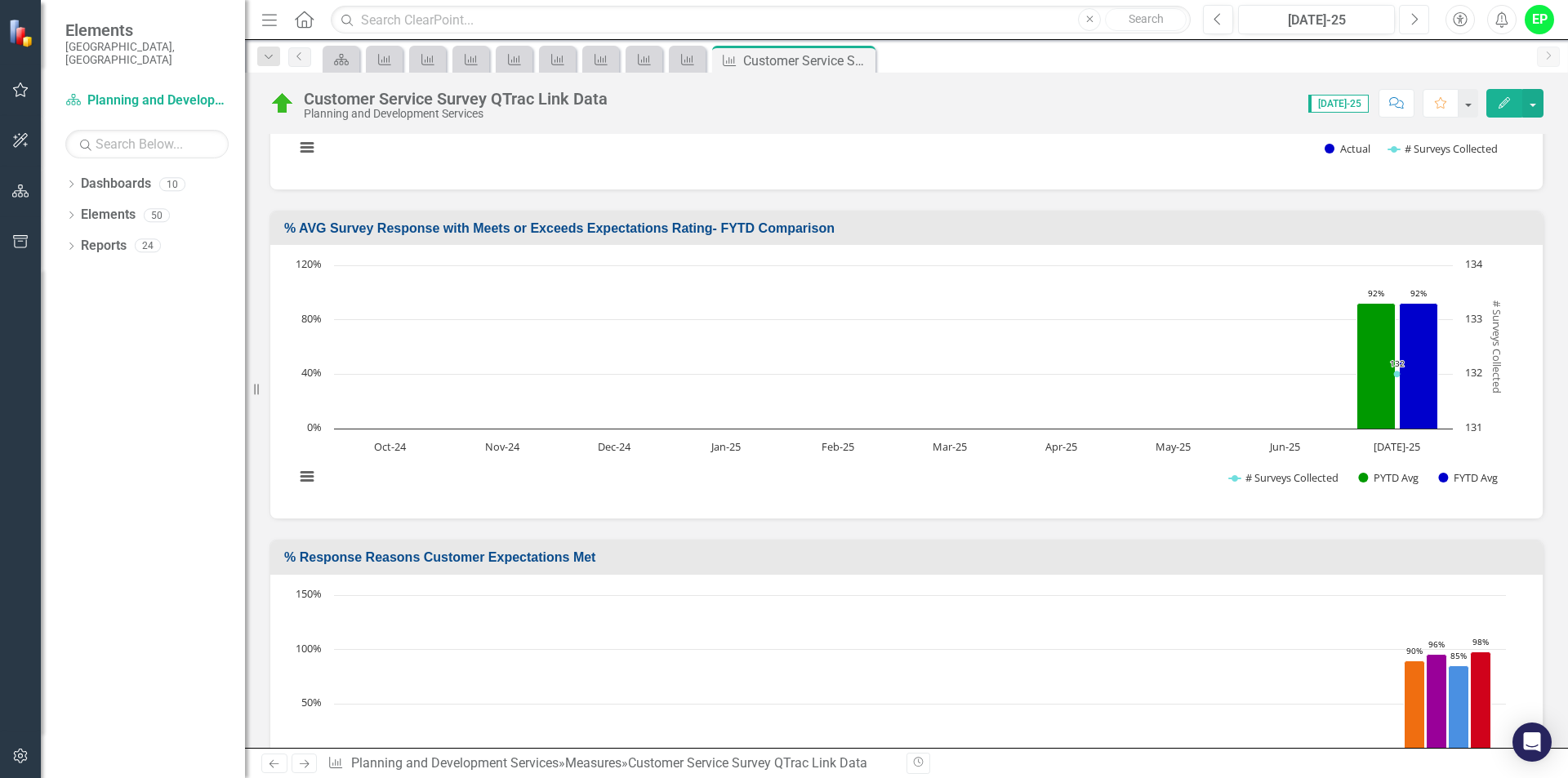
click at [1410, 20] on icon "Next" at bounding box center [1414, 19] width 9 height 15
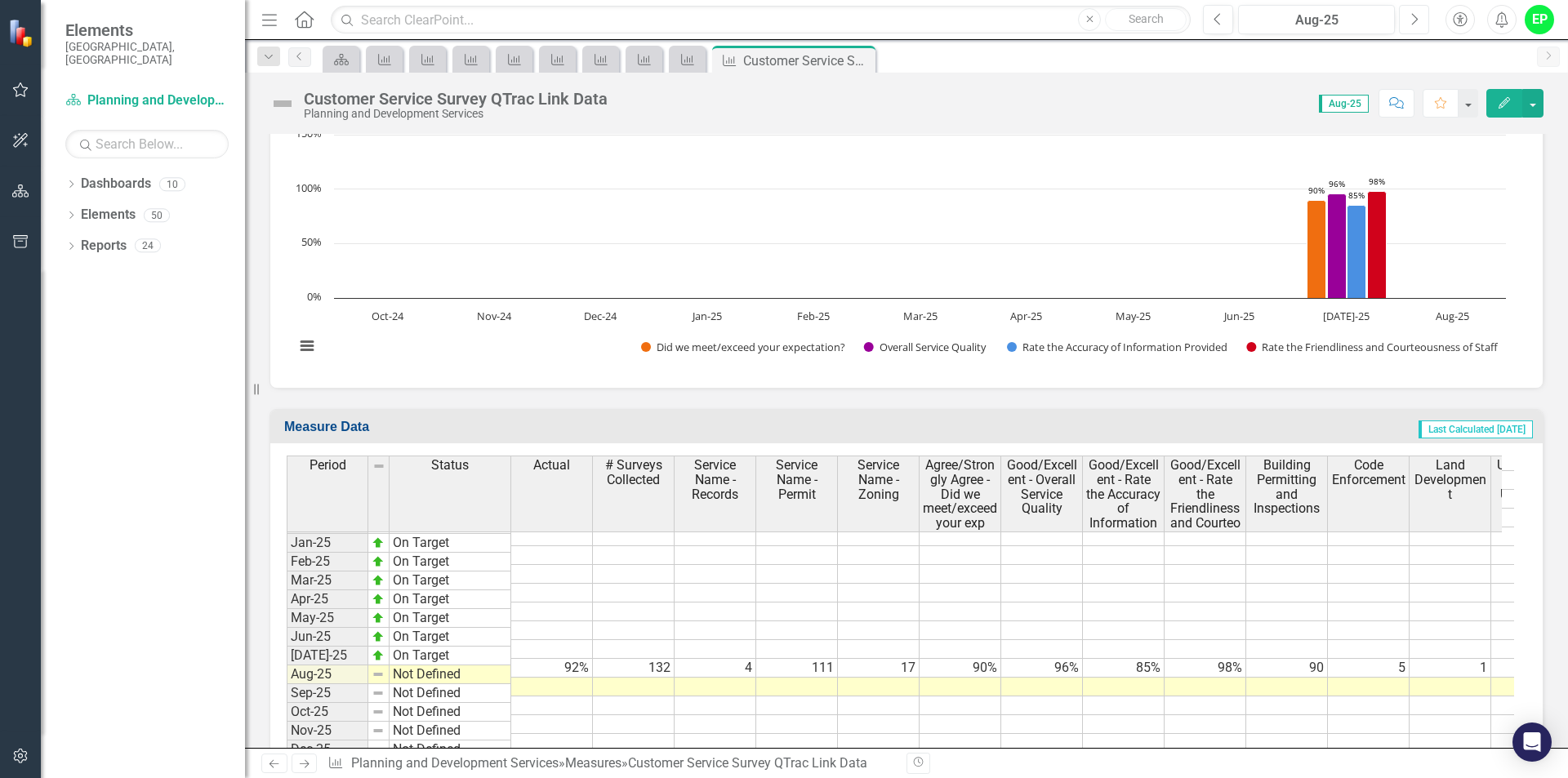
scroll to position [1750, 0]
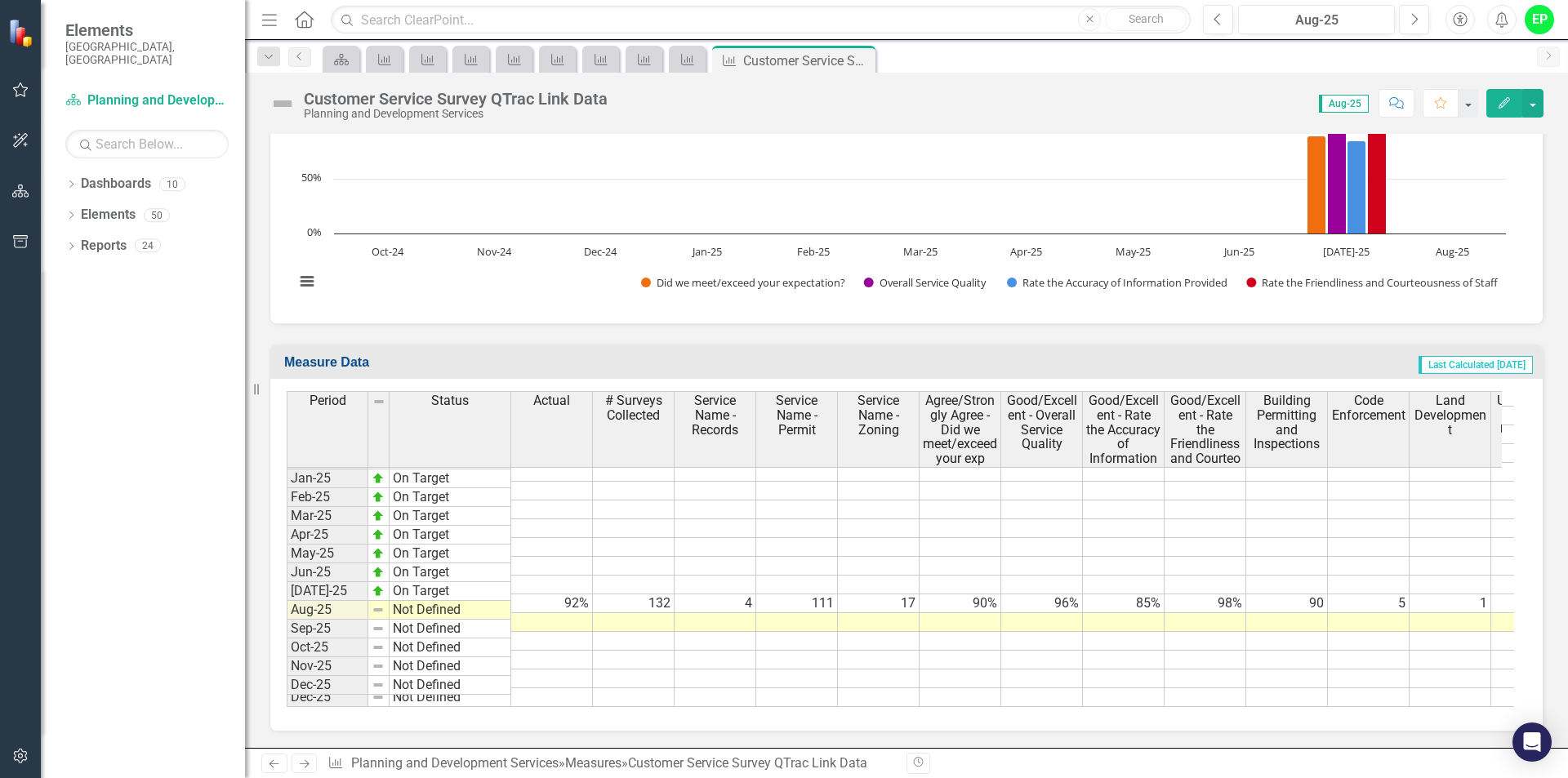
click at [556, 613] on tbody "Sept-23 On Target Oct-23 On Target Nov-23 On Target Dec-23 On Target Jan-24 On …" at bounding box center [1174, 444] width 1776 height 527
click at [634, 614] on td at bounding box center [633, 623] width 81 height 19
click at [627, 614] on td at bounding box center [633, 623] width 81 height 19
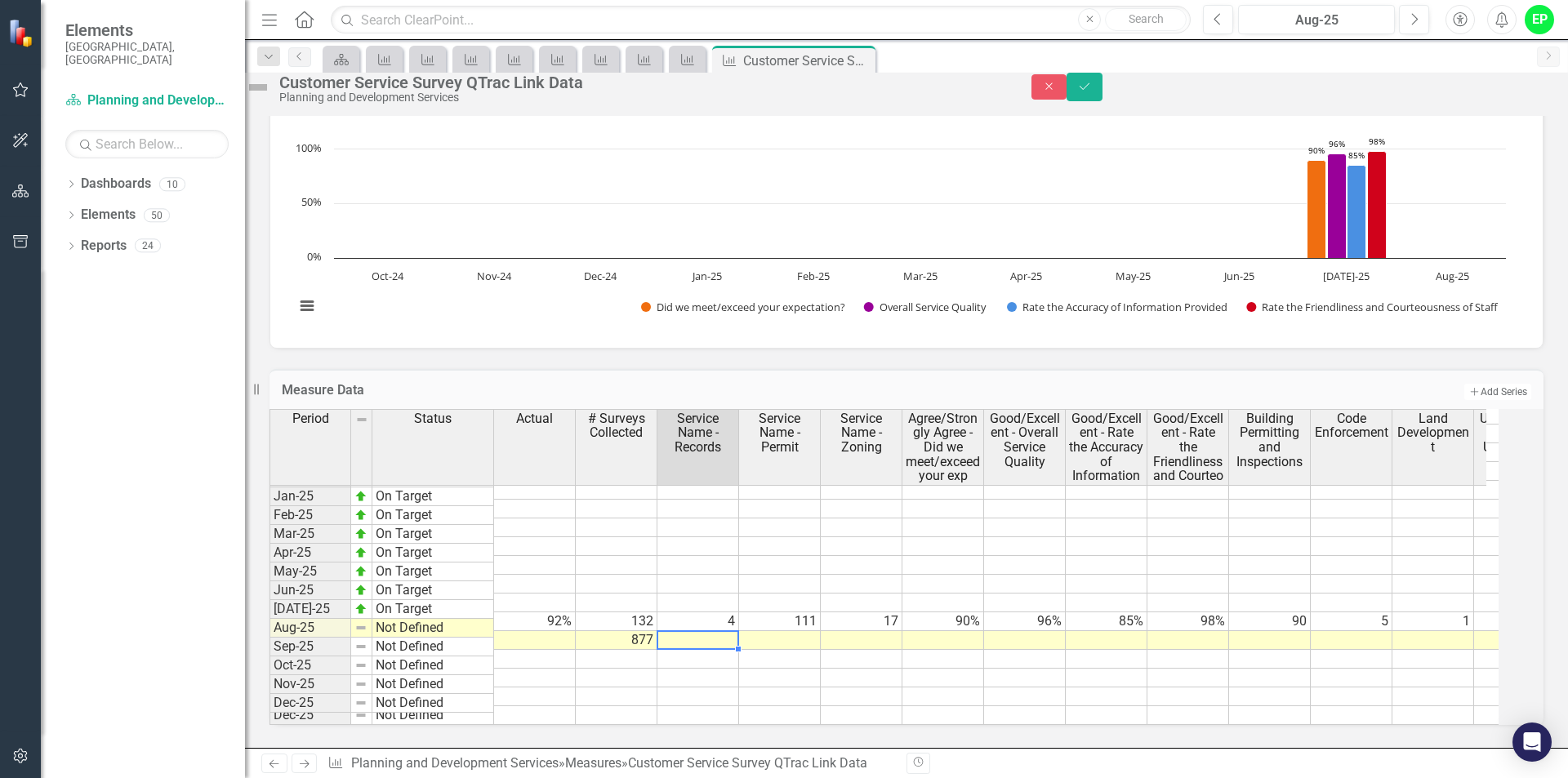
click at [732, 631] on td at bounding box center [698, 640] width 81 height 19
click at [717, 631] on td at bounding box center [698, 640] width 81 height 19
click at [1042, 382] on td "Add Add Series" at bounding box center [1250, 392] width 561 height 22
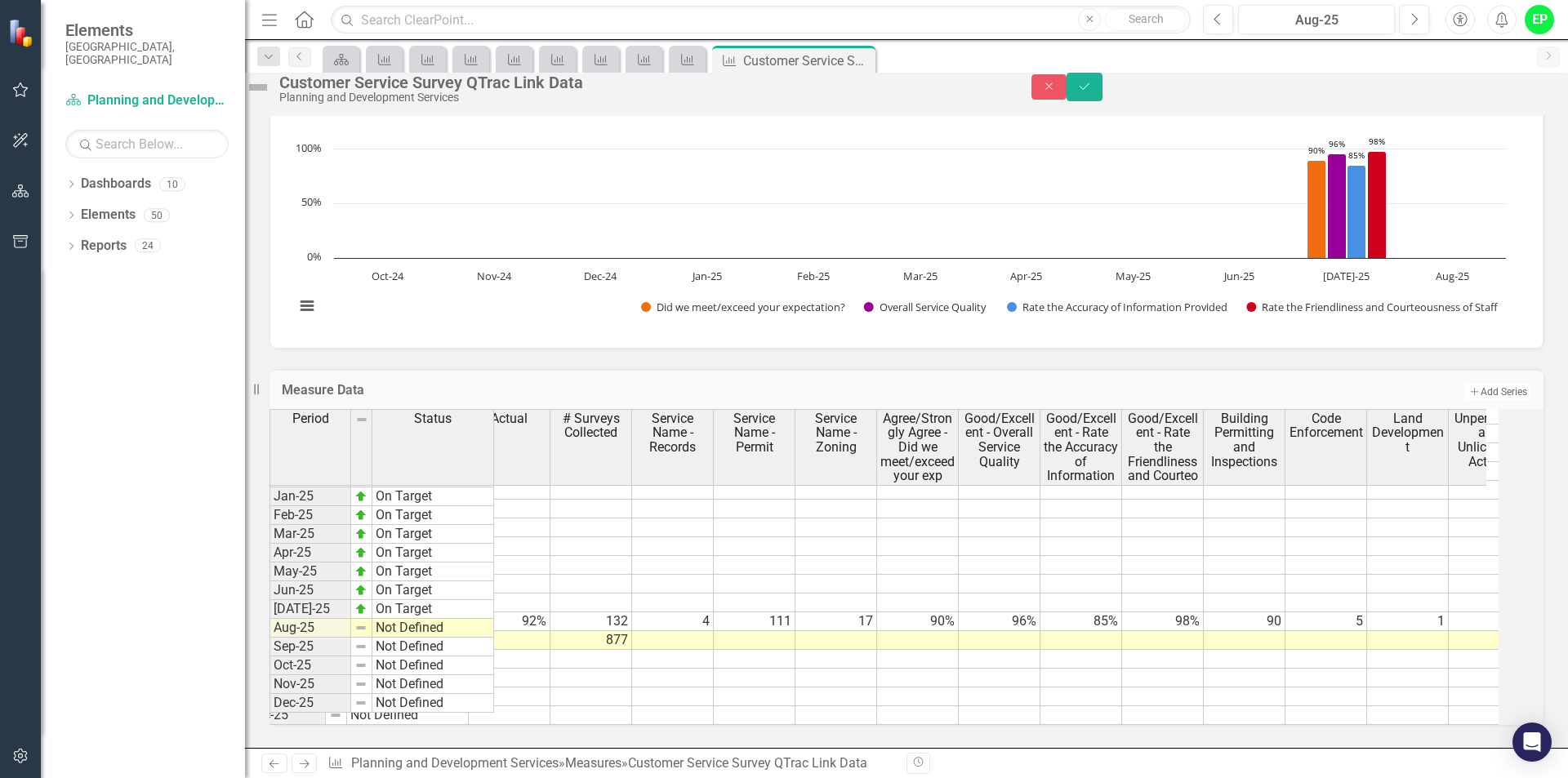
scroll to position [0, 0]
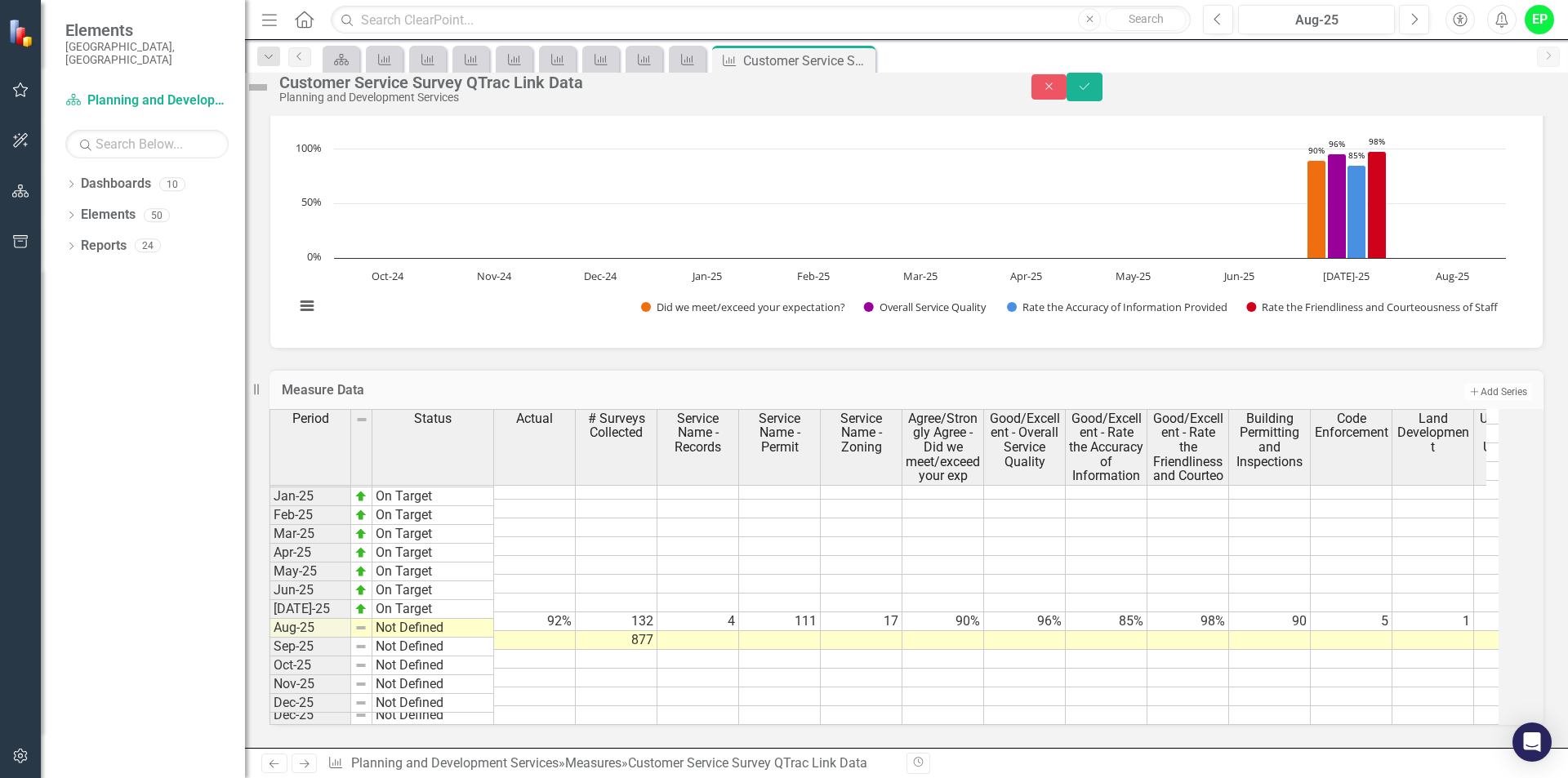
click at [723, 631] on td at bounding box center [698, 640] width 81 height 19
click at [629, 631] on td "877" at bounding box center [616, 640] width 81 height 19
click at [656, 631] on td "877" at bounding box center [616, 640] width 81 height 19
click at [656, 618] on textarea "877" at bounding box center [615, 627] width 82 height 20
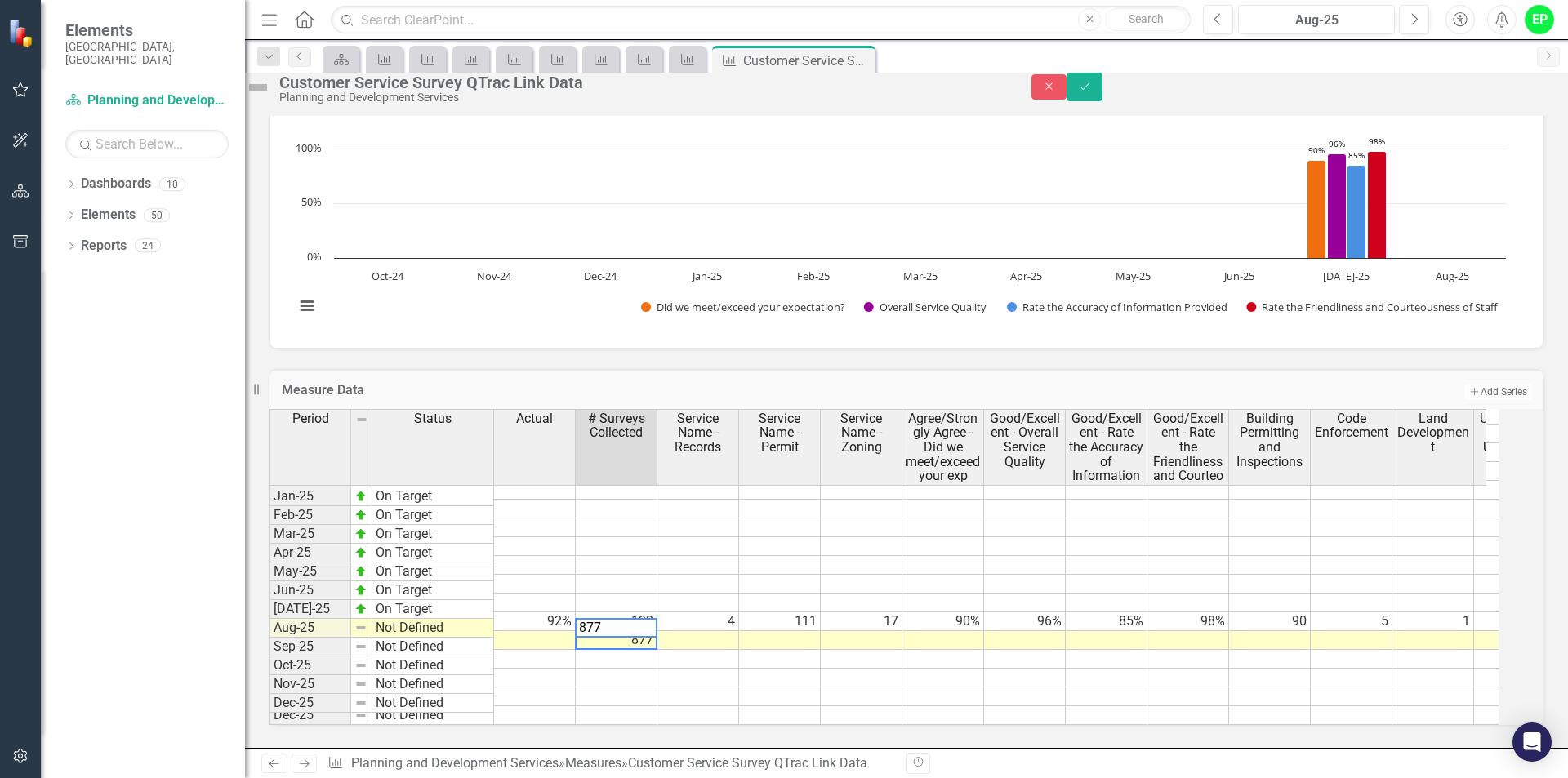
click at [656, 618] on textarea "877" at bounding box center [615, 627] width 82 height 20
type textarea "42"
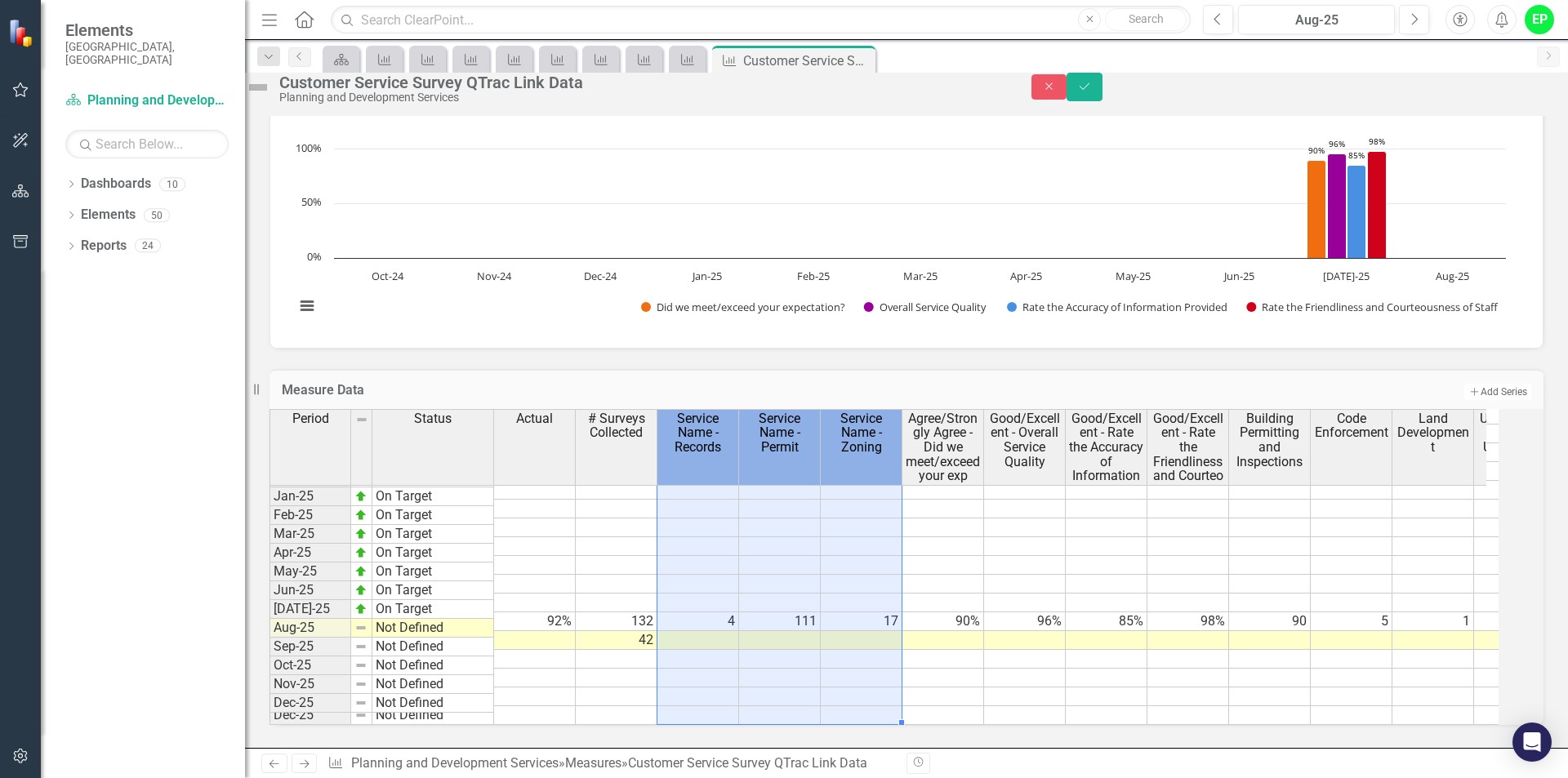
drag, startPoint x: 739, startPoint y: 442, endPoint x: 876, endPoint y: 465, distance: 138.9
click at [876, 465] on tr "Period Status Actual # Surveys Collected Service Name - Records Service Name - …" at bounding box center [1157, 447] width 1776 height 77
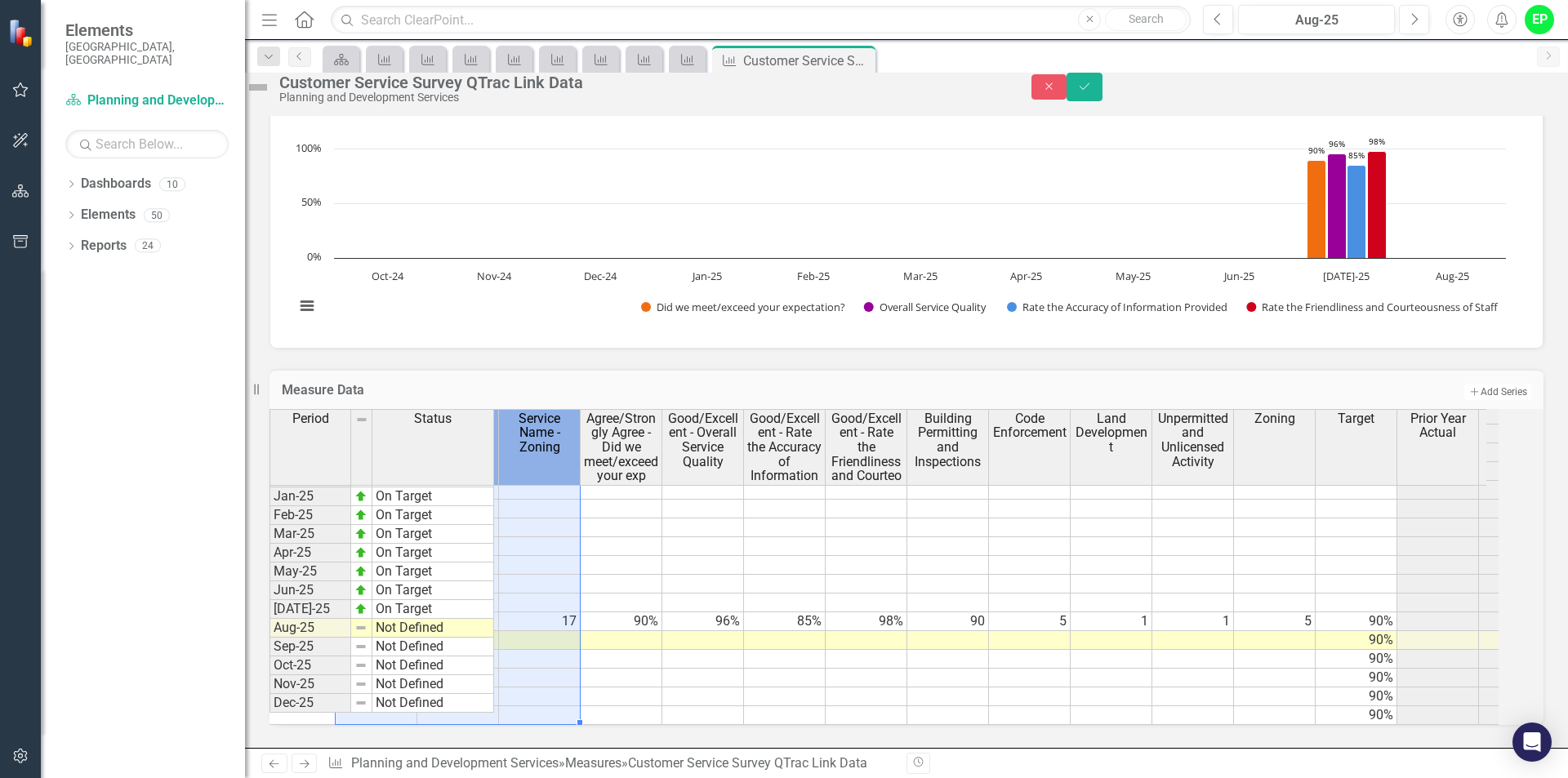
scroll to position [0, 325]
click at [639, 631] on td at bounding box center [618, 640] width 81 height 19
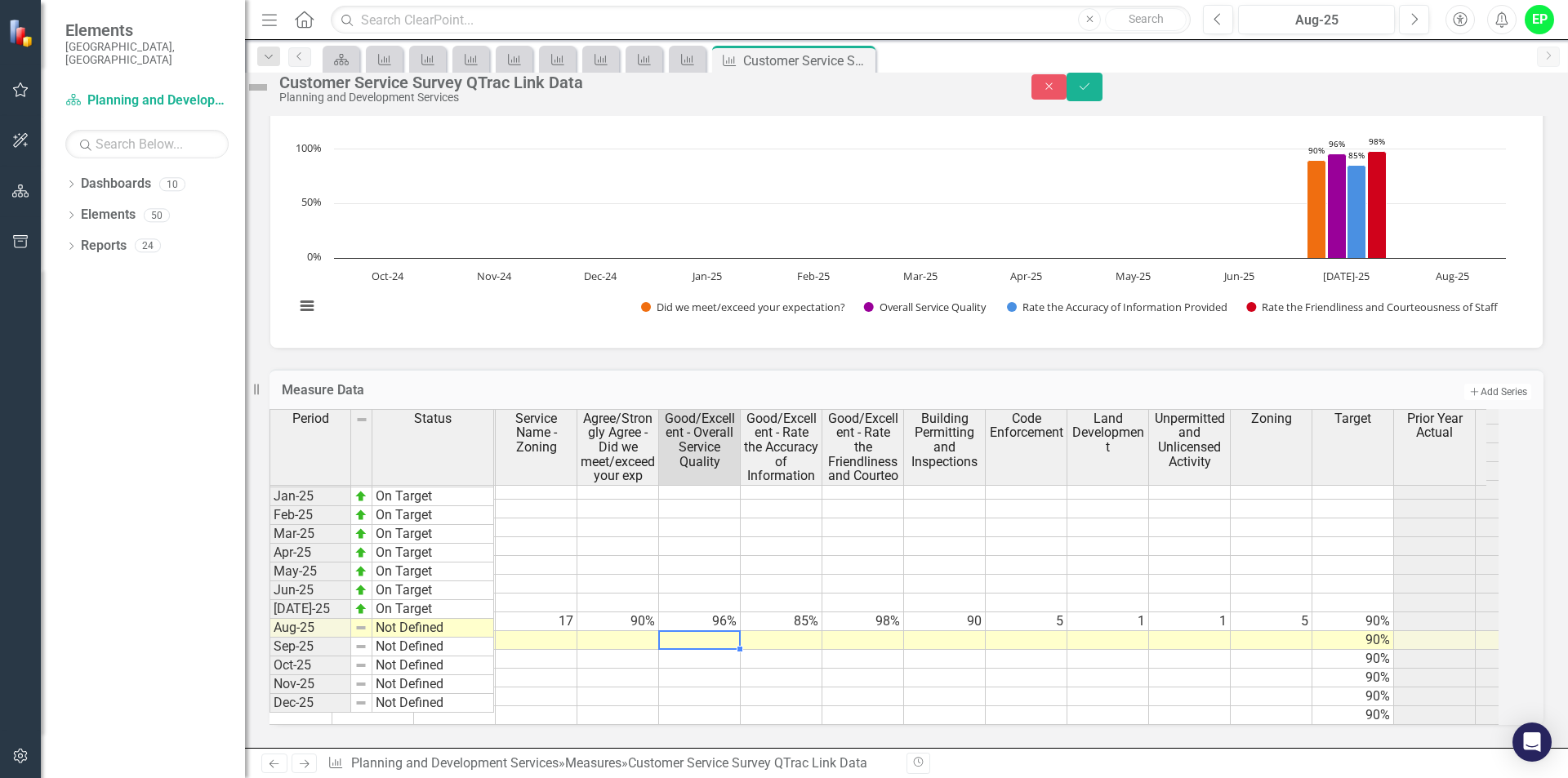
click at [655, 438] on span "Agree/Strongly Agree - Did we meet/exceed your exp" at bounding box center [618, 447] width 74 height 72
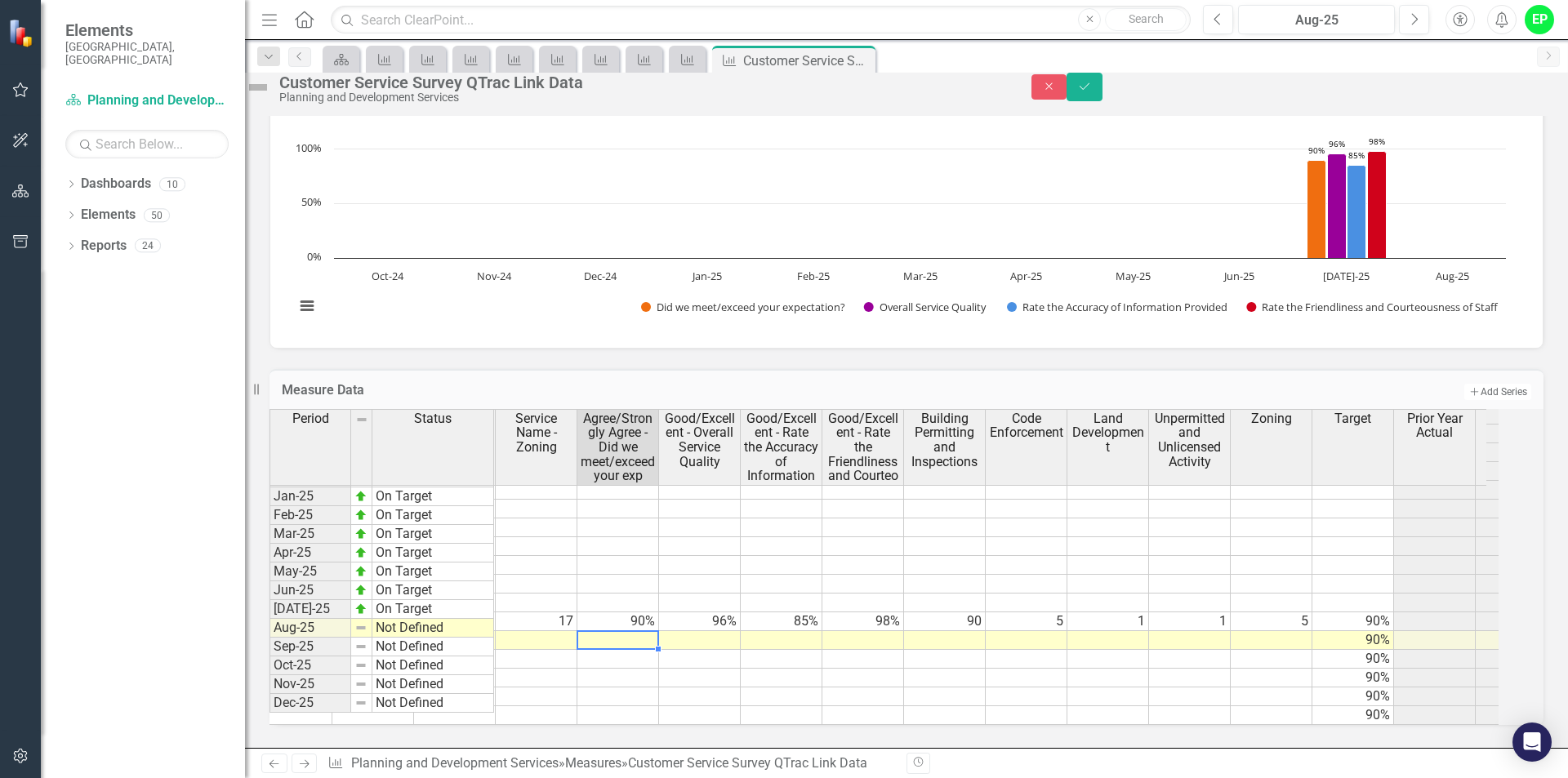
click at [640, 631] on td at bounding box center [618, 640] width 81 height 19
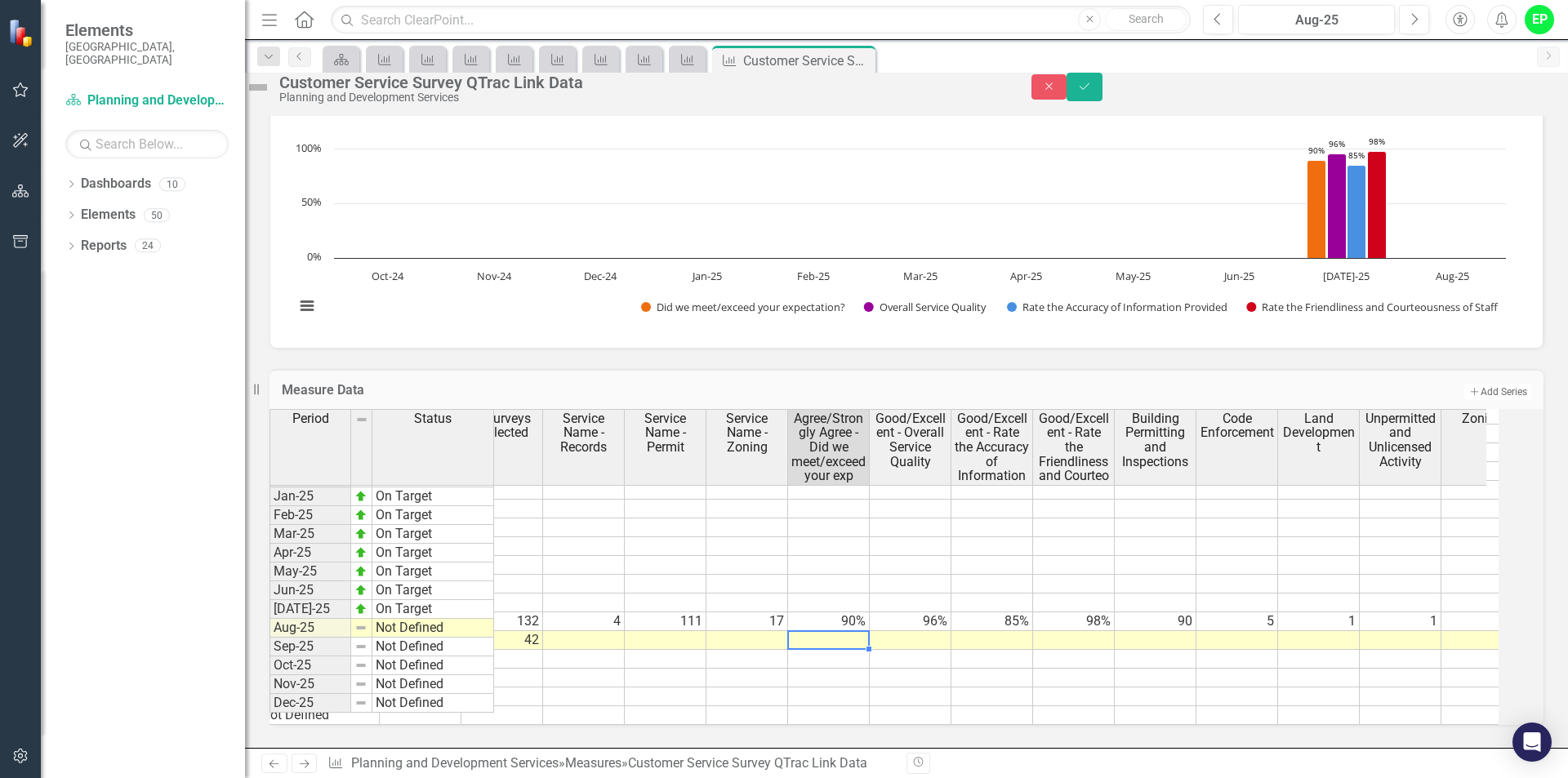
scroll to position [0, 112]
click at [157, 607] on div "Period Status Actual # Surveys Collected Service Name - Records Service Name - …" at bounding box center [157, 452] width 0 height 547
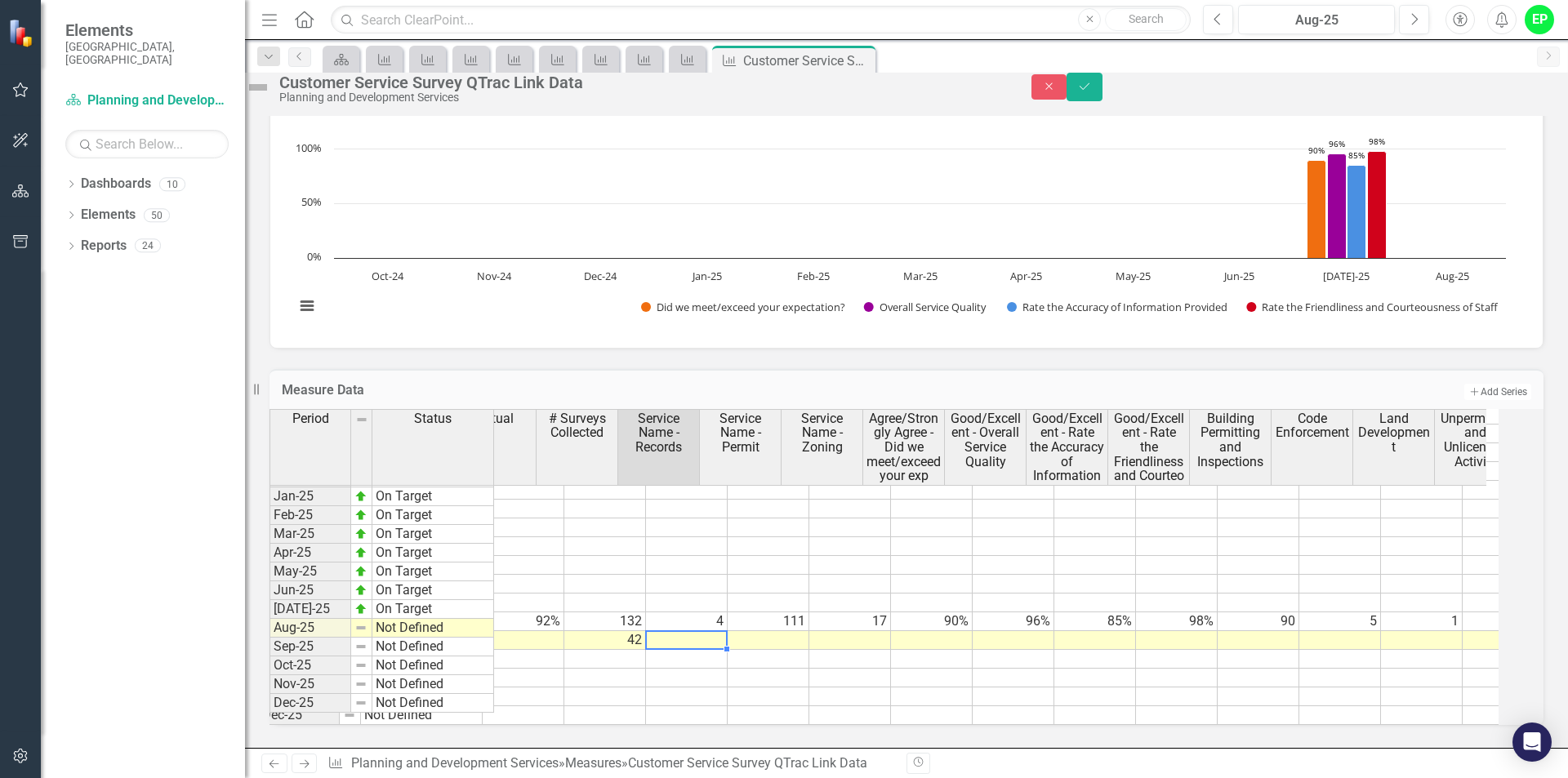
scroll to position [0, 0]
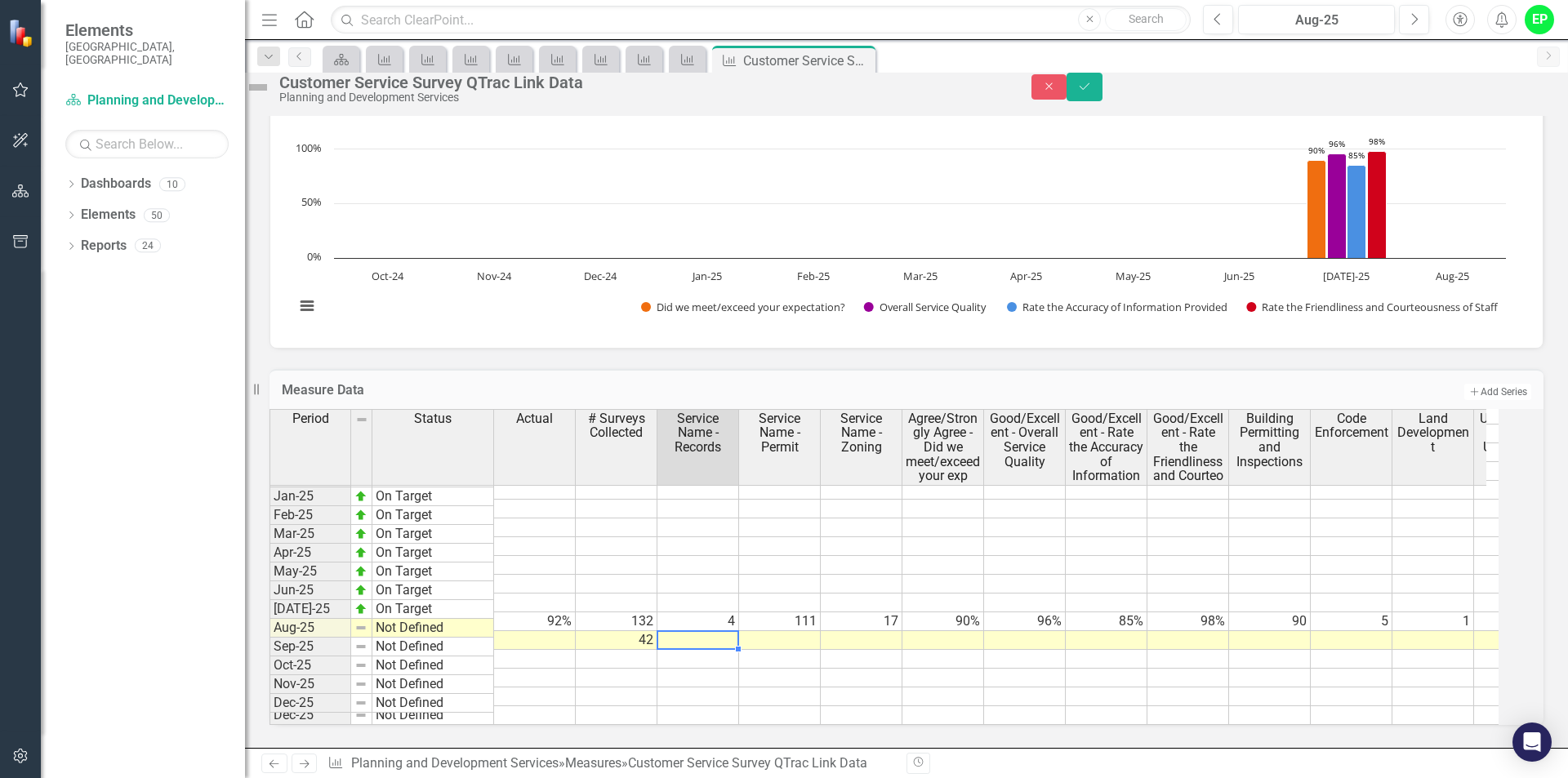
click at [697, 631] on td at bounding box center [698, 640] width 81 height 19
click at [731, 631] on td at bounding box center [698, 640] width 81 height 19
click at [793, 631] on td at bounding box center [780, 640] width 81 height 19
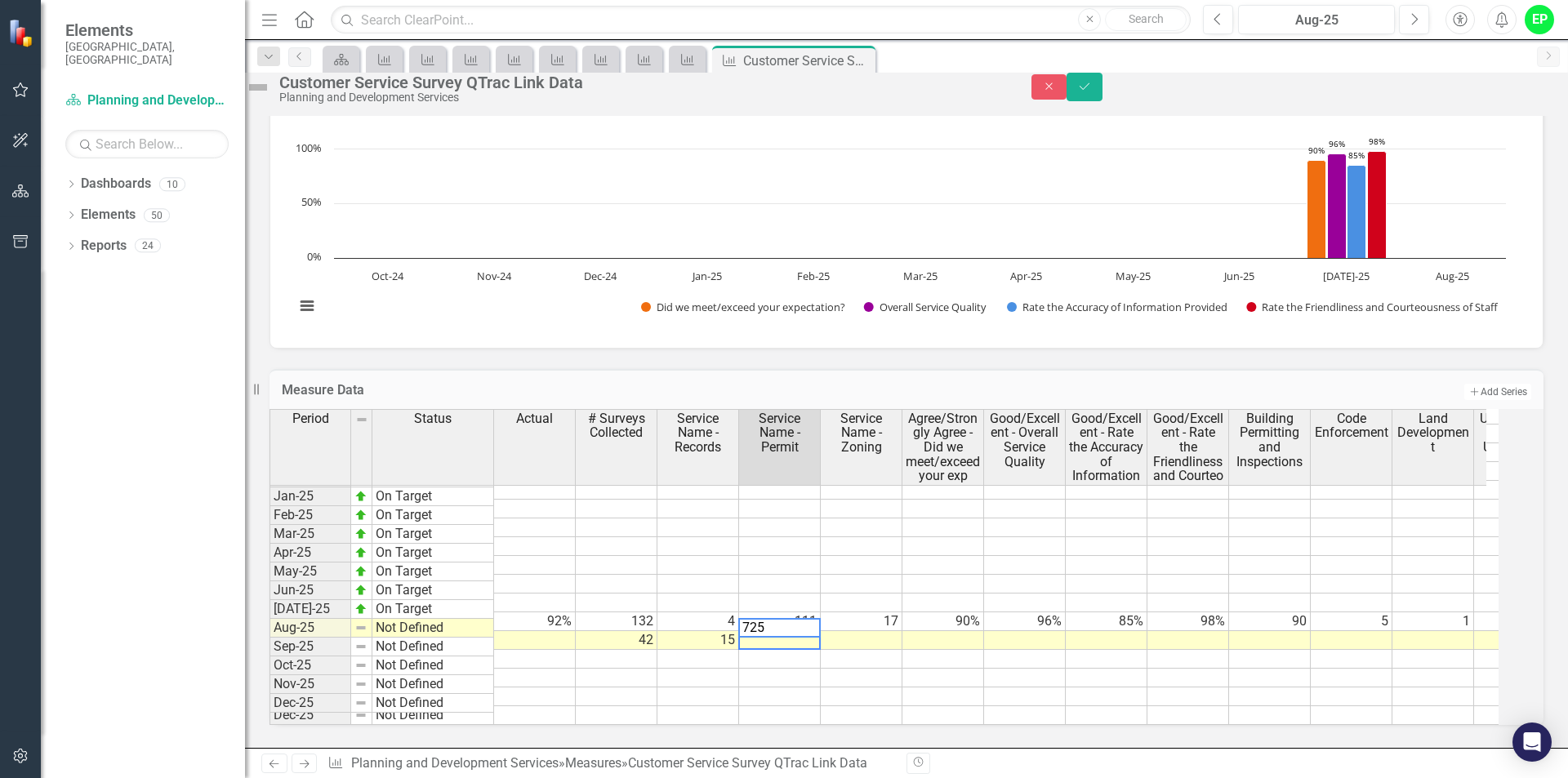
click at [897, 631] on td at bounding box center [861, 640] width 81 height 19
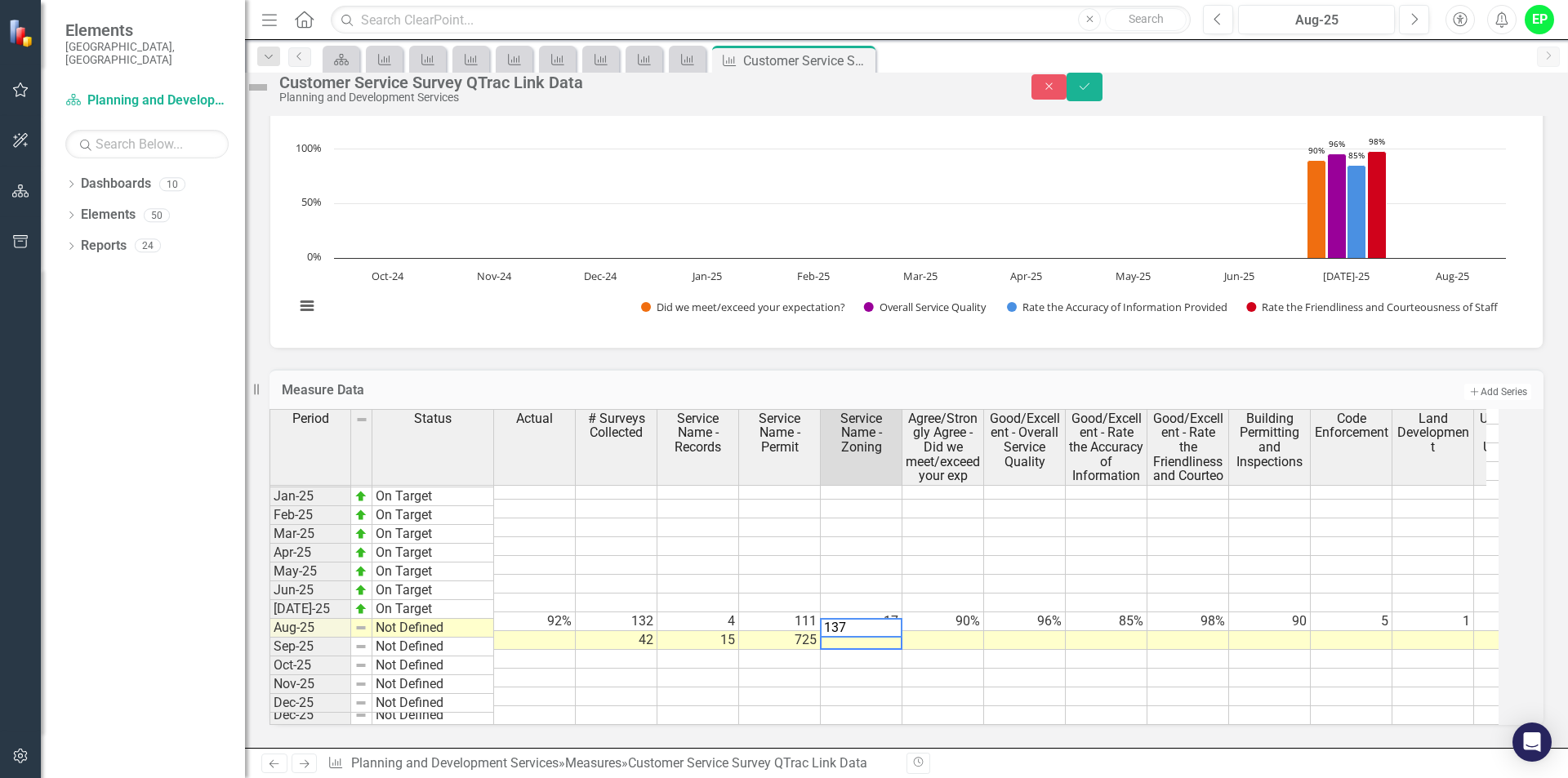
click at [954, 631] on td at bounding box center [943, 640] width 81 height 19
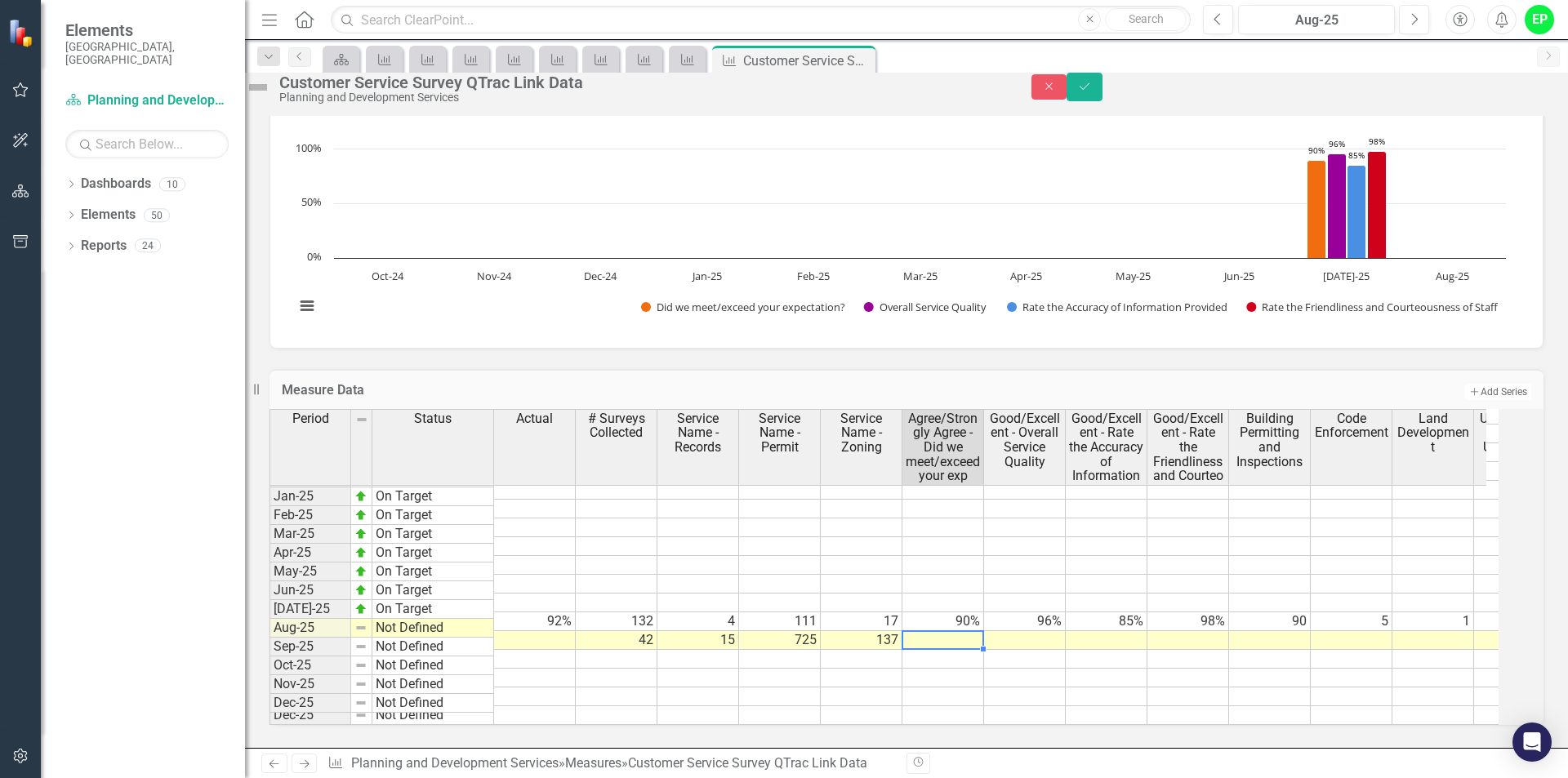
click at [932, 650] on td at bounding box center [943, 659] width 81 height 19
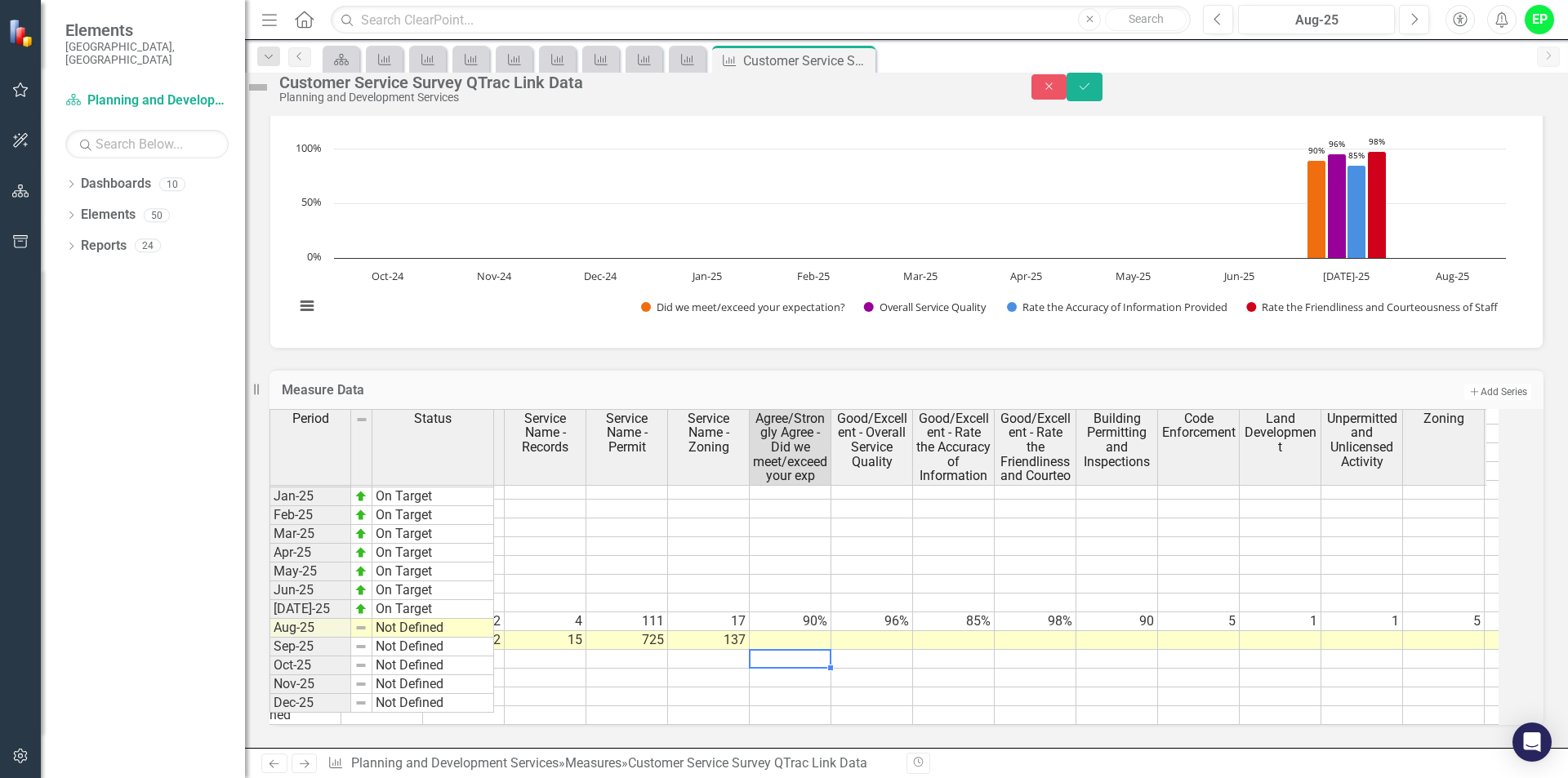
scroll to position [0, 235]
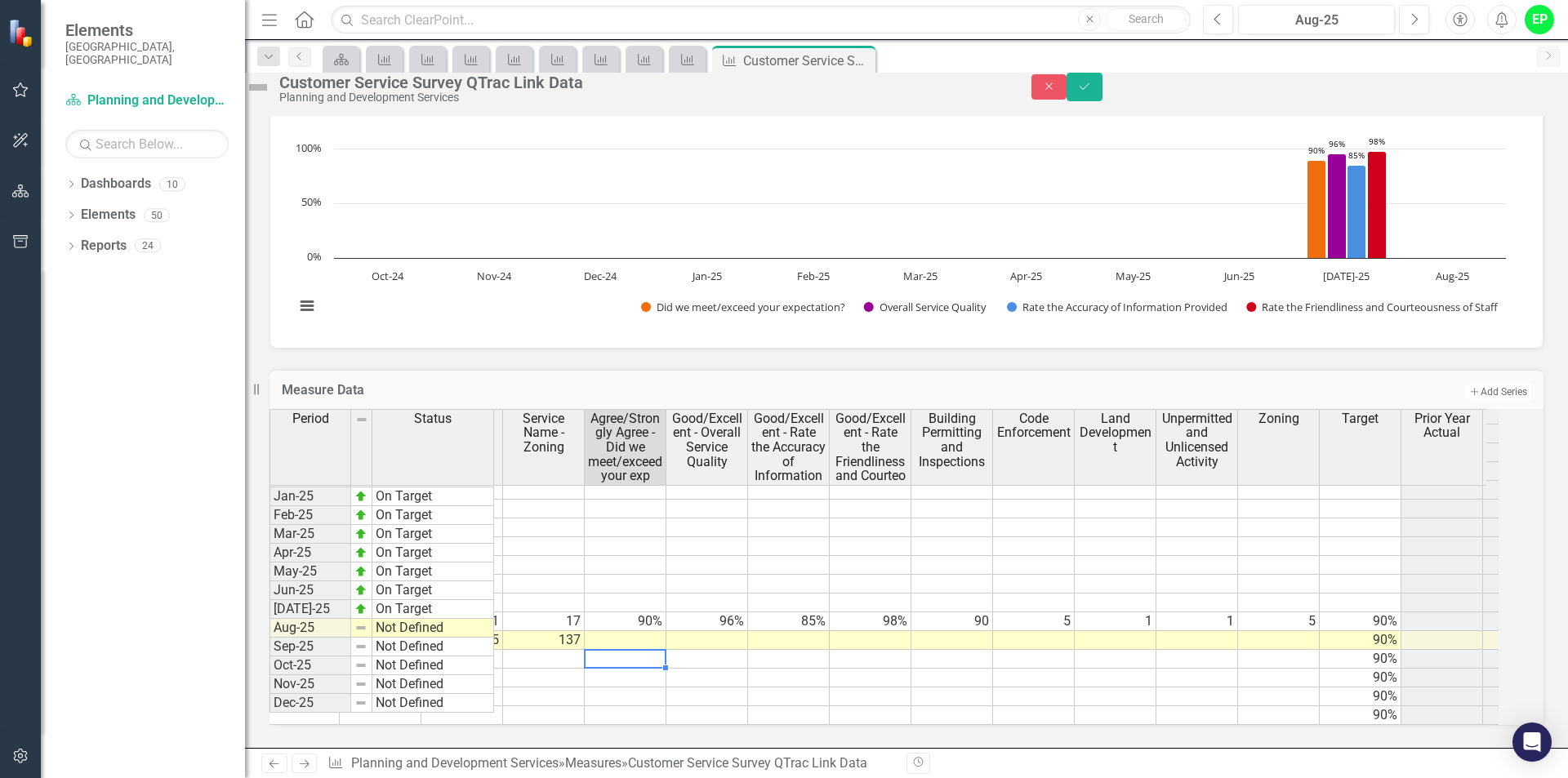
click at [975, 631] on td at bounding box center [952, 640] width 81 height 19
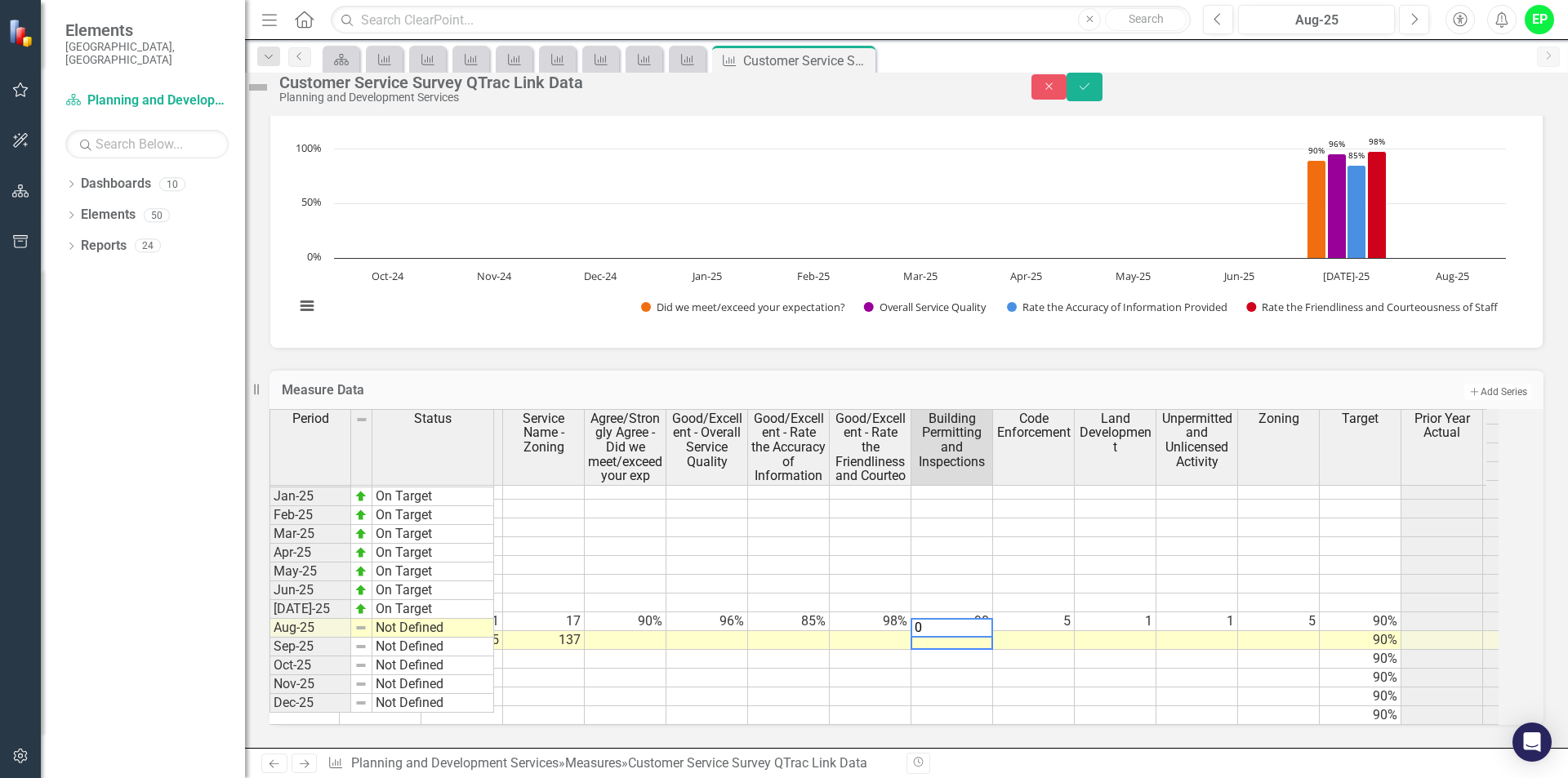
click at [1064, 631] on td at bounding box center [1033, 640] width 81 height 19
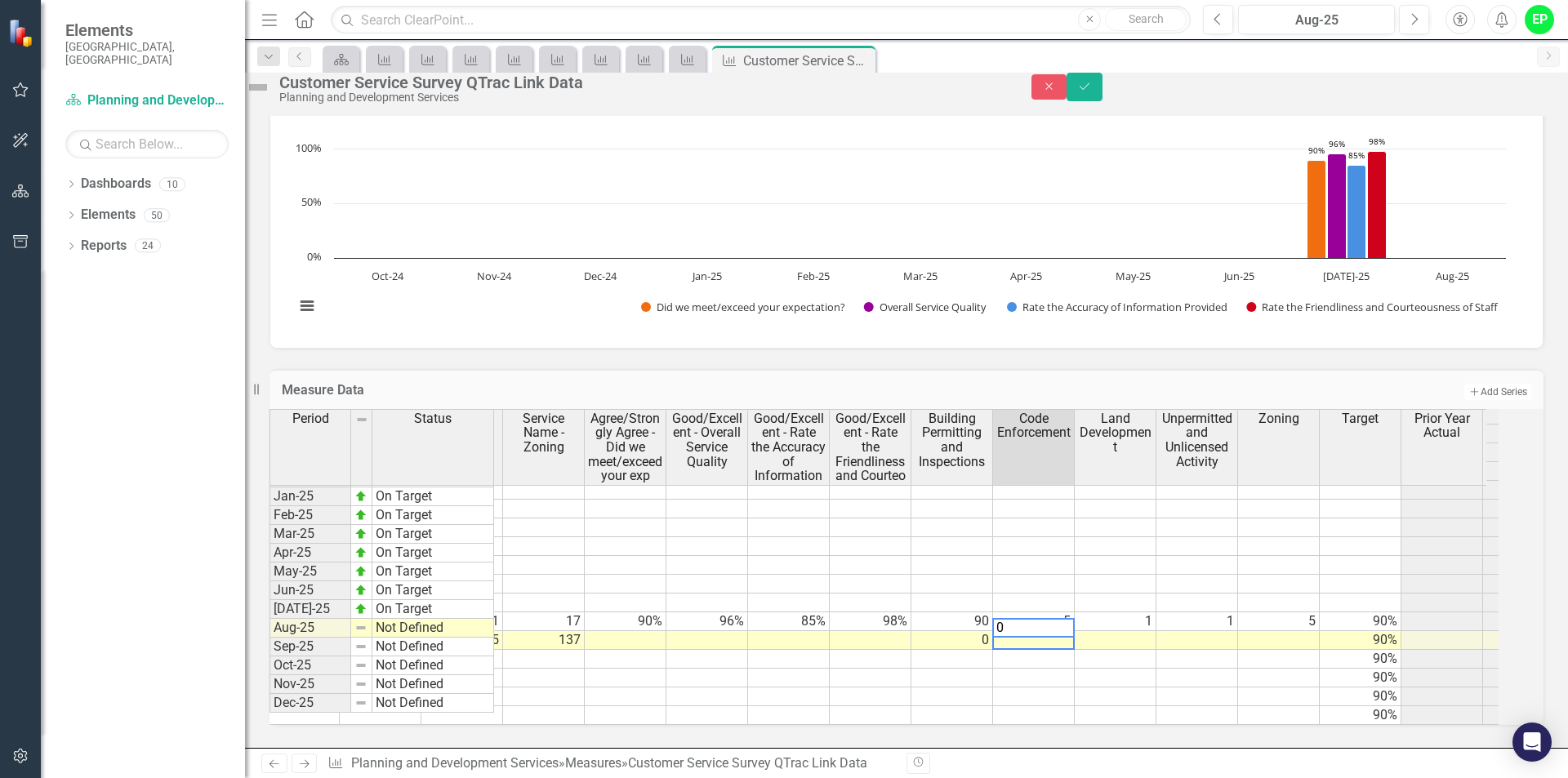
click at [1122, 631] on td at bounding box center [1115, 640] width 81 height 19
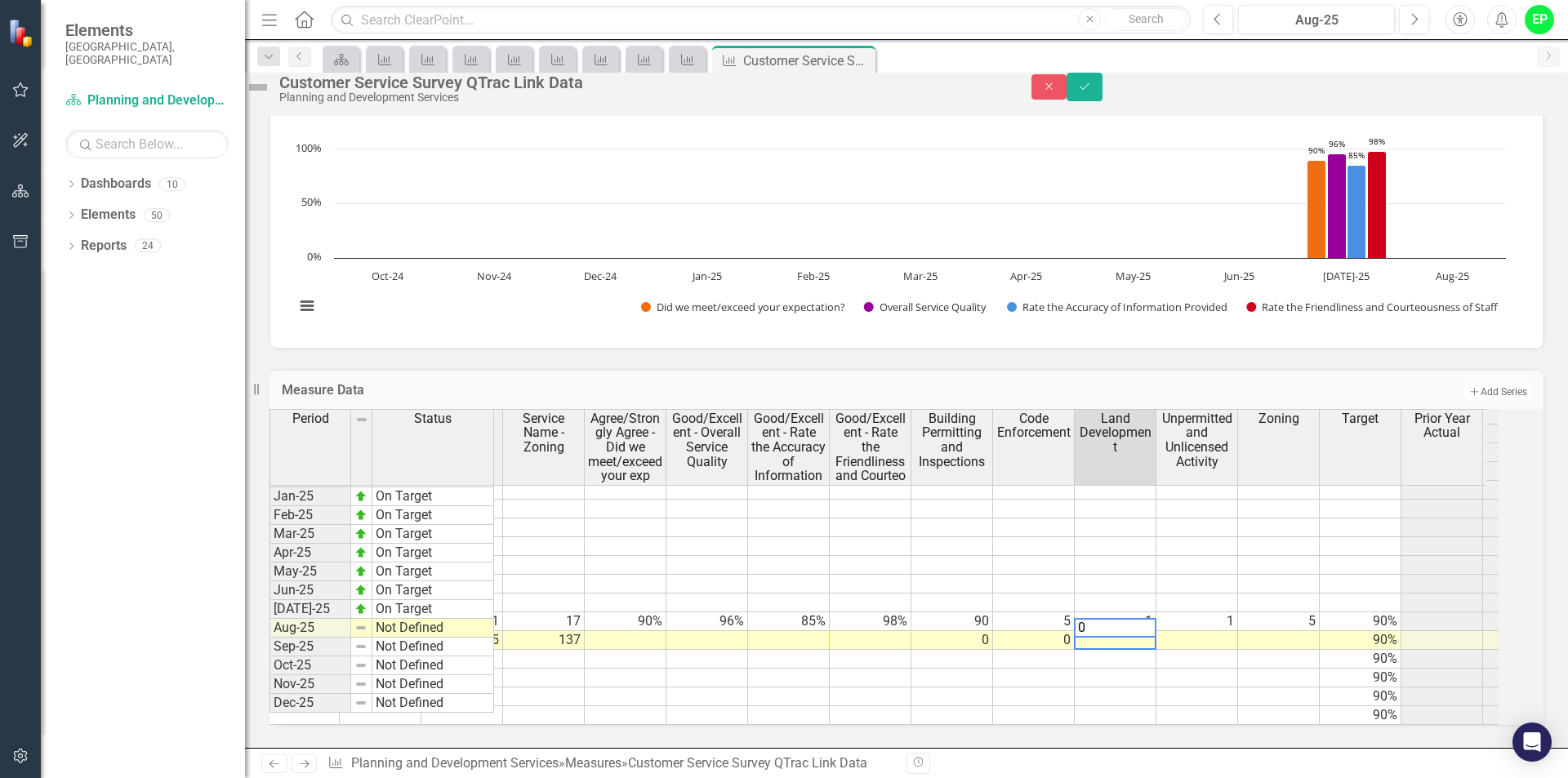
click at [1197, 631] on td at bounding box center [1197, 640] width 81 height 19
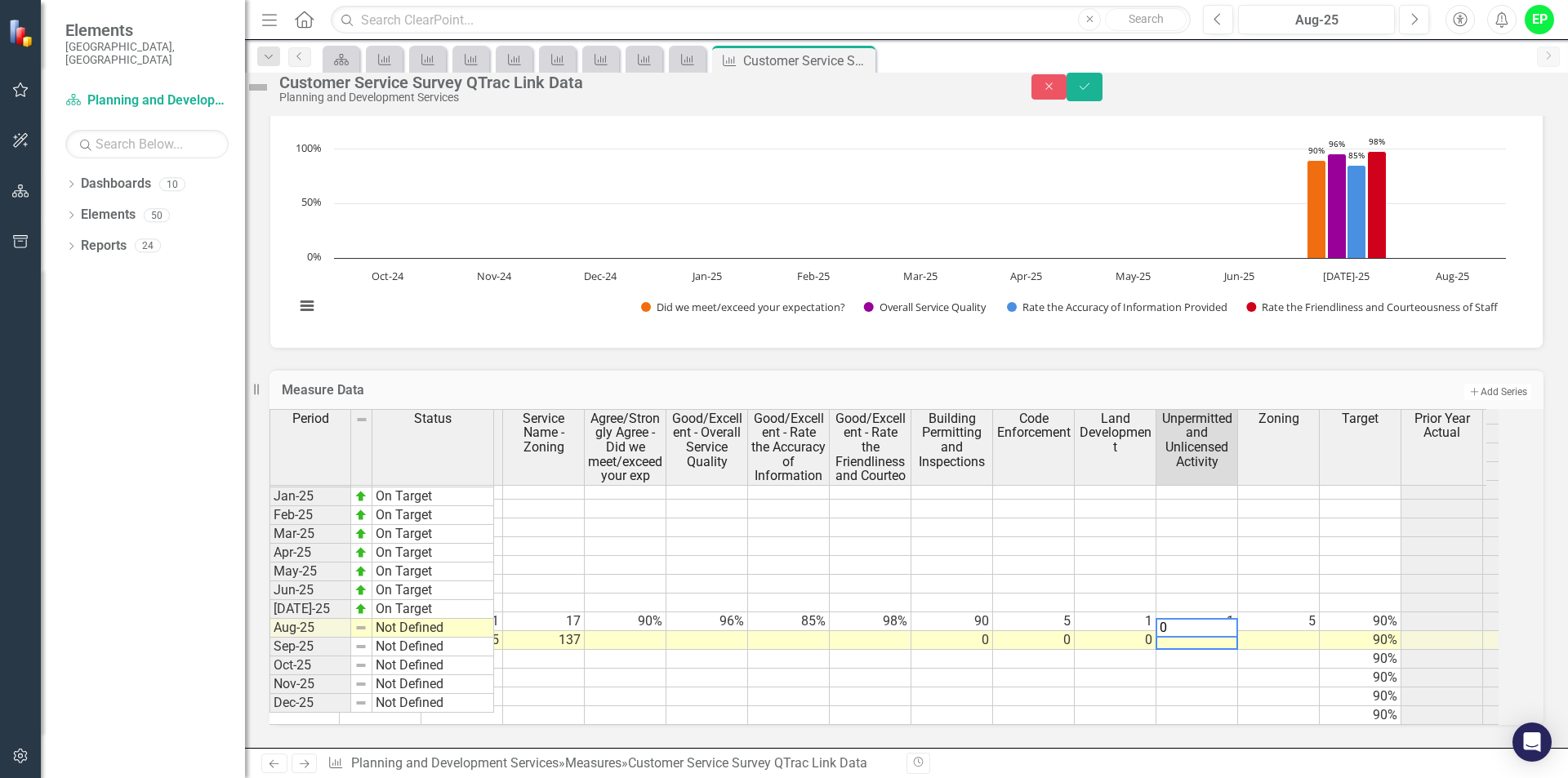
click at [1294, 631] on td at bounding box center [1278, 640] width 81 height 19
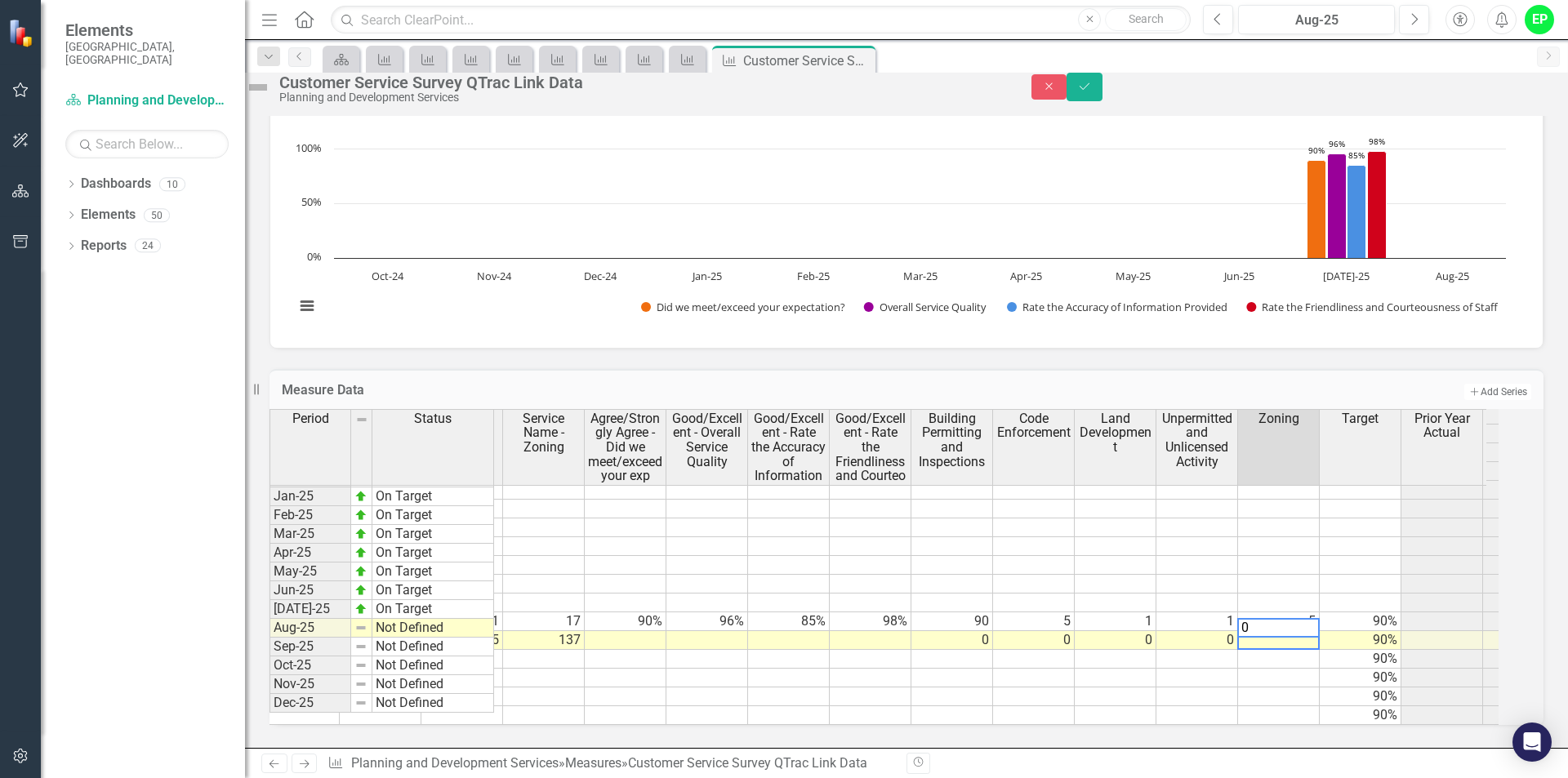
click at [1237, 687] on td at bounding box center [1197, 697] width 81 height 19
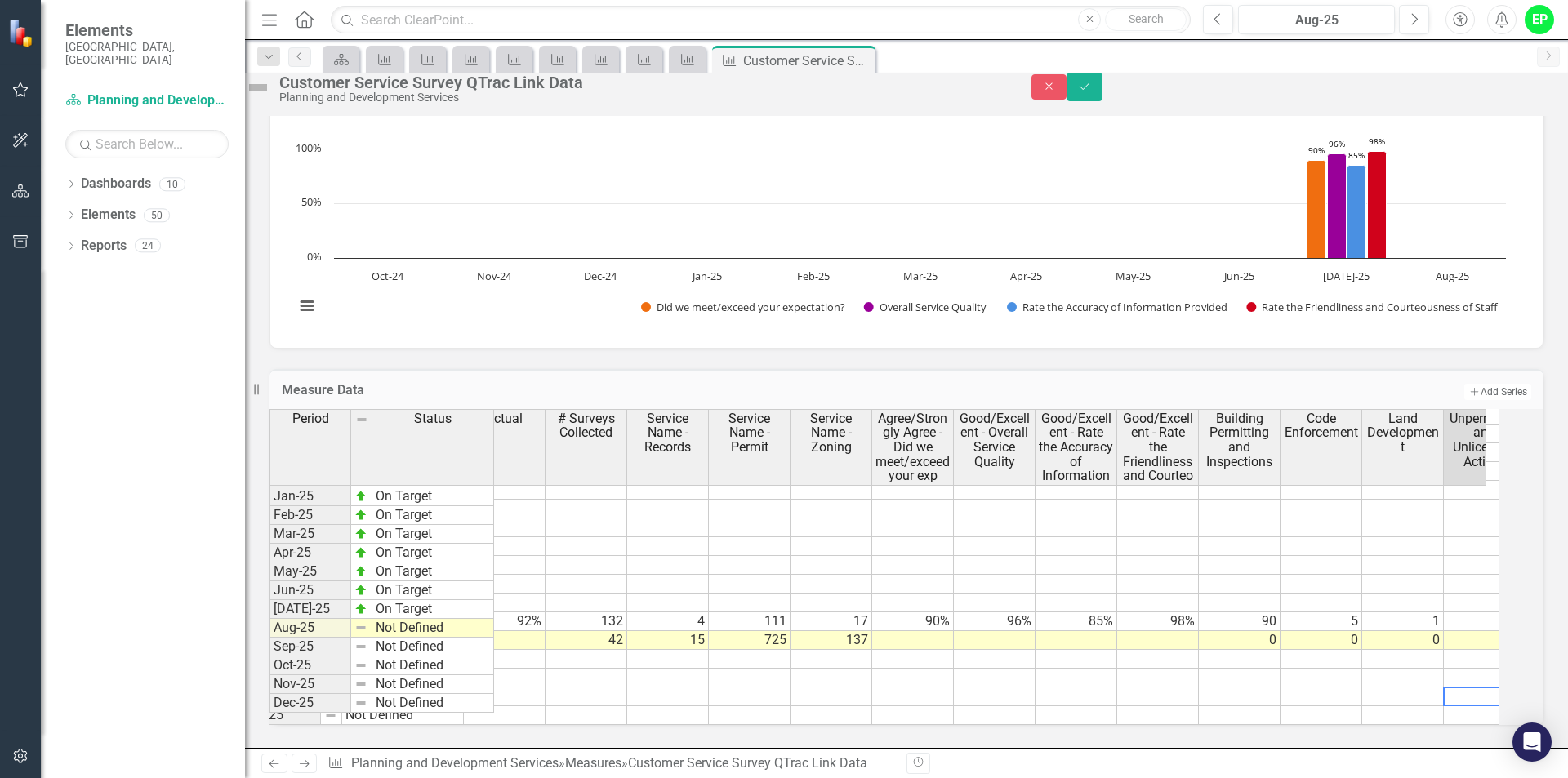
click at [944, 631] on td at bounding box center [913, 640] width 81 height 19
click at [612, 631] on td "42" at bounding box center [586, 640] width 81 height 19
type textarea "4"
type textarea "110"
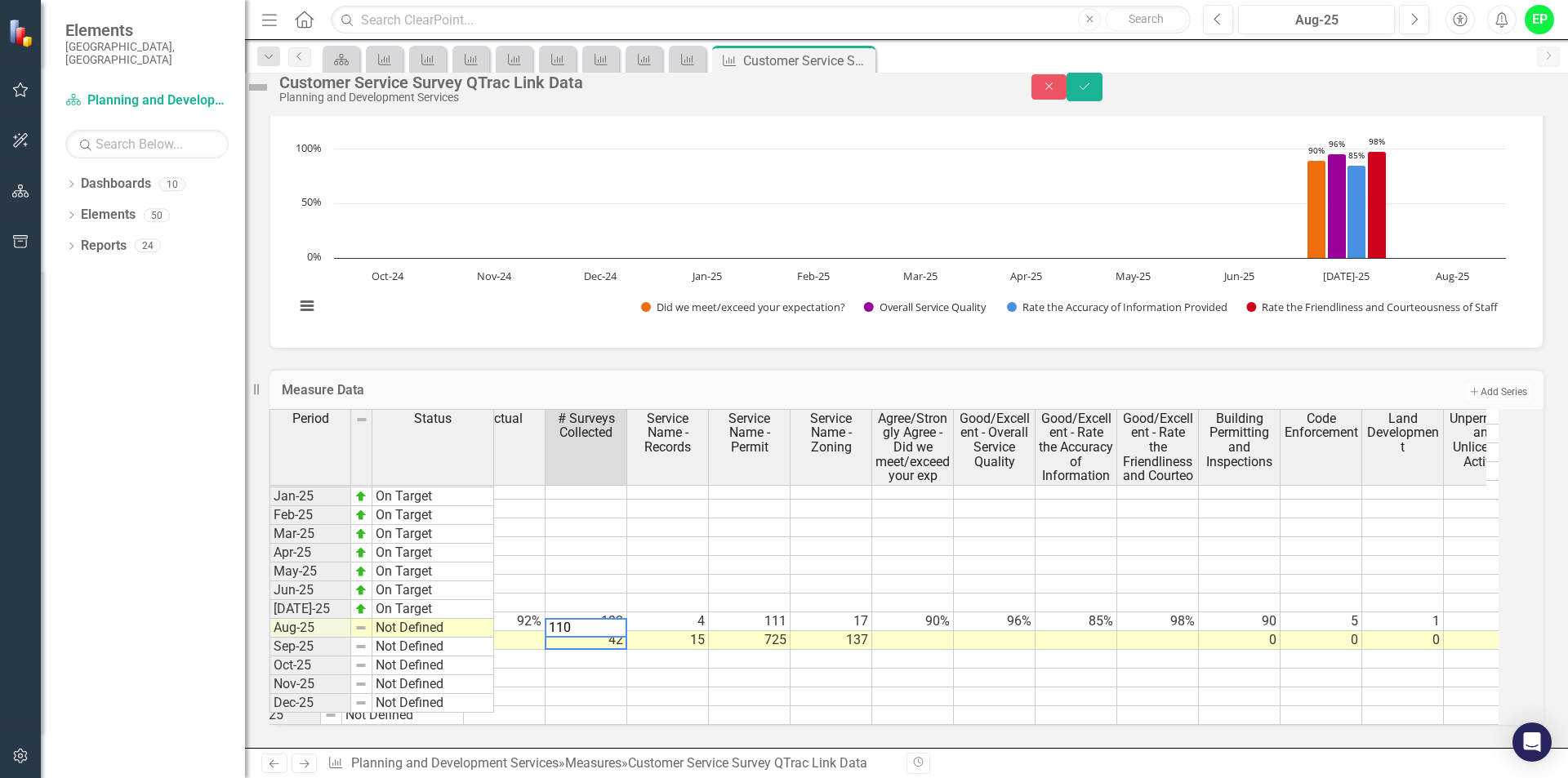
click at [790, 669] on td at bounding box center [749, 678] width 81 height 19
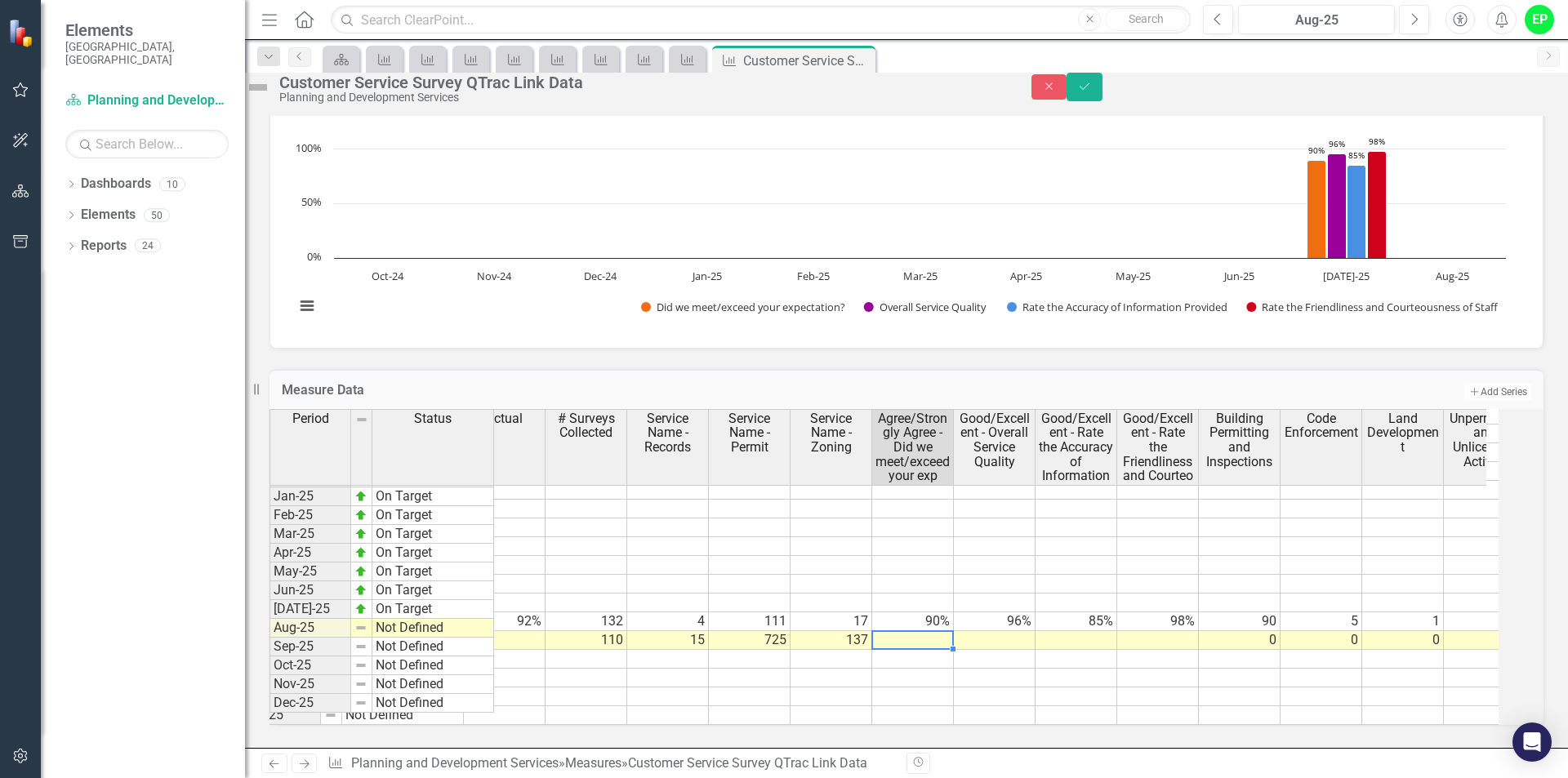
click at [918, 631] on td at bounding box center [913, 640] width 81 height 19
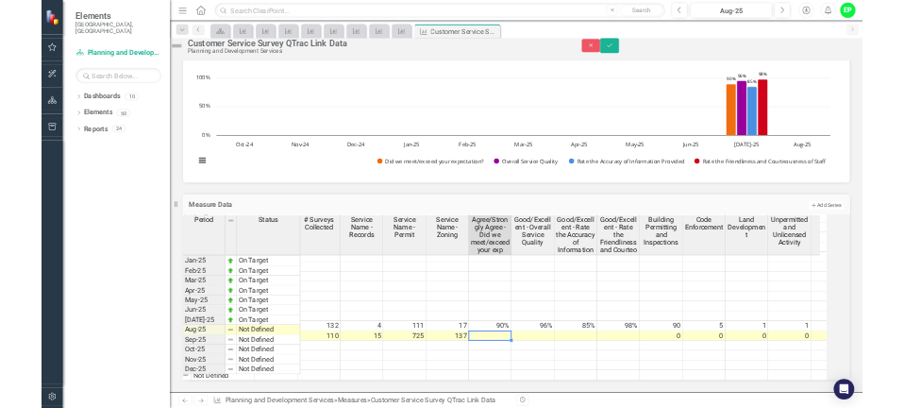
scroll to position [0, 108]
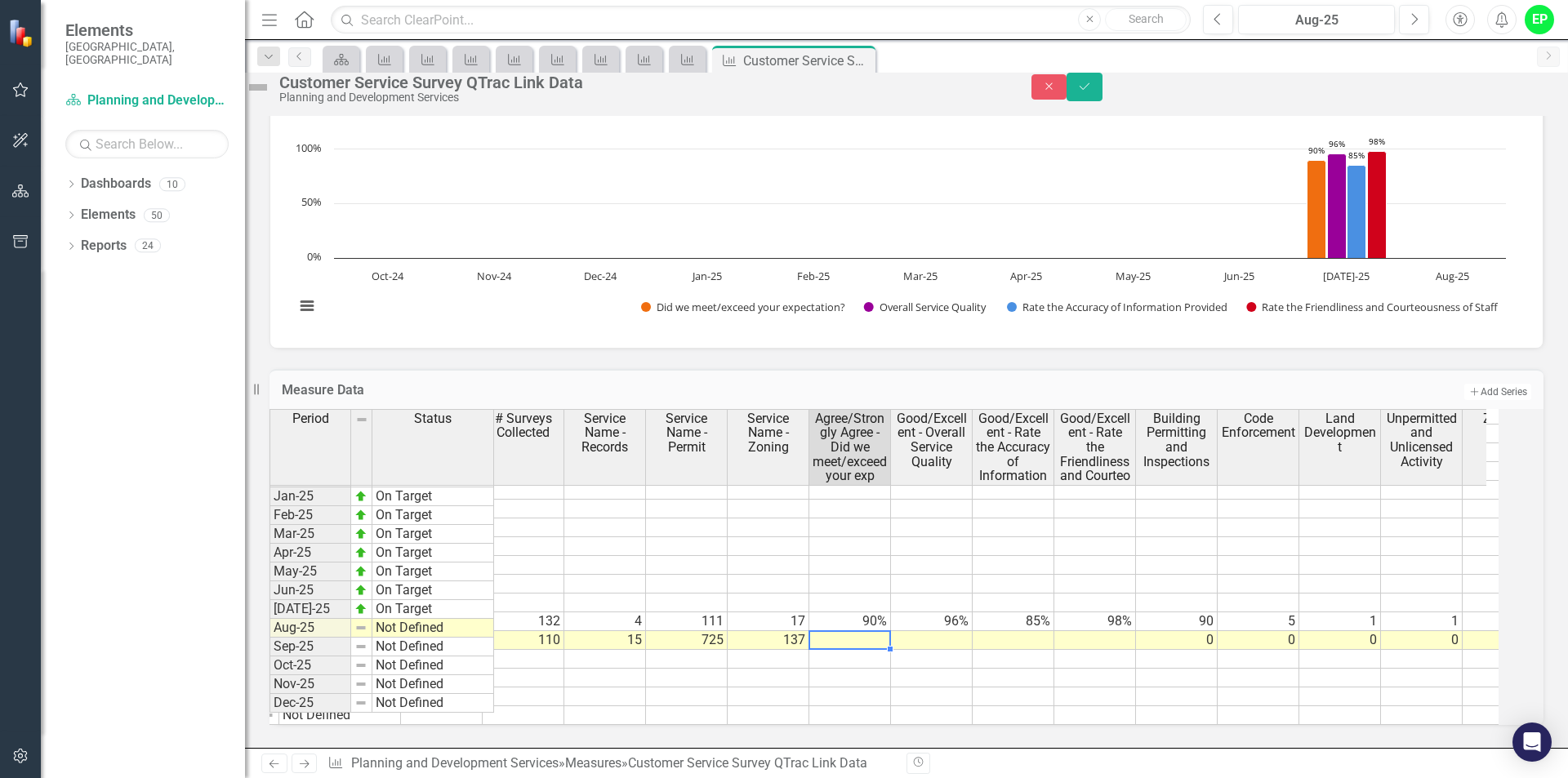
click at [874, 631] on td at bounding box center [850, 640] width 81 height 19
click at [875, 631] on td at bounding box center [850, 640] width 81 height 19
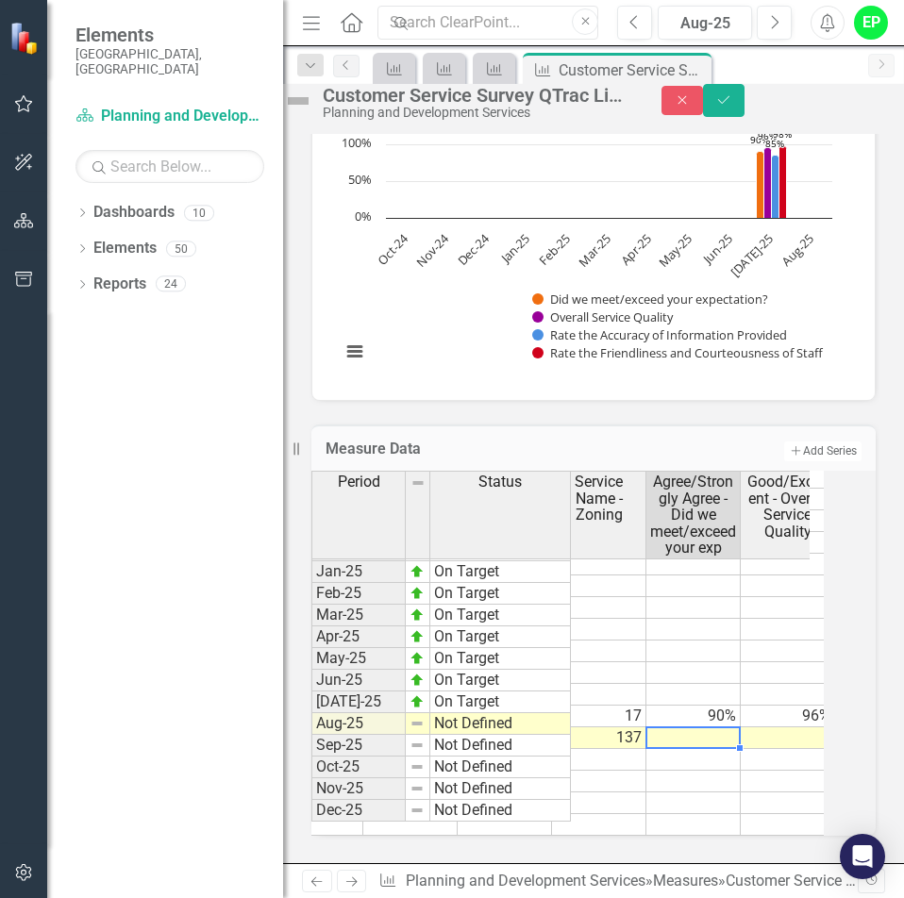
scroll to position [0, 385]
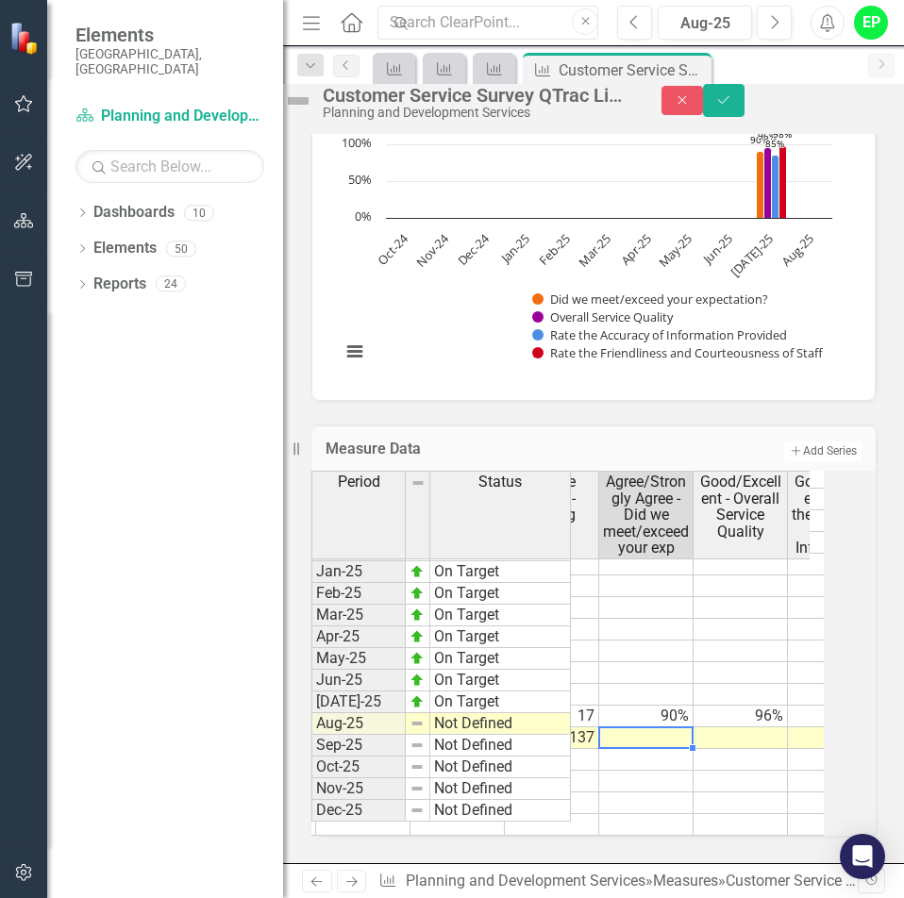
click at [649, 727] on td at bounding box center [646, 738] width 94 height 22
click at [652, 727] on td at bounding box center [646, 738] width 94 height 22
type textarea "89"
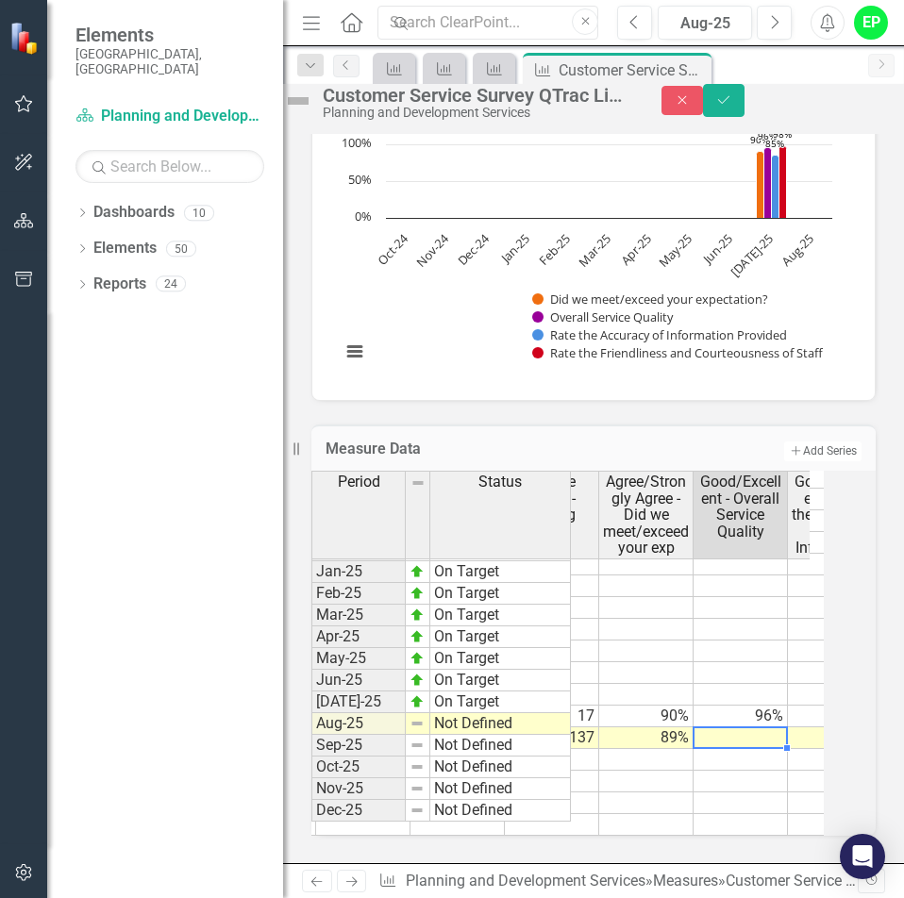
click at [783, 727] on td at bounding box center [740, 738] width 94 height 22
type textarea "92.7"
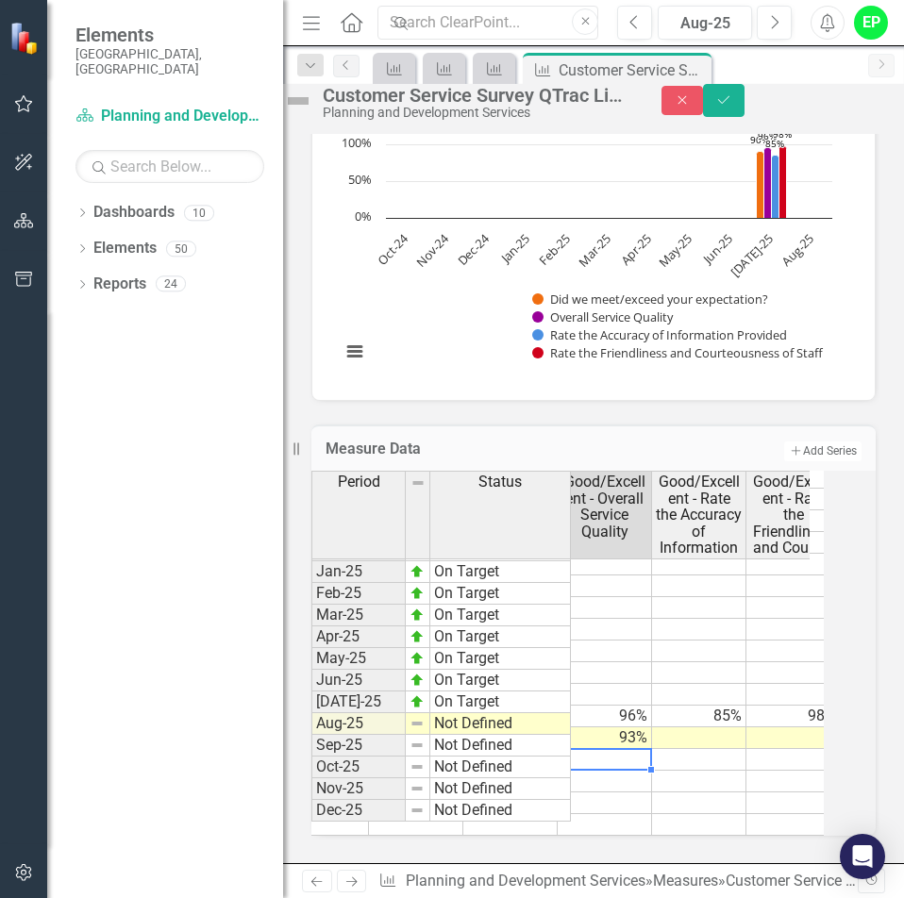
scroll to position [0, 610]
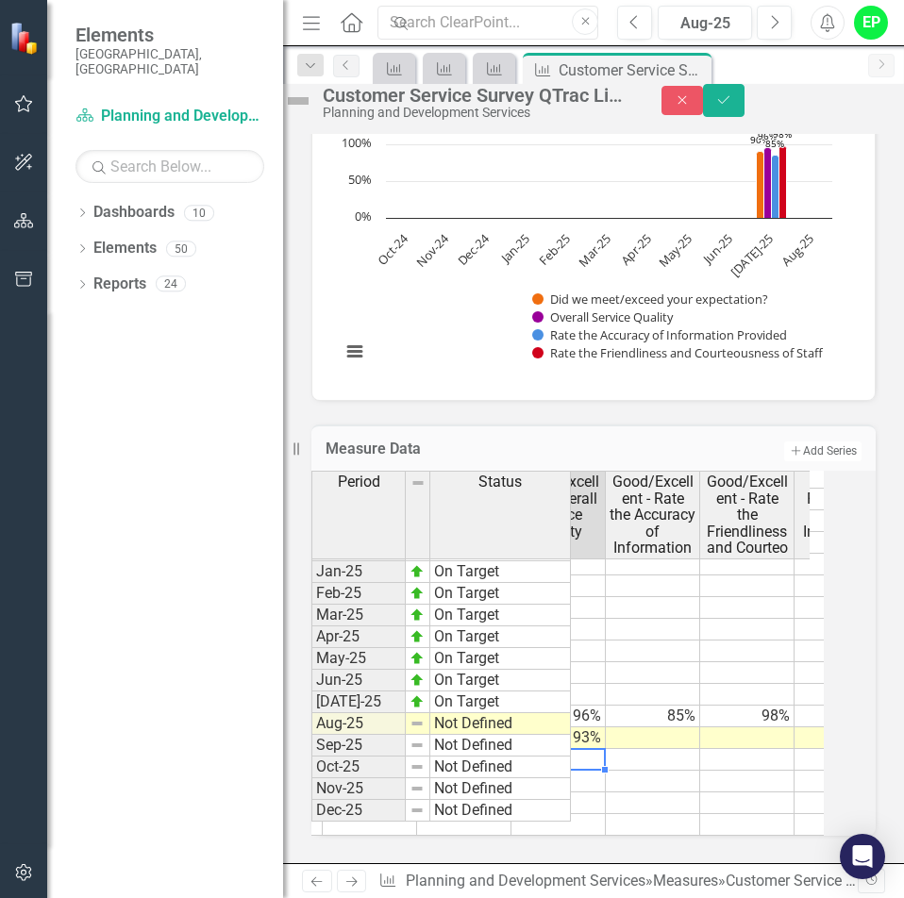
click at [643, 727] on td at bounding box center [653, 738] width 94 height 22
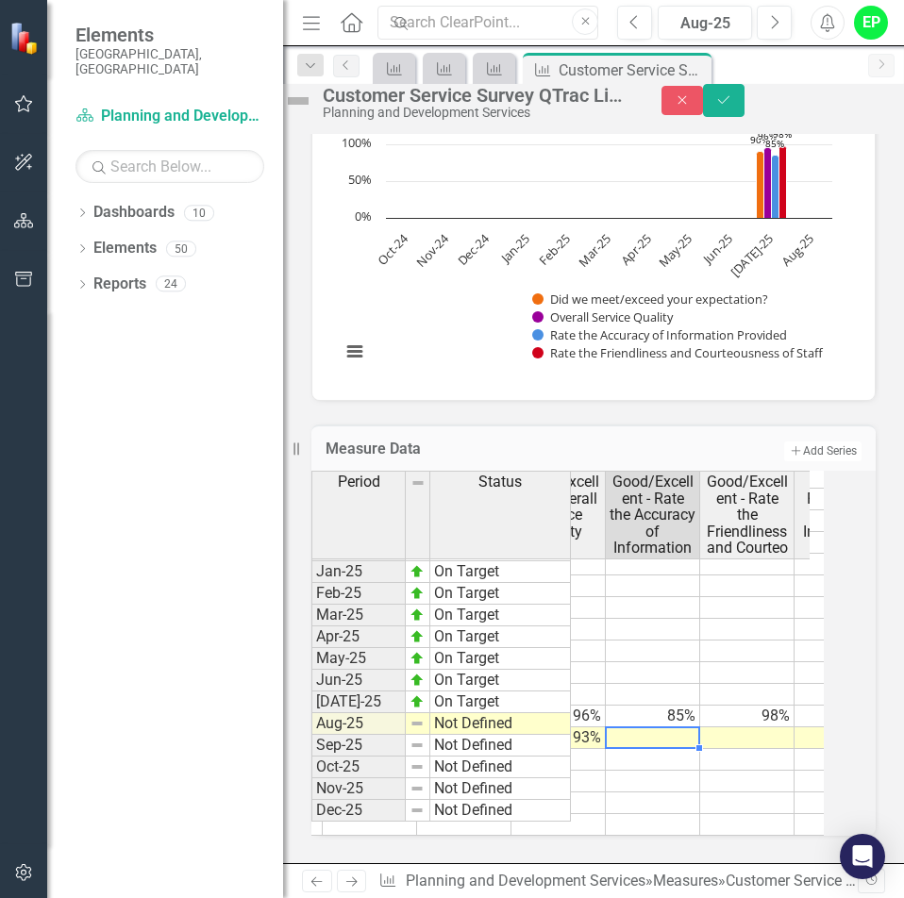
click at [653, 727] on td at bounding box center [653, 738] width 94 height 22
click at [653, 712] on textarea at bounding box center [652, 723] width 95 height 23
type textarea "73.6"
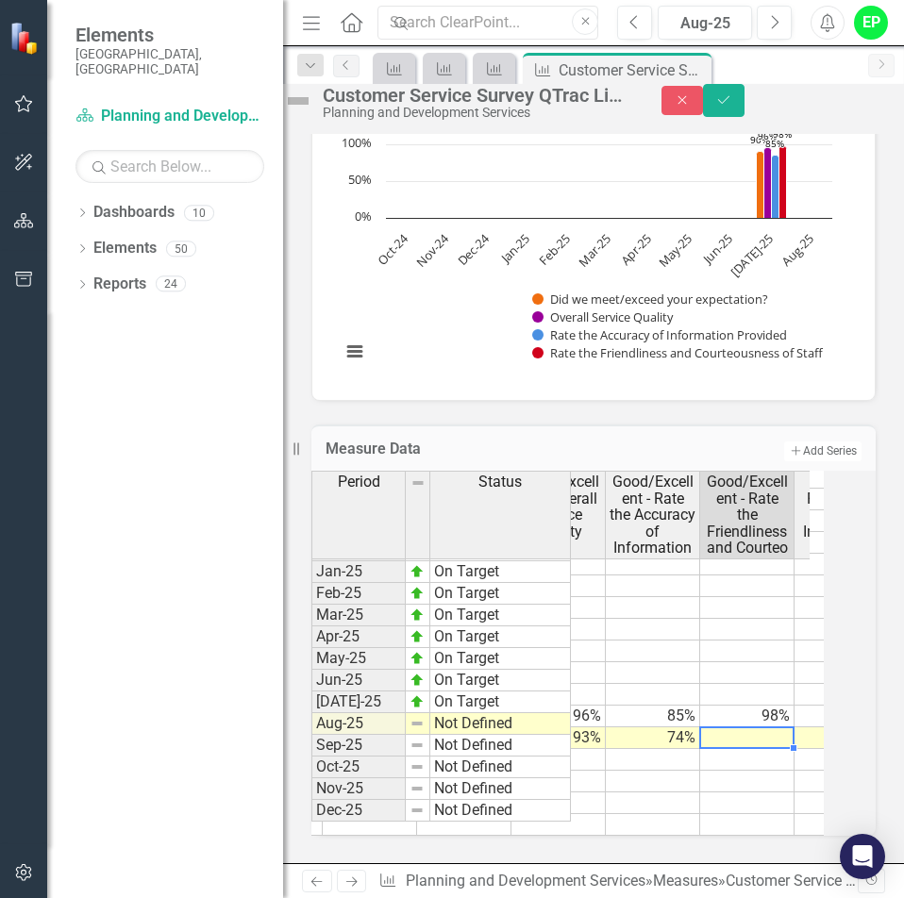
click at [760, 727] on td at bounding box center [747, 738] width 94 height 22
type textarea "94.5"
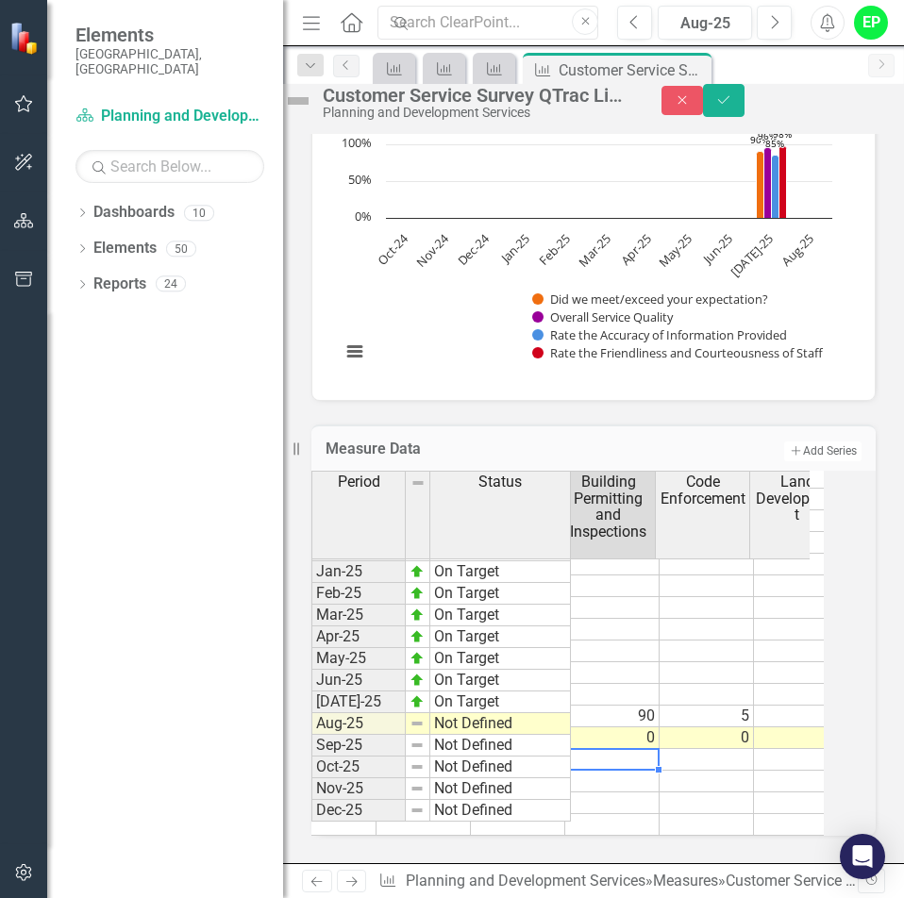
scroll to position [0, 855]
click at [658, 749] on tr "Sep-25 Not Defined 90% 92% 92% 90%" at bounding box center [483, 760] width 2052 height 22
click at [665, 727] on td "0" at bounding box center [618, 738] width 94 height 22
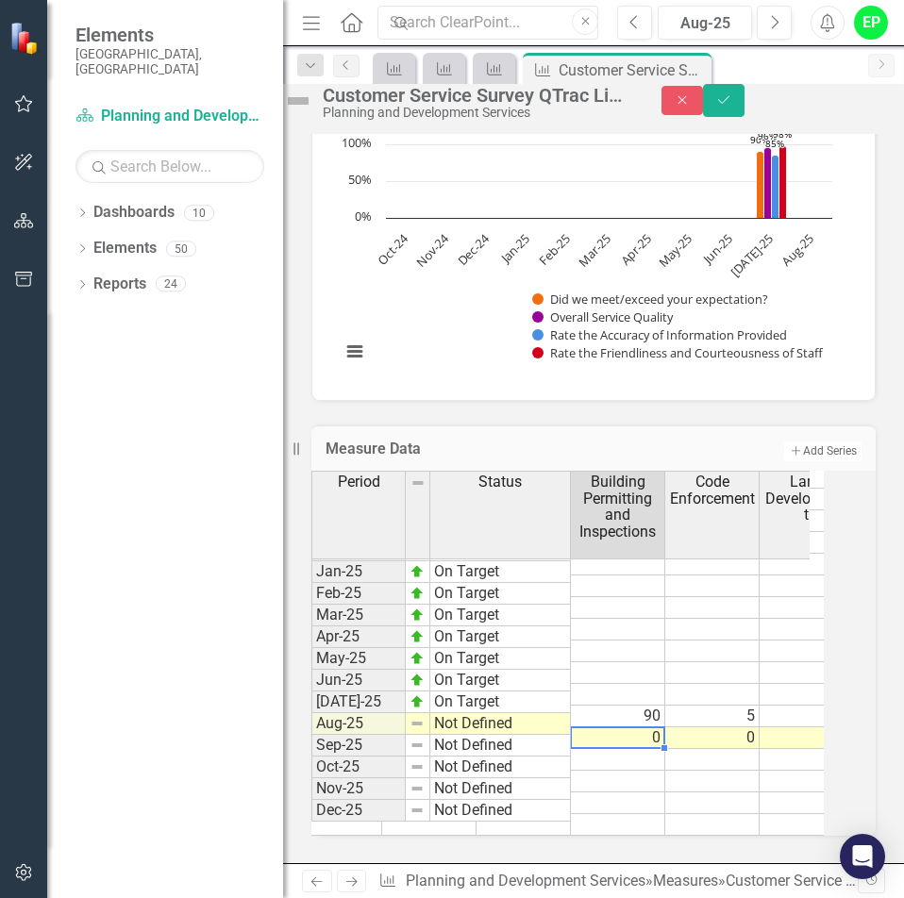
click at [665, 727] on td "0" at bounding box center [618, 738] width 94 height 22
type textarea "0"
click at [743, 727] on td "0" at bounding box center [712, 738] width 94 height 22
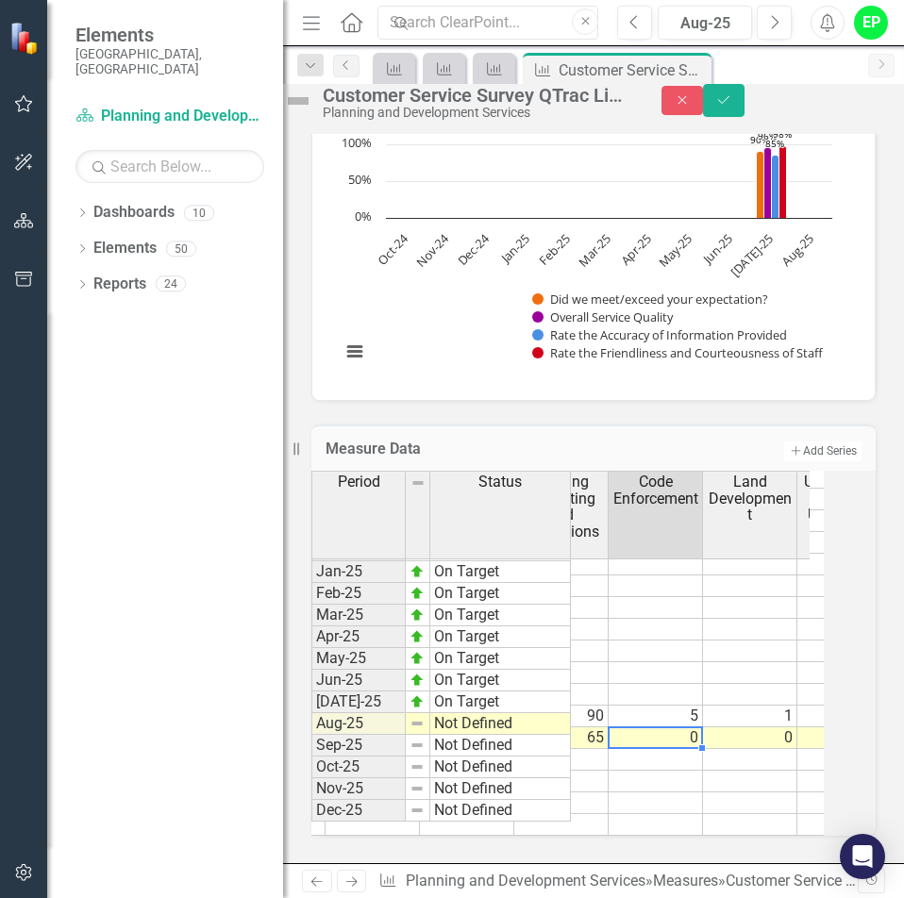
click at [692, 727] on td "0" at bounding box center [656, 738] width 94 height 22
type textarea "0"
type textarea "2"
click at [797, 727] on td "0" at bounding box center [750, 738] width 94 height 22
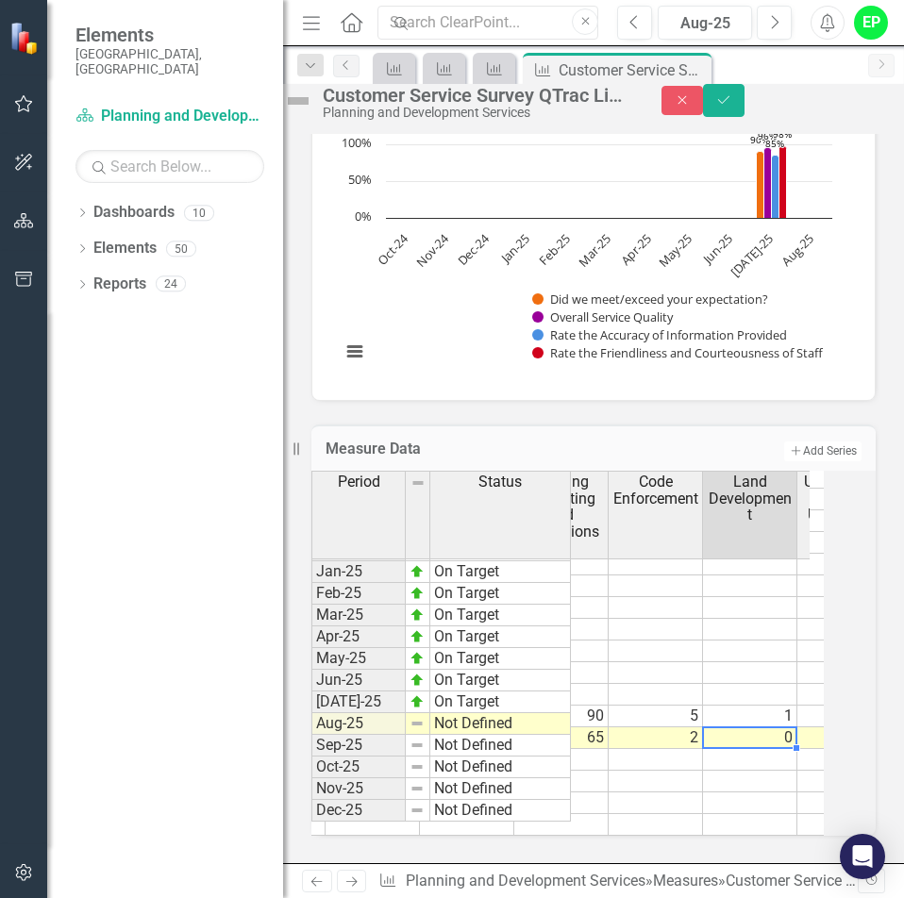
click at [797, 727] on td "0" at bounding box center [750, 738] width 94 height 22
type textarea "0"
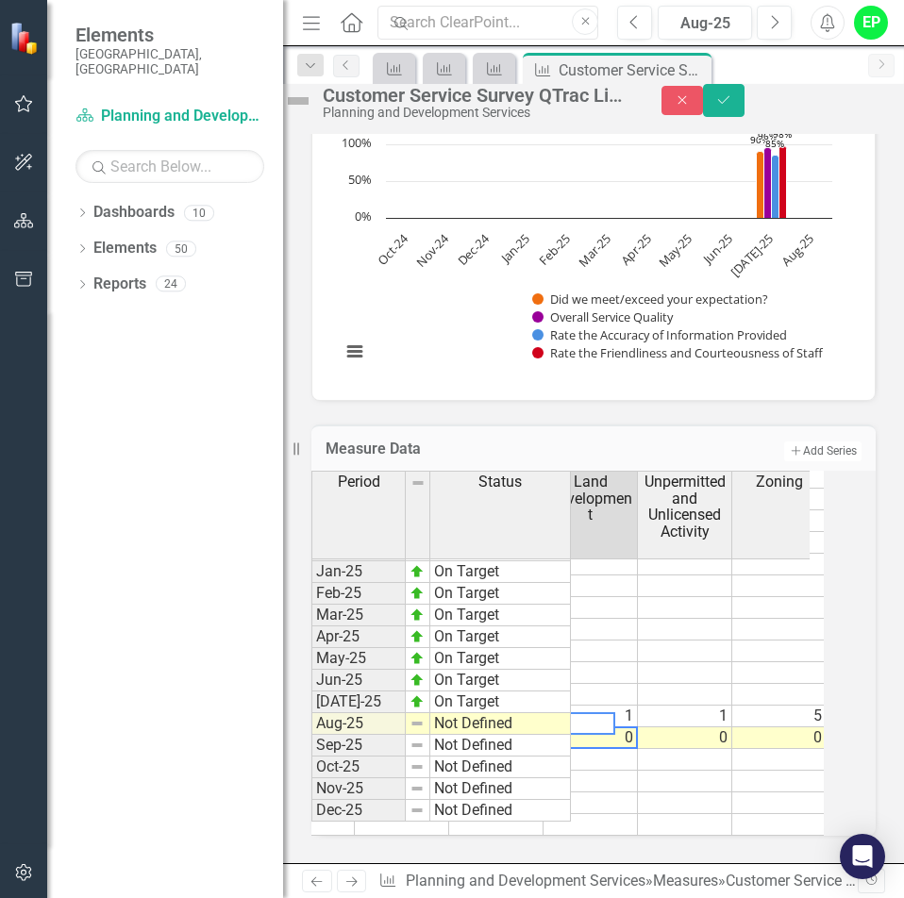
scroll to position [0, 1088]
click at [677, 727] on tr "Not Defined 110 15 725 137 89% 93% 74% 95% 65 2 0 0 0 90% 92% 92% 90%" at bounding box center [308, 738] width 1933 height 22
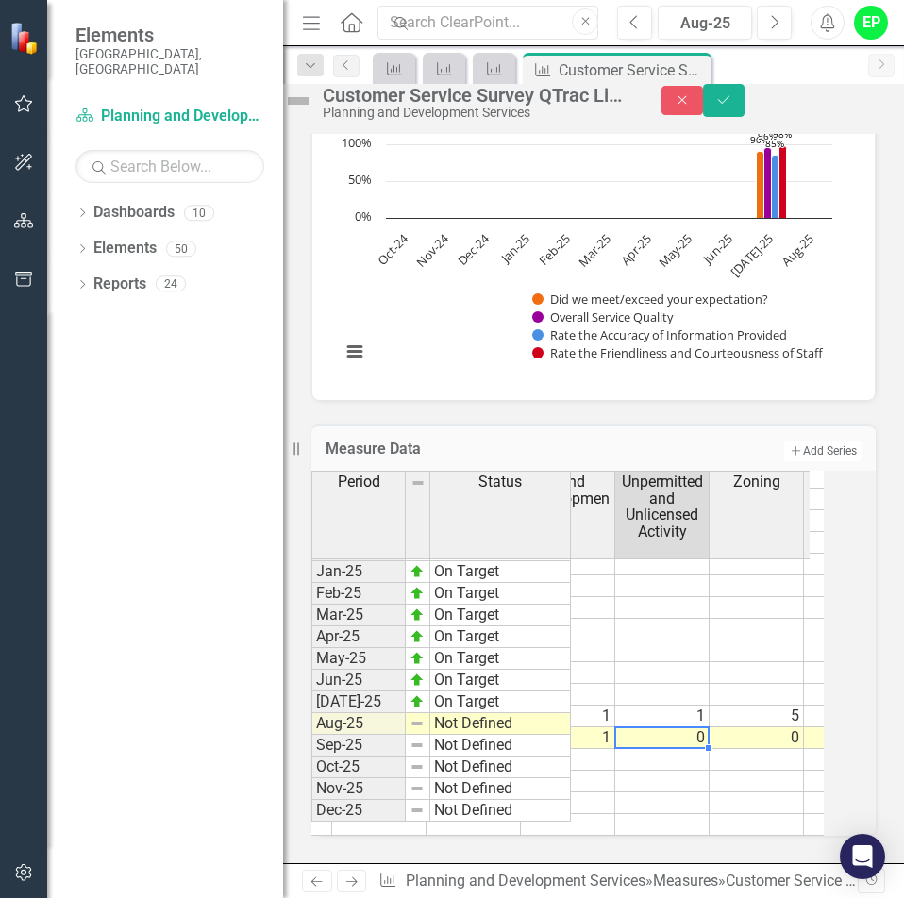
click at [701, 727] on td "0" at bounding box center [662, 738] width 94 height 22
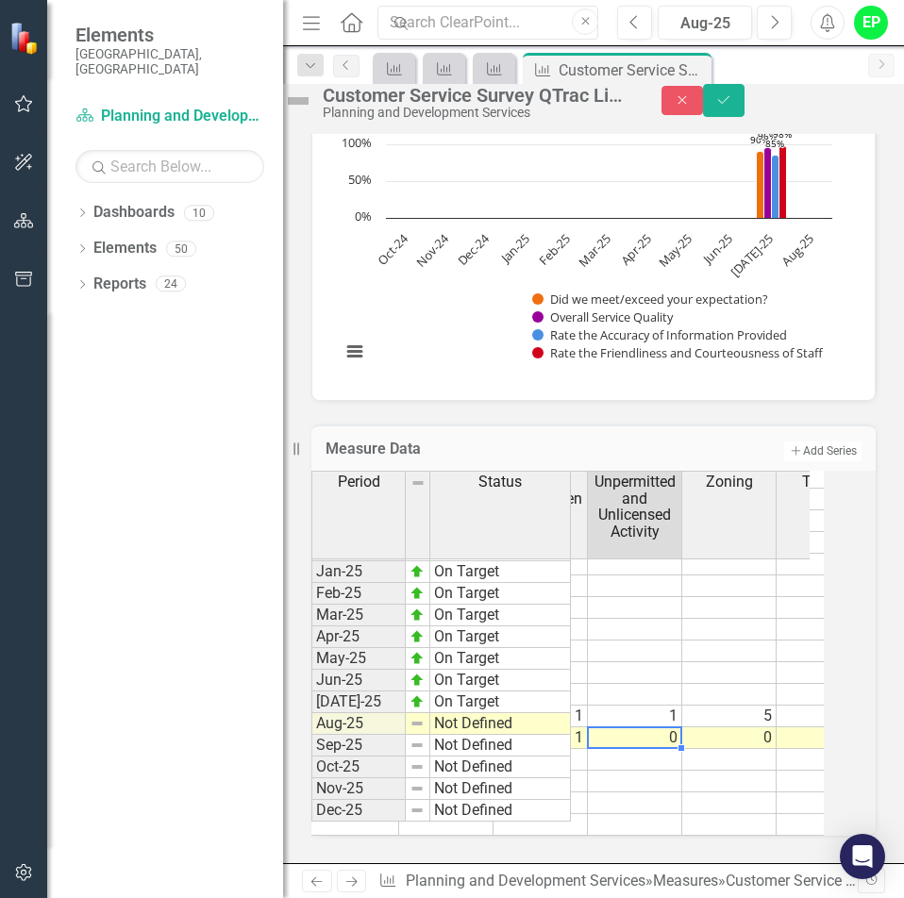
scroll to position [0, 1127]
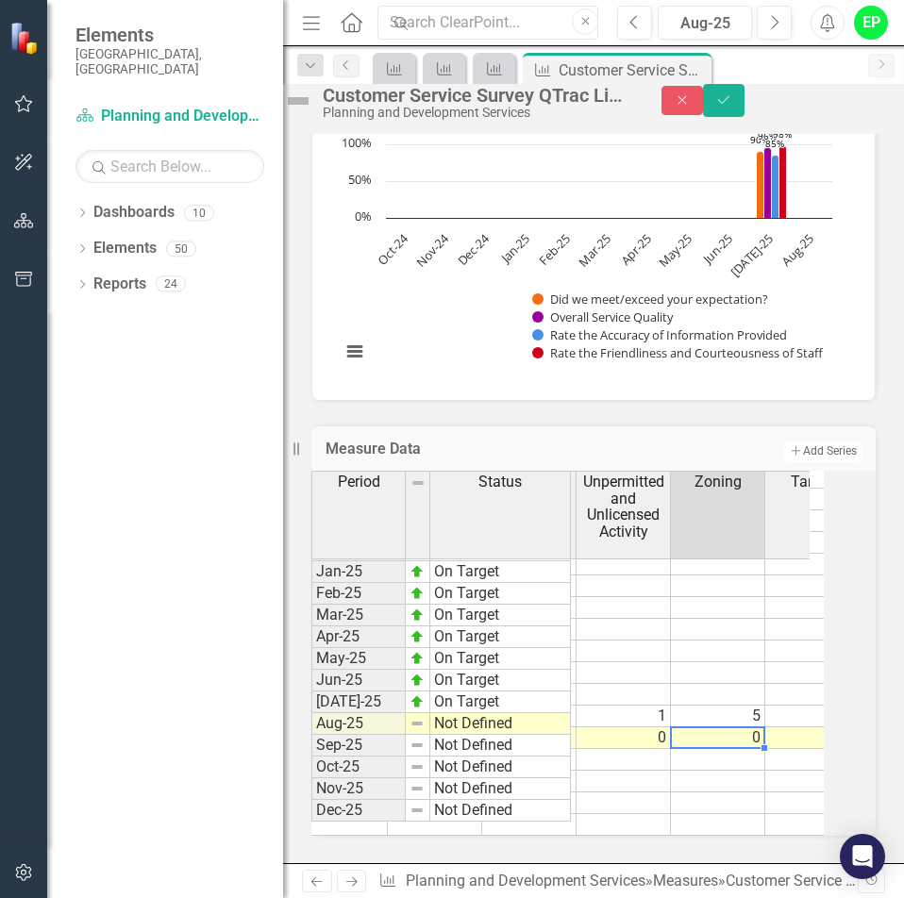
click at [729, 727] on td "0" at bounding box center [718, 738] width 94 height 22
click at [730, 727] on td "0" at bounding box center [718, 738] width 94 height 22
type textarea "0"
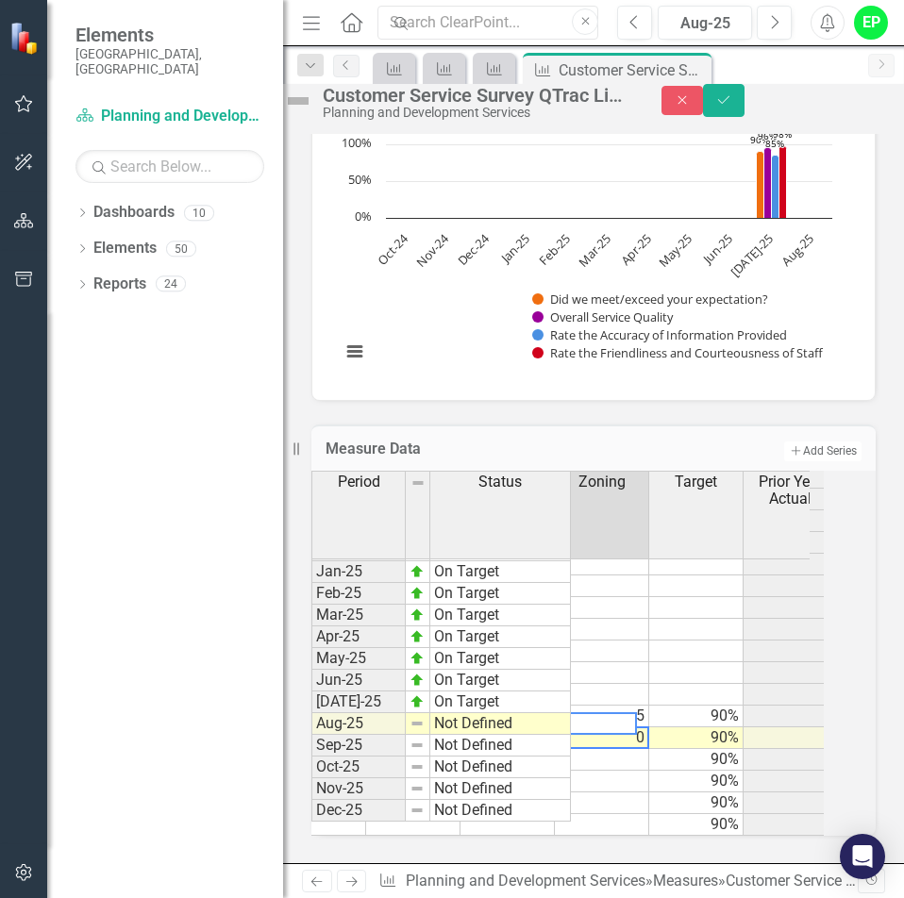
scroll to position [0, 1259]
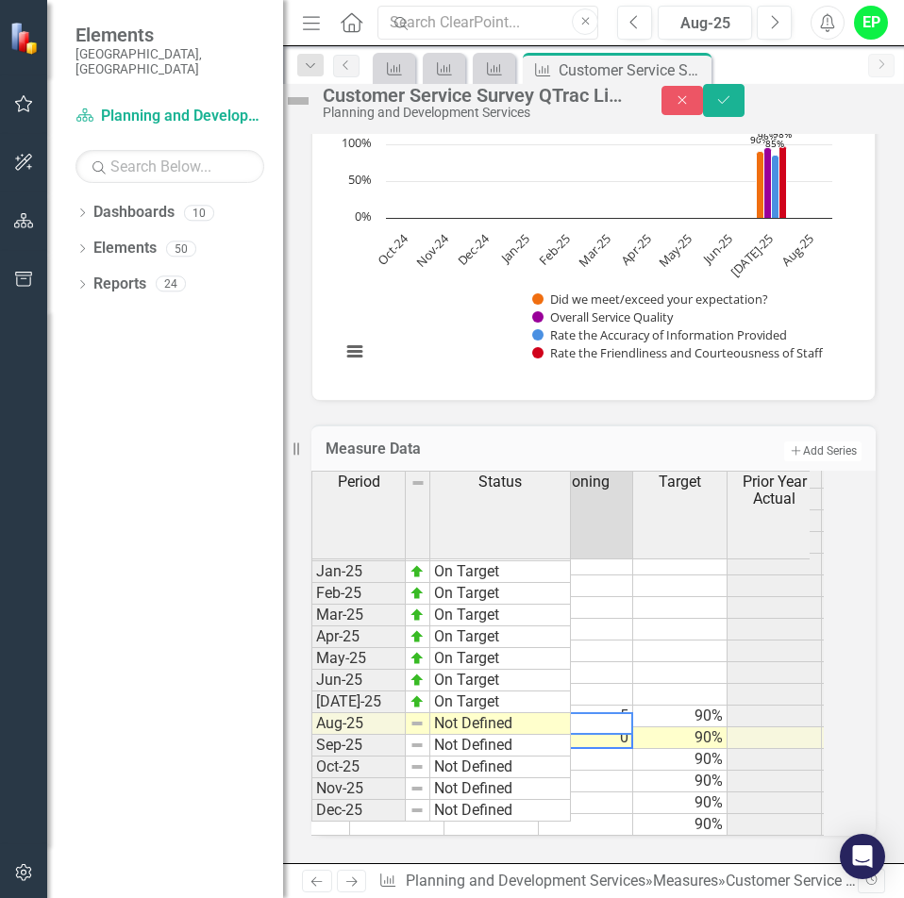
type textarea "5"
click at [643, 771] on tr "90% 90%" at bounding box center [256, 782] width 1698 height 22
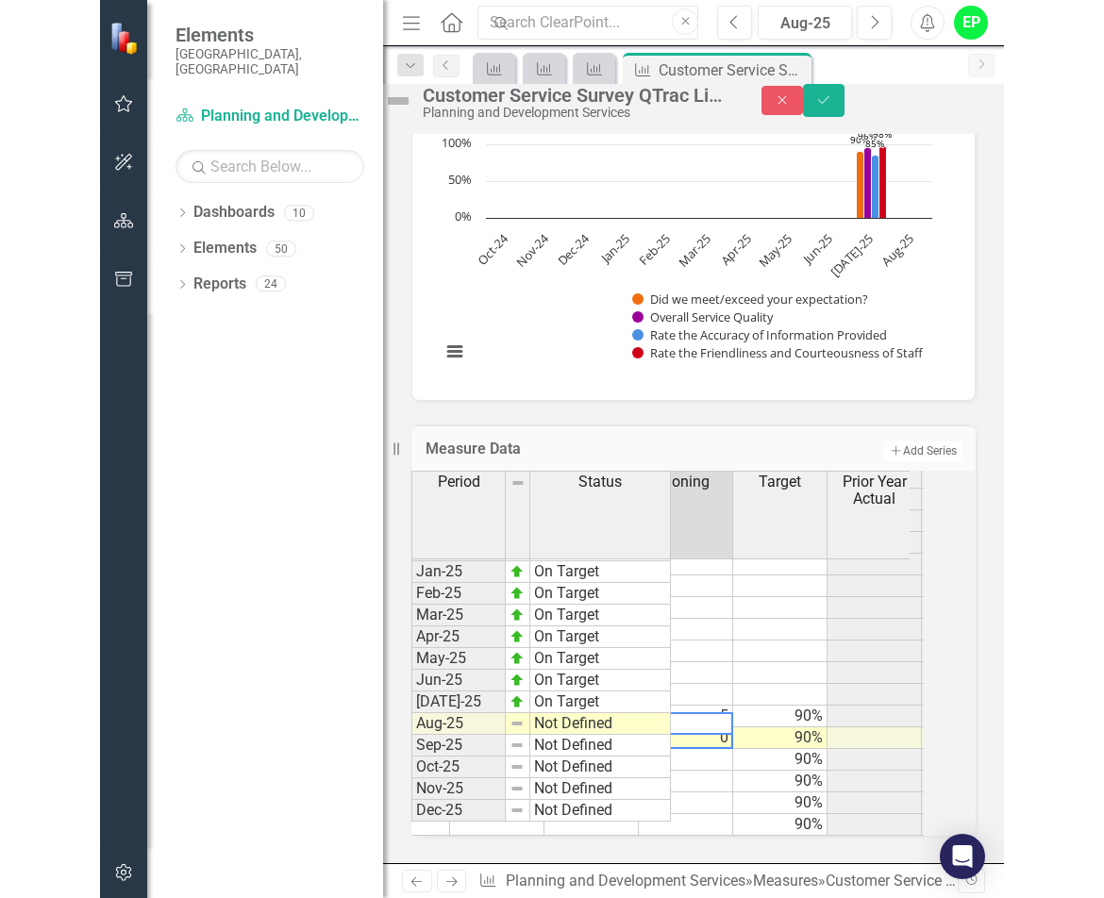
scroll to position [0, 1227]
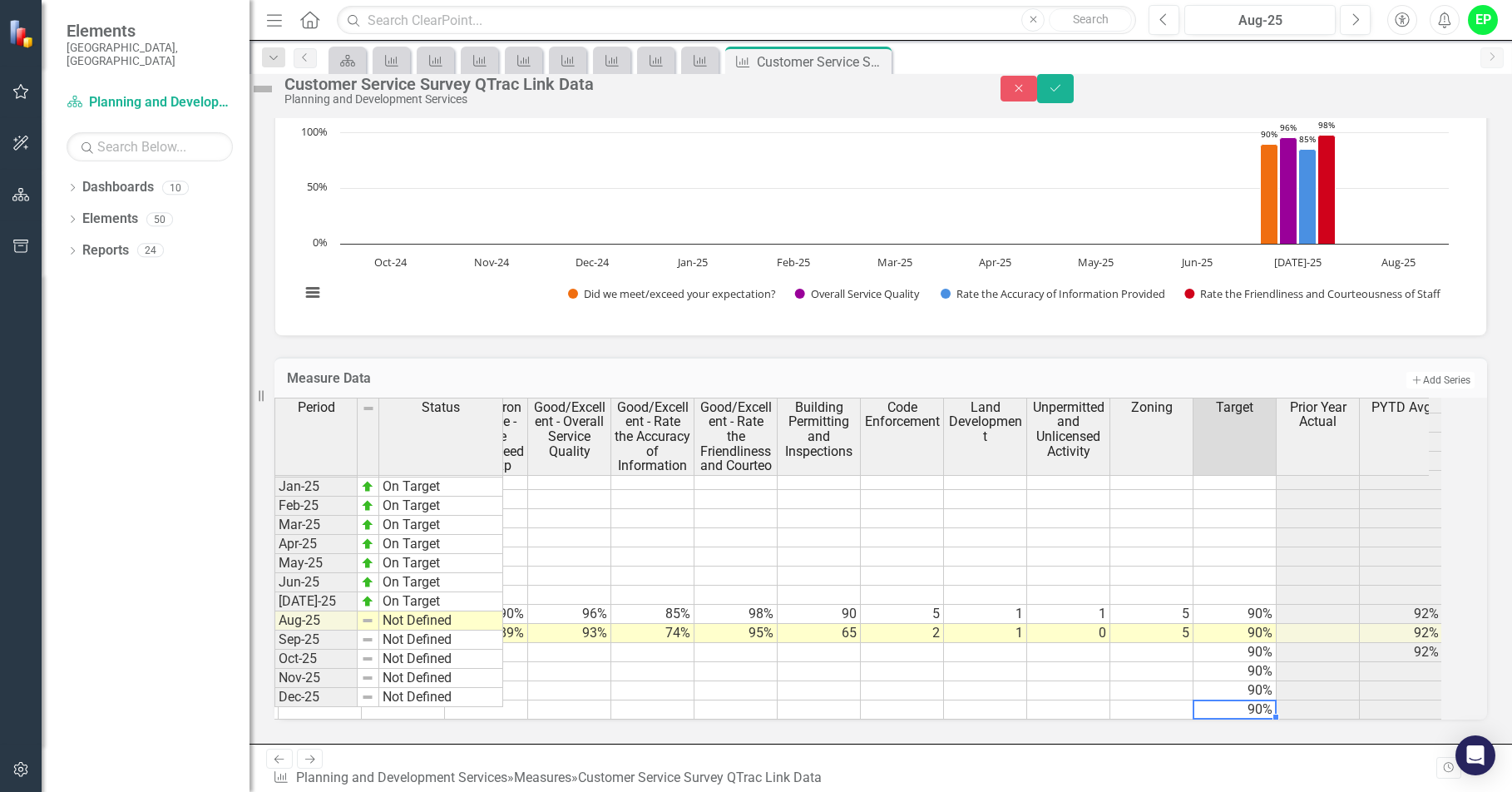
scroll to position [2583, 259]
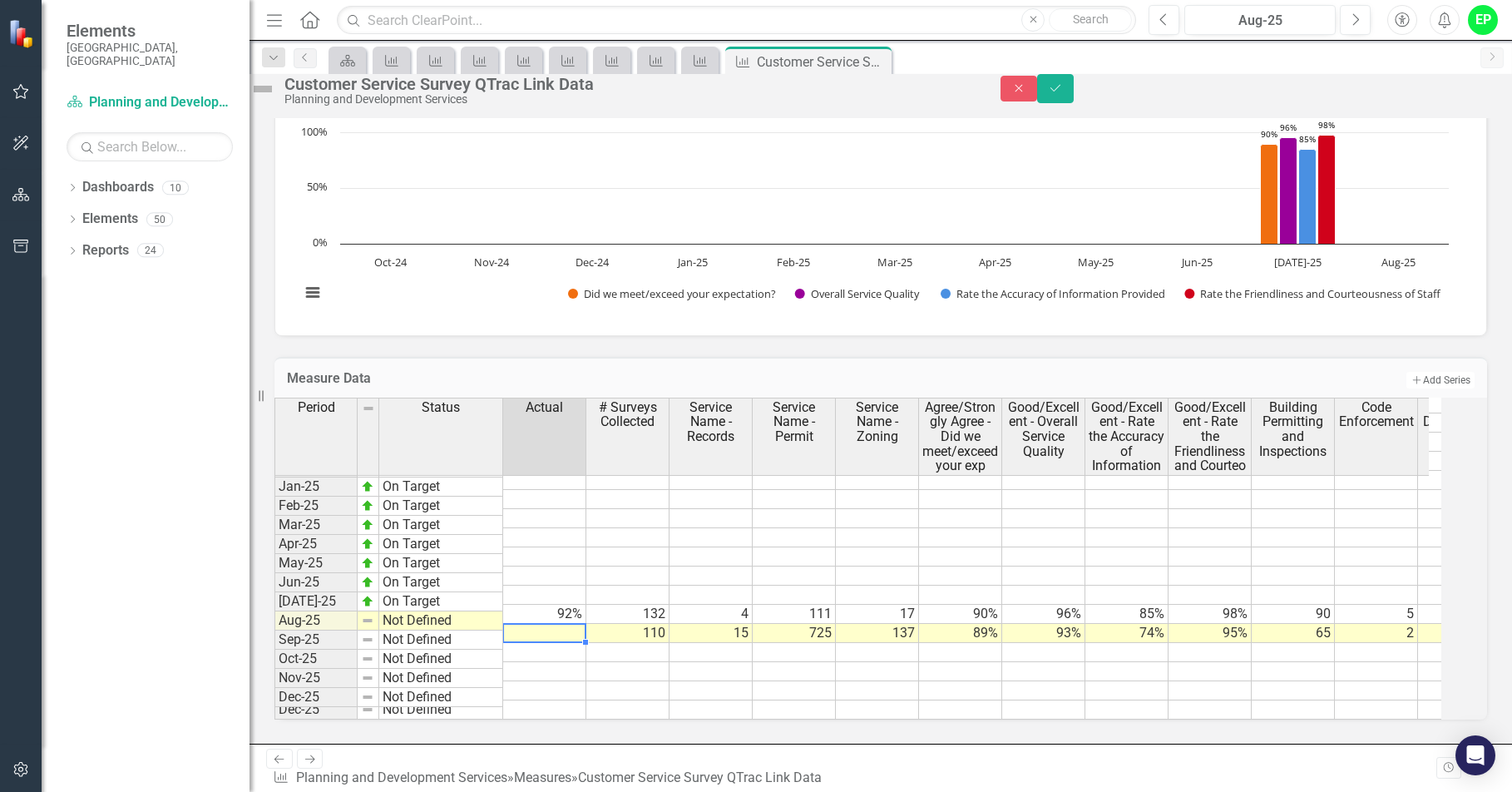
click at [580, 626] on td at bounding box center [545, 634] width 83 height 19
type textarea "87.75"
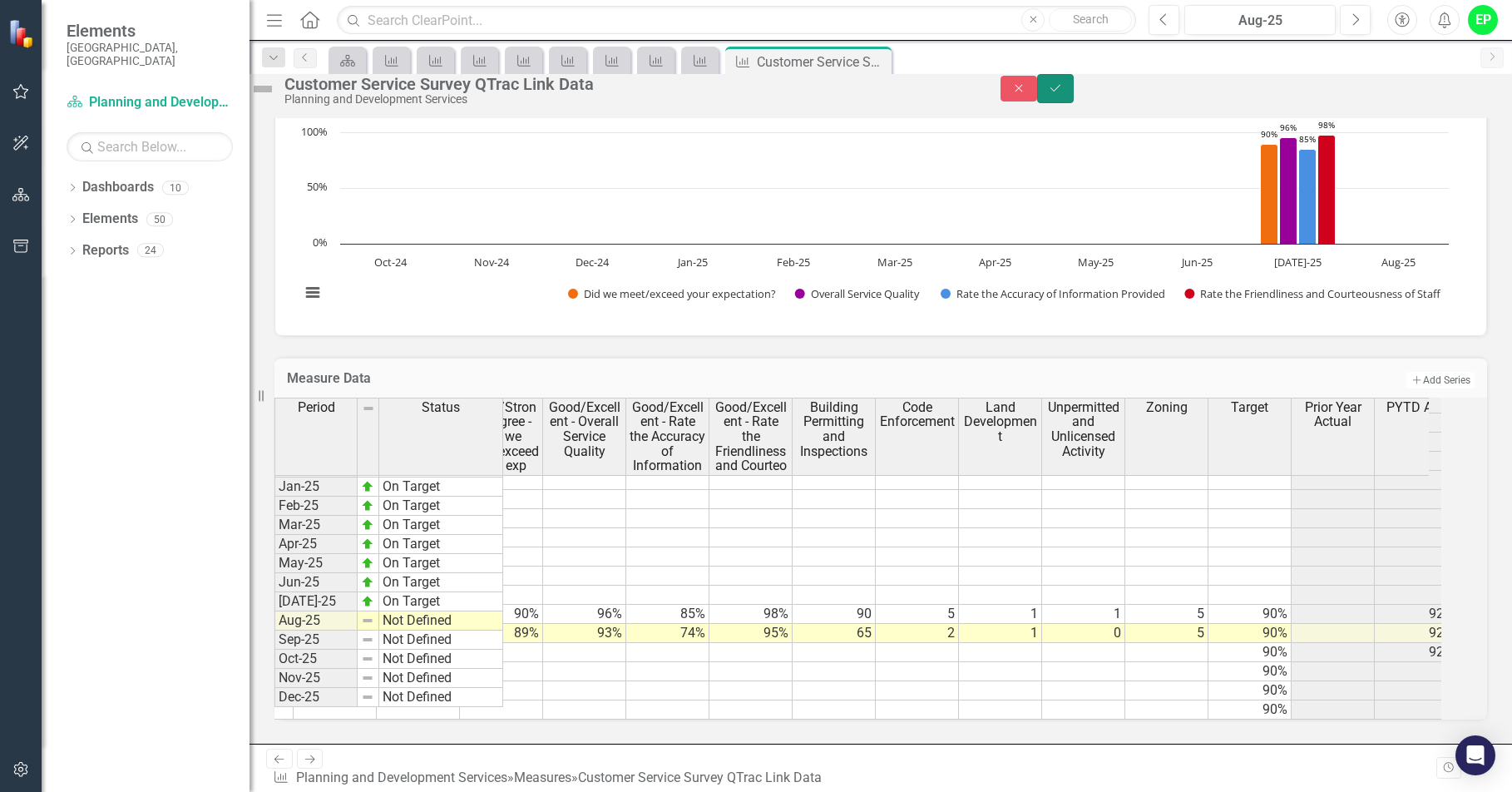
click at [1074, 99] on button "Save" at bounding box center [1056, 88] width 37 height 29
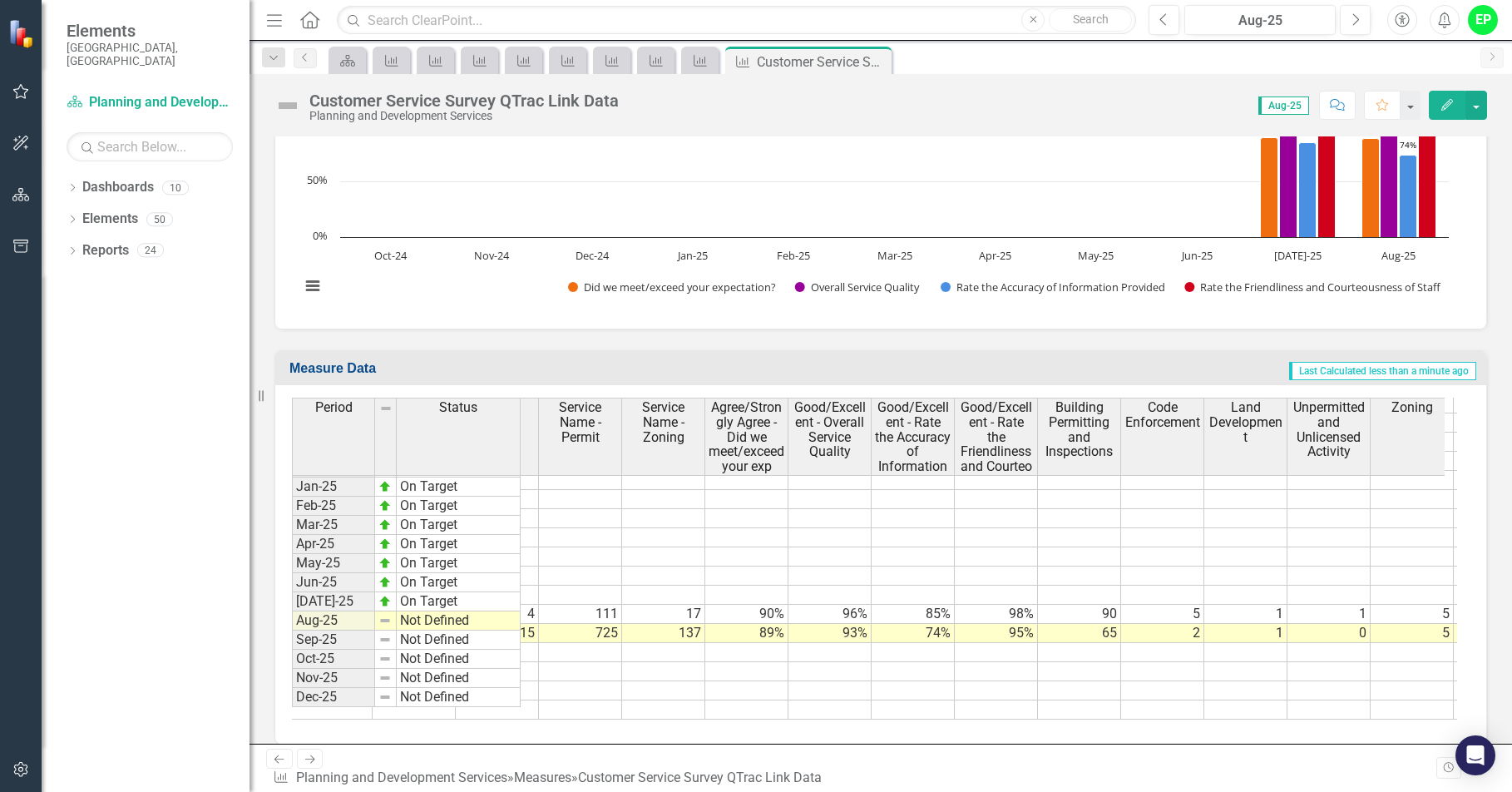
scroll to position [2583, 264]
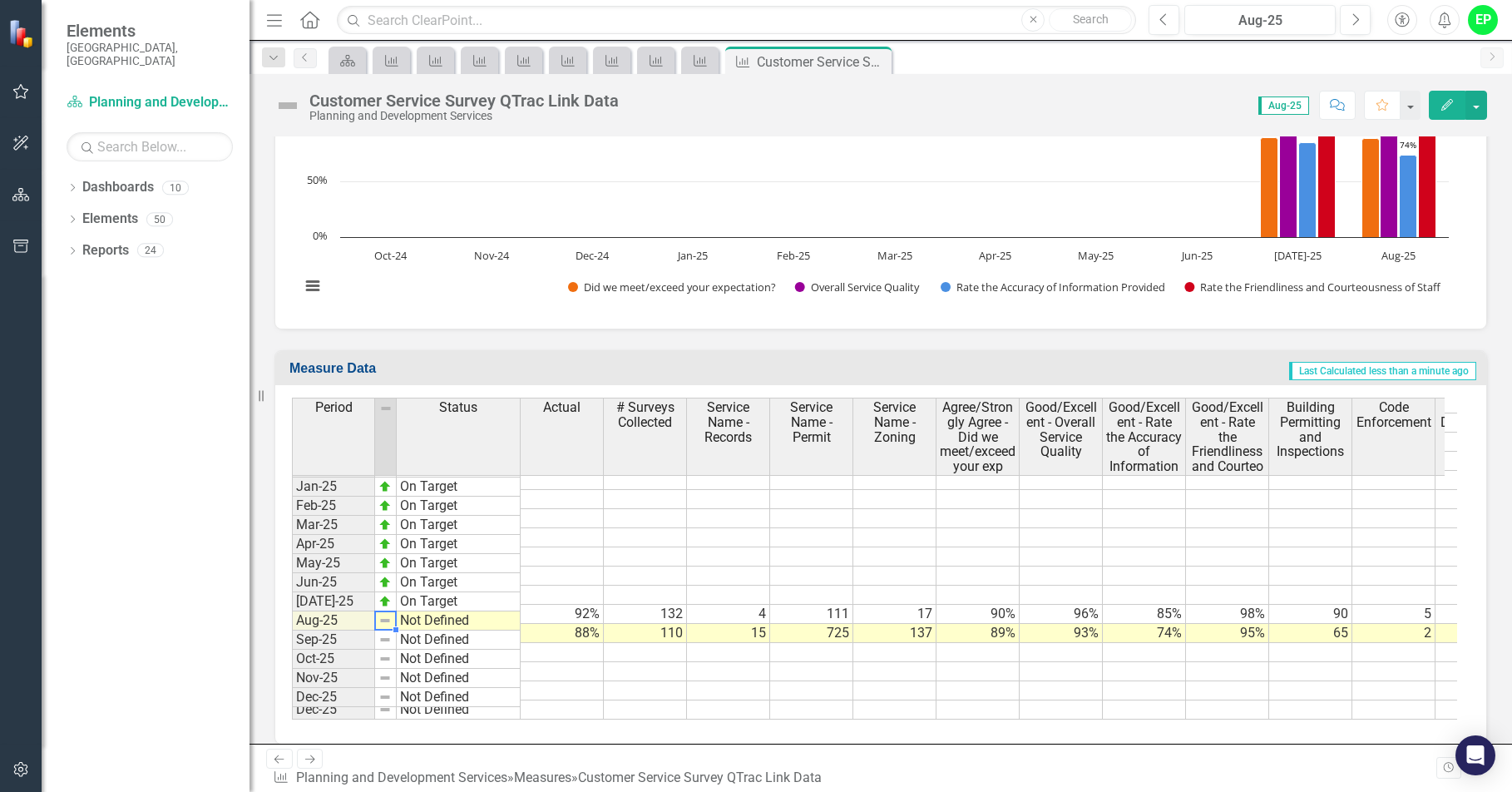
click at [292, 630] on div "Period Status Dec-23 On Target Jan-24 On Target Feb-24 On Target Mar-24 On Targ…" at bounding box center [292, 429] width 0 height 557
click at [517, 625] on td "Not Defined" at bounding box center [458, 621] width 124 height 19
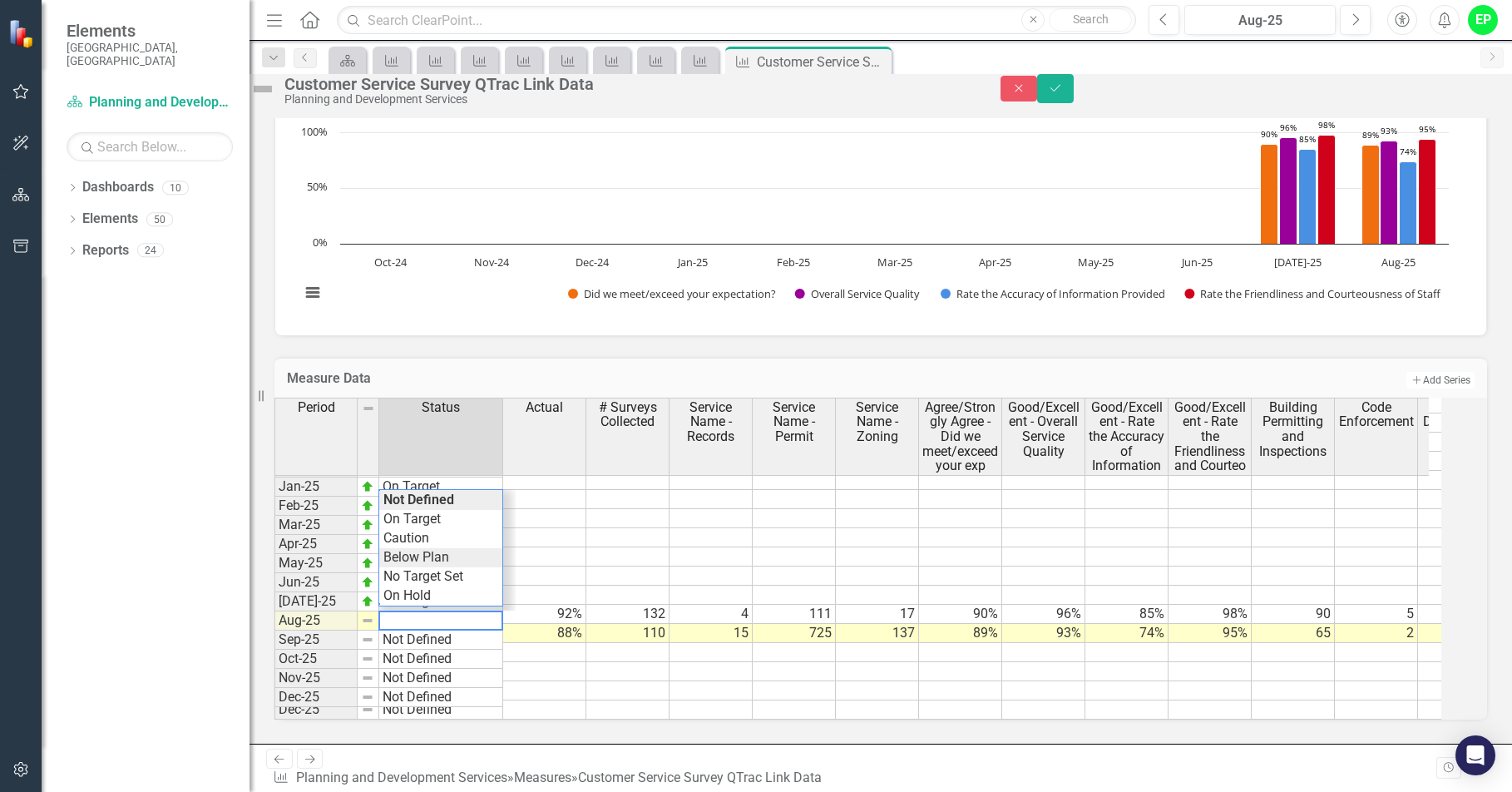
click at [459, 564] on div "Period Status Actual # Surveys Collected Service Name - Records Service Name - …" at bounding box center [858, 558] width 1167 height 322
click at [1488, 95] on div "Close Save" at bounding box center [1256, 88] width 511 height 29
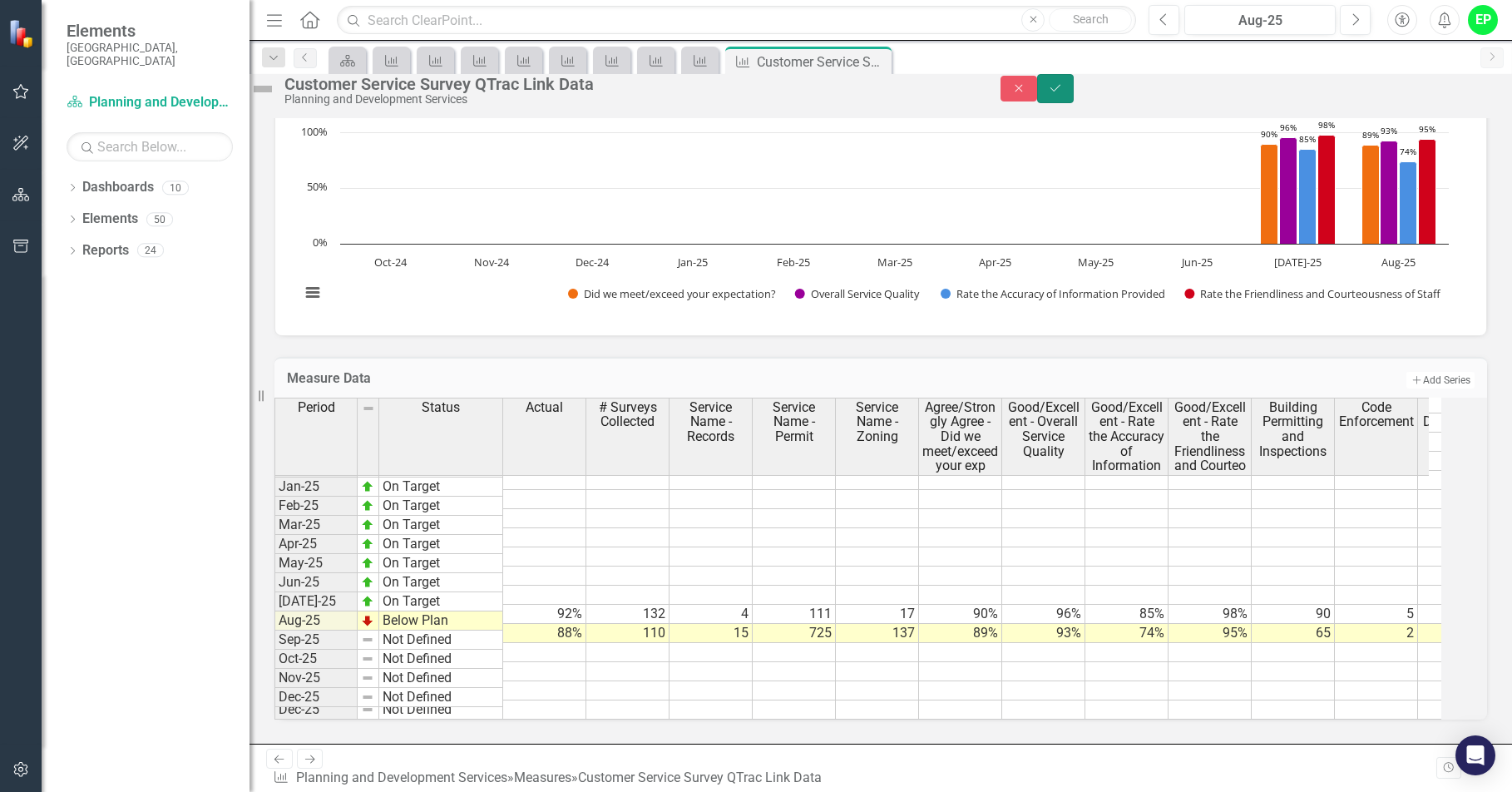
click at [1074, 99] on button "Save" at bounding box center [1056, 88] width 37 height 29
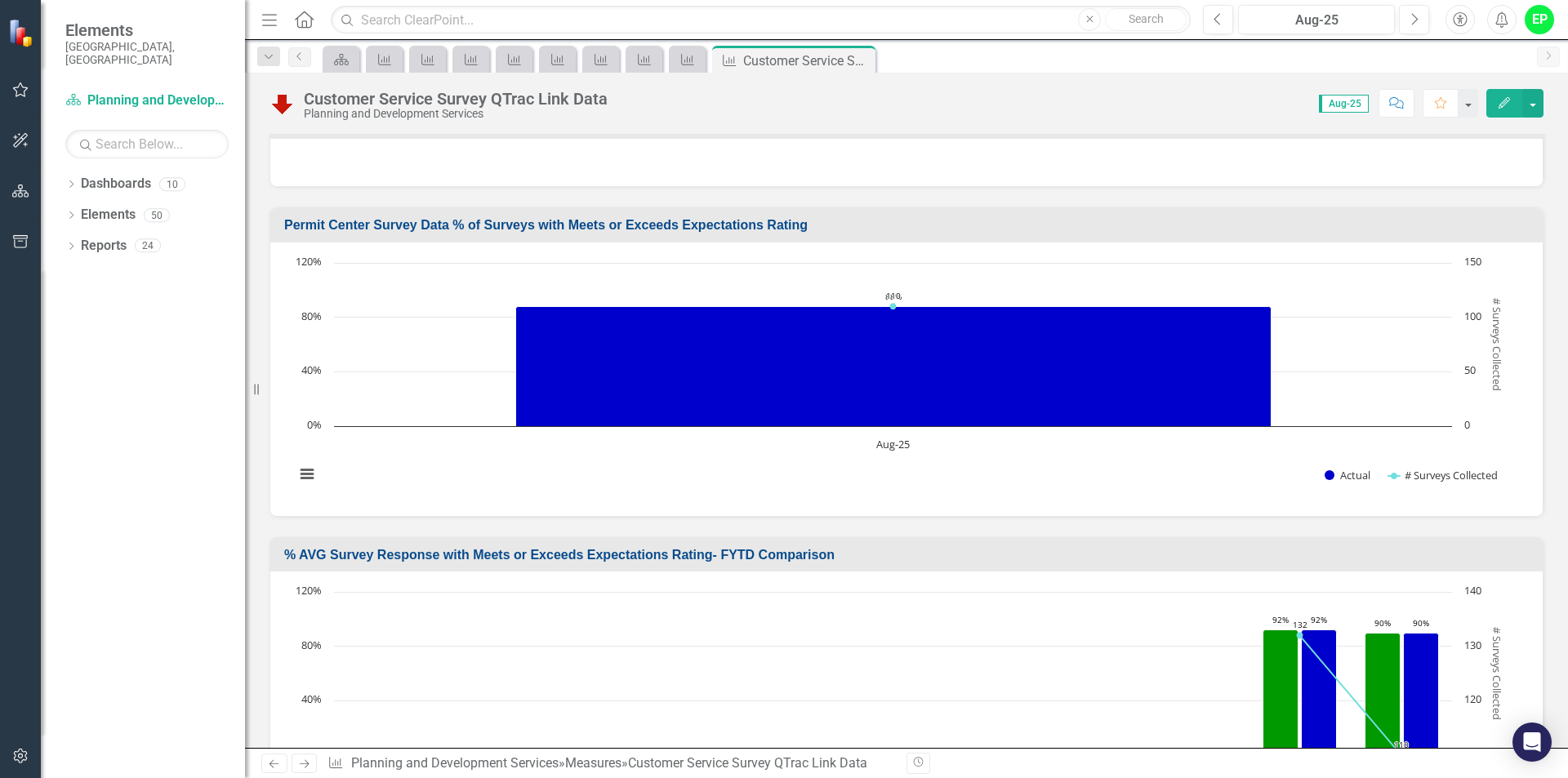
click at [1450, 224] on h3 "Permit Center Survey Data % of Surveys with Meets or Exceeds Expectations Rating" at bounding box center [909, 225] width 1250 height 15
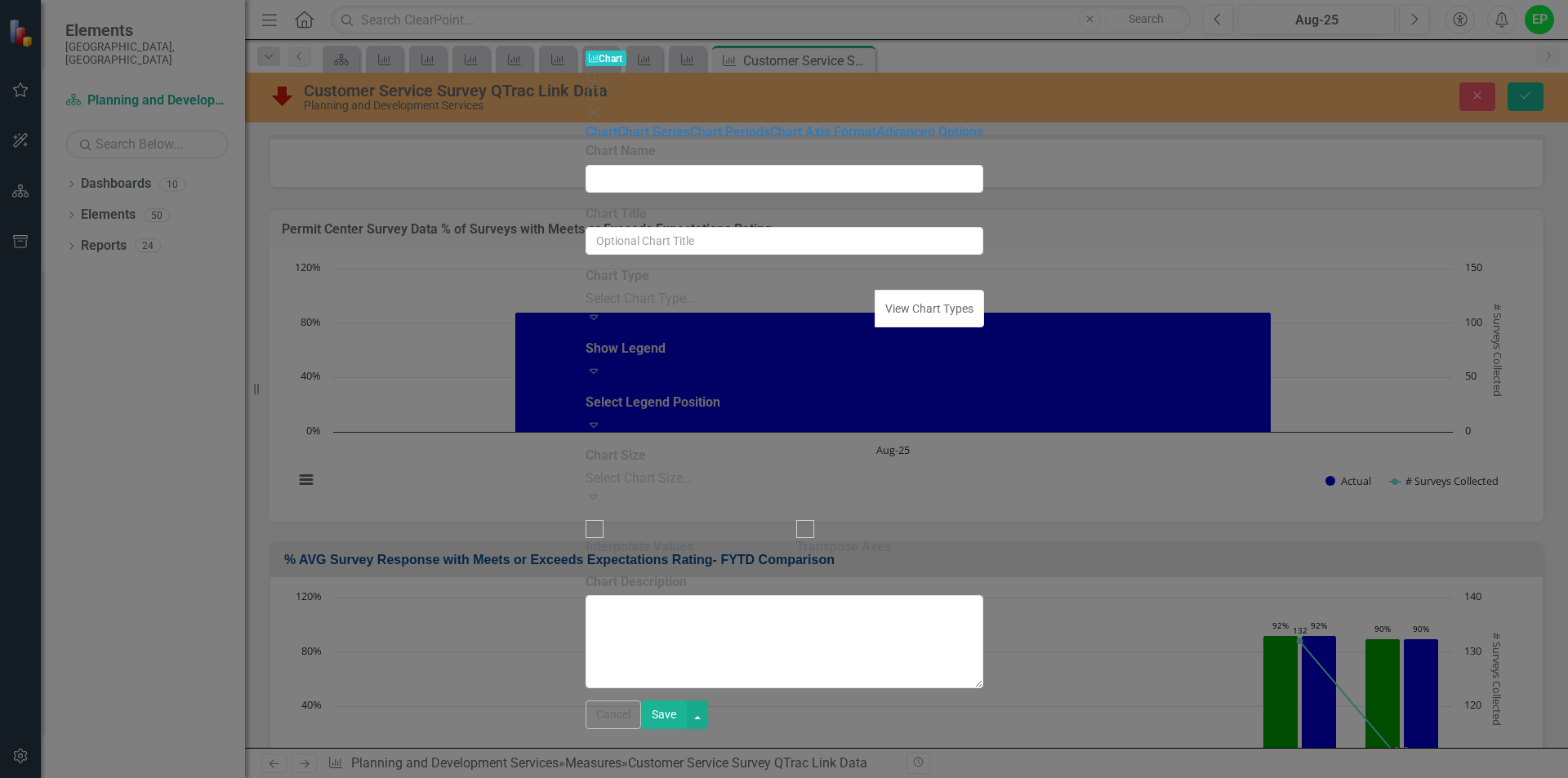
type input "Permit Center Survey Data % of Surveys with Meets or Exceeds Expectations Rating"
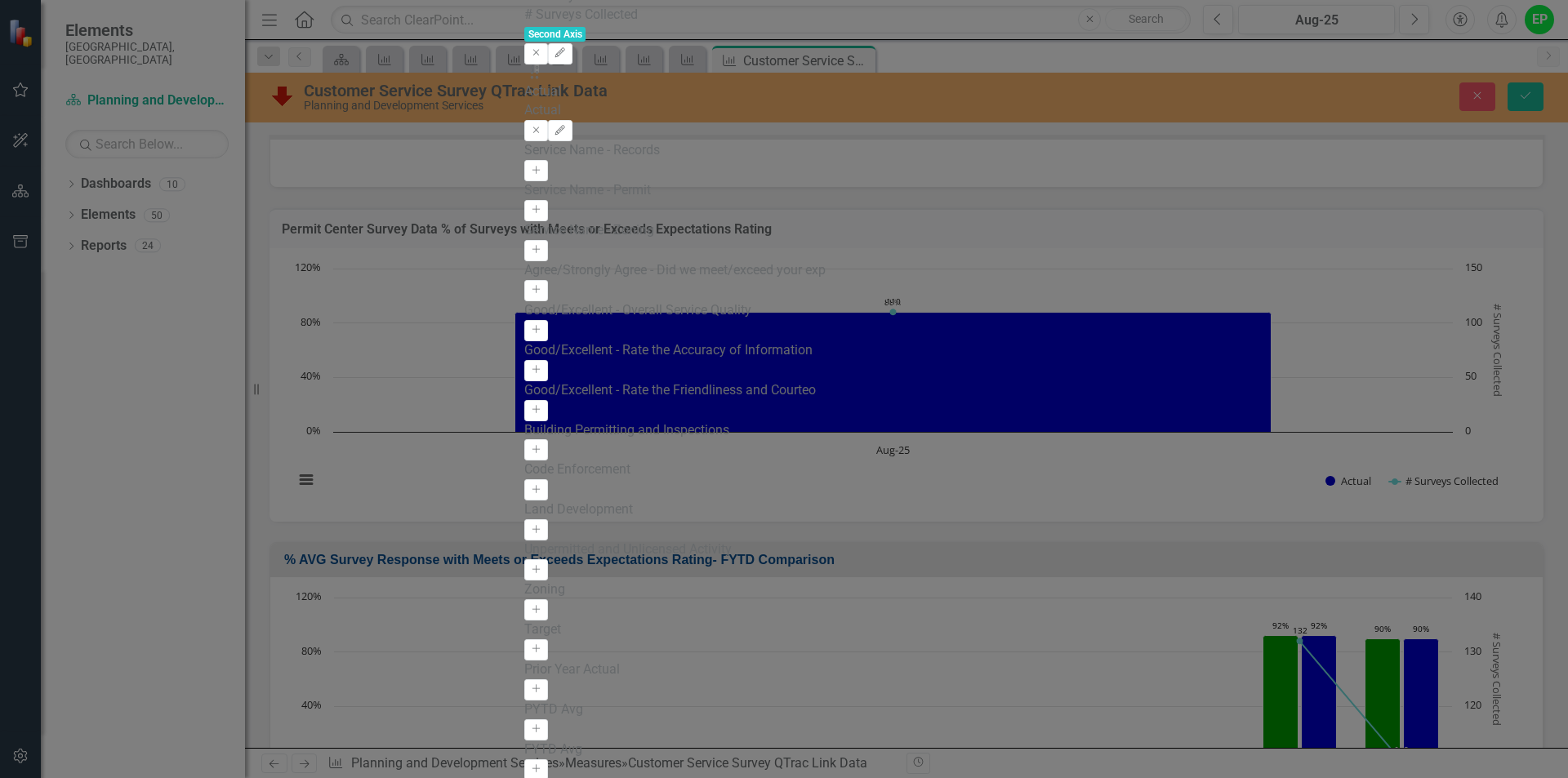
drag, startPoint x: 869, startPoint y: 252, endPoint x: 840, endPoint y: 251, distance: 29.0
type input "130"
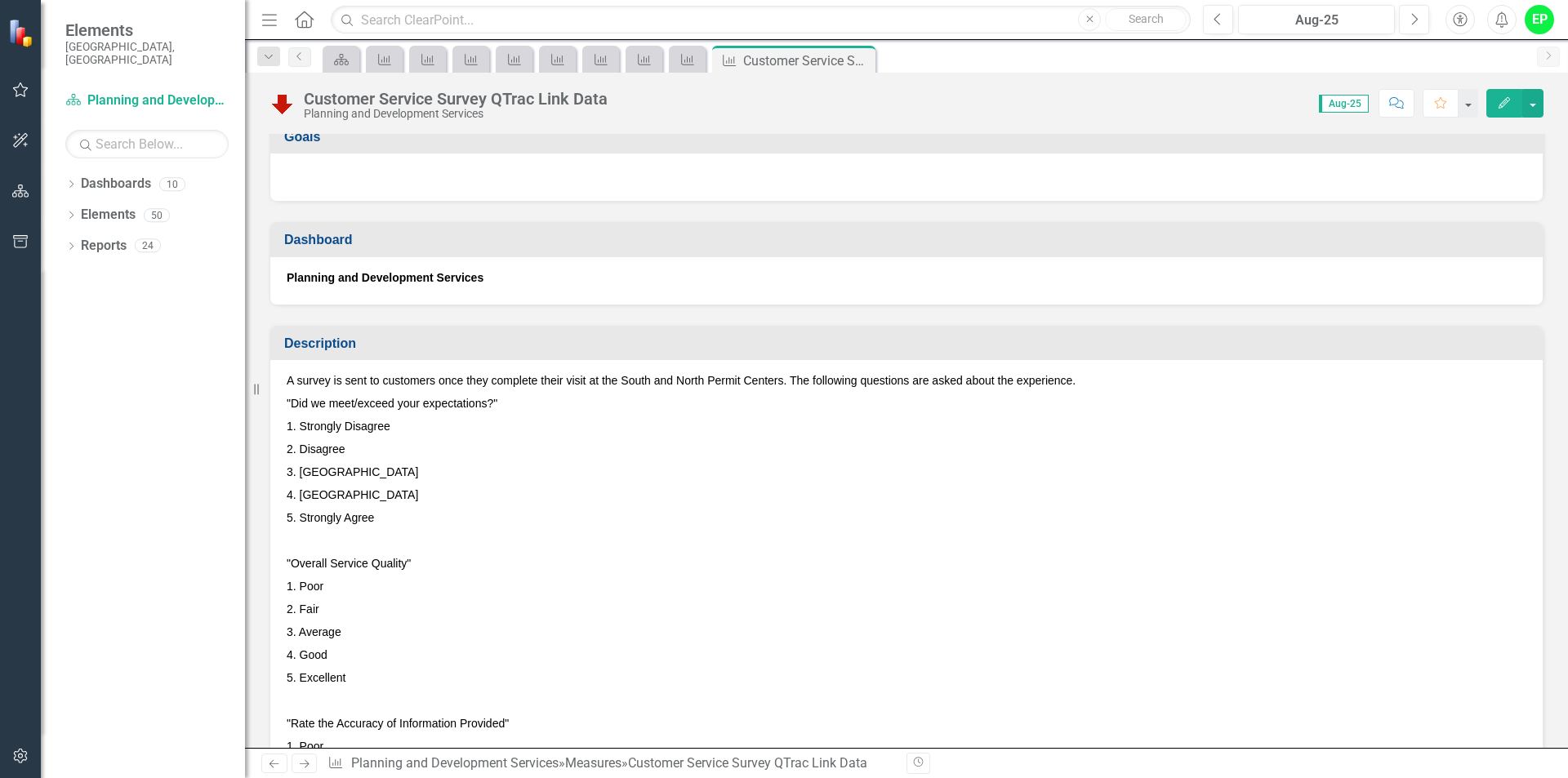
scroll to position [117, 0]
click at [697, 62] on link "Measure" at bounding box center [686, 60] width 29 height 21
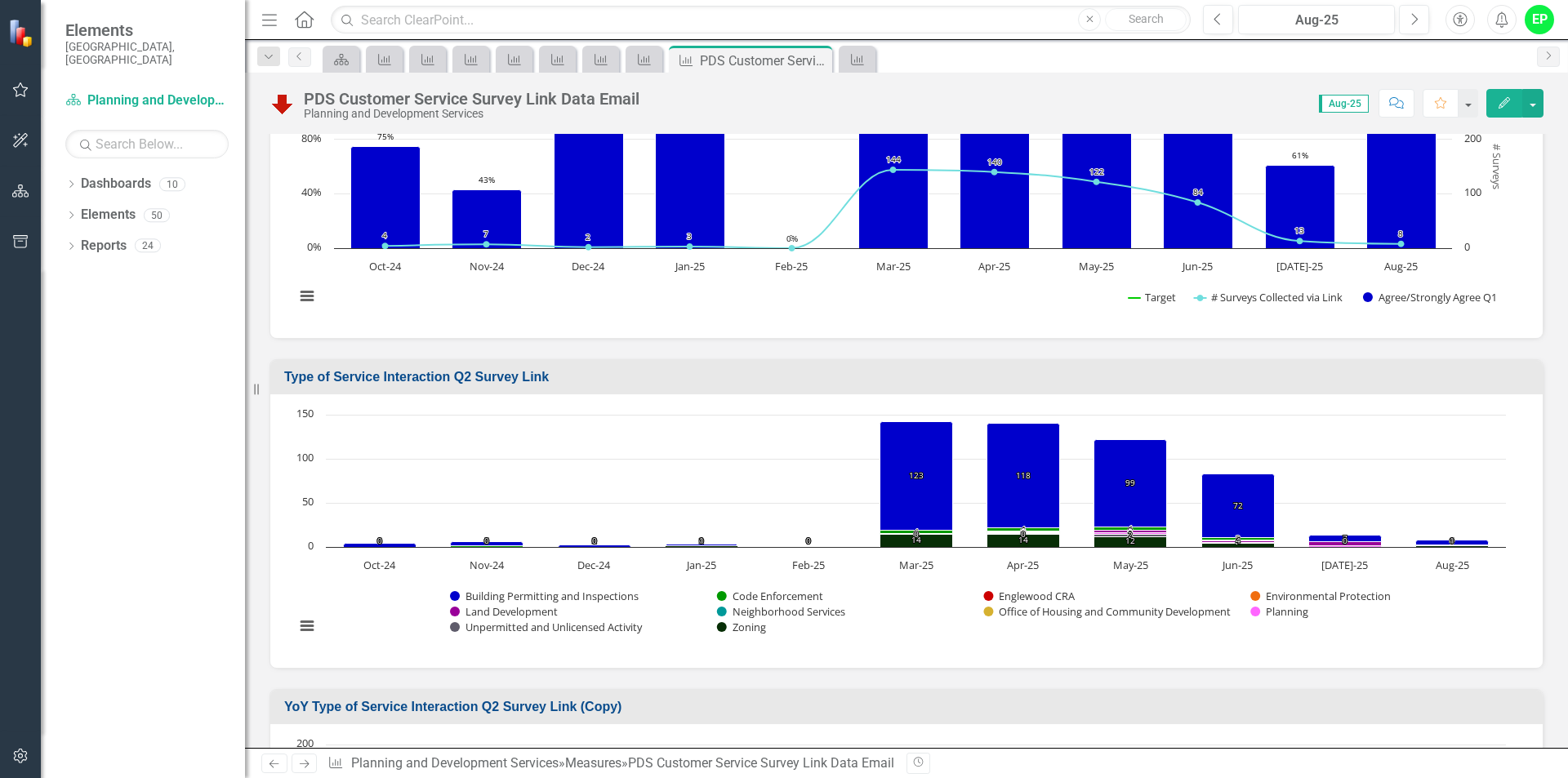
scroll to position [571, 0]
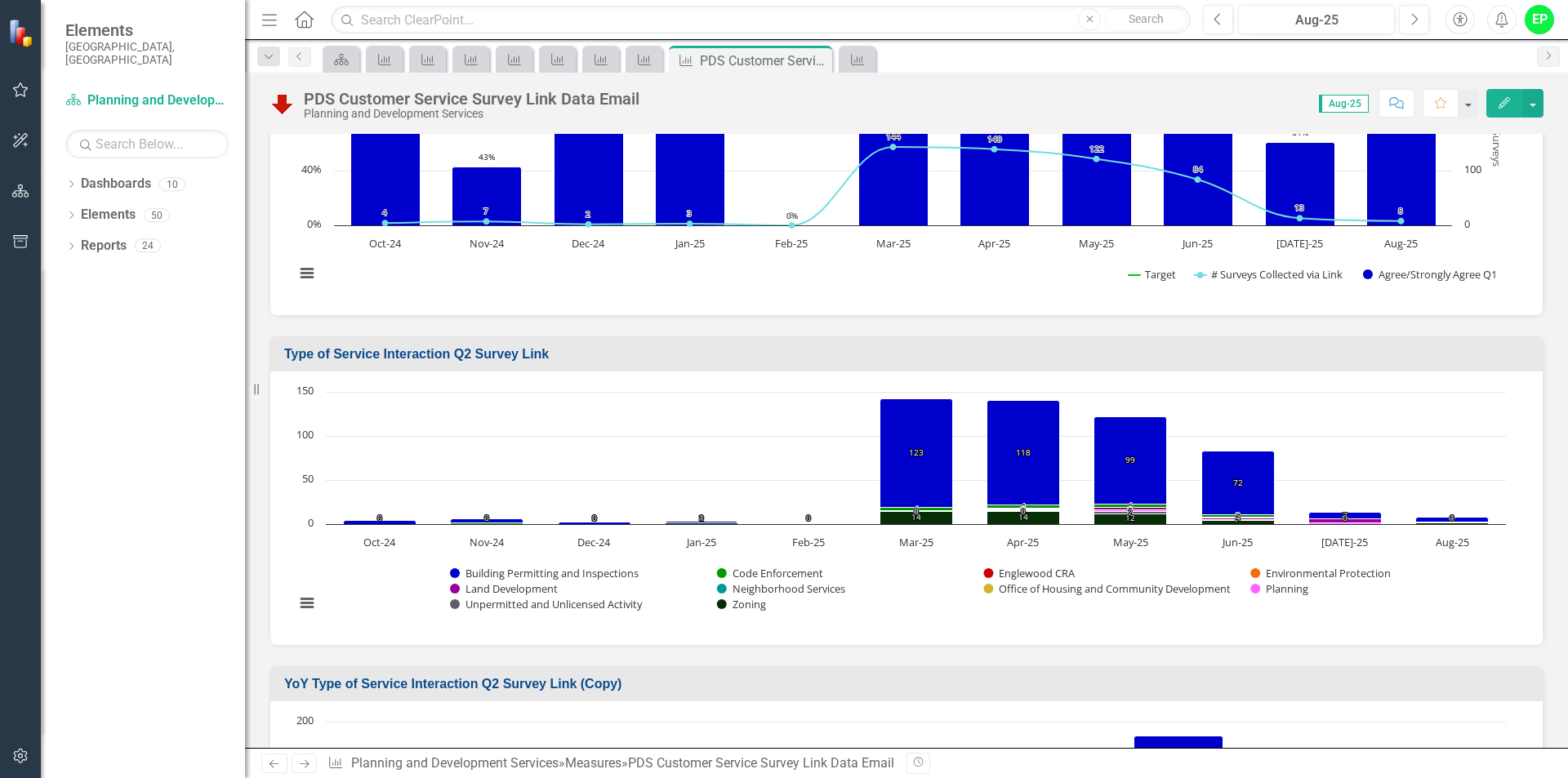
click at [1441, 383] on rect "Interactive chart" at bounding box center [900, 505] width 1227 height 245
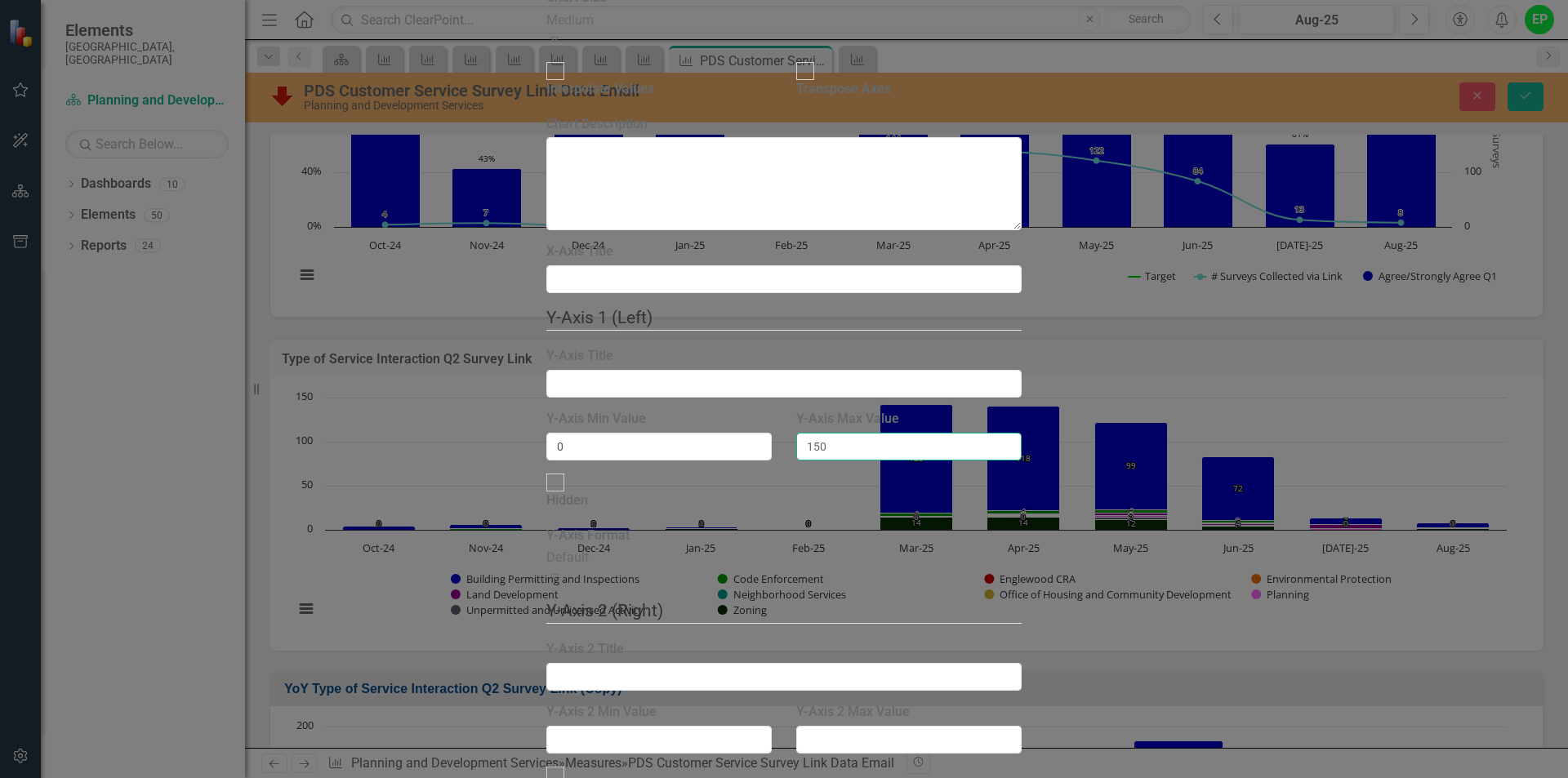
click at [916, 433] on input "150" at bounding box center [909, 447] width 225 height 28
drag, startPoint x: 893, startPoint y: 253, endPoint x: 843, endPoint y: 254, distance: 50.0
click at [843, 433] on input "150" at bounding box center [909, 447] width 225 height 28
drag, startPoint x: 882, startPoint y: 255, endPoint x: 845, endPoint y: 254, distance: 37.0
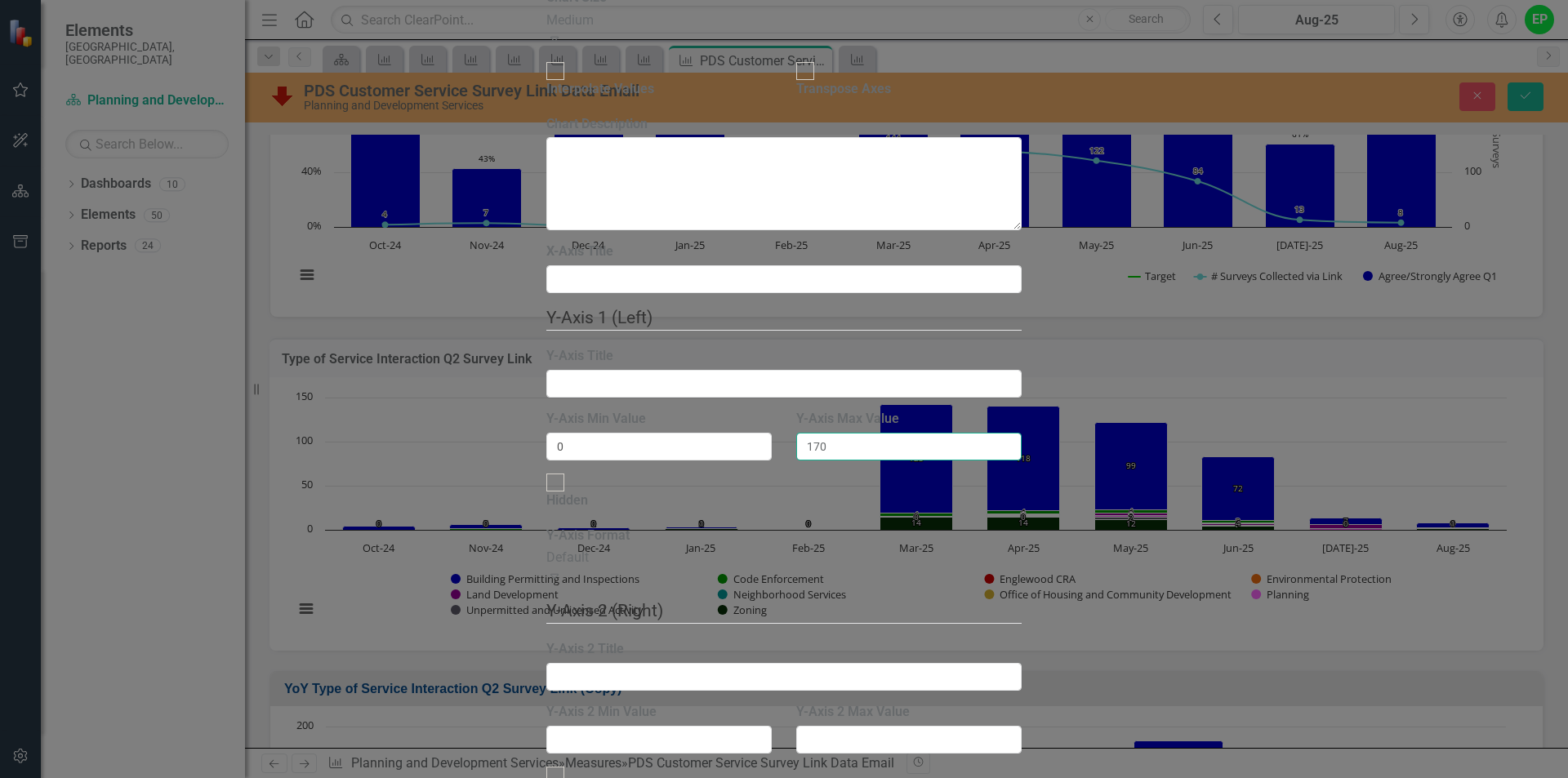
click at [845, 433] on input "170" at bounding box center [909, 447] width 225 height 28
type input "140"
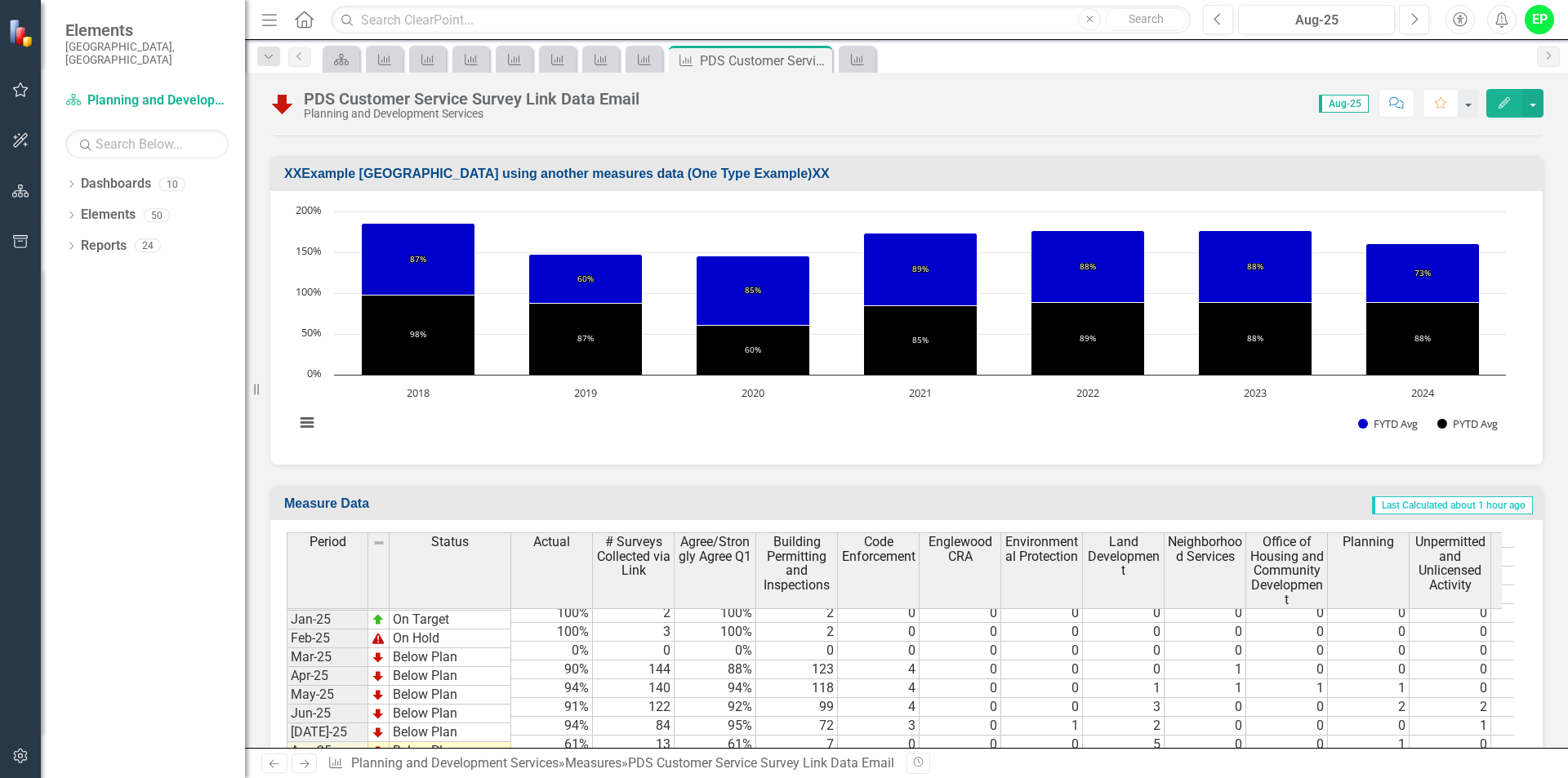
scroll to position [0, 3]
click at [655, 58] on link "Measure" at bounding box center [643, 60] width 29 height 21
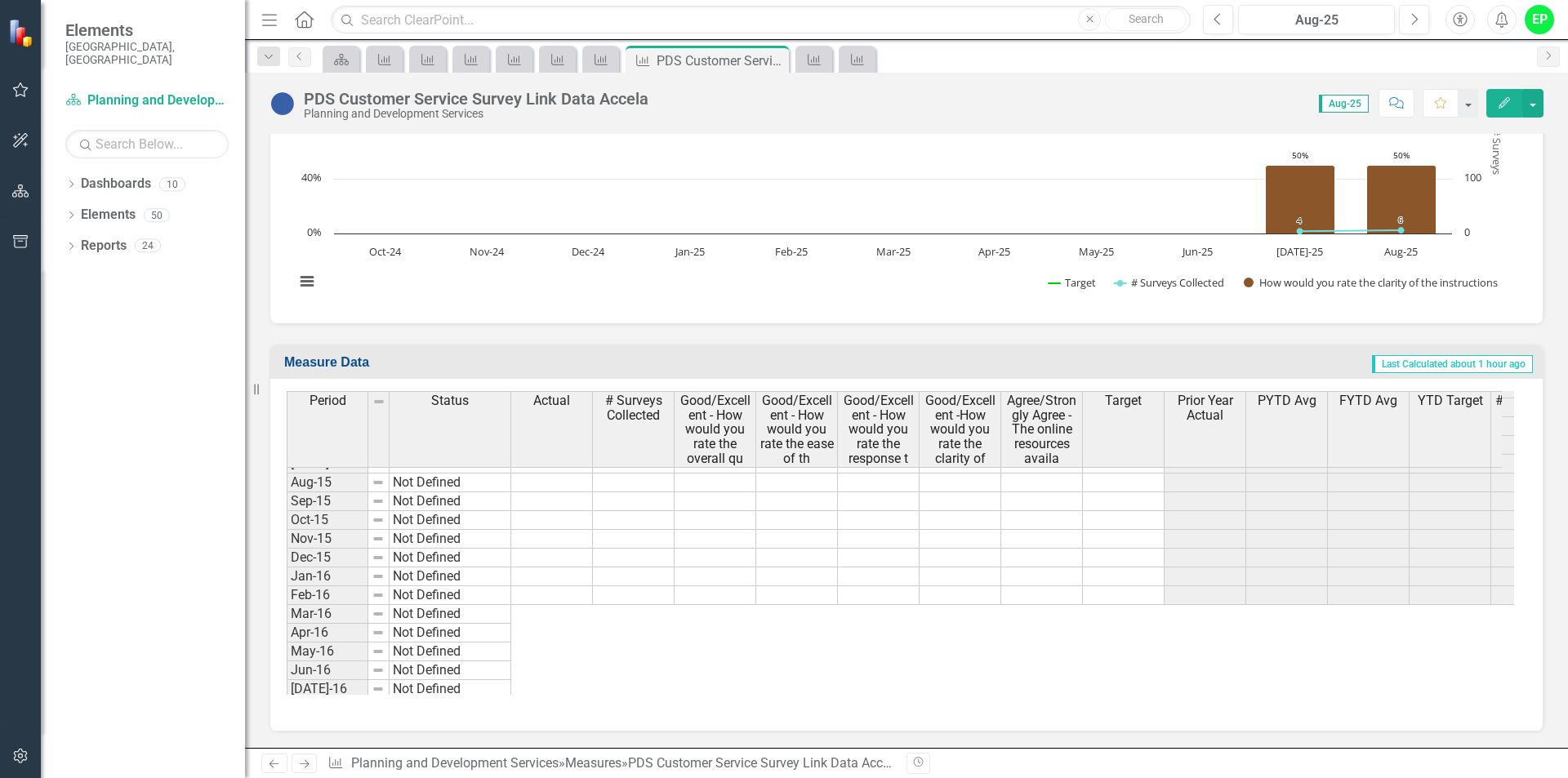
scroll to position [558, 0]
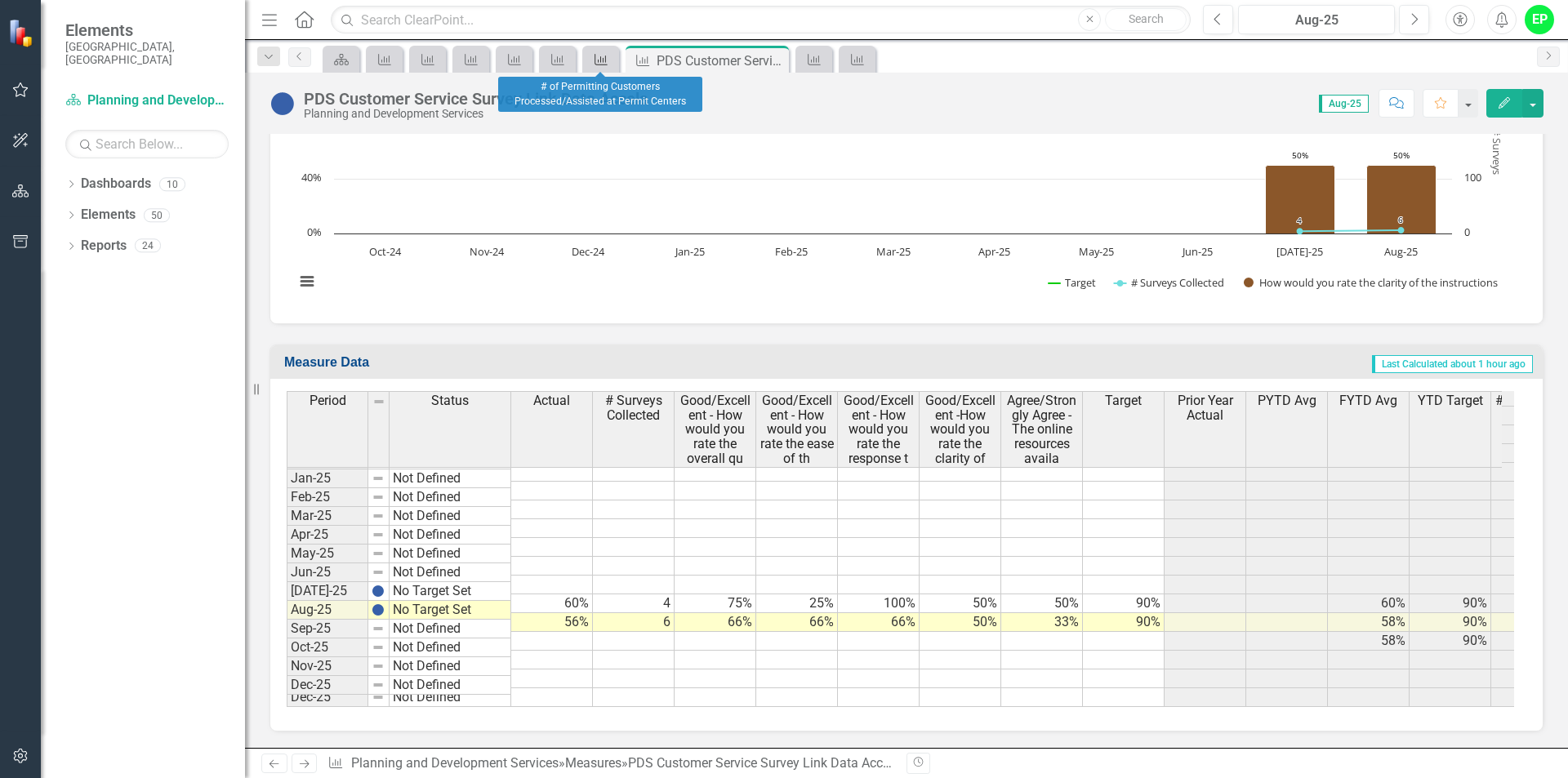
click at [593, 61] on icon "Measure" at bounding box center [601, 59] width 16 height 13
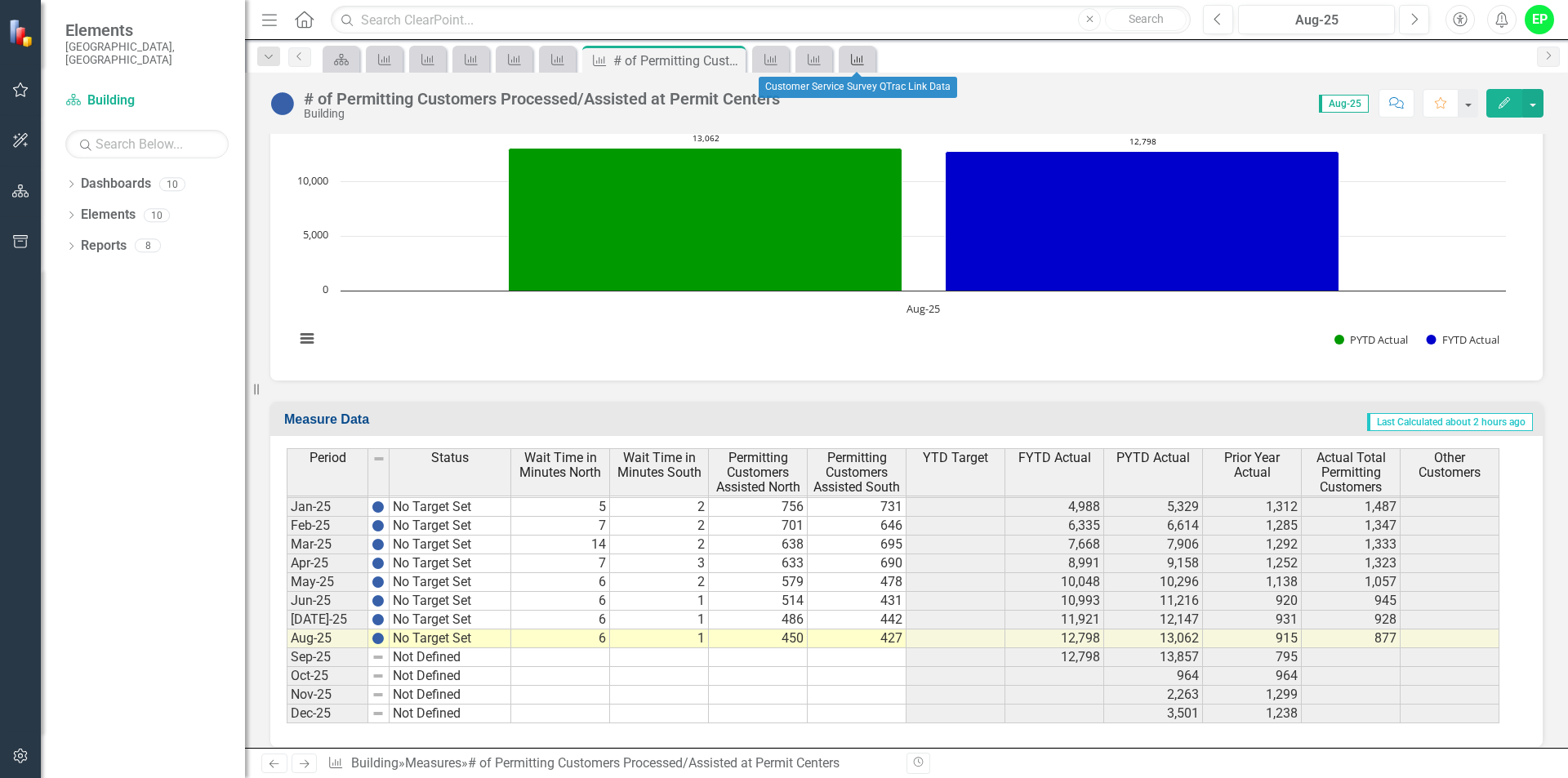
click at [867, 59] on link "Measure" at bounding box center [857, 60] width 29 height 21
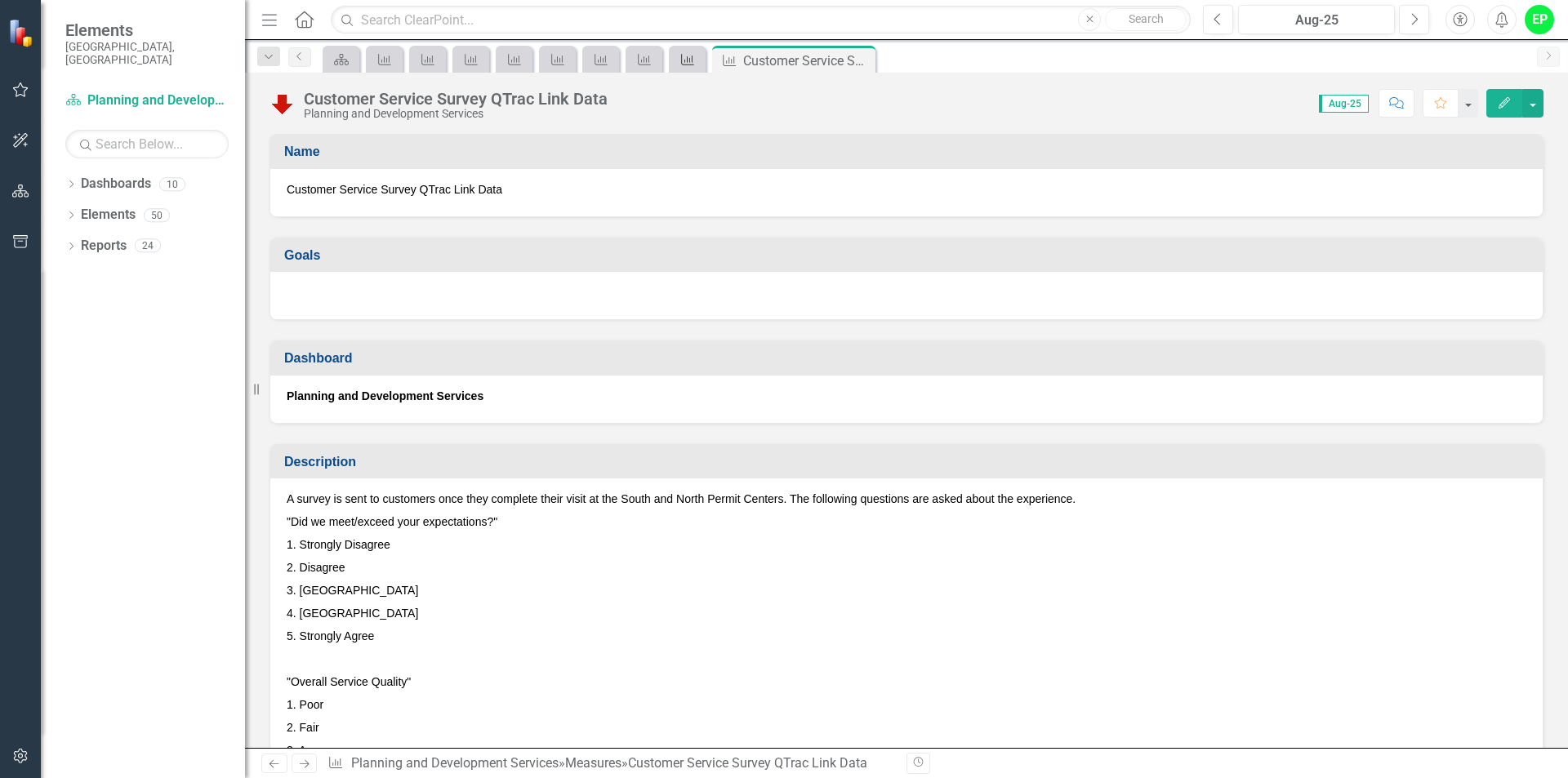
click at [697, 64] on link "Measure" at bounding box center [686, 60] width 29 height 21
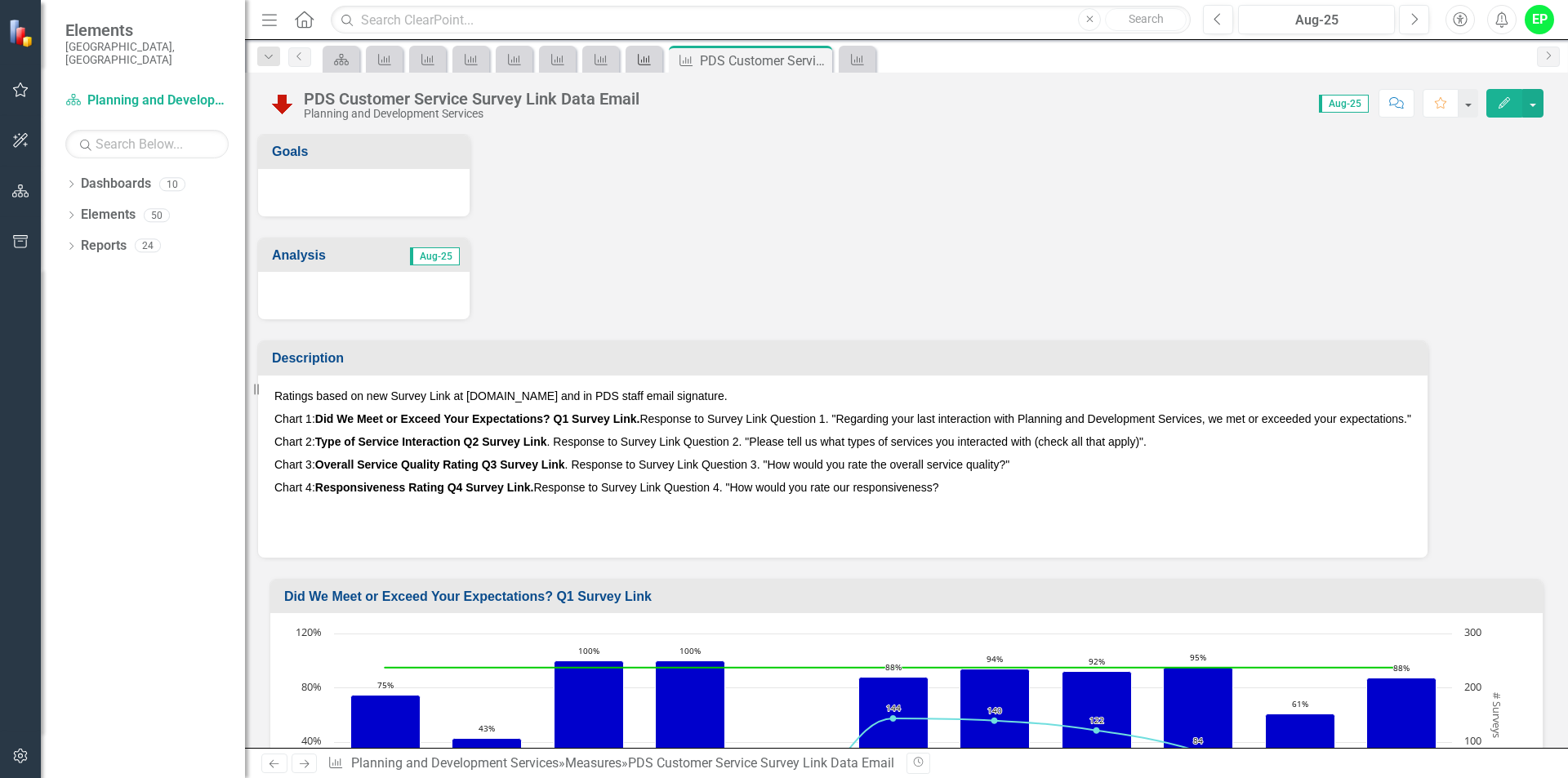
click at [647, 65] on icon at bounding box center [644, 59] width 13 height 11
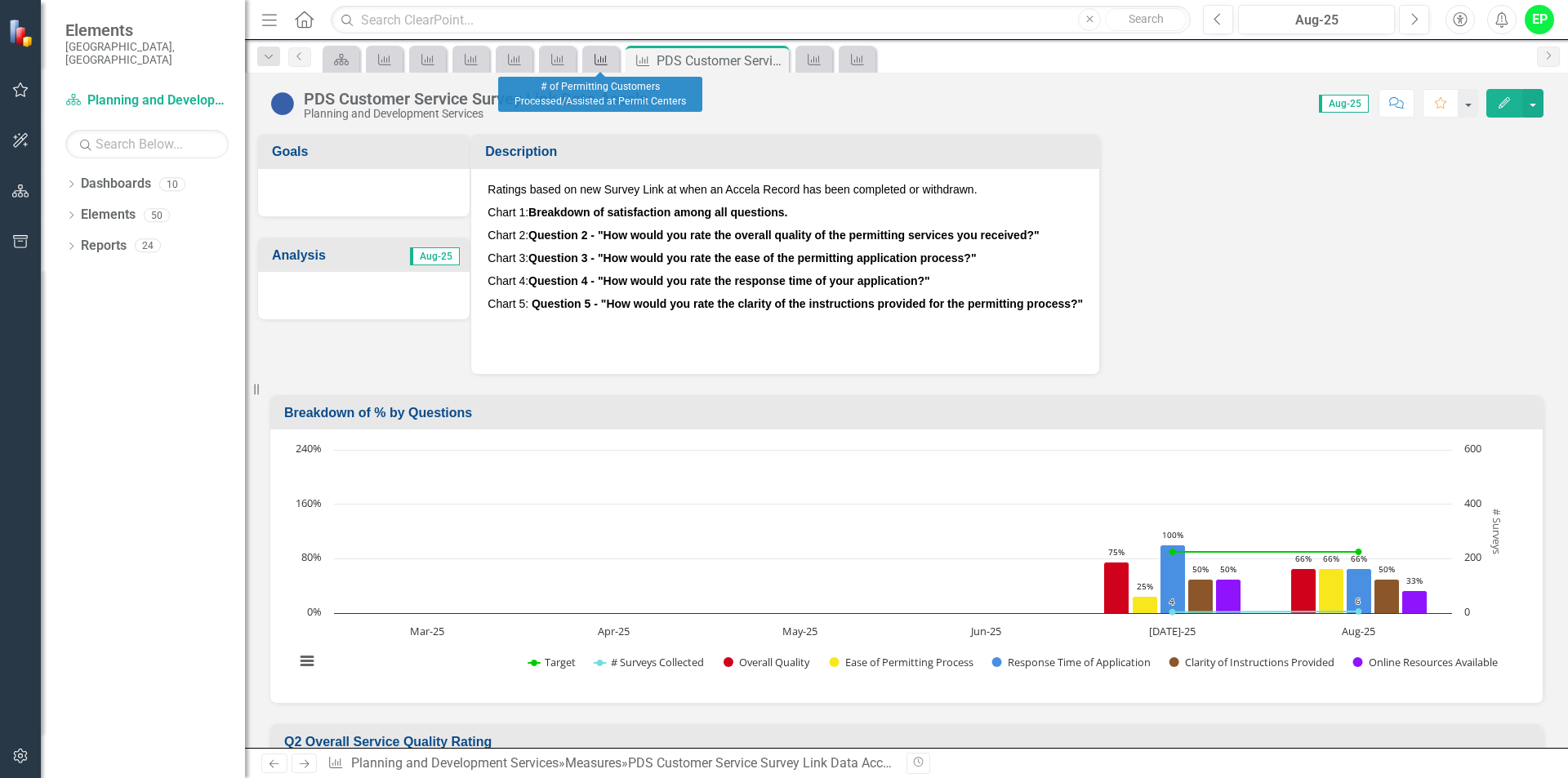
click at [607, 65] on icon at bounding box center [601, 59] width 13 height 11
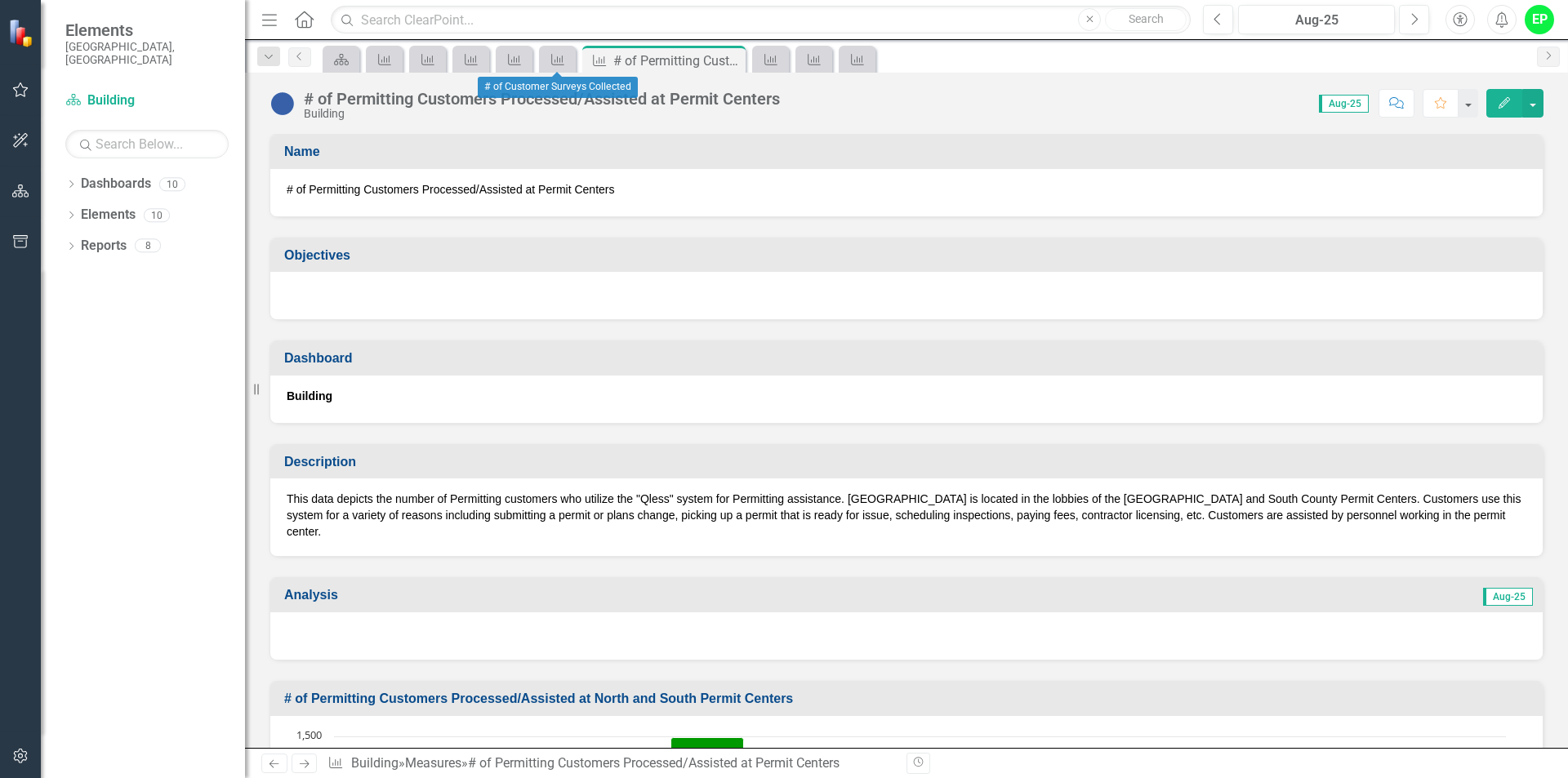
click at [576, 57] on span "Measure" at bounding box center [557, 59] width 43 height 26
click at [556, 64] on icon "Measure" at bounding box center [557, 59] width 16 height 13
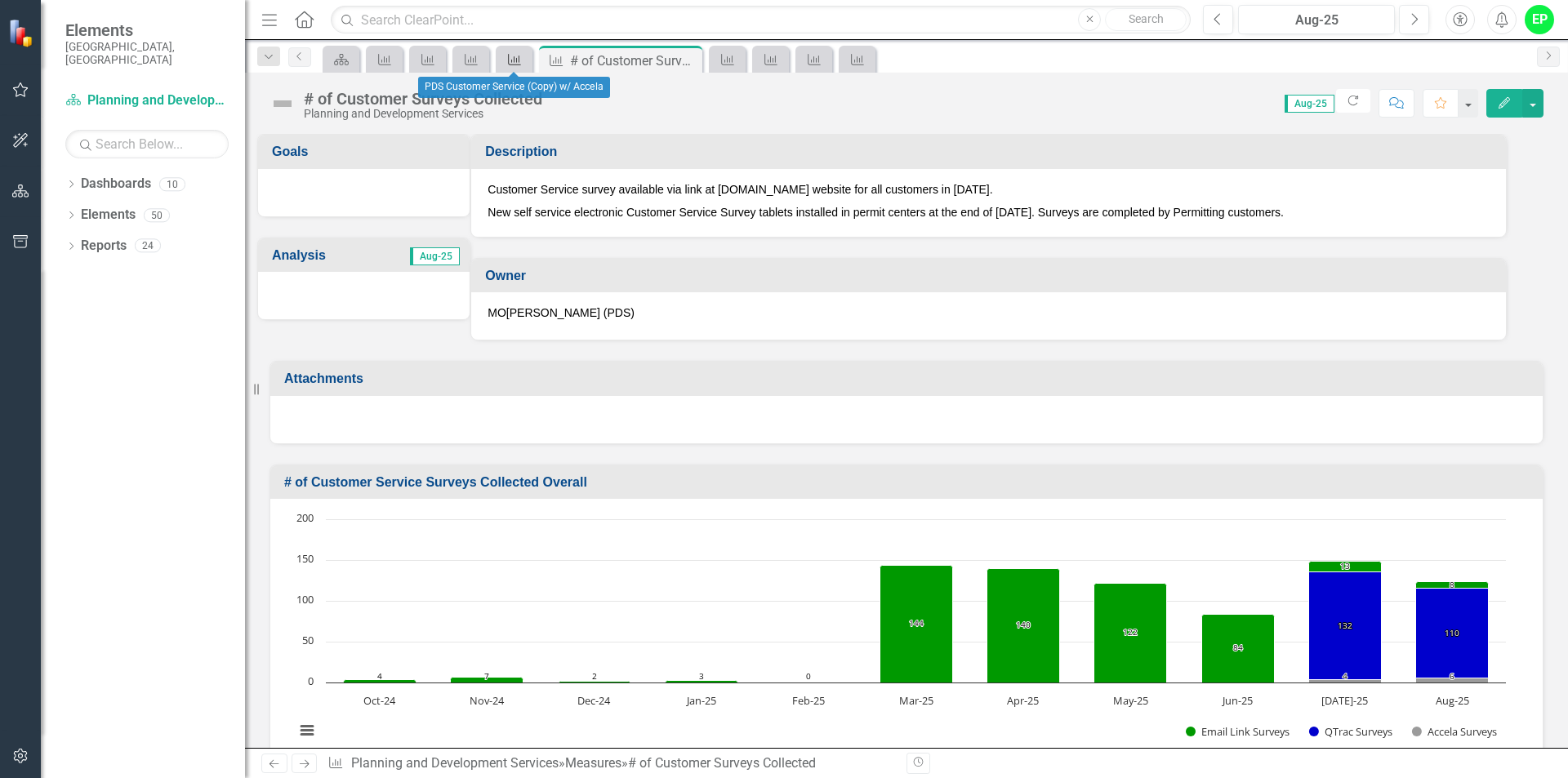
click at [524, 61] on link "Measure" at bounding box center [513, 60] width 29 height 21
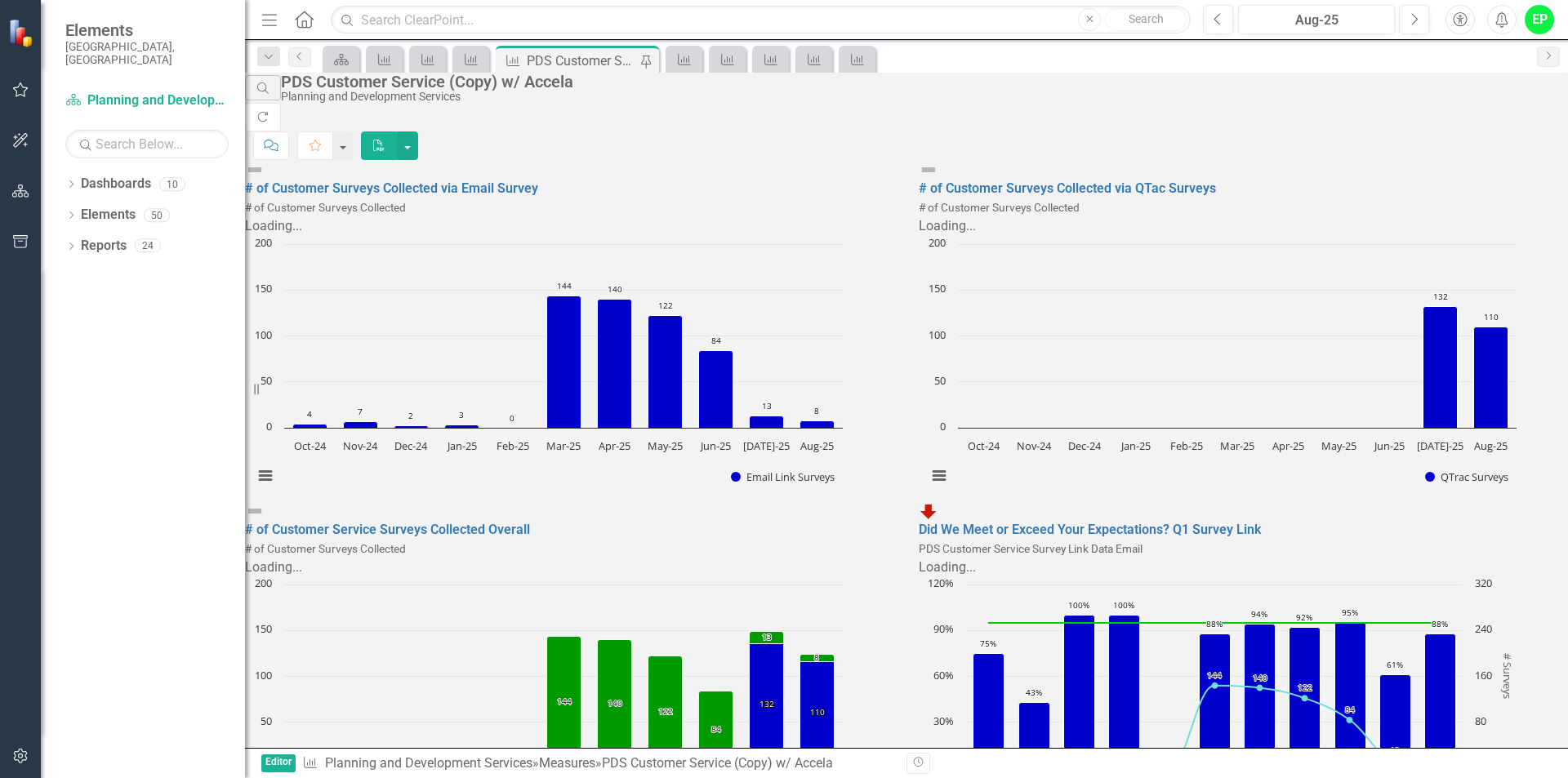
scroll to position [459, 0]
click at [418, 132] on button "button" at bounding box center [408, 145] width 22 height 29
click at [1483, 138] on link "PDF Export to PDF" at bounding box center [1466, 133] width 160 height 30
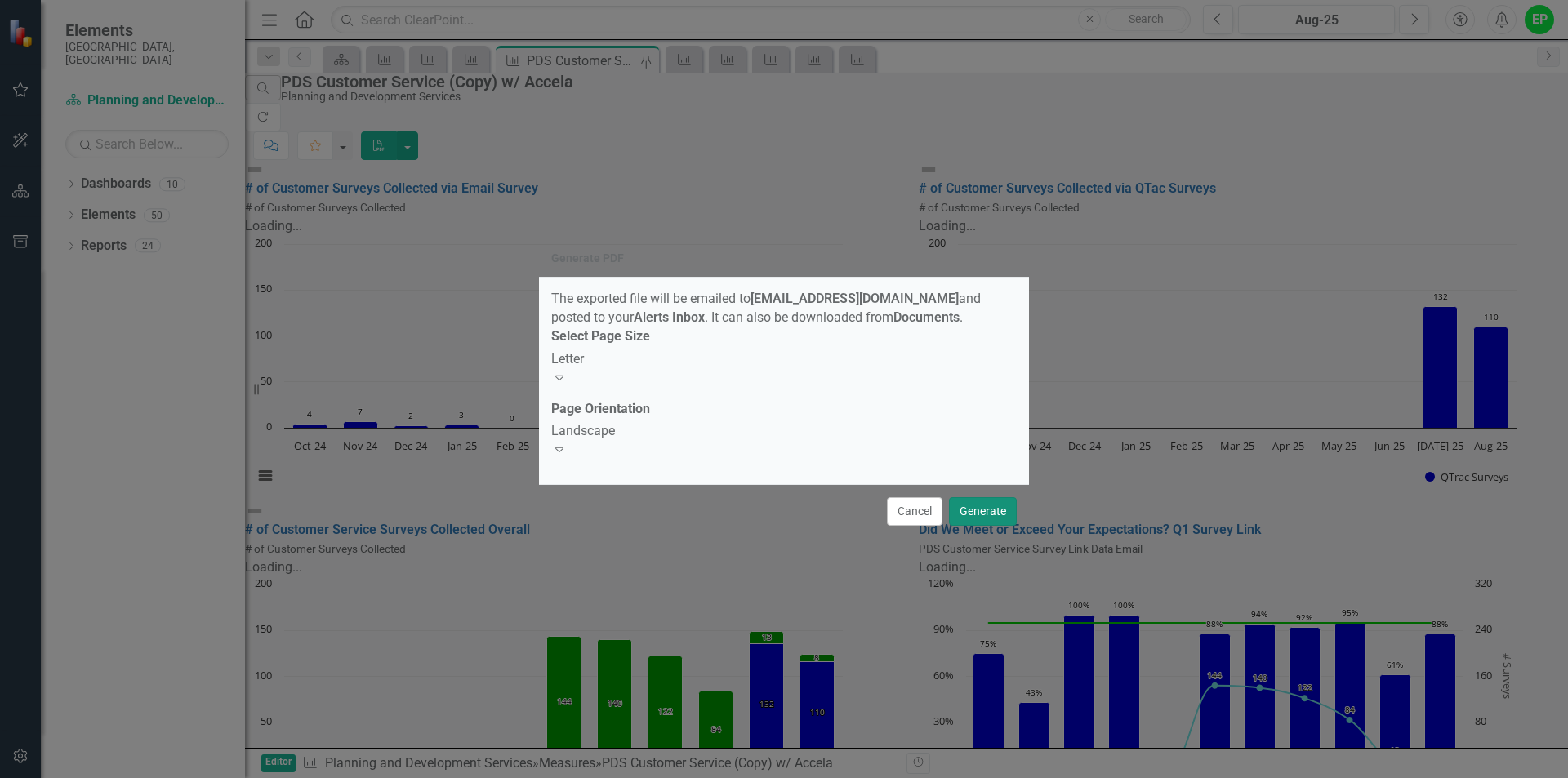
click at [980, 510] on button "Generate" at bounding box center [982, 511] width 67 height 29
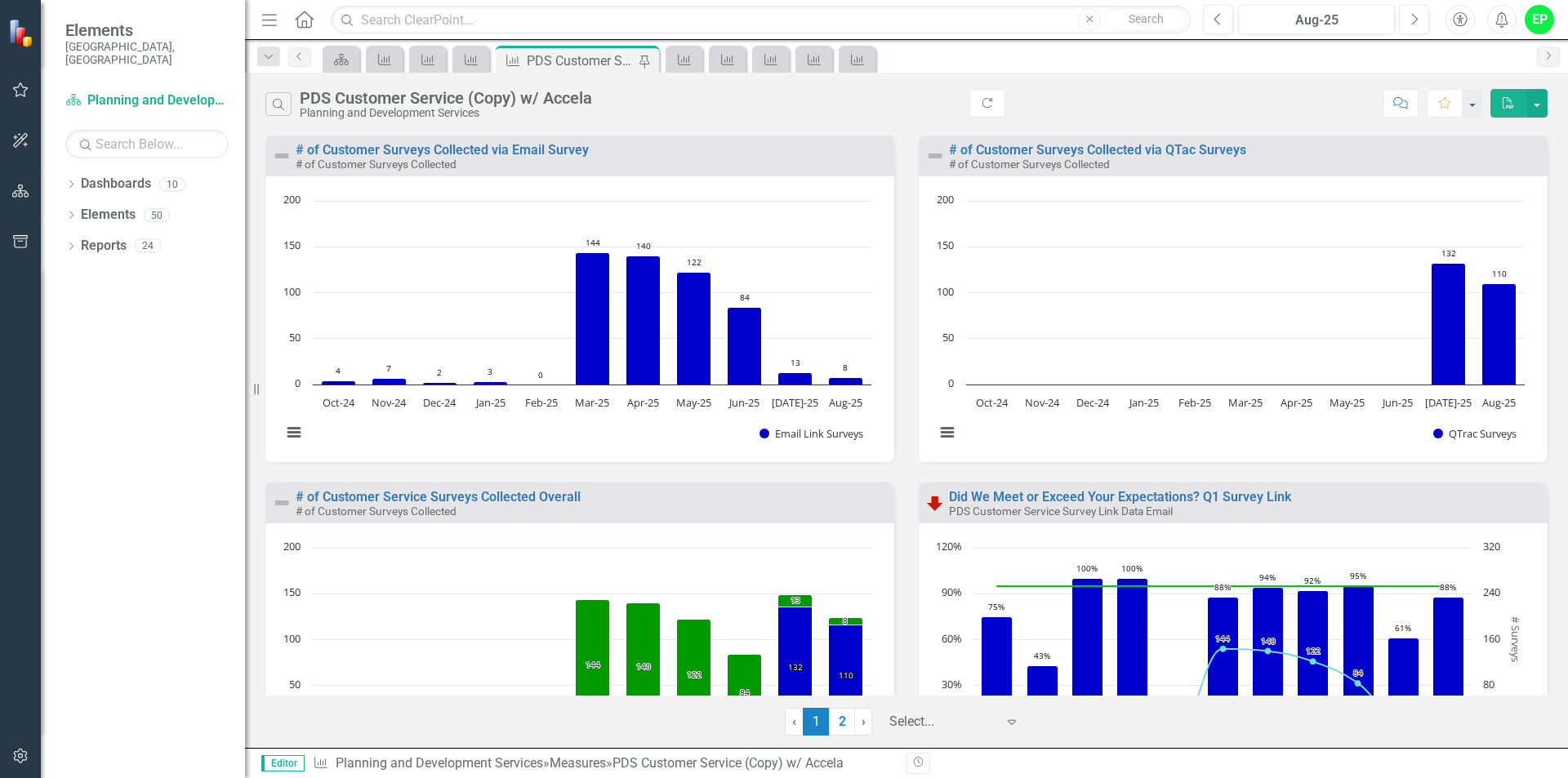
scroll to position [459, 0]
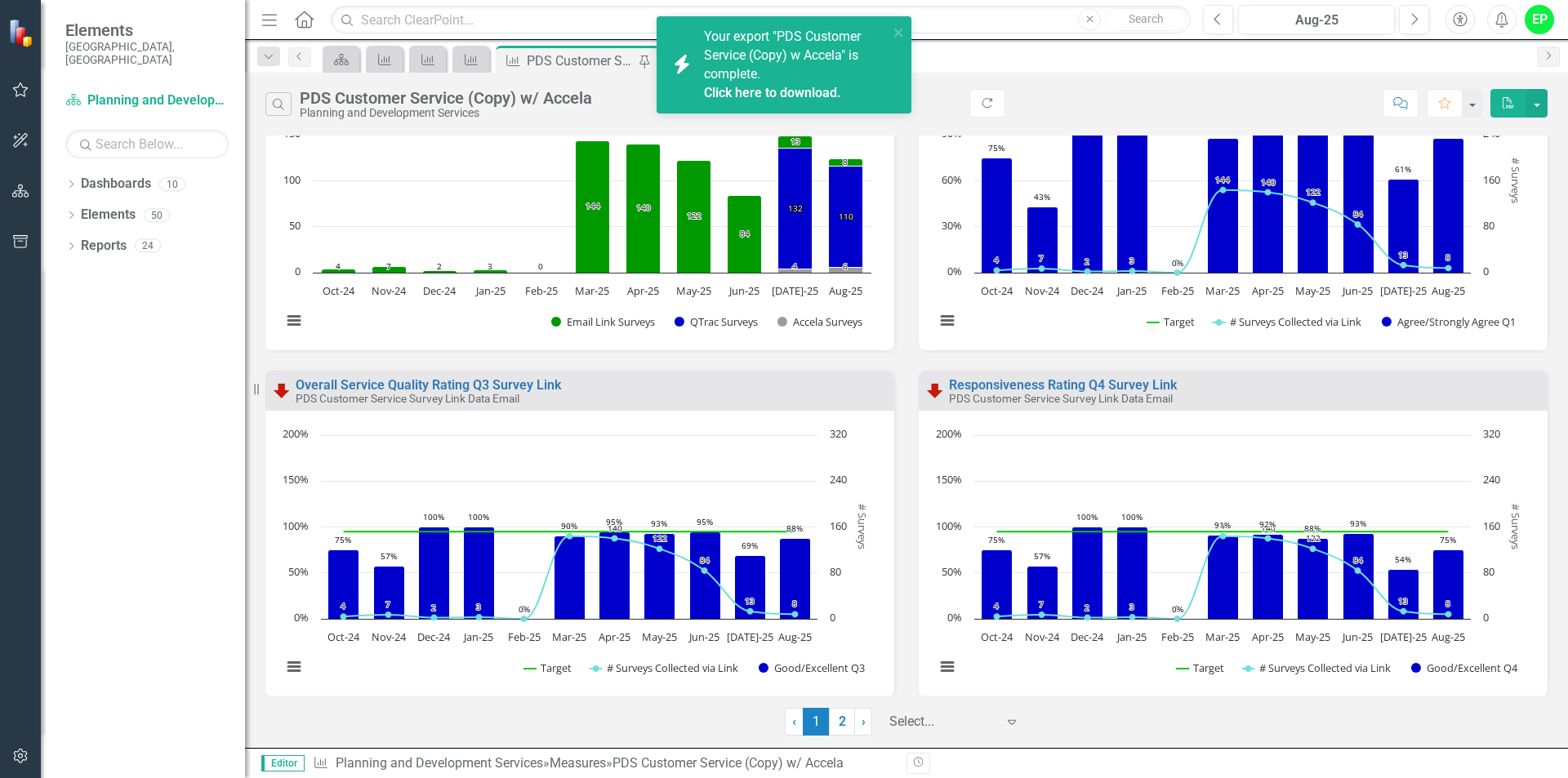
click at [785, 88] on link "Click here to download." at bounding box center [772, 93] width 138 height 16
